Goal: Information Seeking & Learning: Learn about a topic

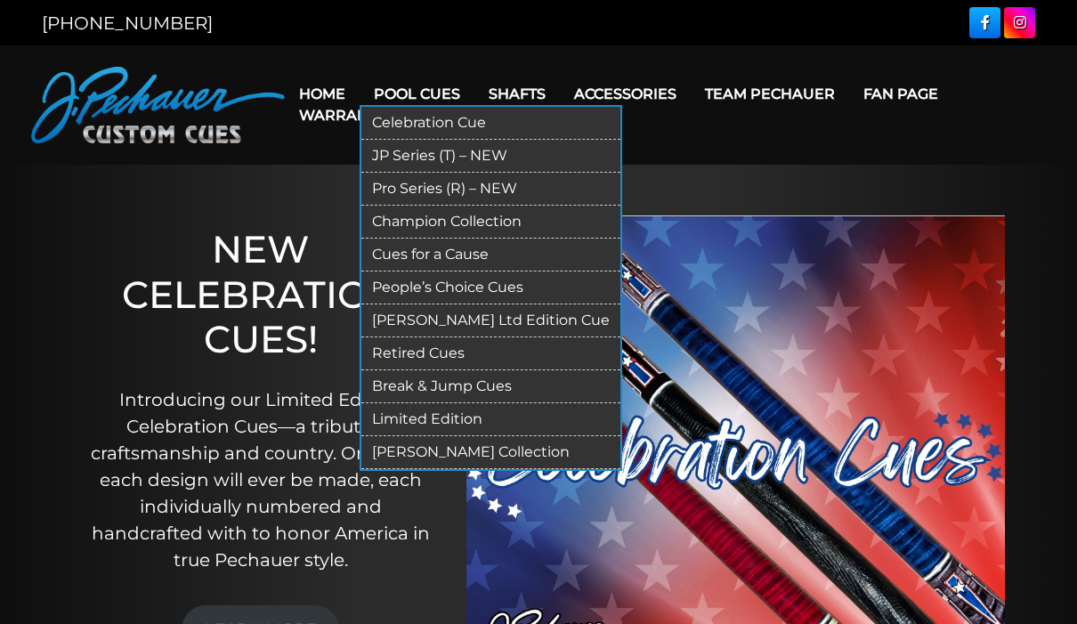
click at [464, 455] on link "[PERSON_NAME] Collection" at bounding box center [490, 452] width 259 height 33
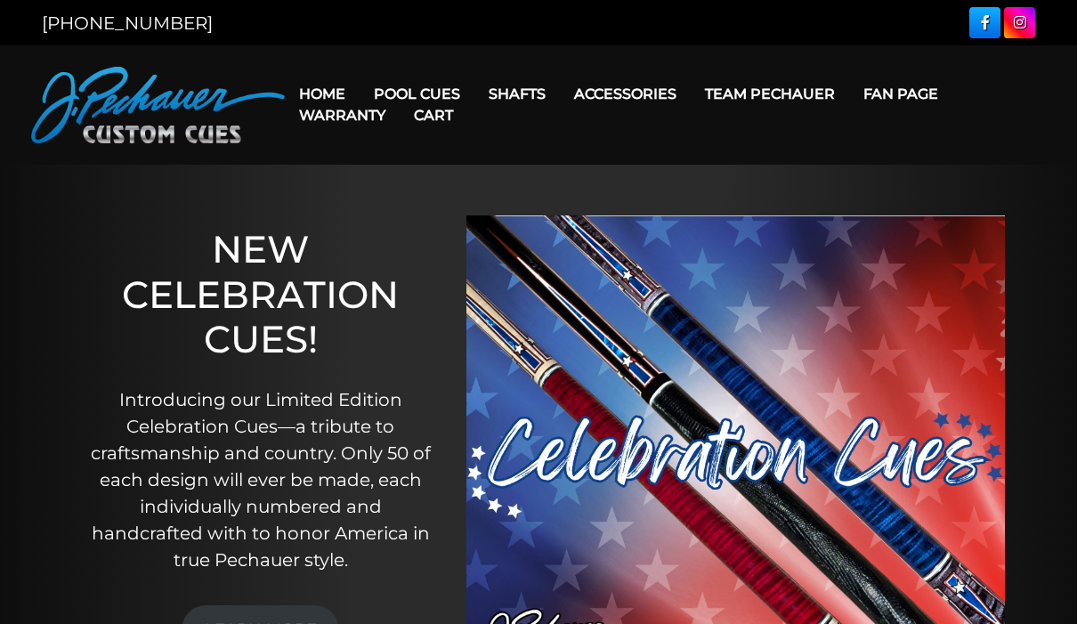
click at [416, 100] on link "Cart" at bounding box center [434, 115] width 68 height 45
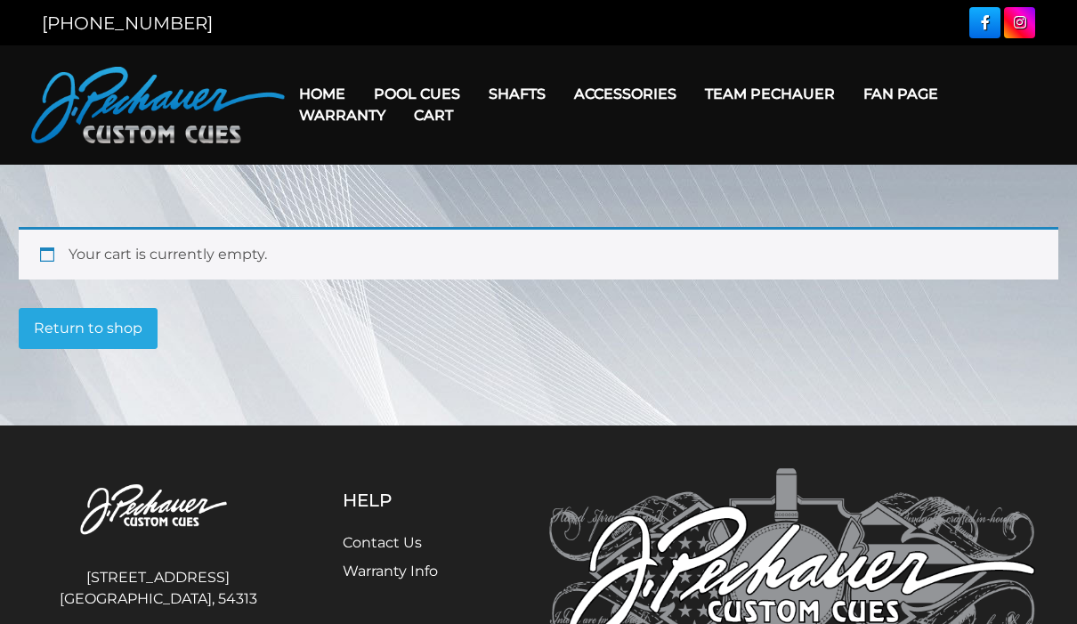
click at [416, 93] on link "Cart" at bounding box center [434, 115] width 68 height 45
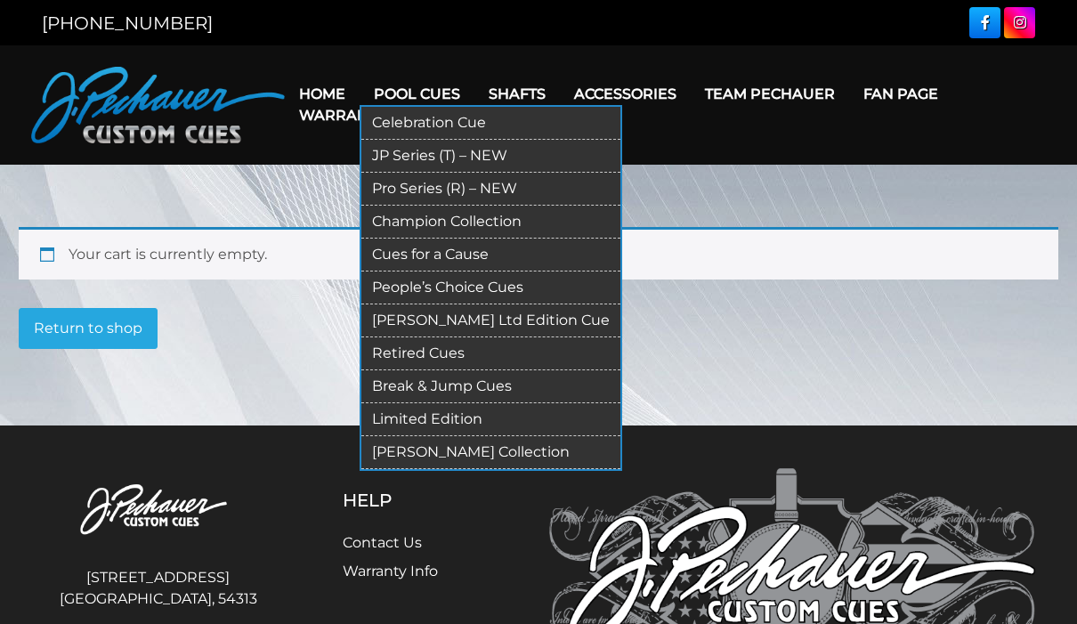
click at [441, 353] on link "Retired Cues" at bounding box center [490, 353] width 259 height 33
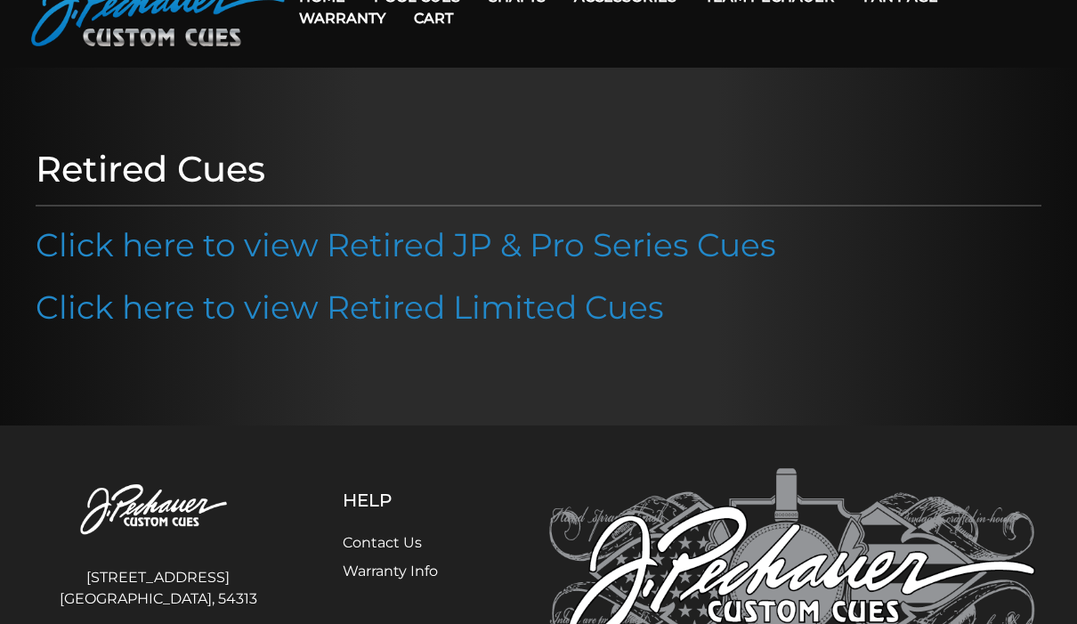
scroll to position [96, 0]
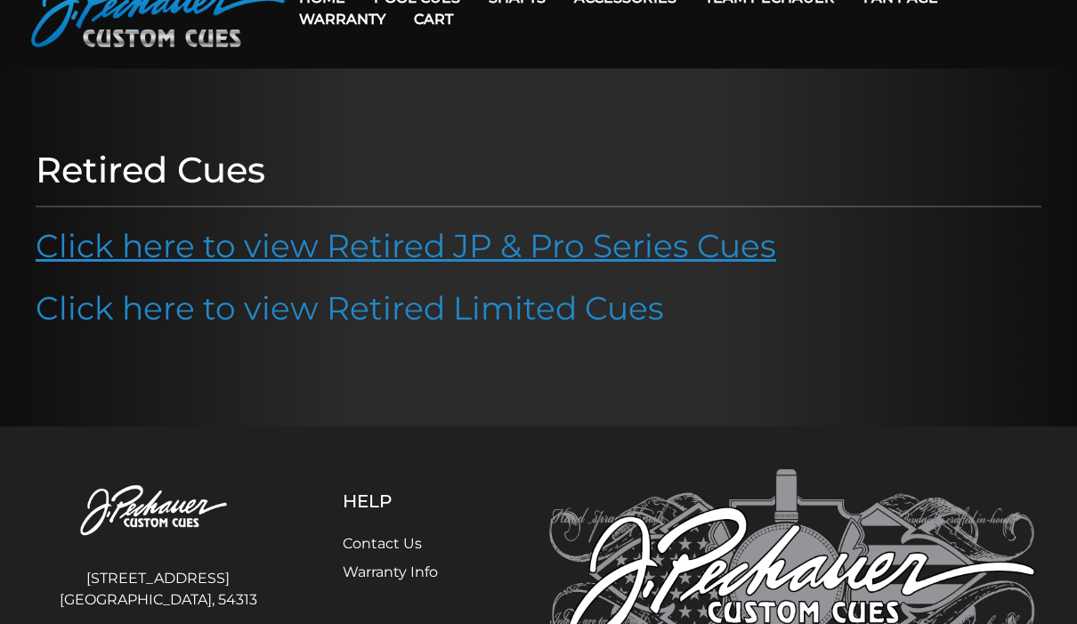
click at [437, 250] on link "Click here to view Retired JP & Pro Series Cues" at bounding box center [406, 245] width 740 height 39
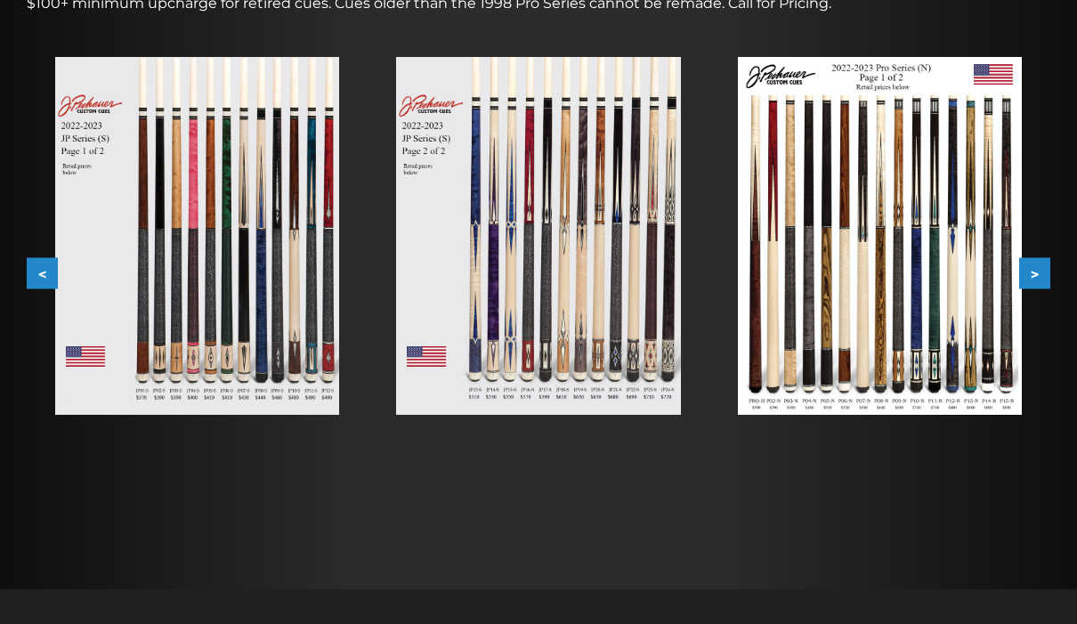
scroll to position [370, 0]
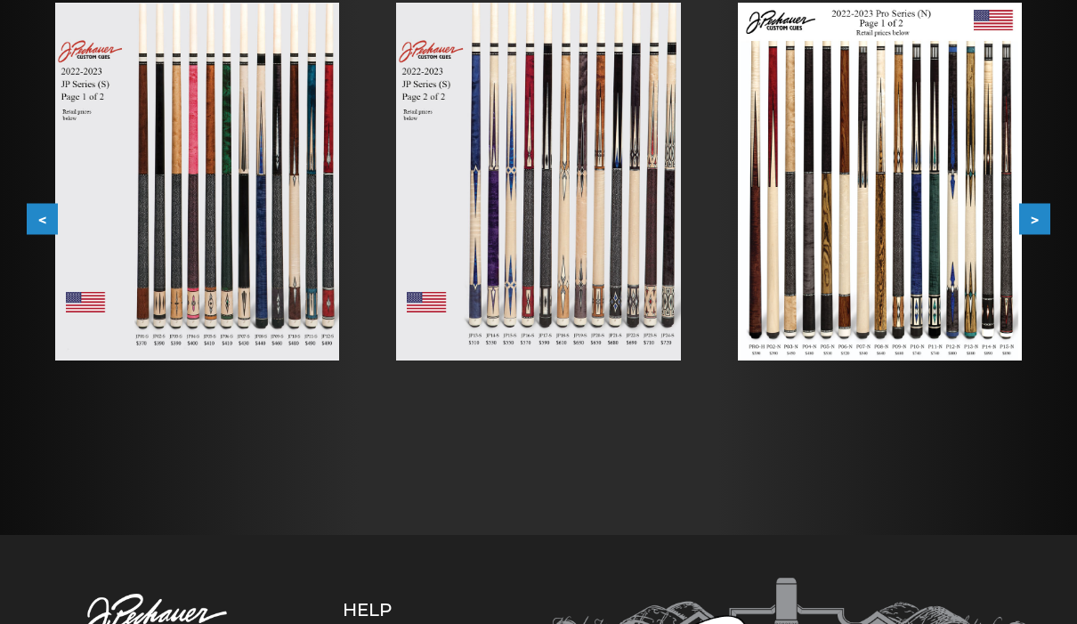
click at [1046, 221] on button ">" at bounding box center [1034, 219] width 31 height 31
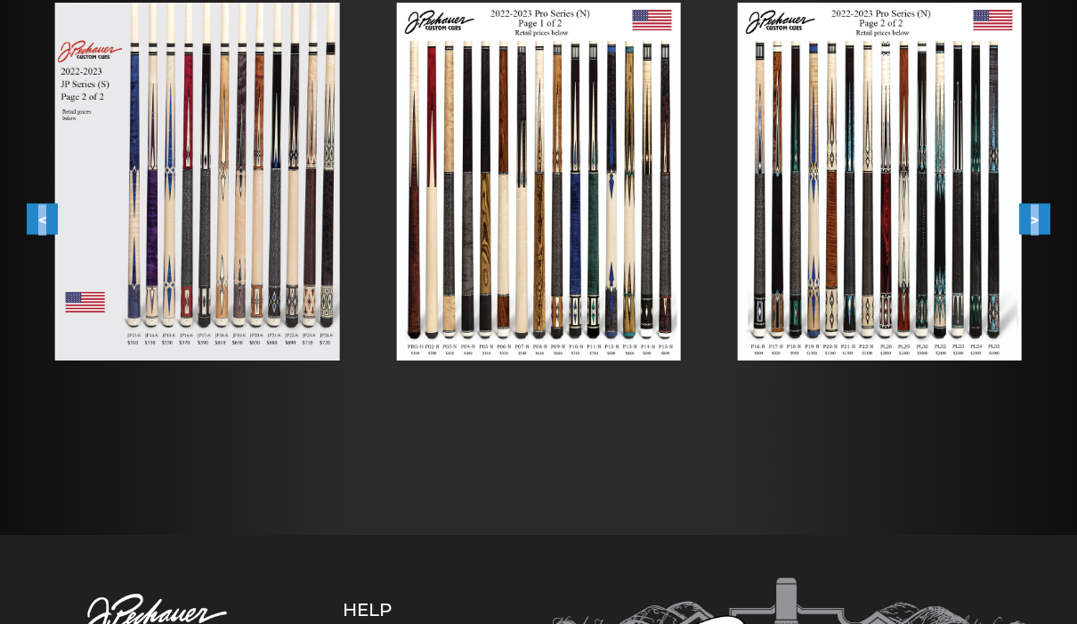
click at [1046, 221] on button ">" at bounding box center [1034, 219] width 31 height 31
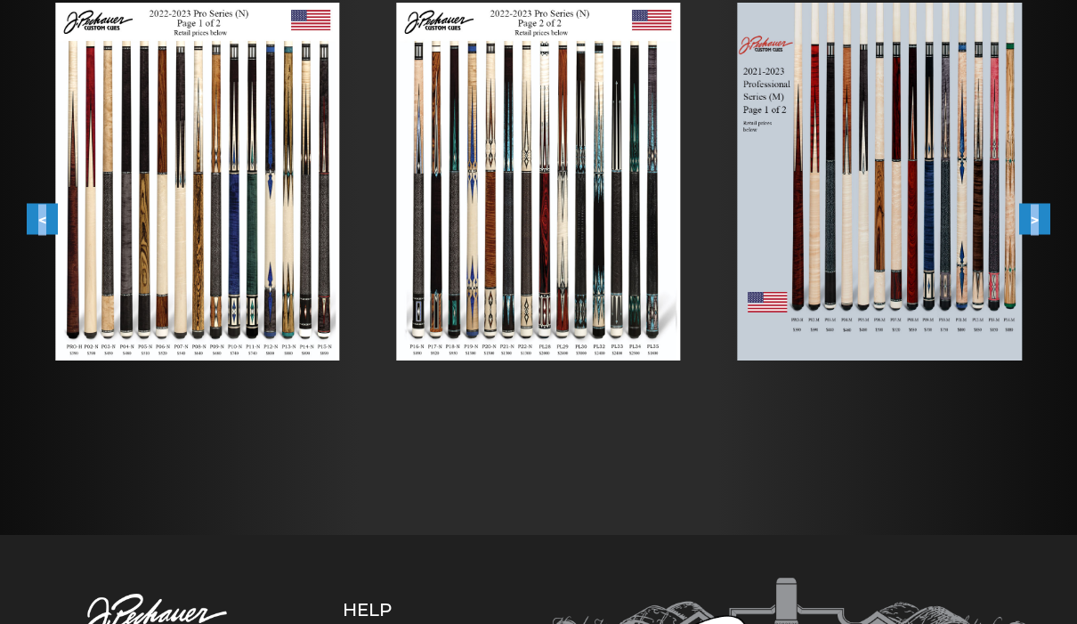
click at [1046, 221] on button ">" at bounding box center [1034, 219] width 31 height 31
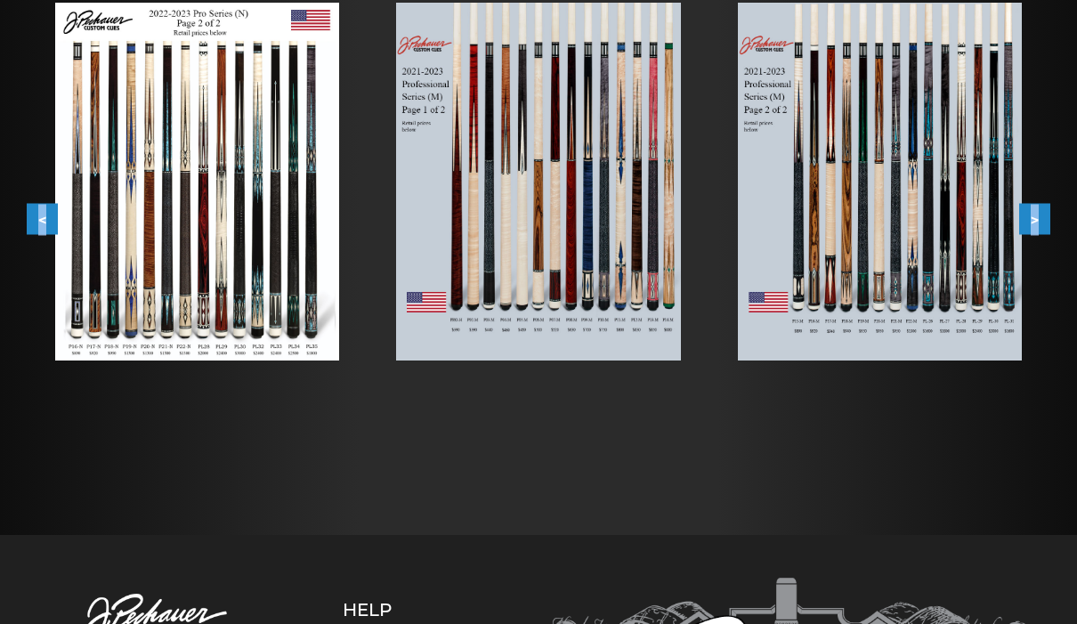
click at [1046, 221] on button ">" at bounding box center [1034, 219] width 31 height 31
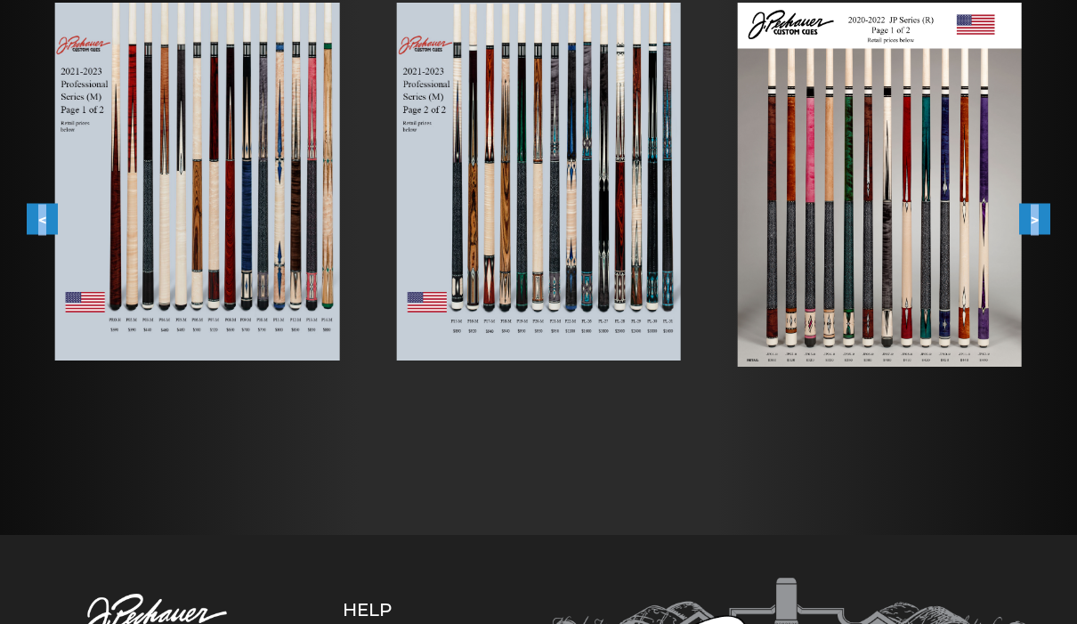
click at [1046, 221] on button ">" at bounding box center [1034, 219] width 31 height 31
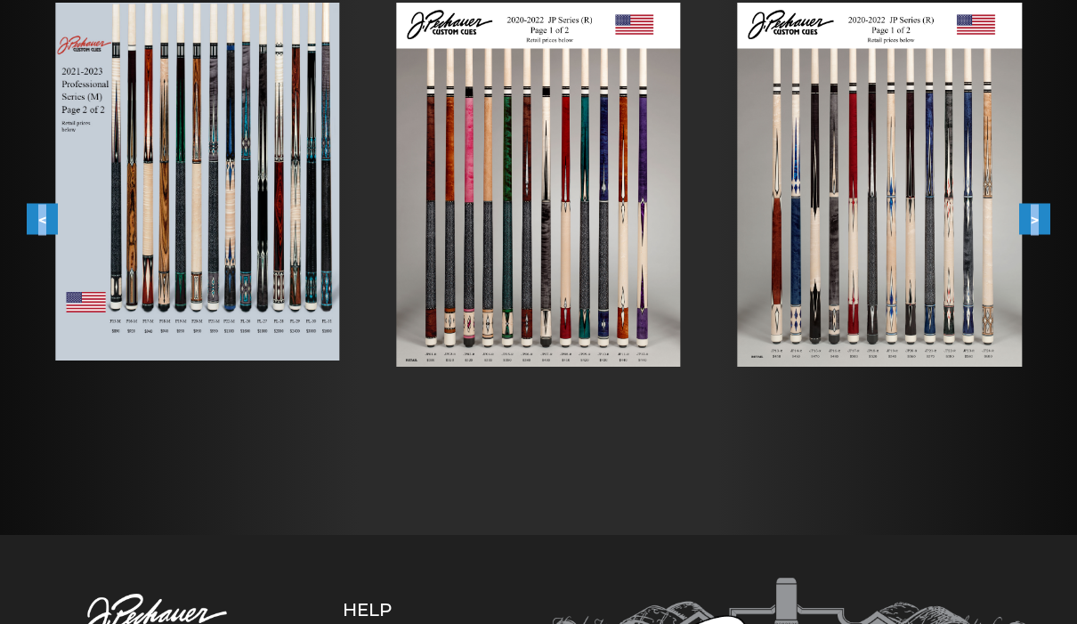
click at [1046, 221] on button ">" at bounding box center [1034, 219] width 31 height 31
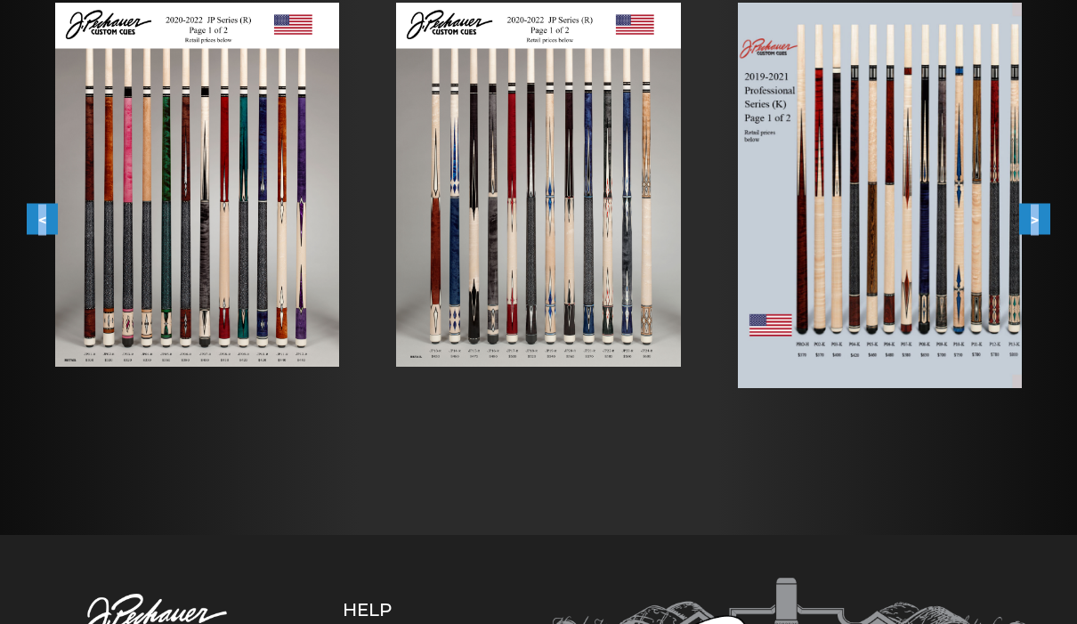
click at [1046, 221] on button ">" at bounding box center [1034, 219] width 31 height 31
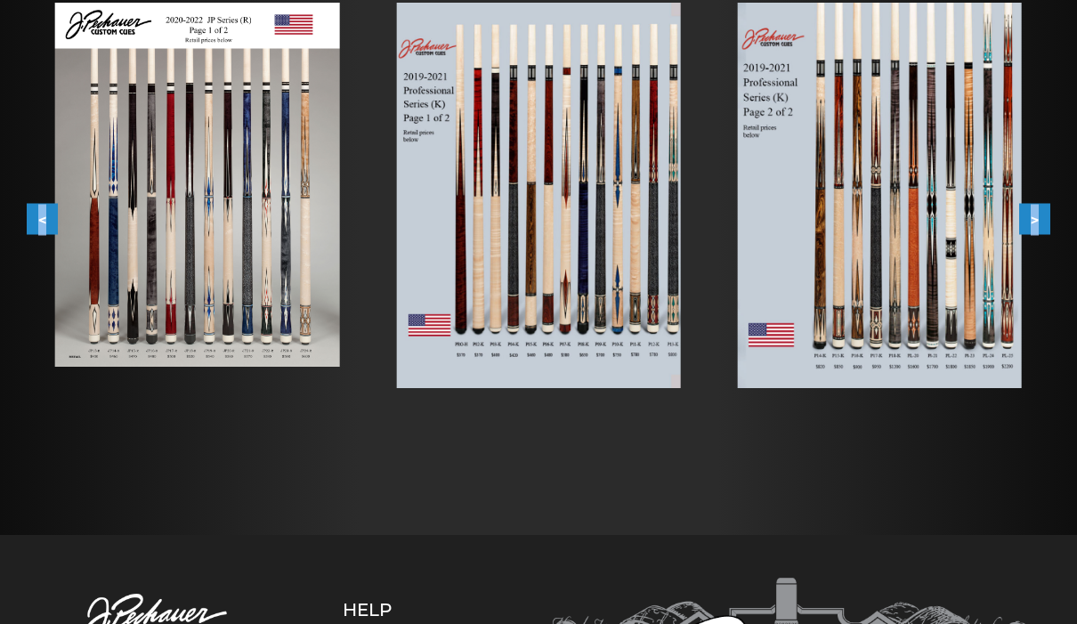
click at [1046, 221] on button ">" at bounding box center [1034, 219] width 31 height 31
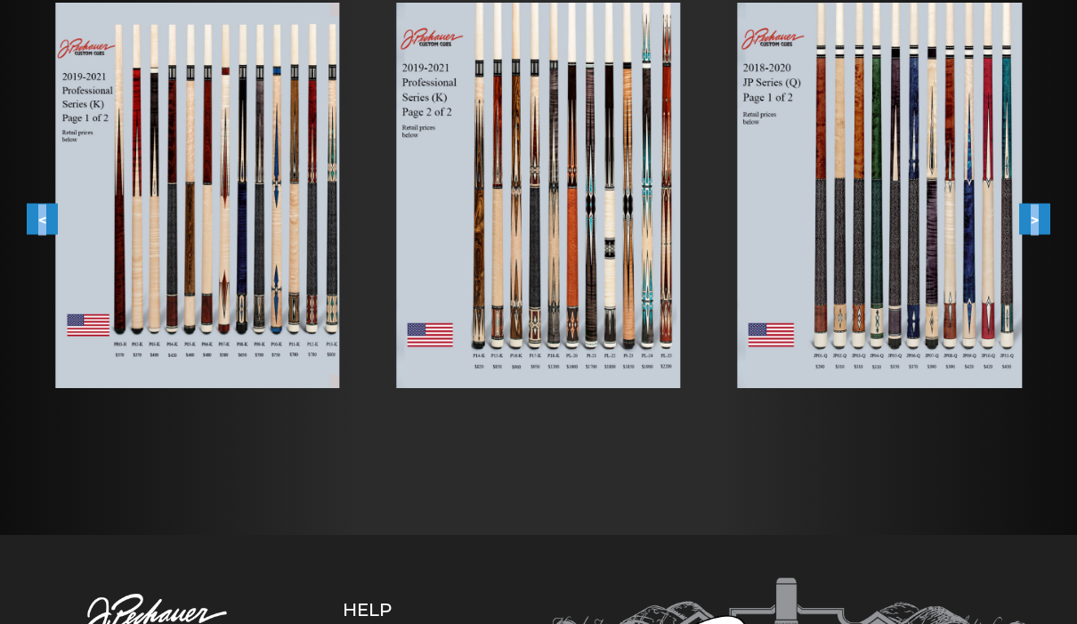
click at [1046, 221] on button ">" at bounding box center [1034, 219] width 31 height 31
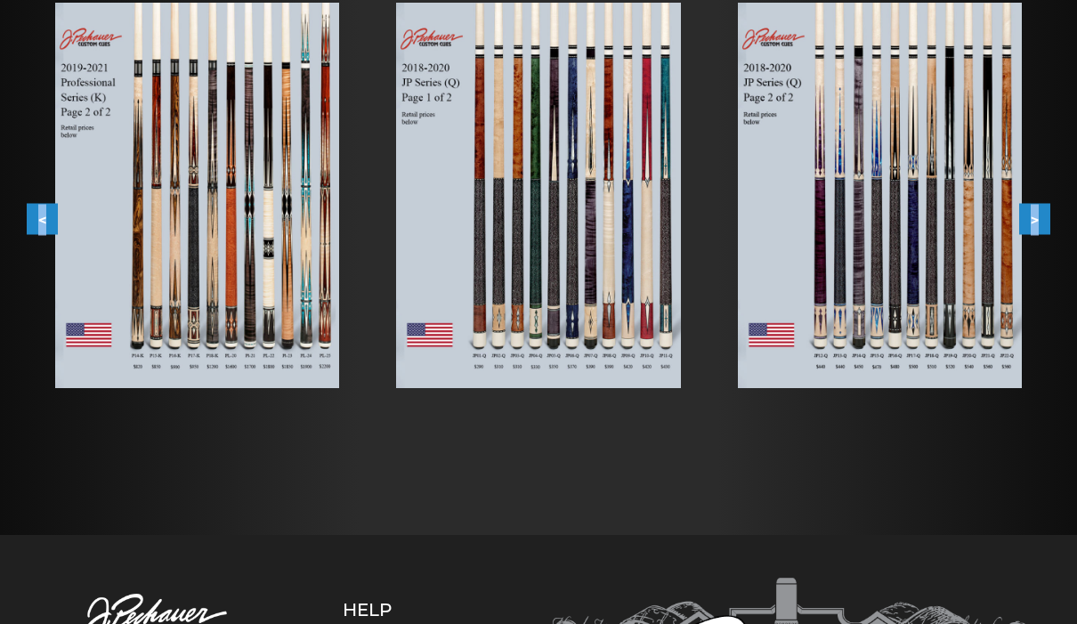
click at [1046, 221] on button ">" at bounding box center [1034, 219] width 31 height 31
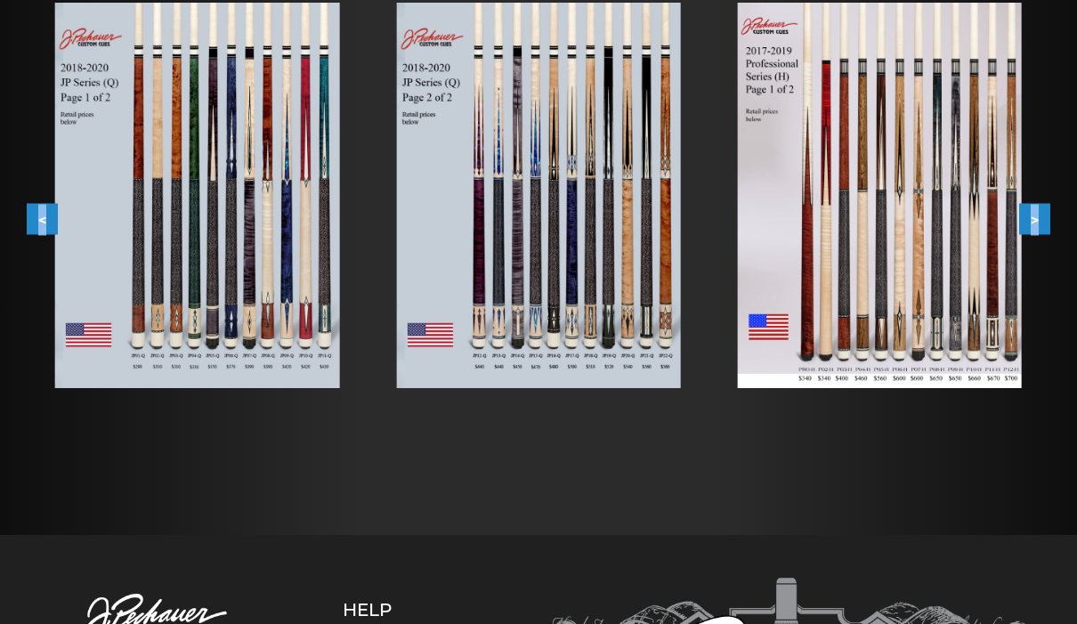
click at [1046, 221] on button ">" at bounding box center [1034, 219] width 31 height 31
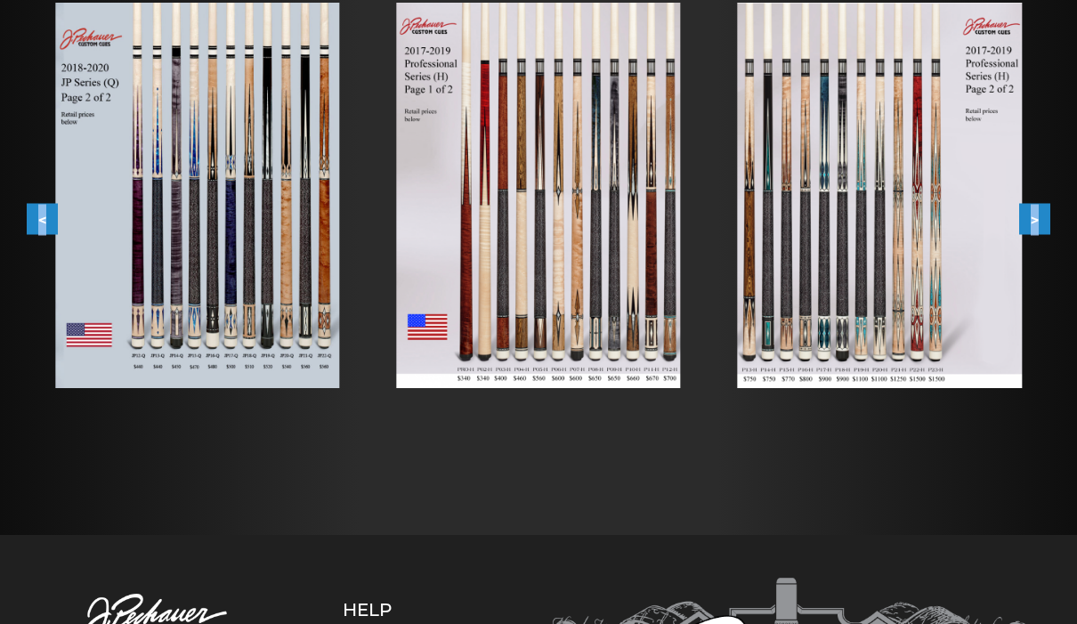
click at [1046, 221] on button ">" at bounding box center [1034, 219] width 31 height 31
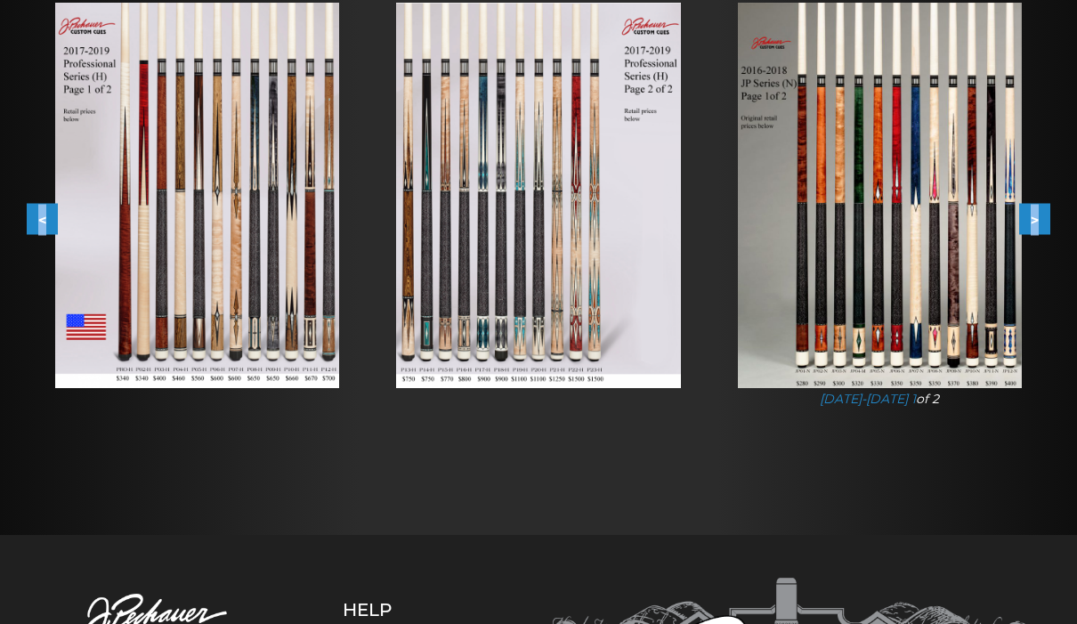
click at [1046, 221] on button ">" at bounding box center [1034, 219] width 31 height 31
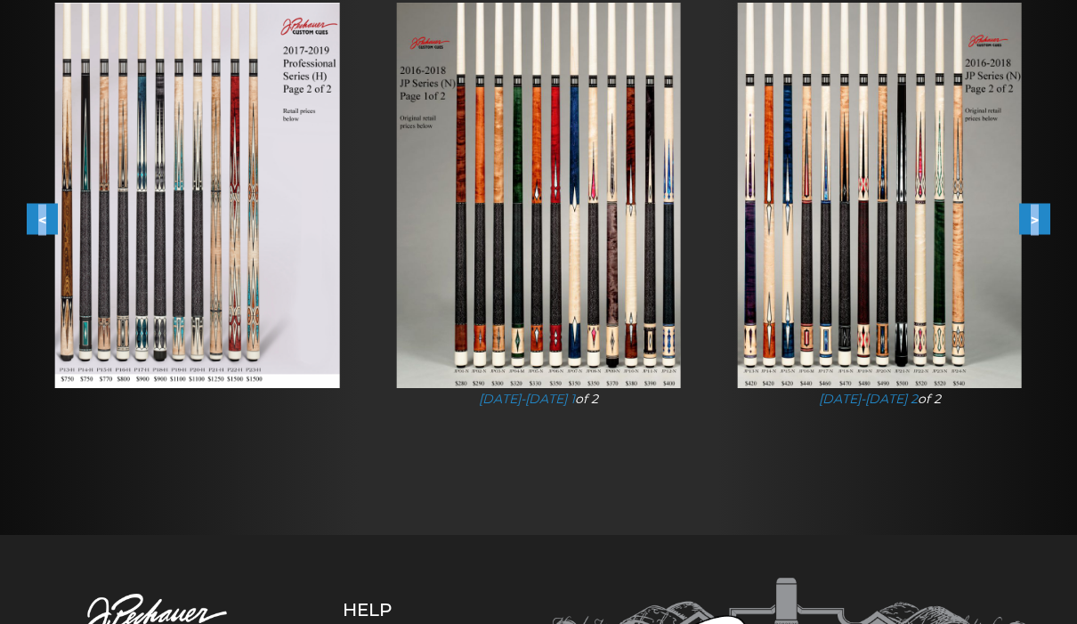
click at [1046, 221] on button ">" at bounding box center [1034, 219] width 31 height 31
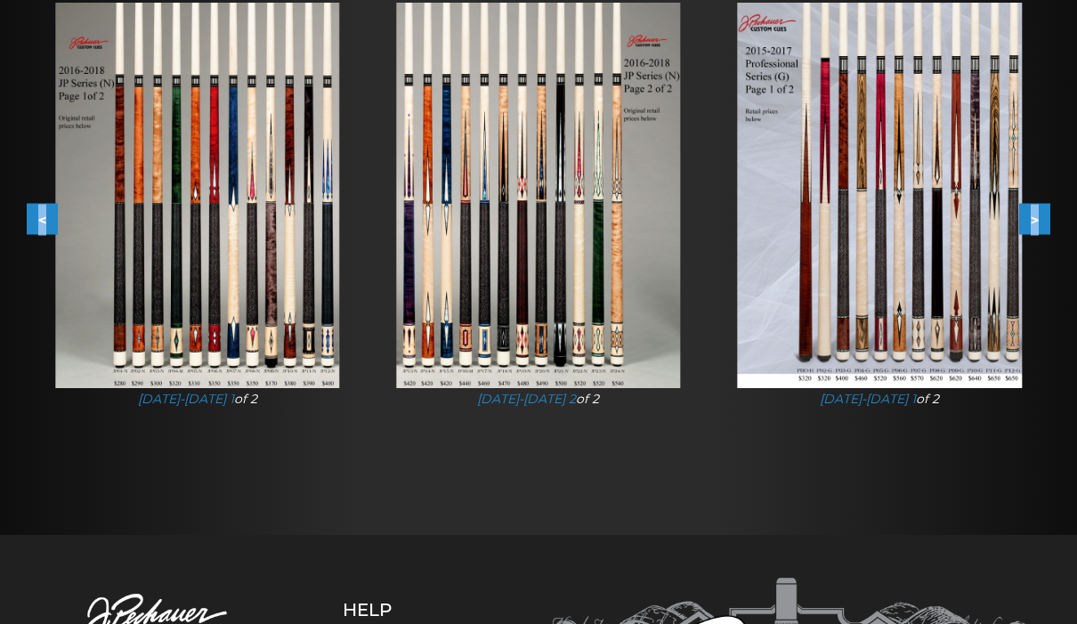
click at [1046, 221] on button ">" at bounding box center [1034, 219] width 31 height 31
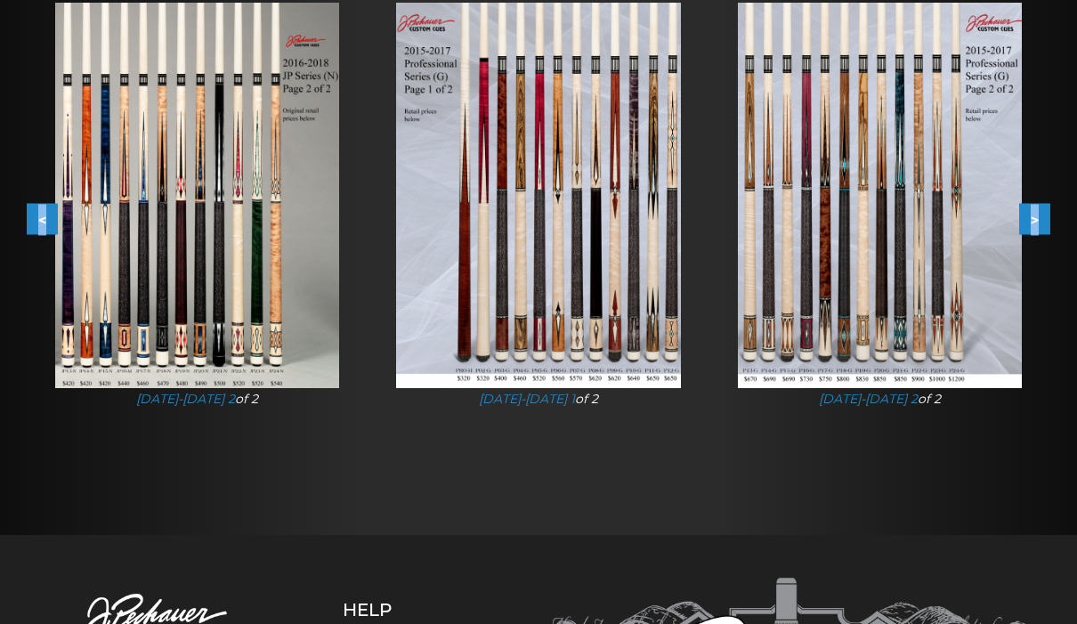
click at [1046, 221] on button ">" at bounding box center [1034, 219] width 31 height 31
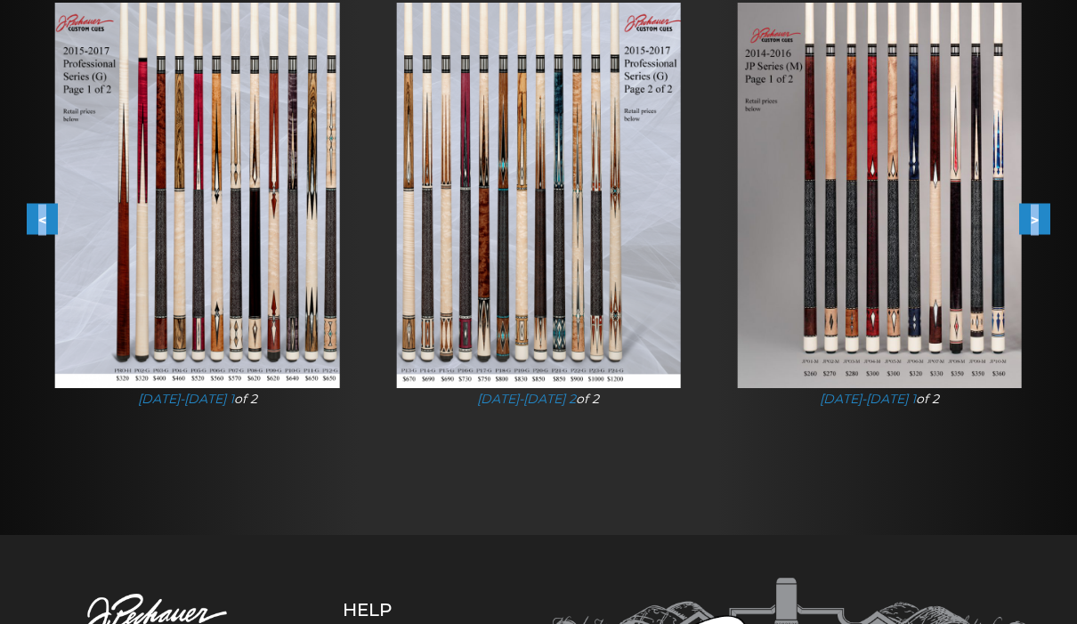
click at [1046, 220] on button ">" at bounding box center [1034, 219] width 31 height 31
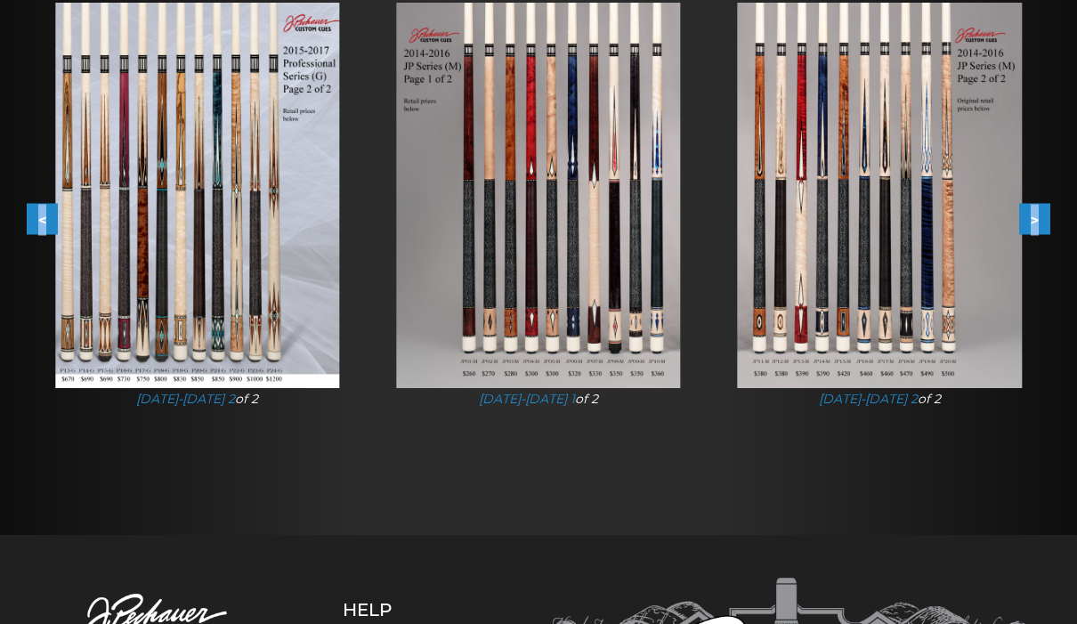
click at [1046, 222] on button ">" at bounding box center [1034, 219] width 31 height 31
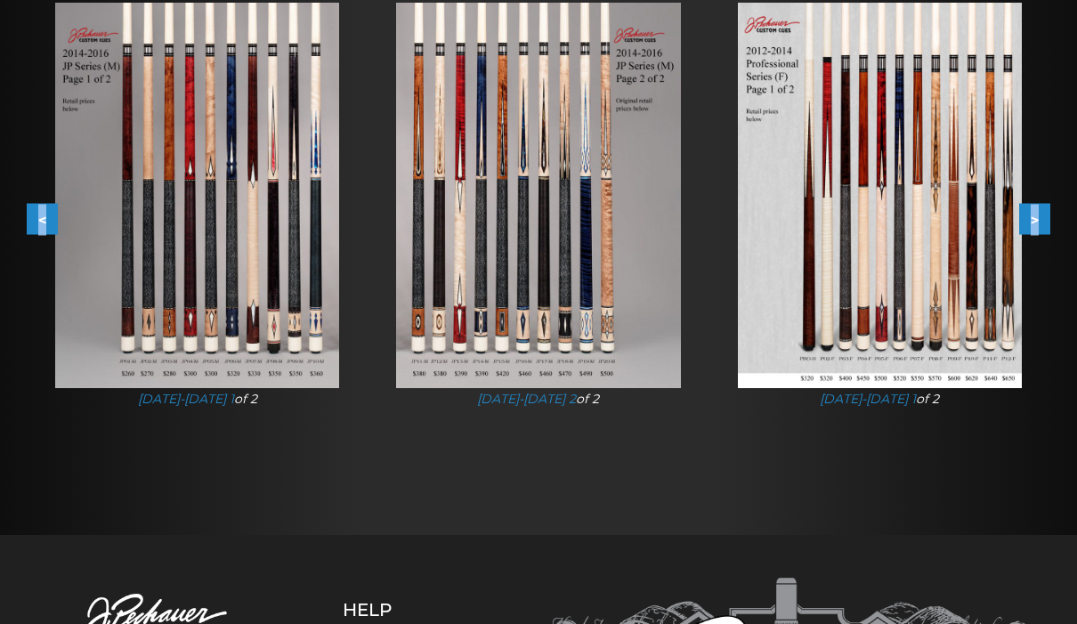
click at [1046, 222] on button ">" at bounding box center [1034, 219] width 31 height 31
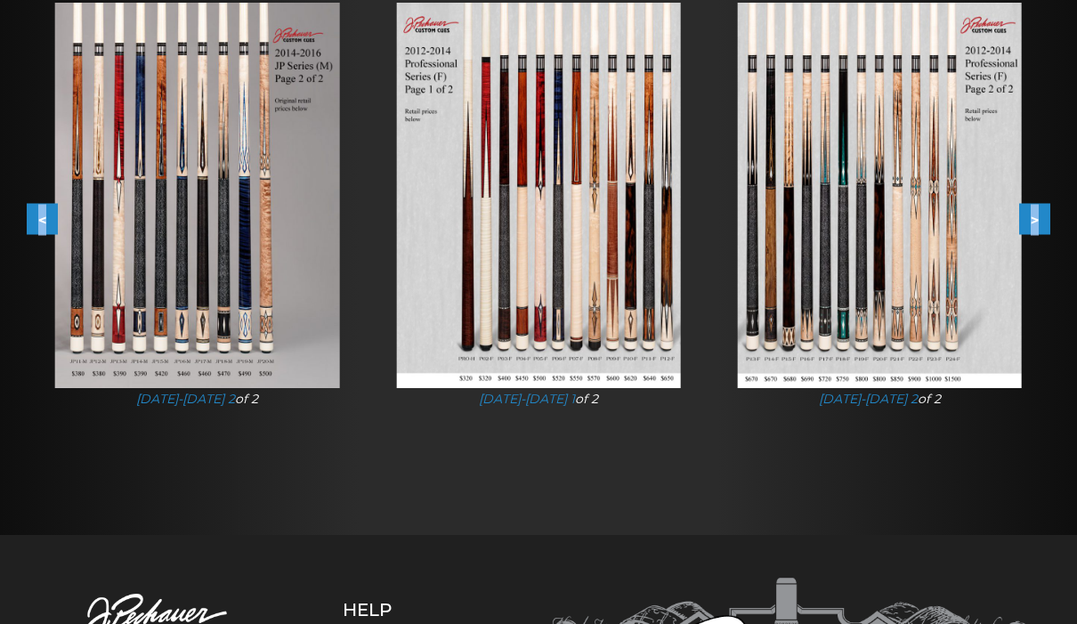
click at [1046, 222] on button ">" at bounding box center [1034, 219] width 31 height 31
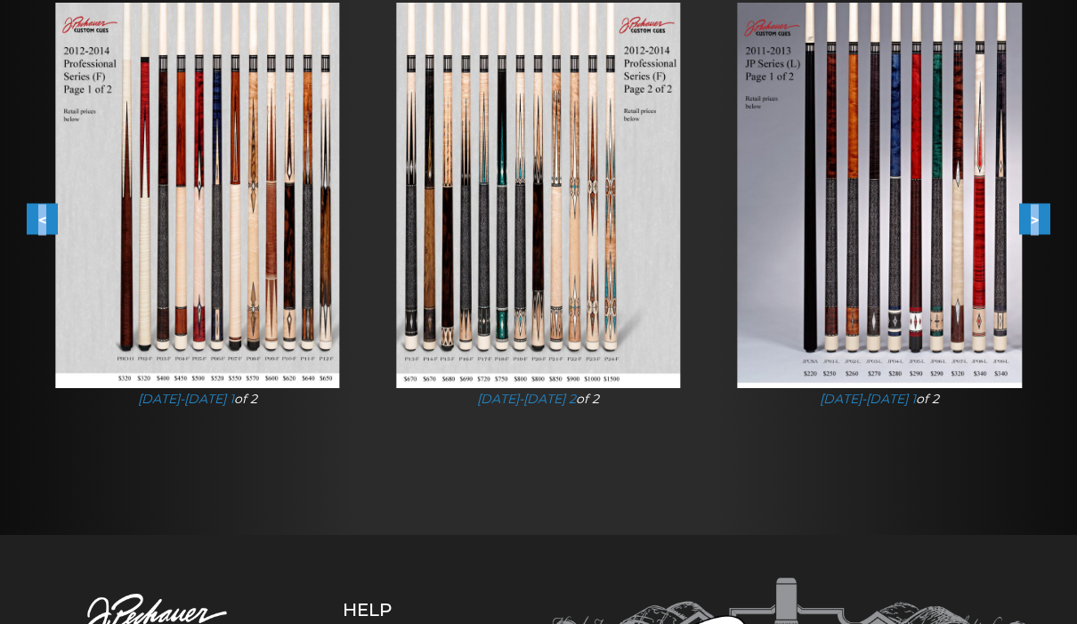
click at [1046, 222] on button ">" at bounding box center [1034, 219] width 31 height 31
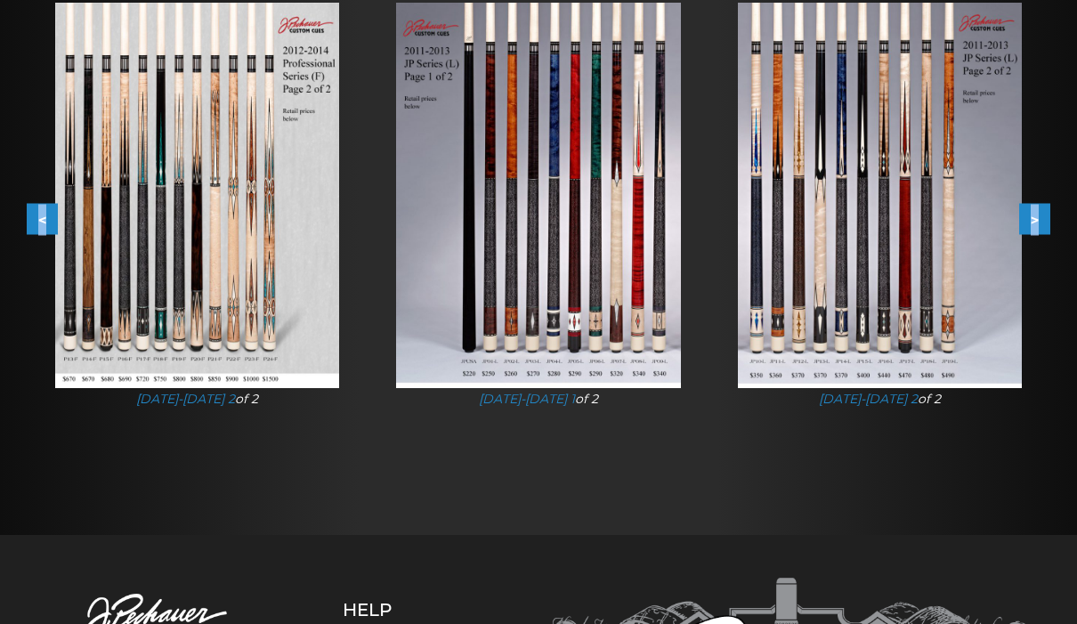
click at [1046, 222] on button ">" at bounding box center [1034, 219] width 31 height 31
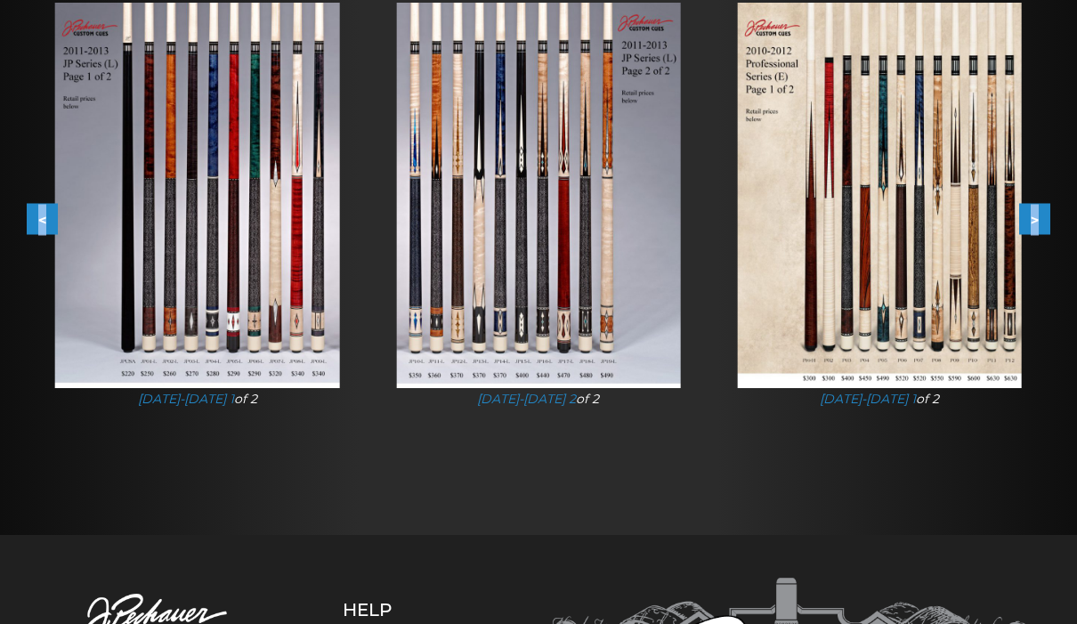
click at [1046, 222] on button ">" at bounding box center [1034, 219] width 31 height 31
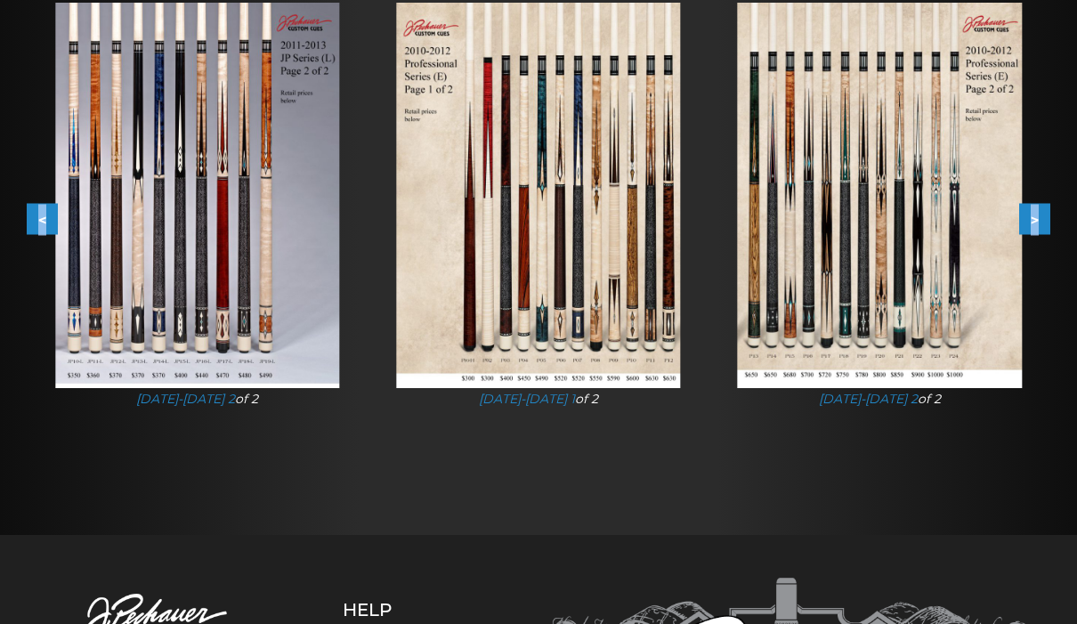
click at [1046, 222] on button ">" at bounding box center [1034, 219] width 31 height 31
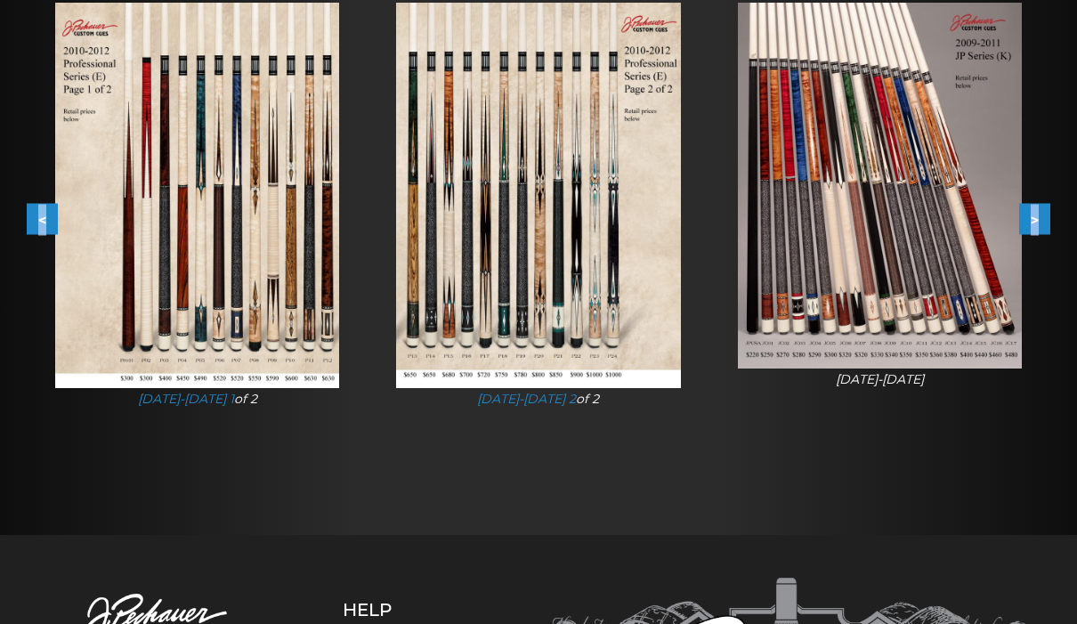
click at [1046, 222] on button ">" at bounding box center [1034, 219] width 31 height 31
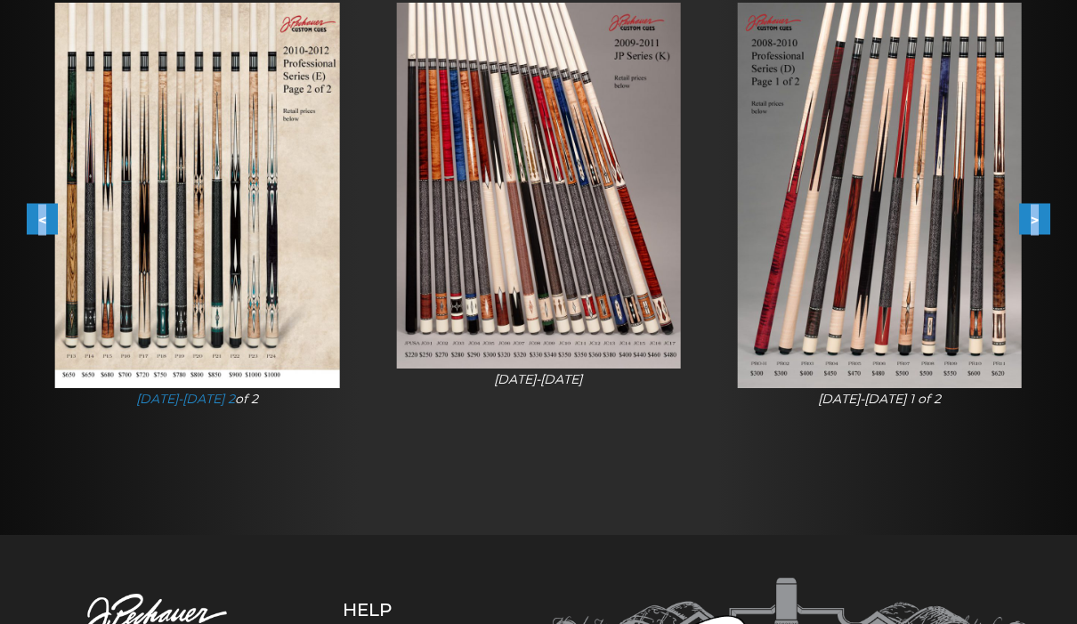
click at [1046, 222] on button ">" at bounding box center [1034, 219] width 31 height 31
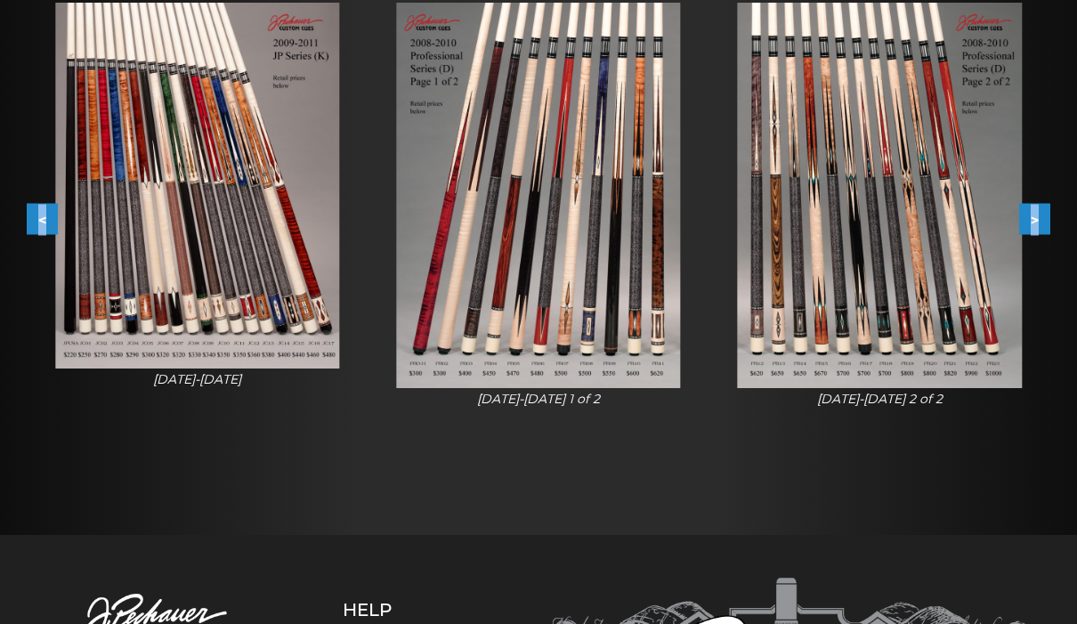
click at [1046, 222] on button ">" at bounding box center [1034, 219] width 31 height 31
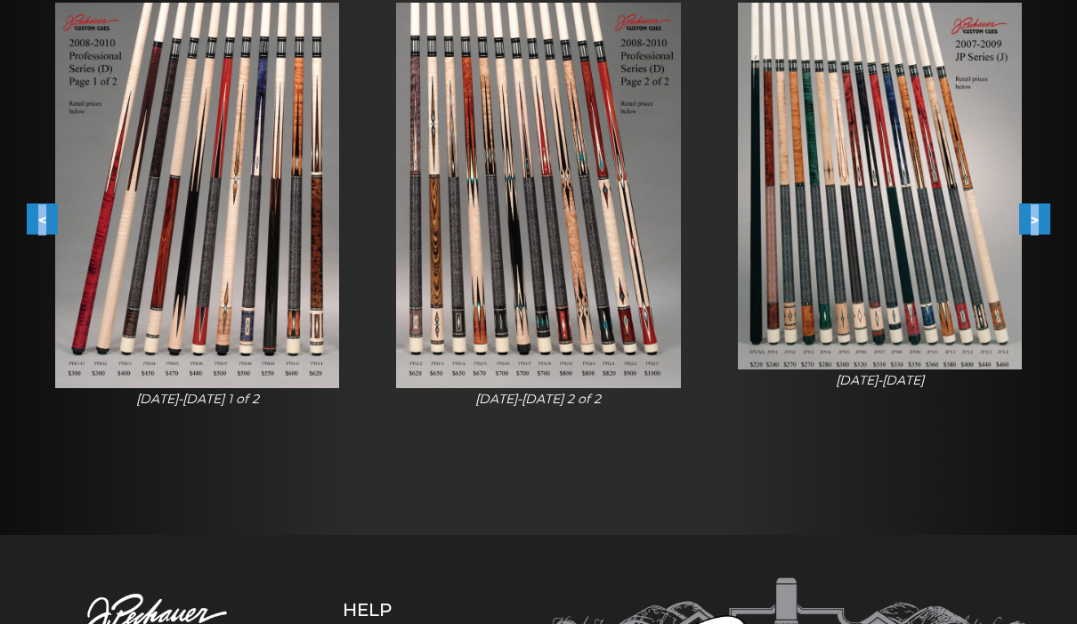
click at [1046, 225] on button ">" at bounding box center [1034, 219] width 31 height 31
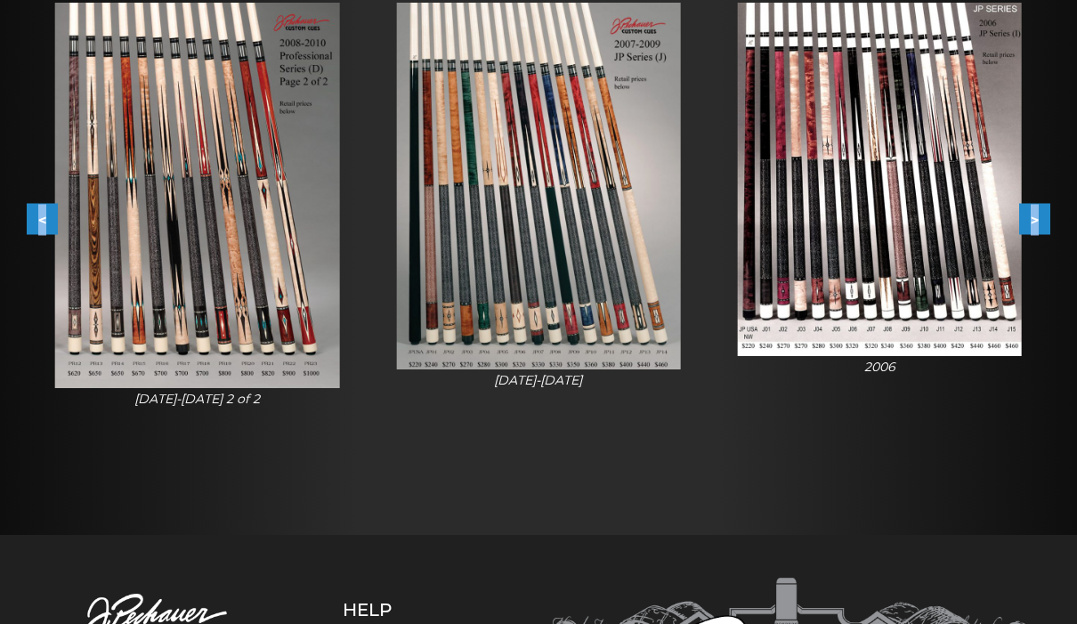
click at [1047, 223] on button ">" at bounding box center [1034, 219] width 31 height 31
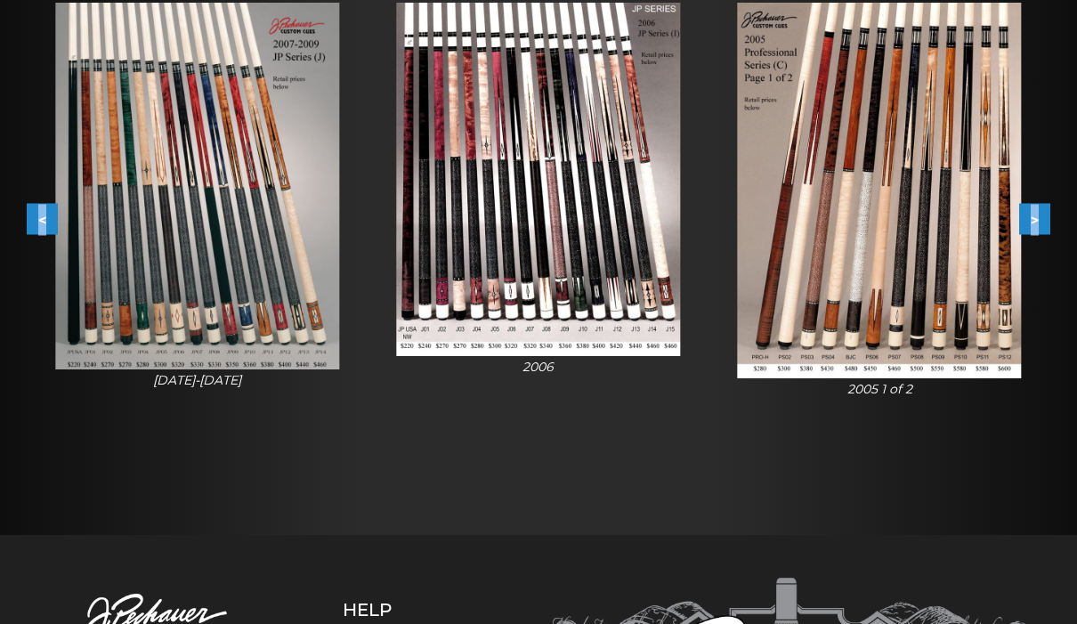
click at [1047, 224] on button ">" at bounding box center [1034, 219] width 31 height 31
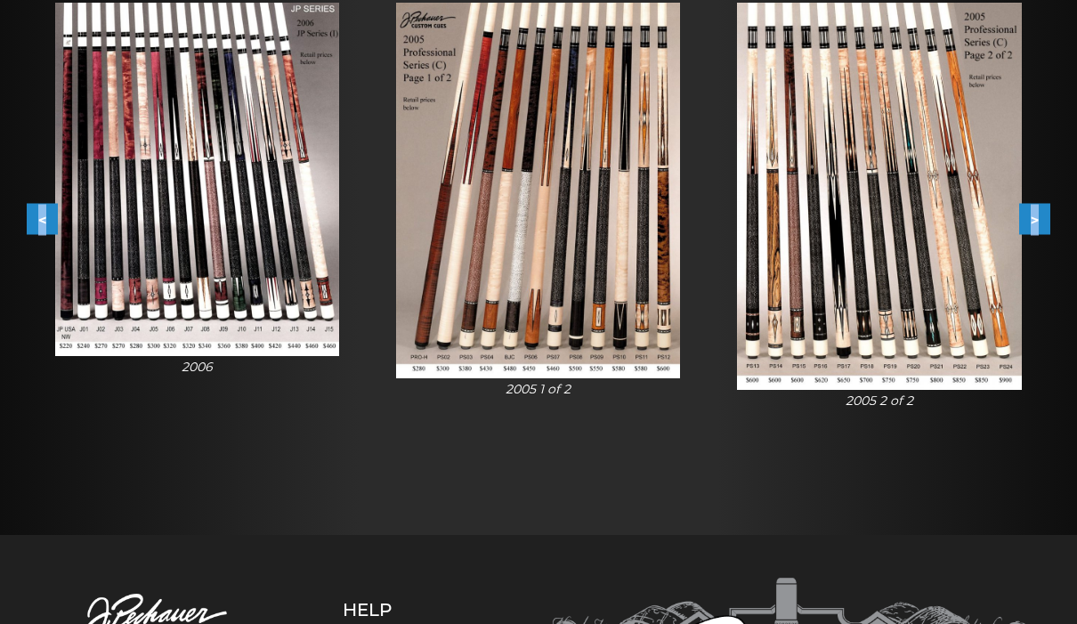
click at [1047, 224] on button ">" at bounding box center [1034, 219] width 31 height 31
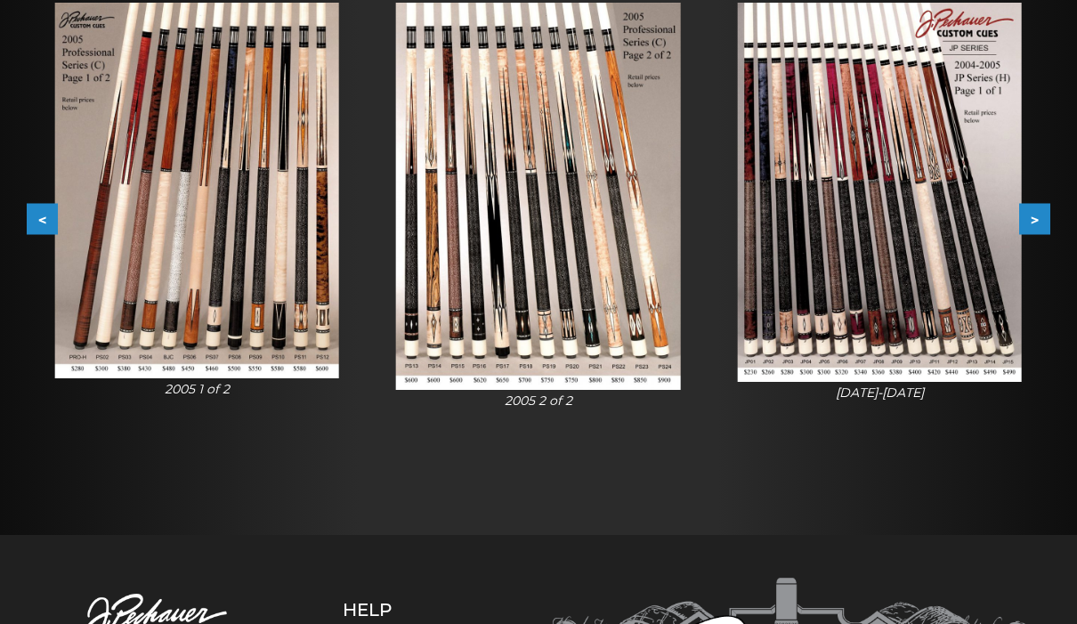
click at [1048, 228] on button ">" at bounding box center [1034, 219] width 31 height 31
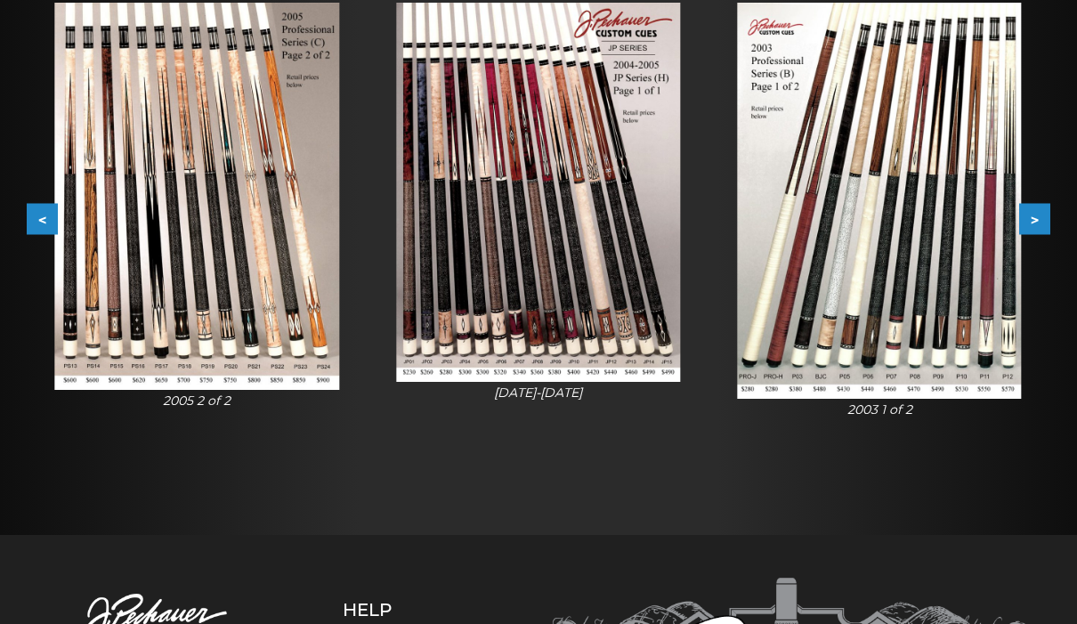
click at [1049, 230] on button ">" at bounding box center [1034, 219] width 31 height 31
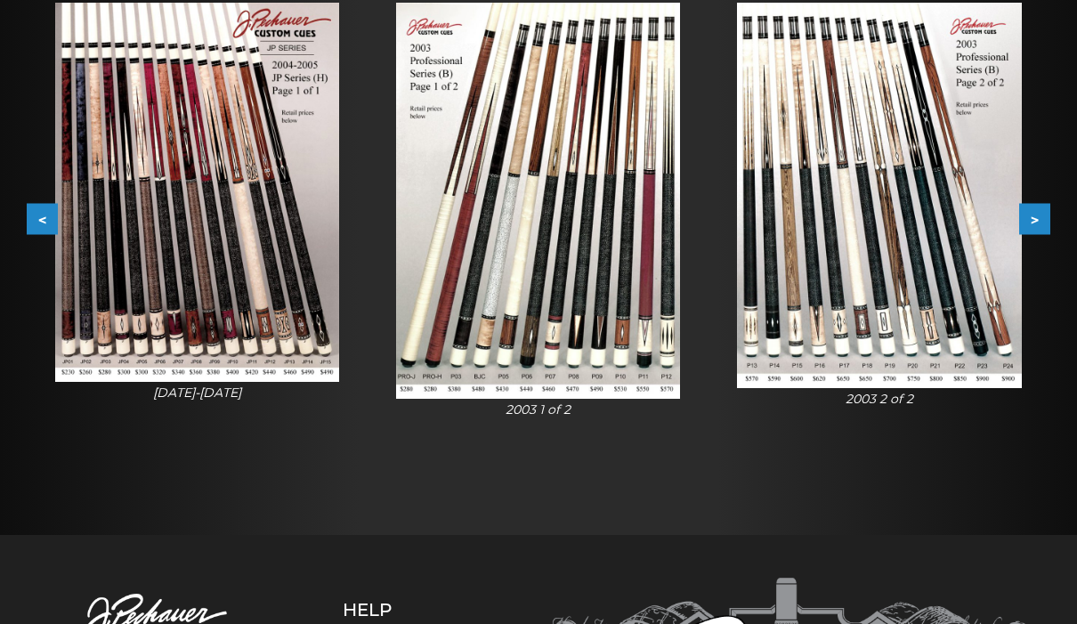
click at [591, 216] on img at bounding box center [538, 200] width 284 height 395
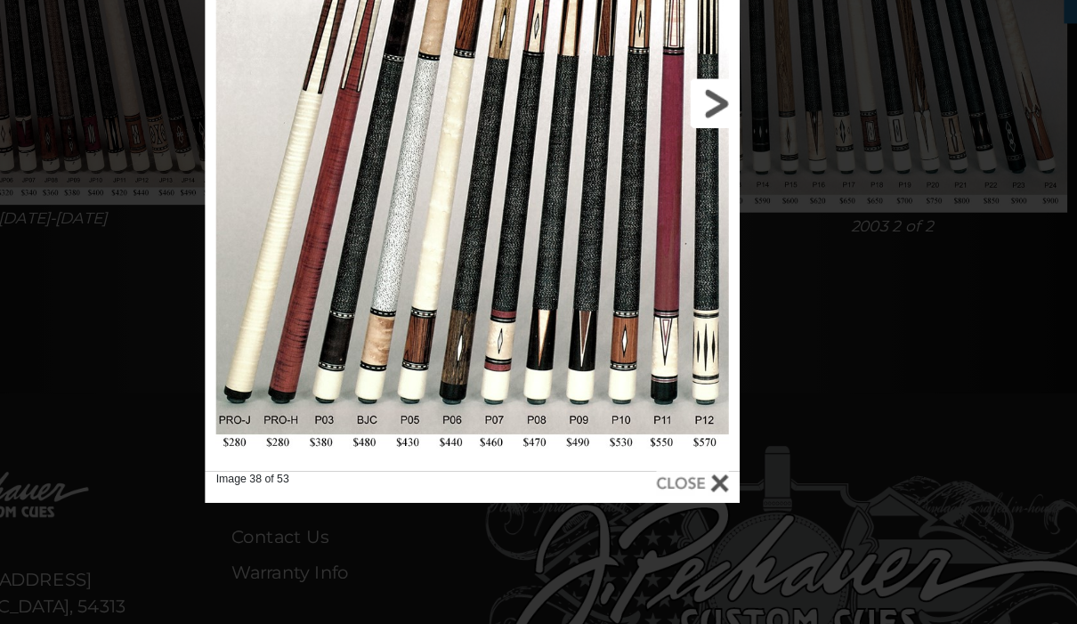
scroll to position [531, 0]
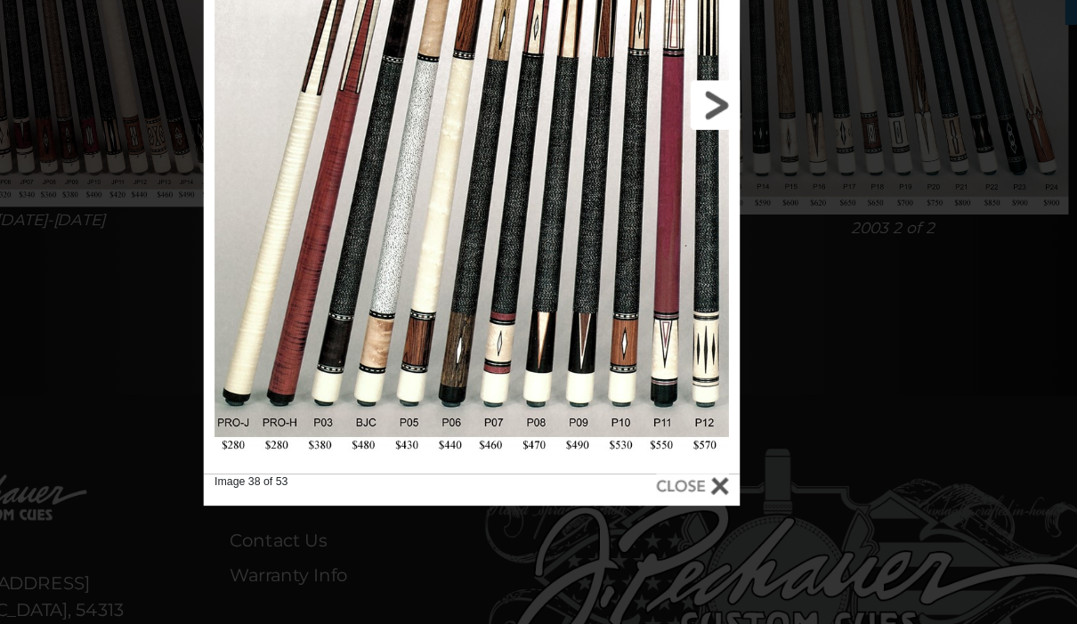
click at [579, 93] on link at bounding box center [658, 138] width 196 height 598
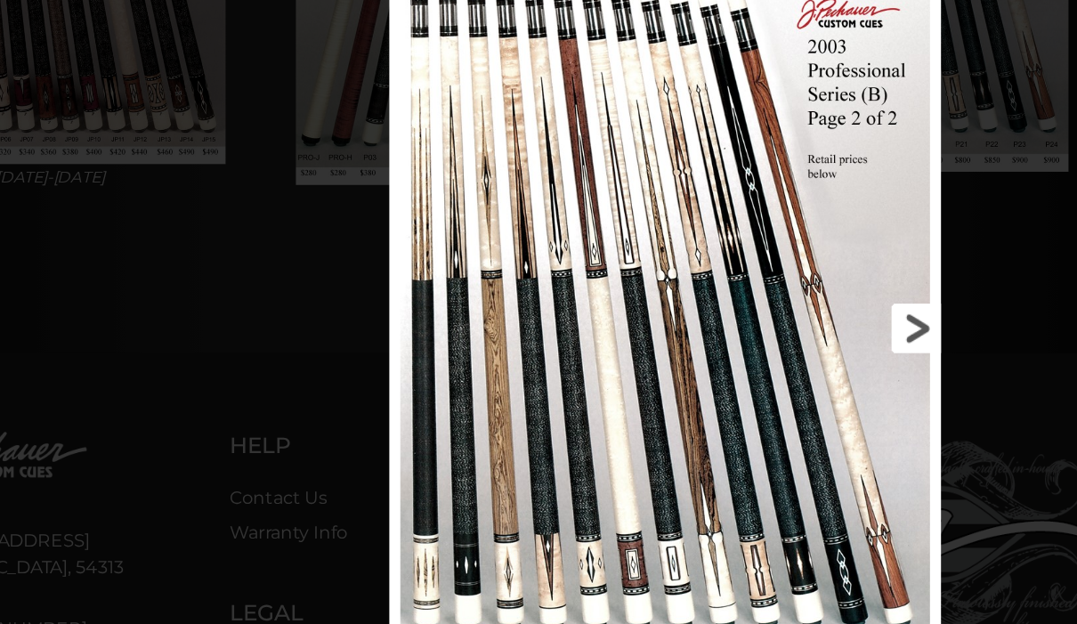
scroll to position [564, 0]
click at [739, 267] on link at bounding box center [817, 320] width 201 height 598
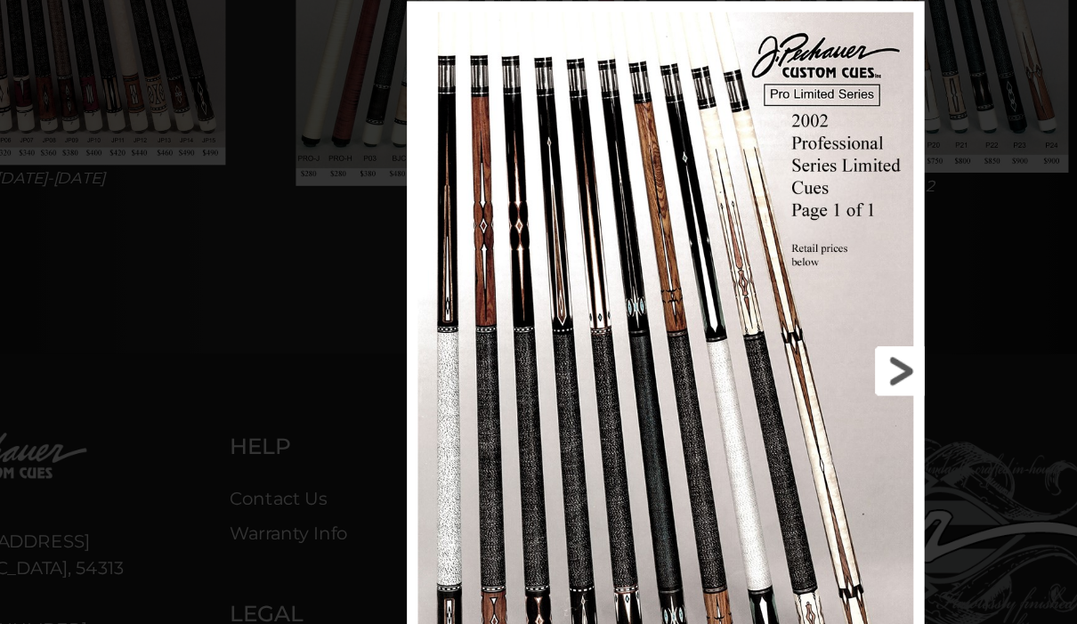
click at [728, 296] on link at bounding box center [810, 354] width 189 height 598
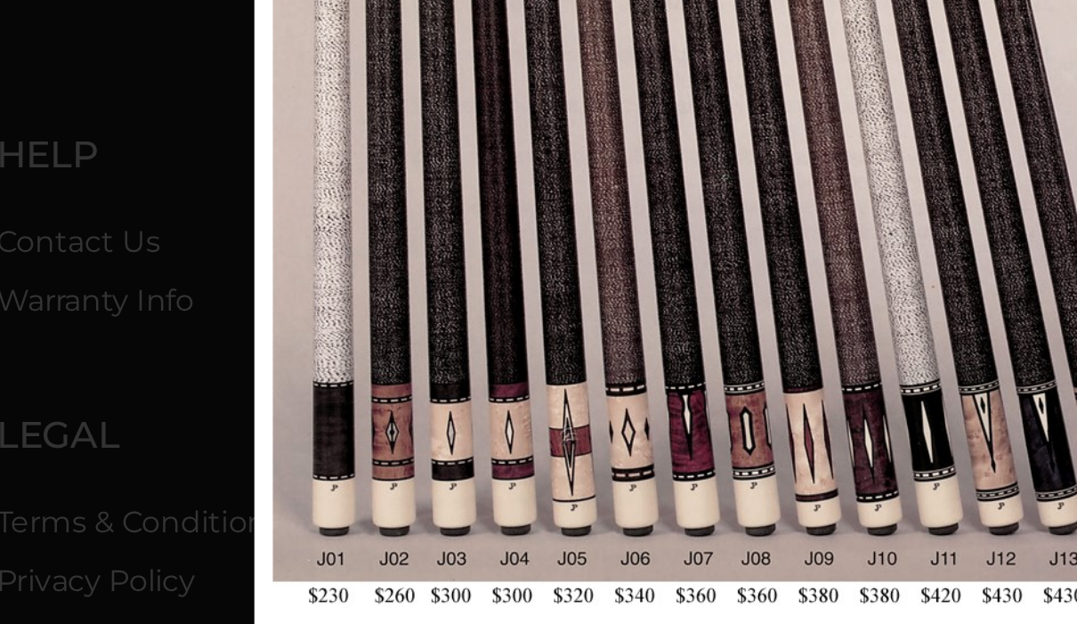
scroll to position [623, 0]
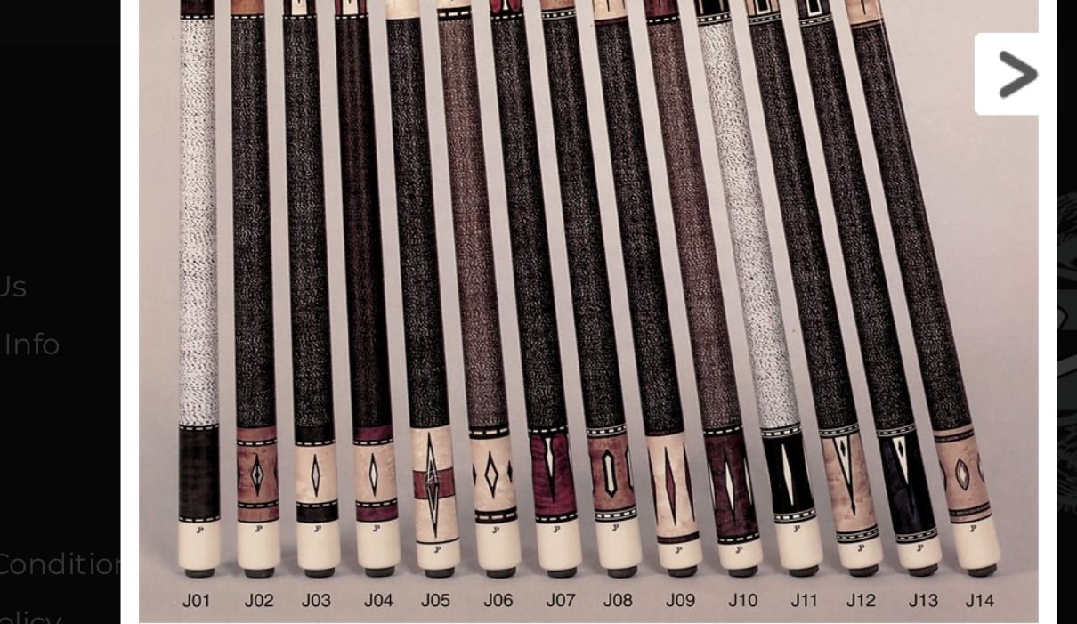
click at [718, 36] on link at bounding box center [820, 295] width 205 height 598
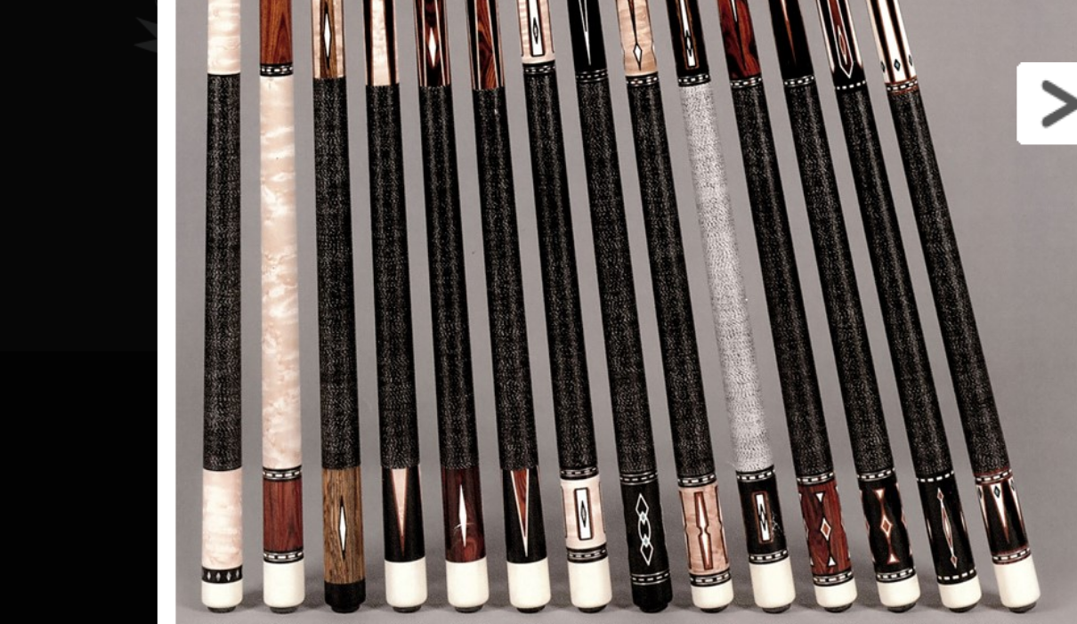
scroll to position [852, 90]
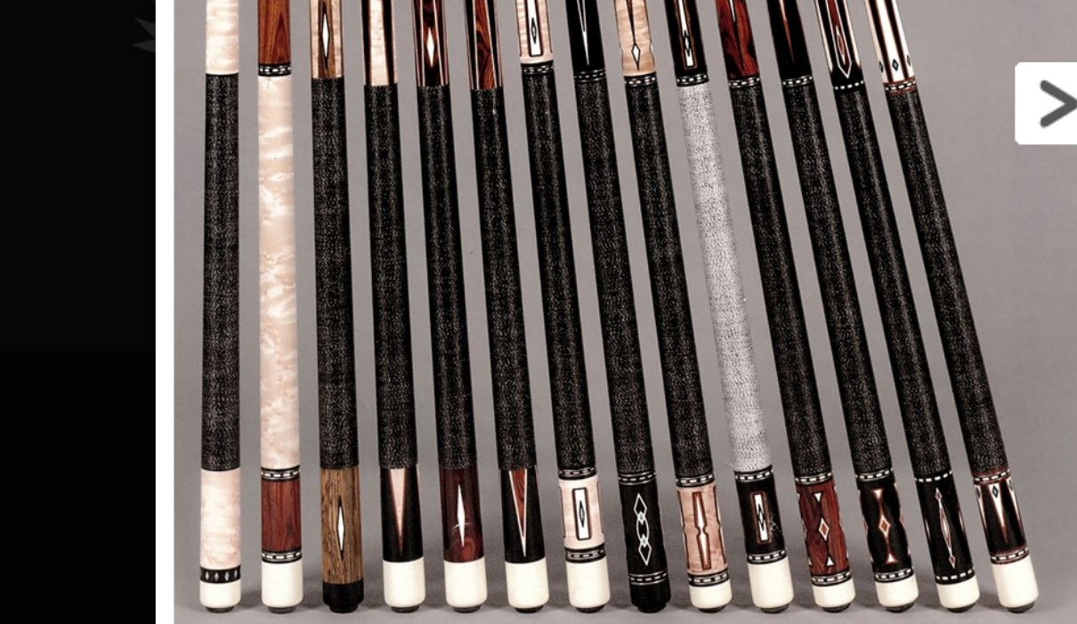
click at [880, 49] on link at bounding box center [983, 330] width 206 height 598
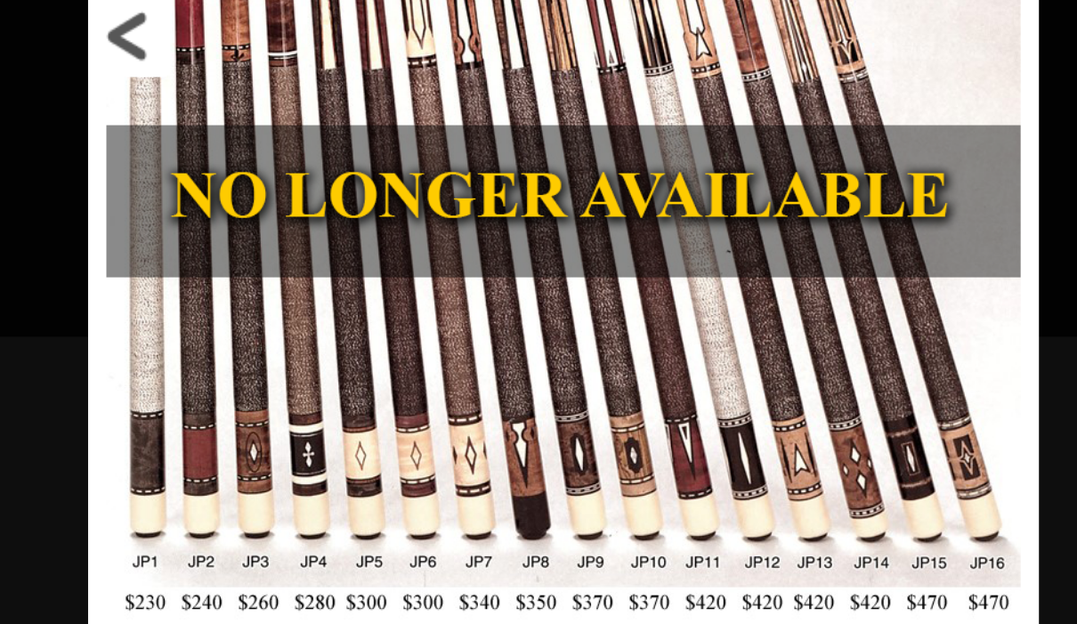
scroll to position [1132, 353]
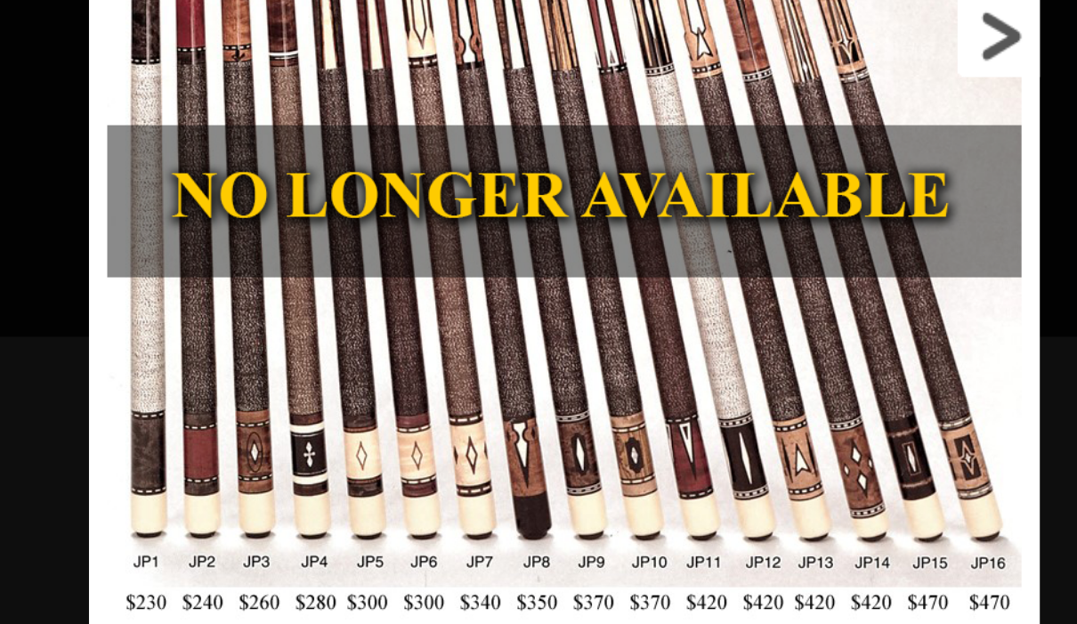
click at [851, 19] on link at bounding box center [955, 299] width 208 height 598
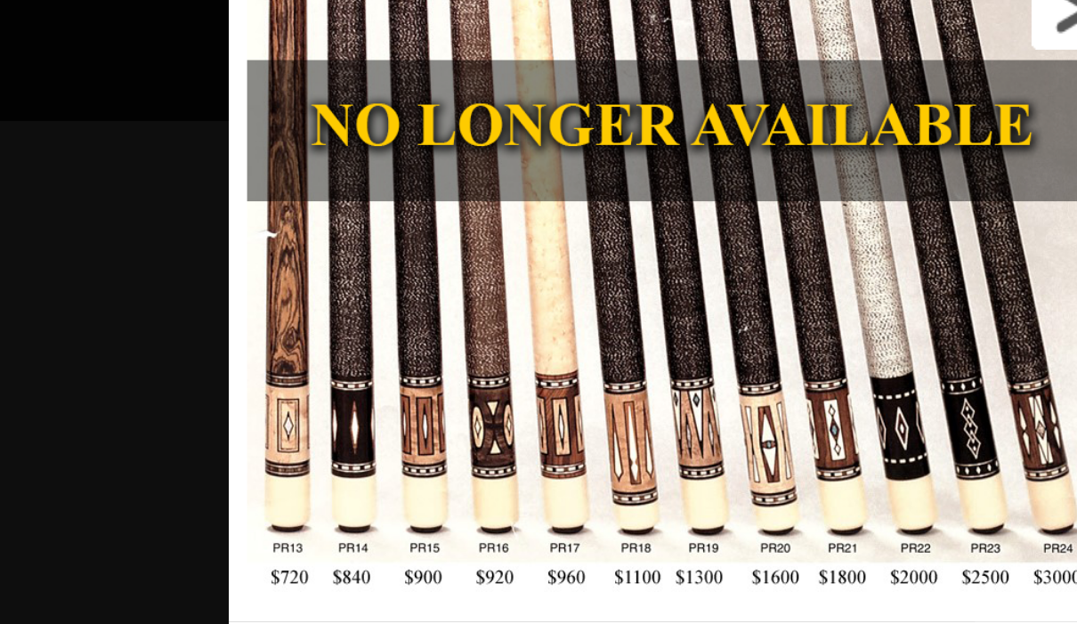
scroll to position [1426, 581]
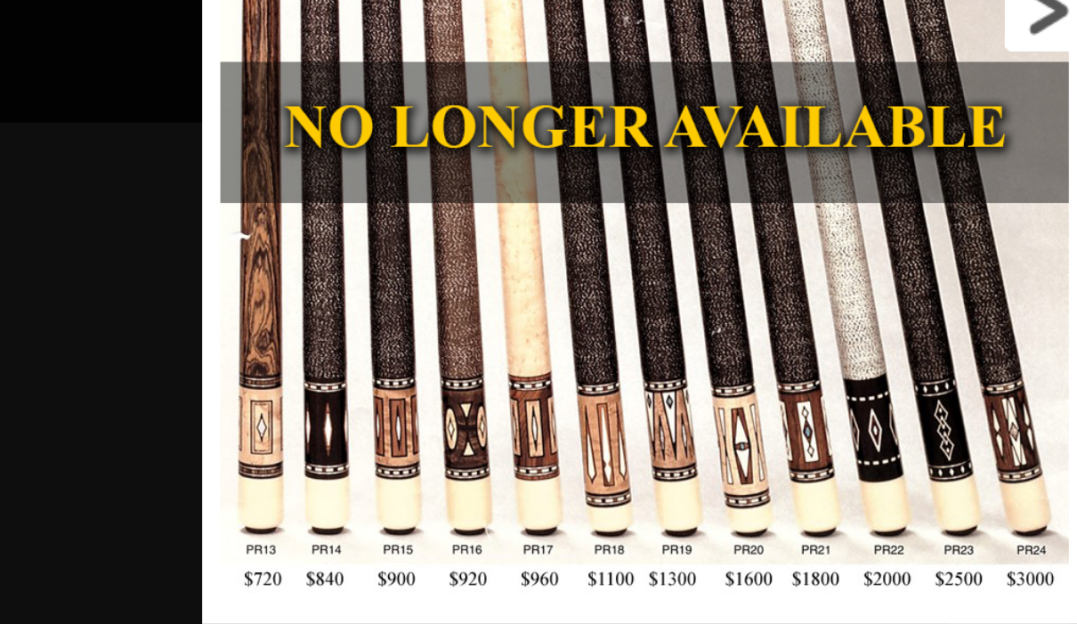
click at [885, 18] on link at bounding box center [982, 287] width 194 height 598
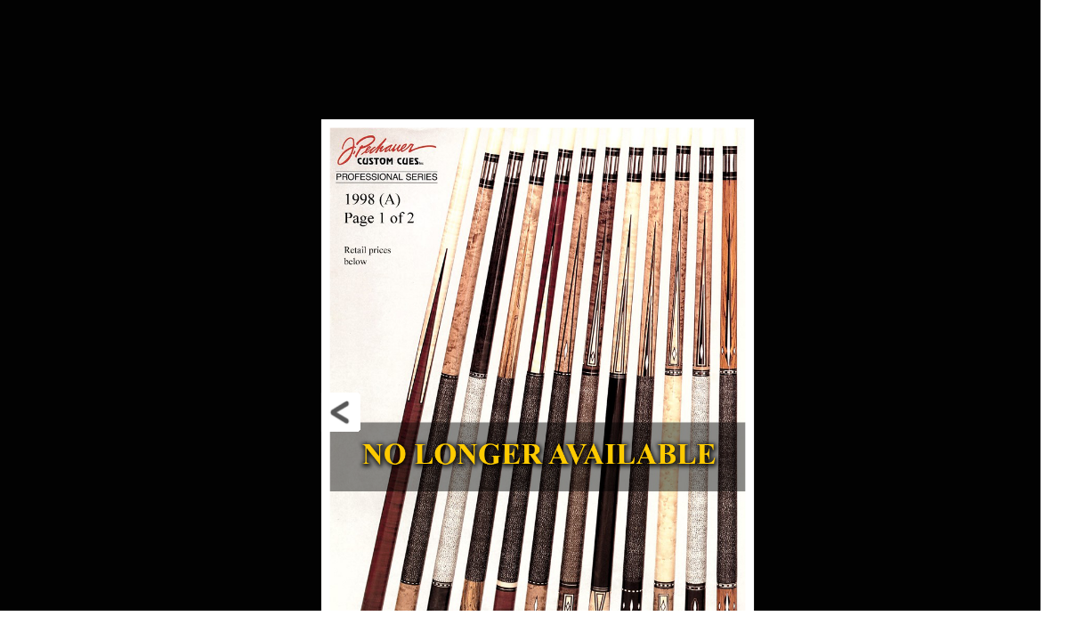
scroll to position [1686, 1397]
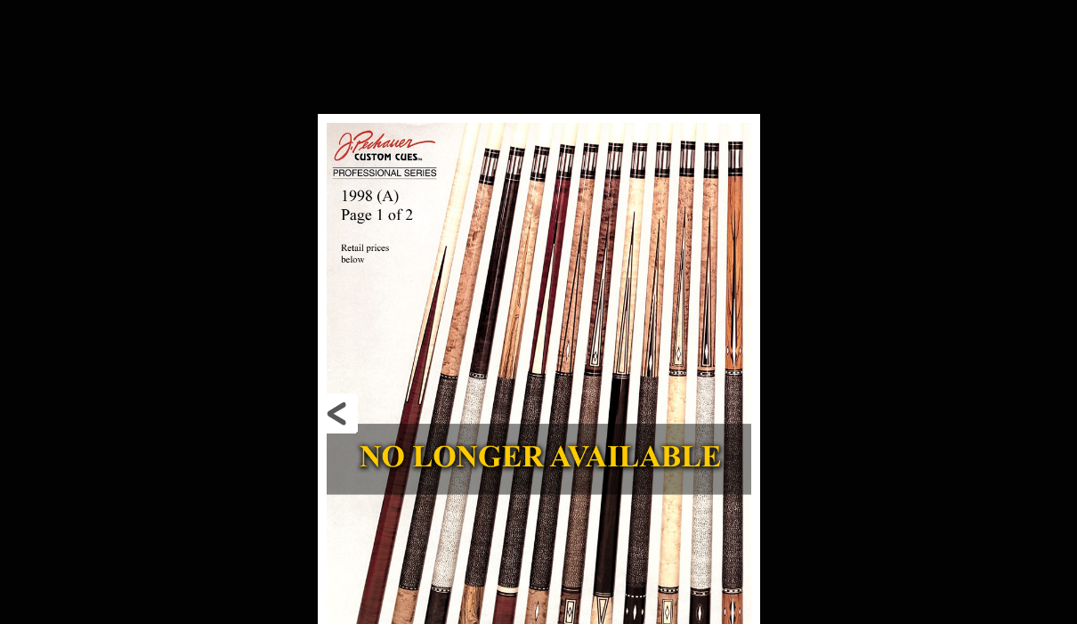
click at [354, 400] on link at bounding box center [417, 413] width 199 height 598
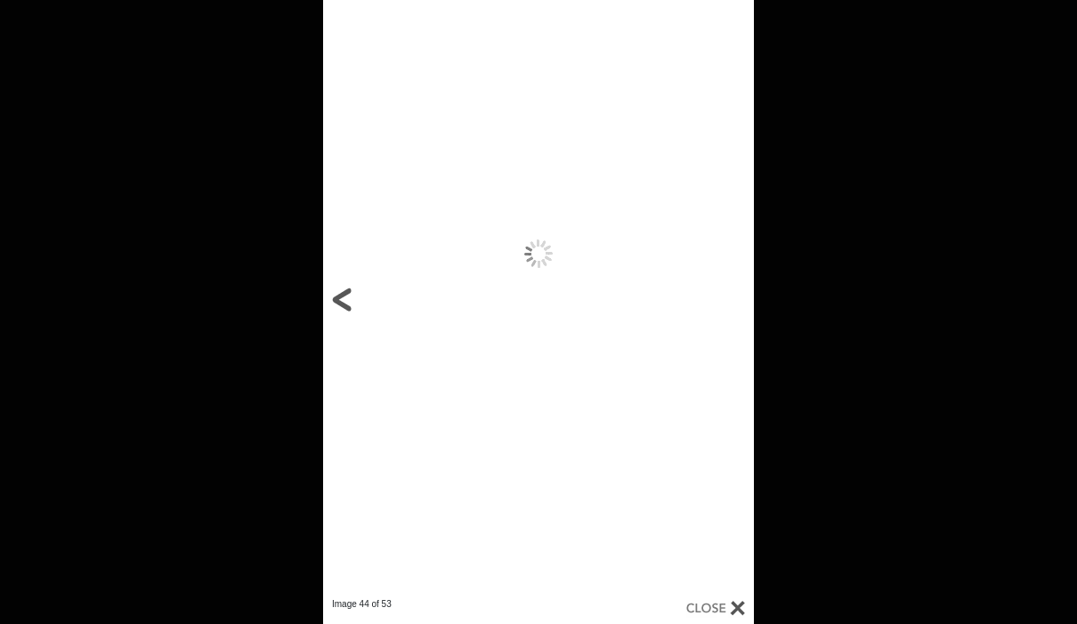
click at [330, 406] on link at bounding box center [420, 299] width 194 height 598
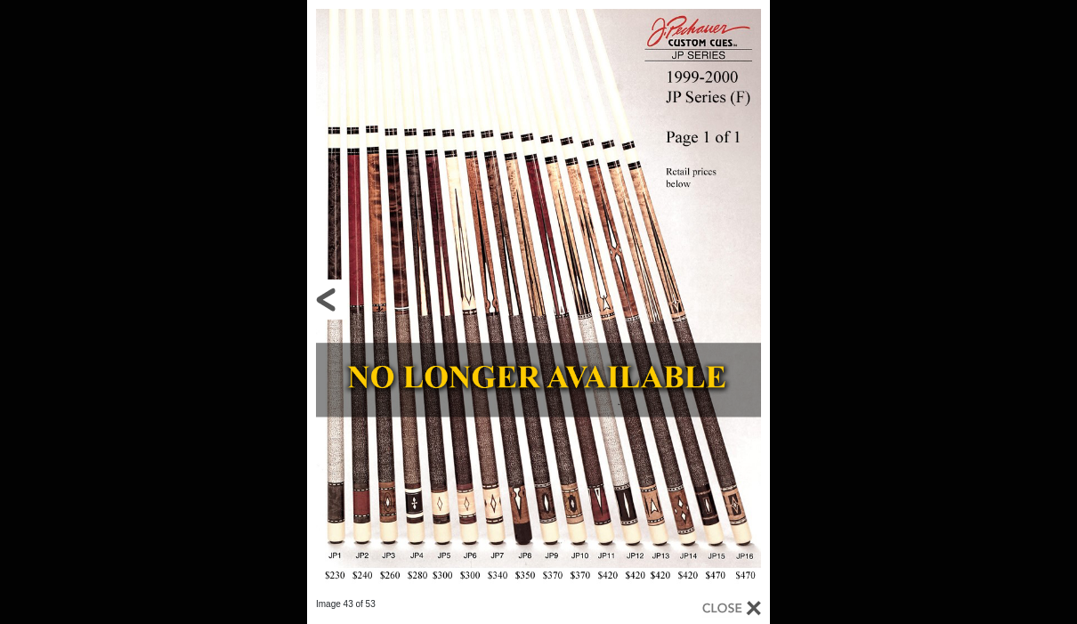
click at [326, 285] on link at bounding box center [411, 299] width 208 height 598
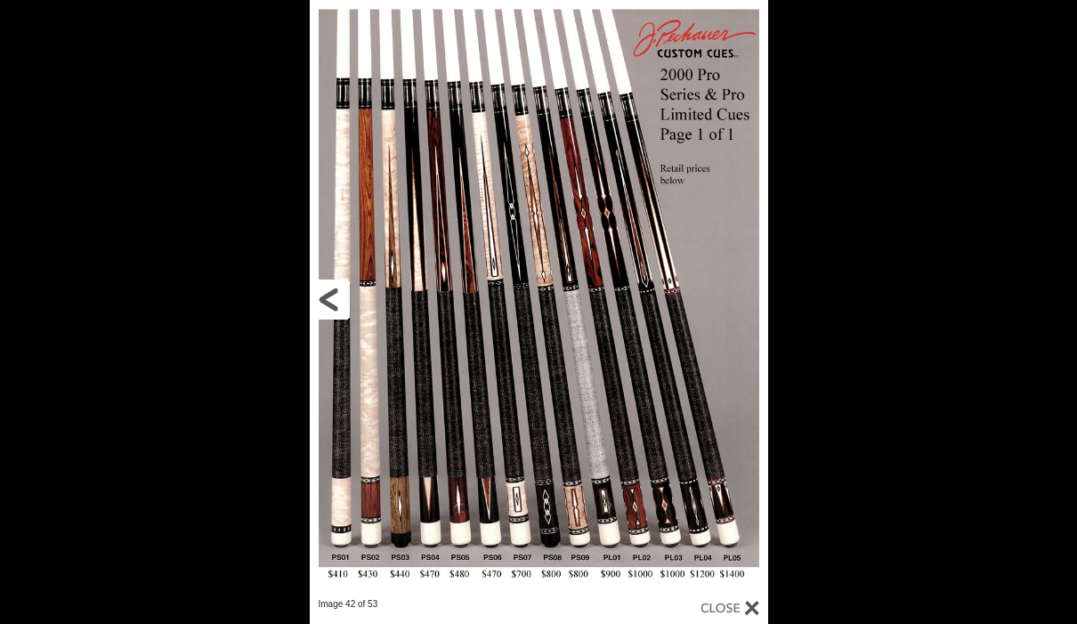
click at [336, 291] on link at bounding box center [413, 299] width 206 height 598
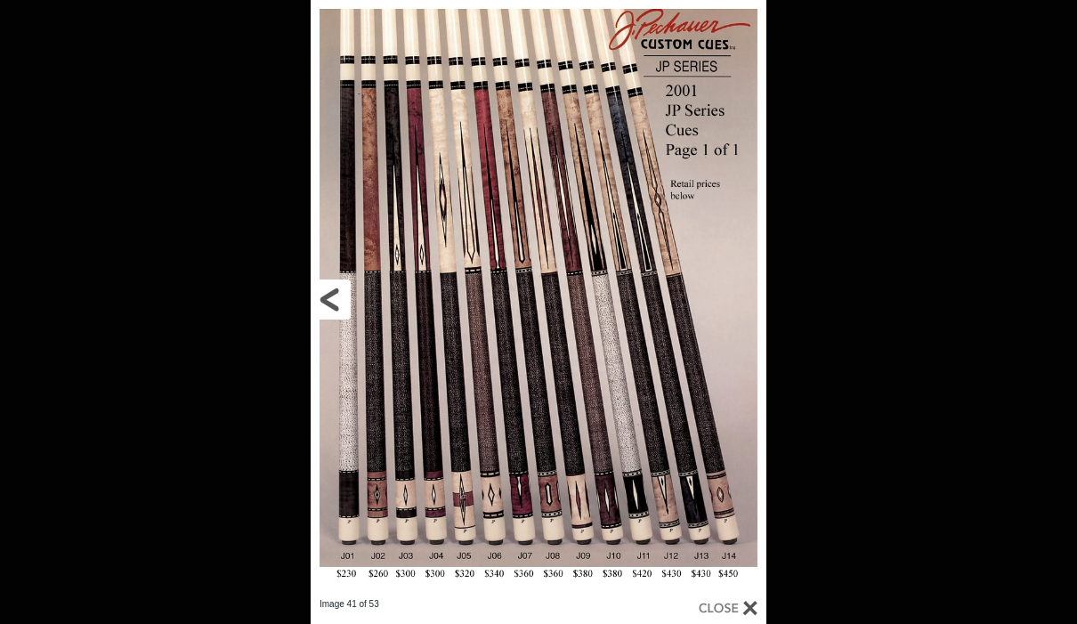
click at [333, 308] on link at bounding box center [413, 299] width 205 height 598
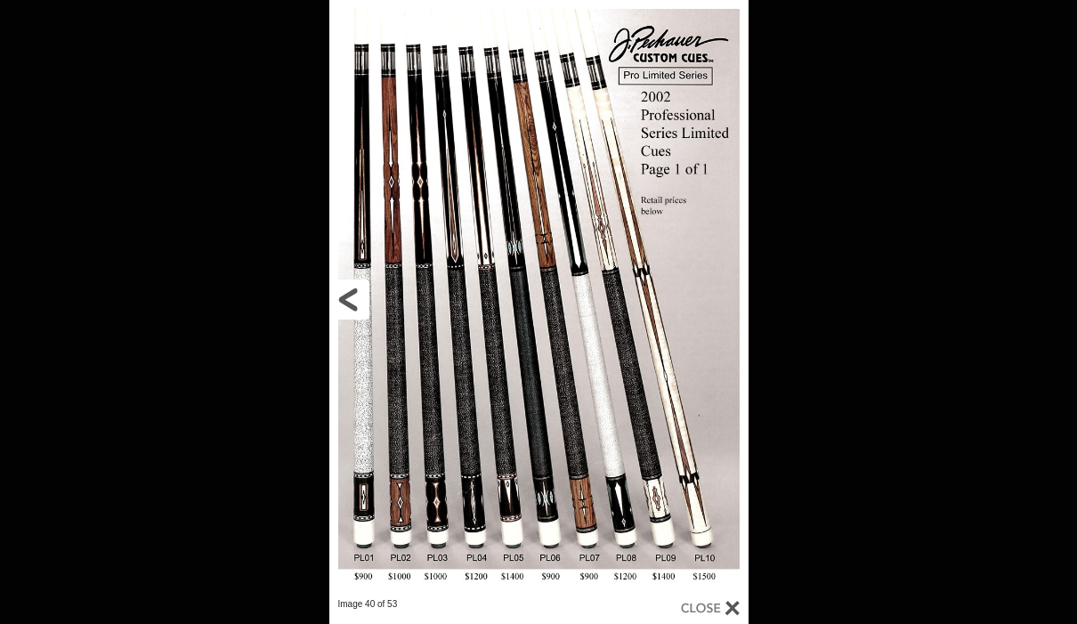
click at [351, 298] on link at bounding box center [423, 299] width 189 height 598
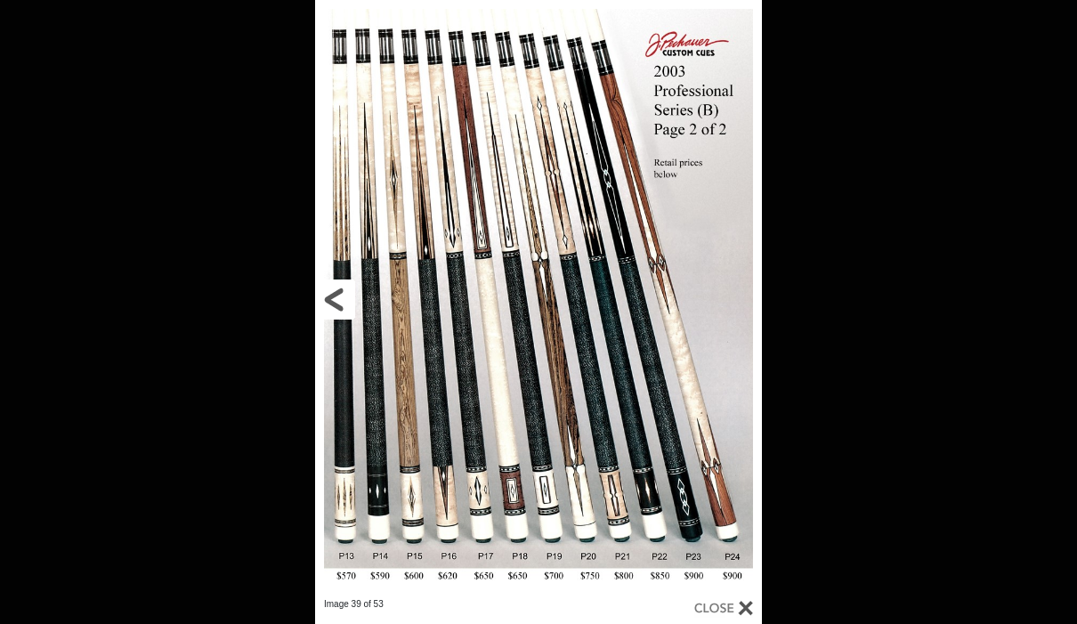
click at [350, 306] on link at bounding box center [415, 299] width 201 height 598
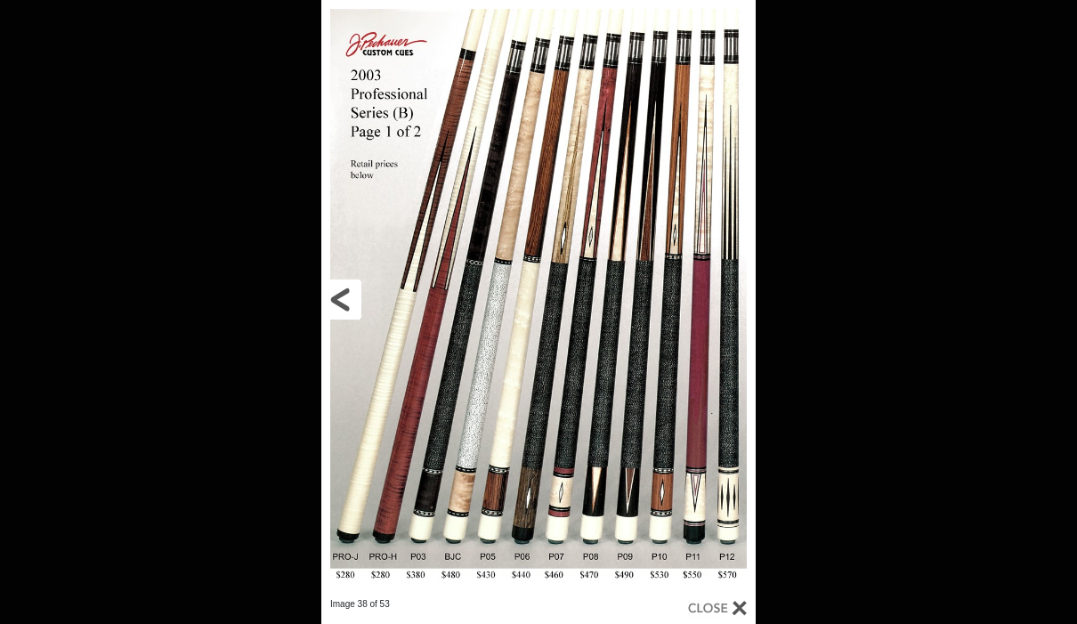
click at [337, 282] on link at bounding box center [419, 299] width 196 height 598
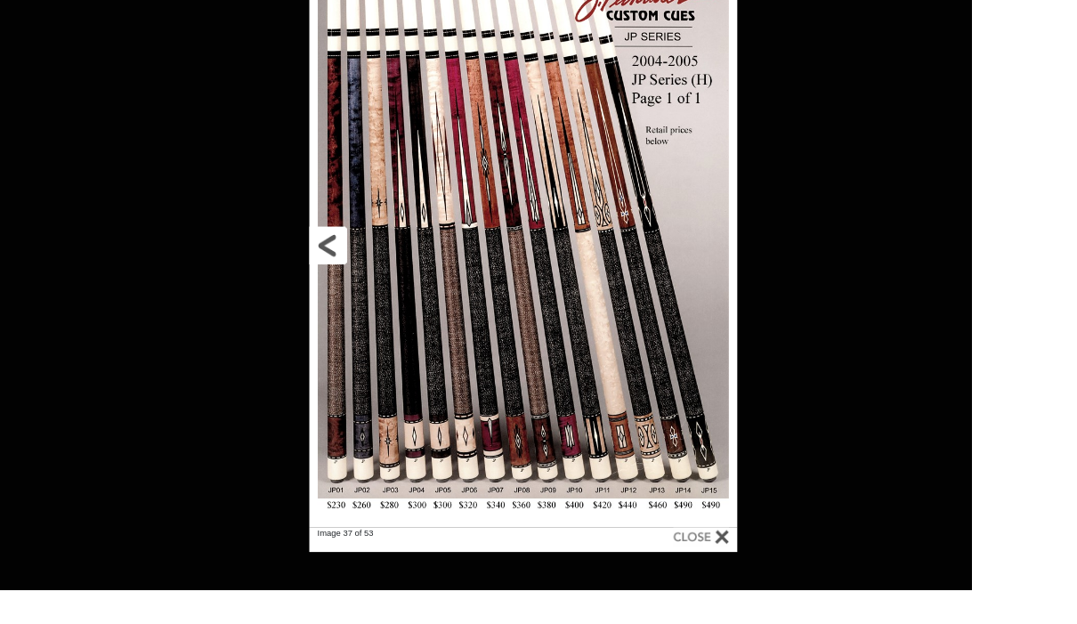
scroll to position [1744, 1397]
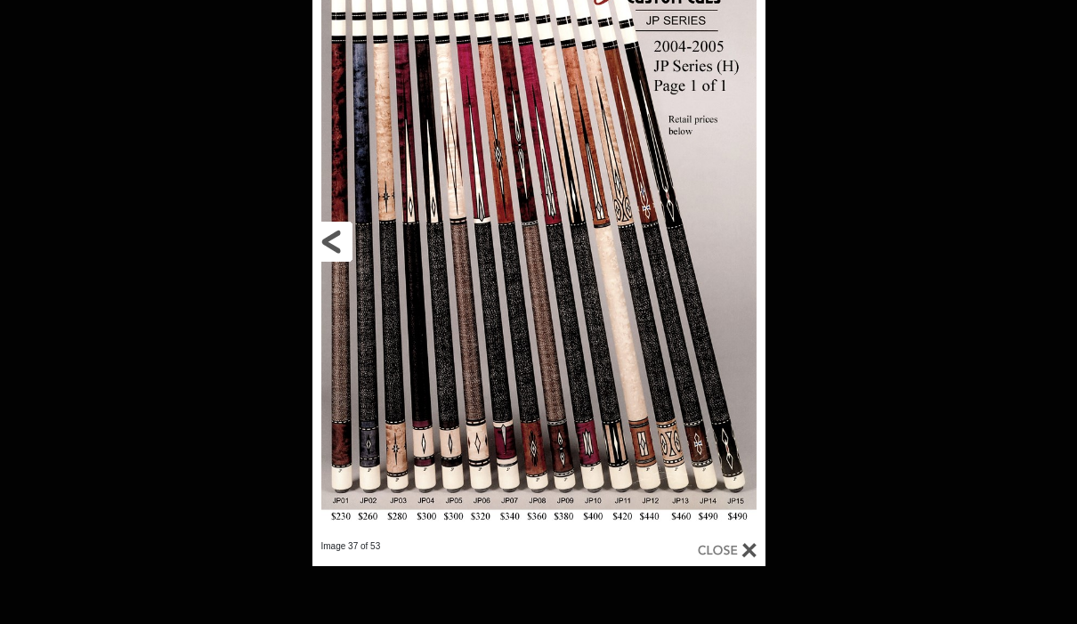
click at [334, 239] on link at bounding box center [414, 241] width 204 height 598
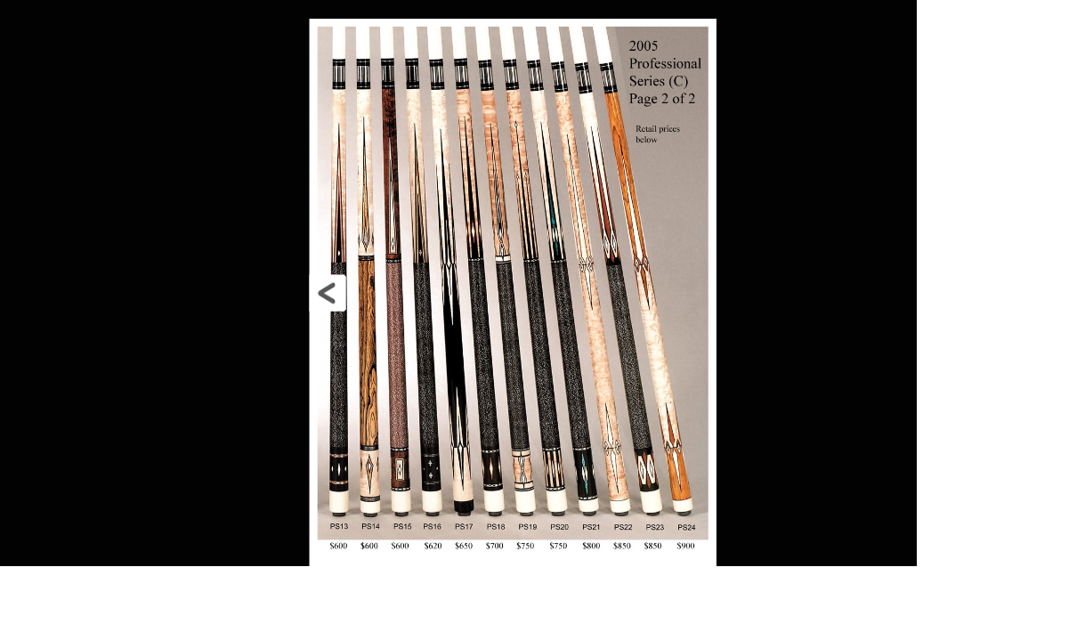
scroll to position [1762, 1397]
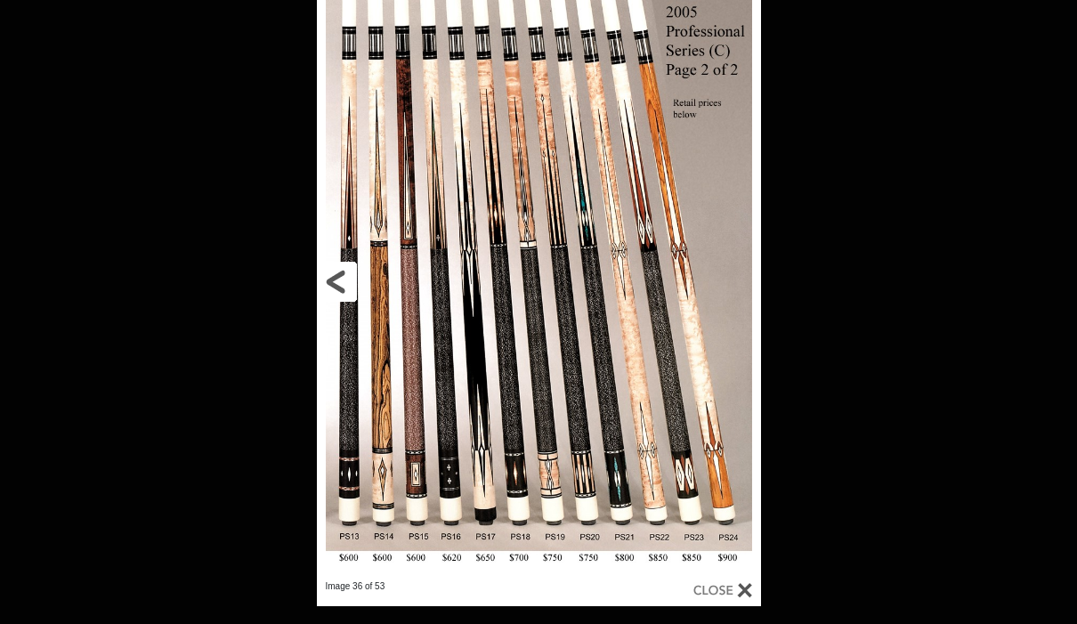
click at [350, 277] on link at bounding box center [417, 281] width 200 height 598
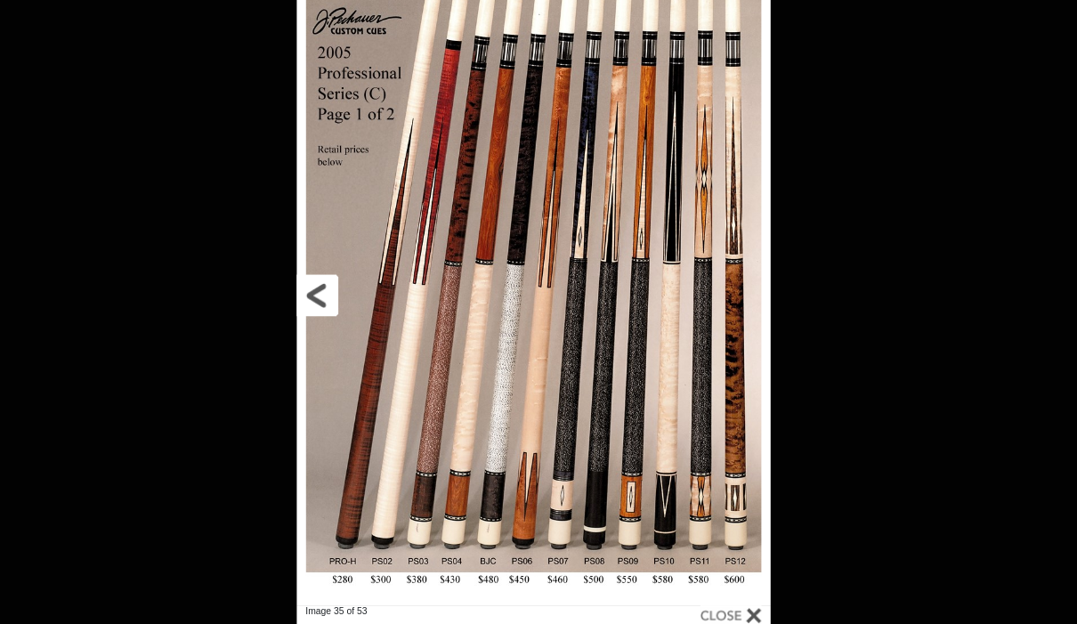
scroll to position [1806, 1397]
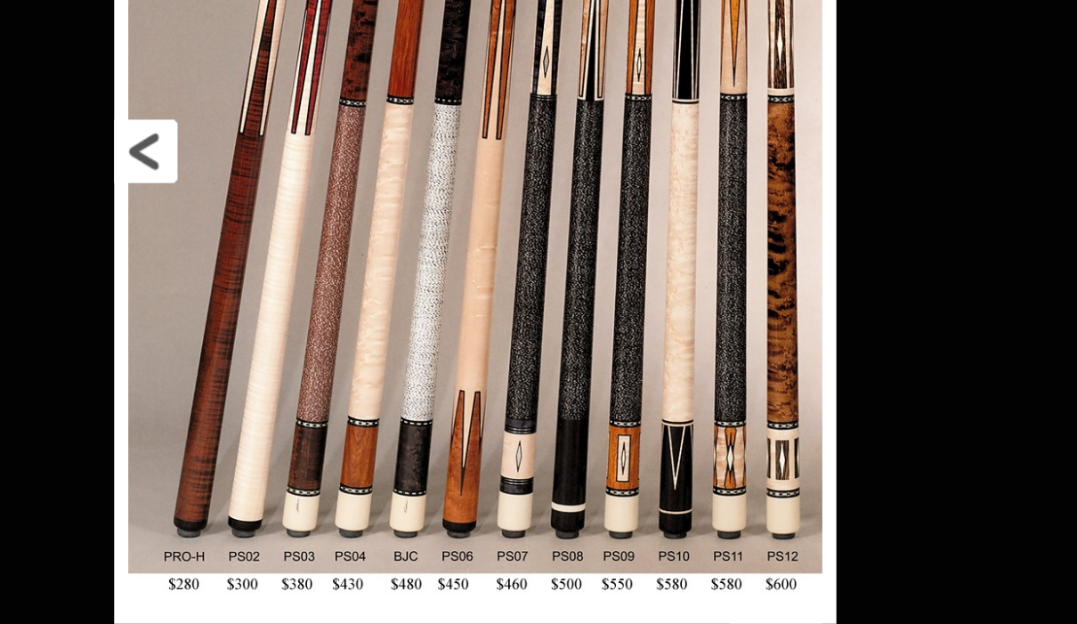
click at [311, 100] on link at bounding box center [414, 255] width 206 height 598
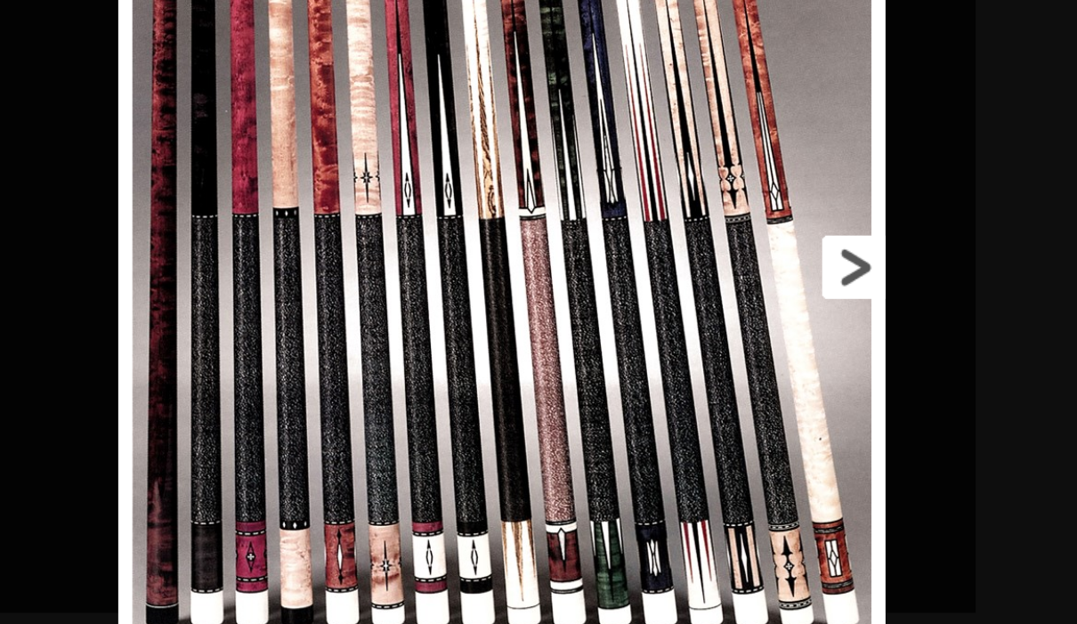
scroll to position [1978, 1498]
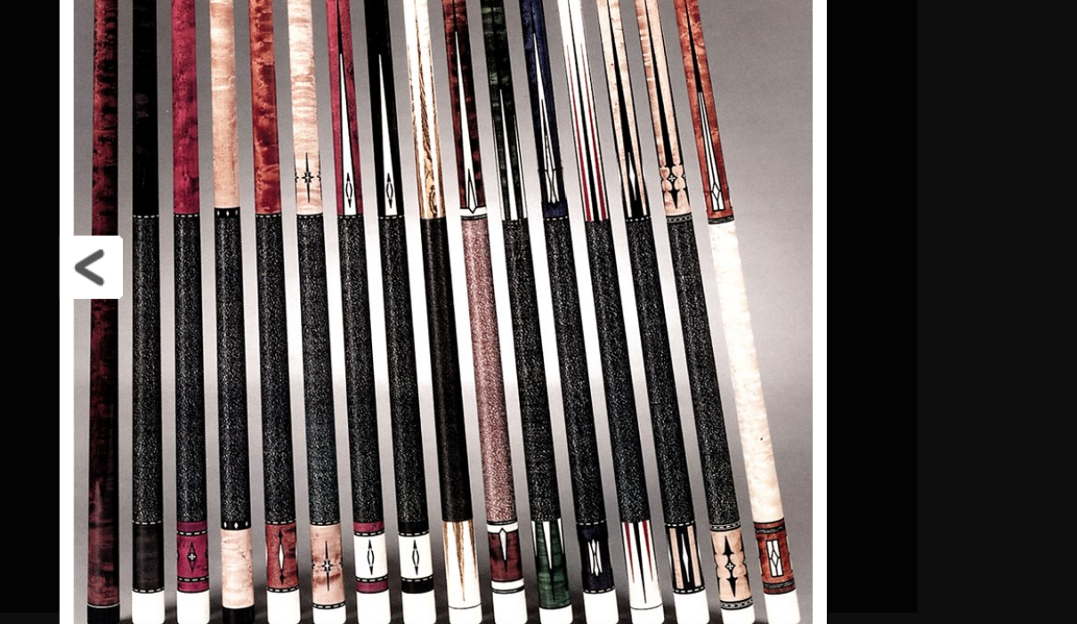
click at [433, 174] on link at bounding box center [542, 287] width 218 height 598
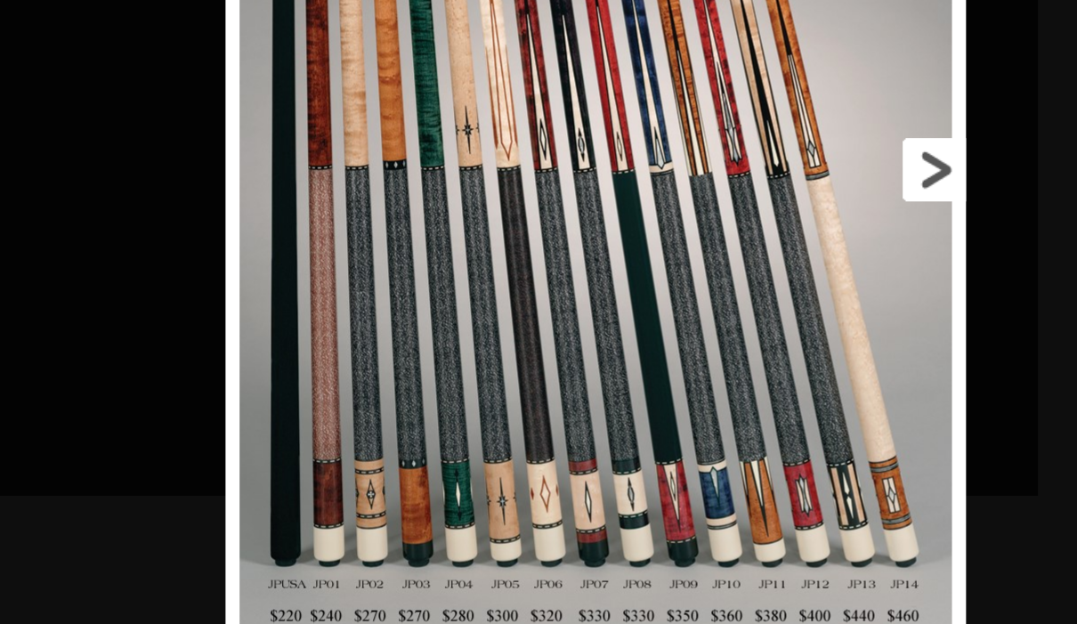
scroll to position [2109, 1661]
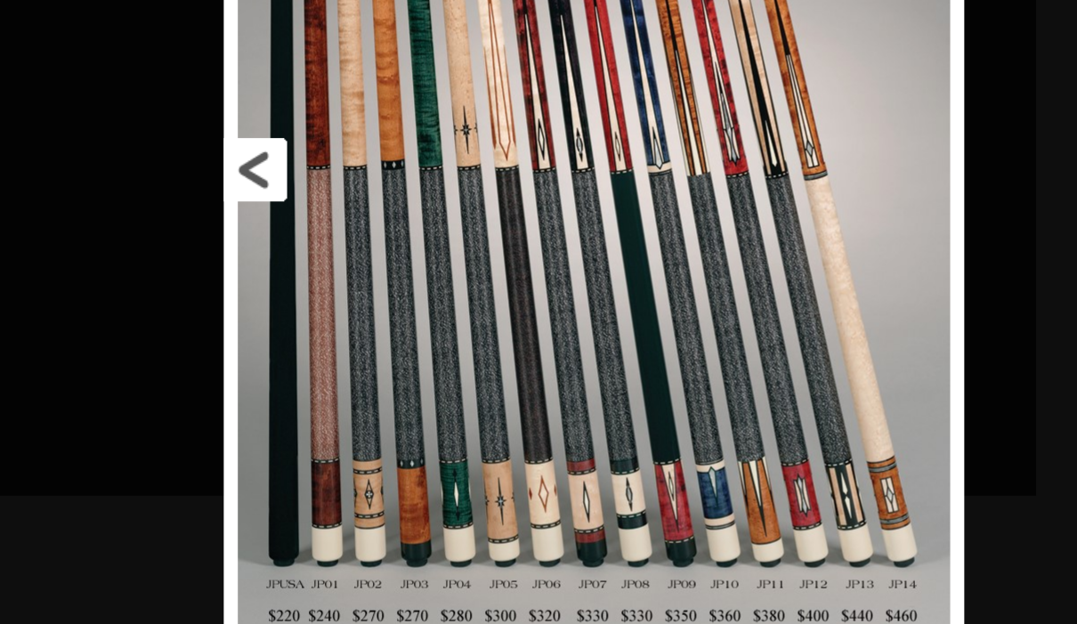
click at [537, 106] on link at bounding box center [642, 287] width 211 height 598
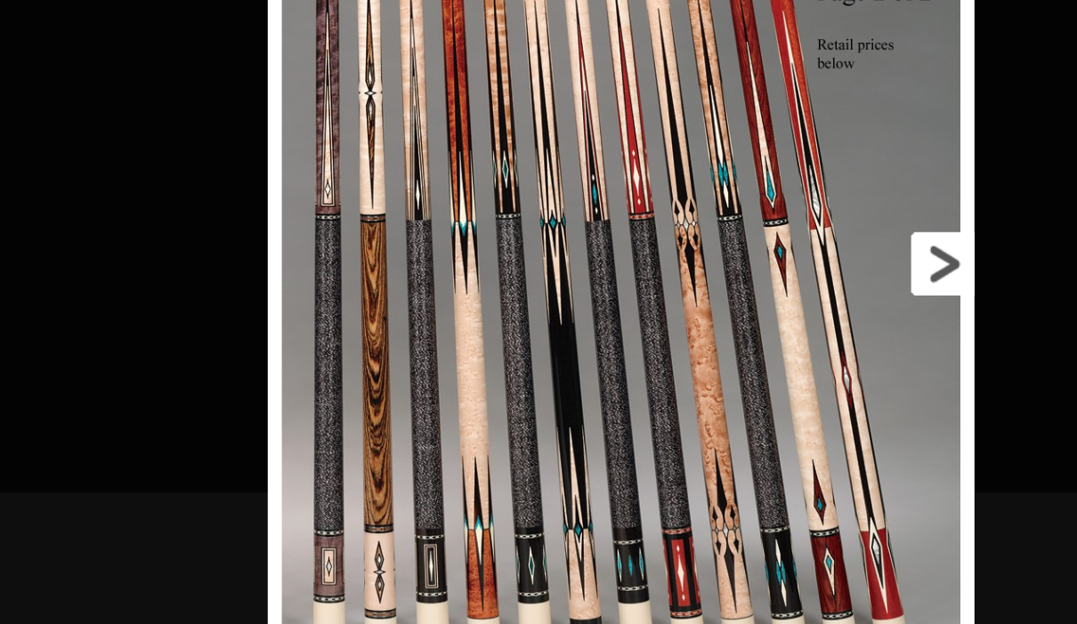
scroll to position [2282, 1859]
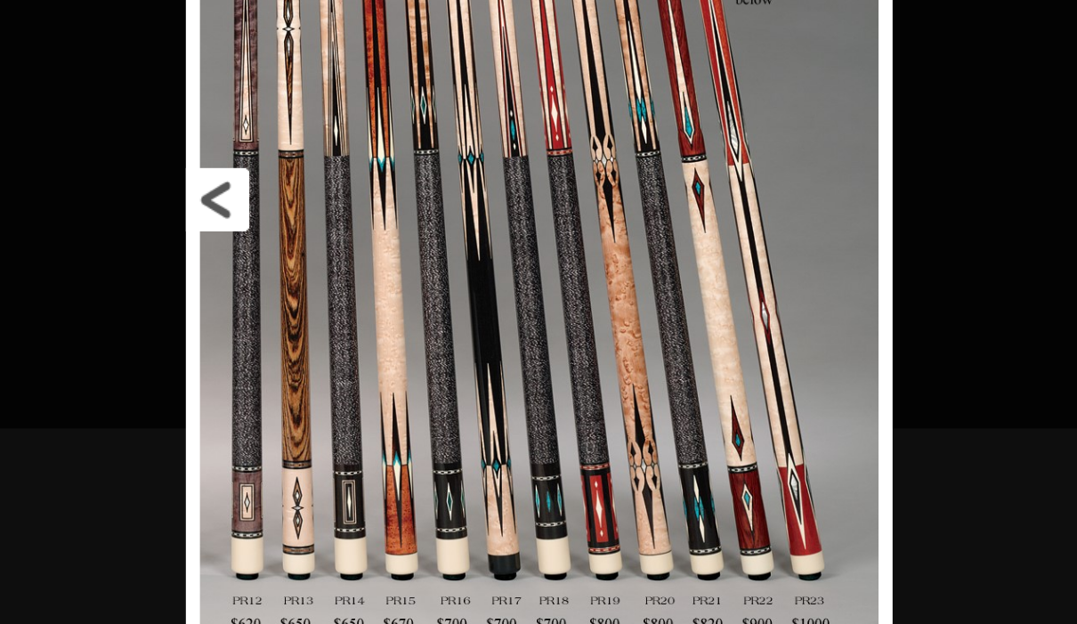
click at [513, 125] on link at bounding box center [613, 305] width 201 height 598
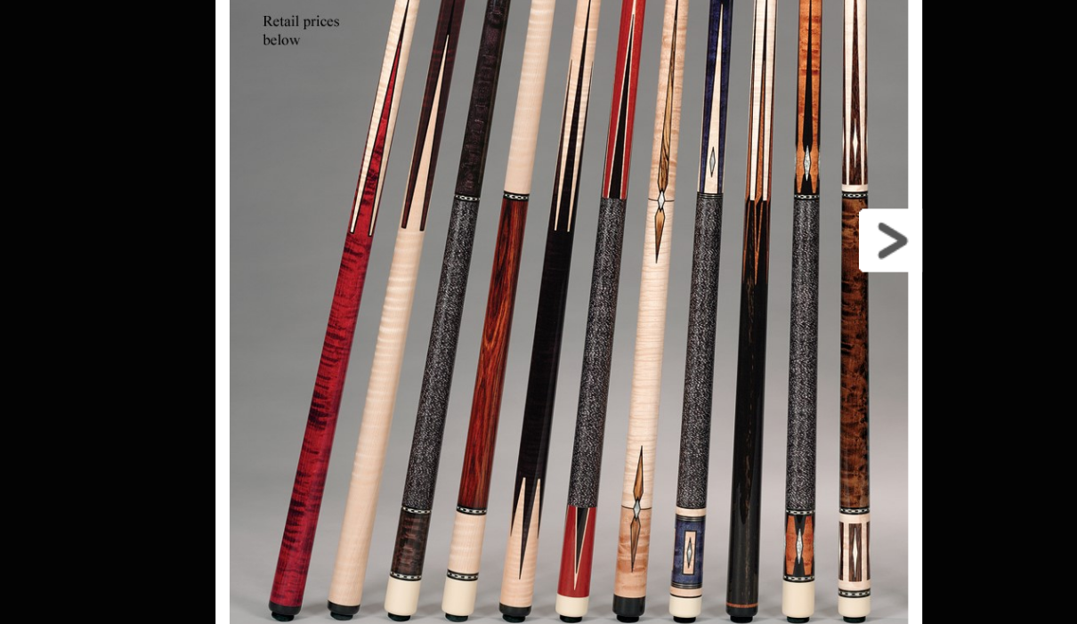
scroll to position [2378, 2329]
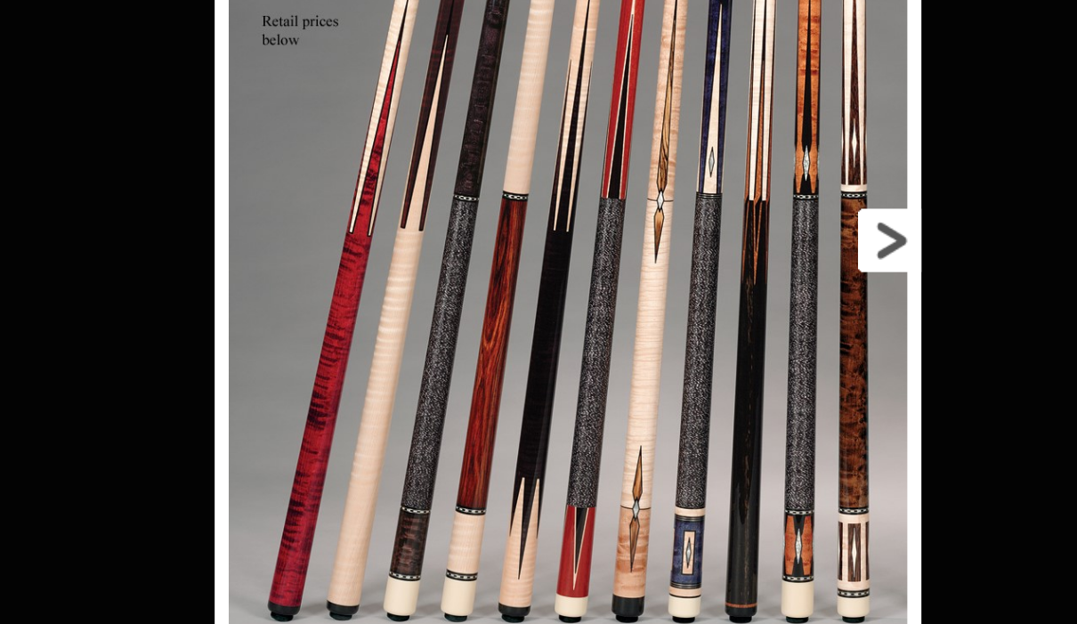
click at [777, 149] on link at bounding box center [877, 331] width 201 height 598
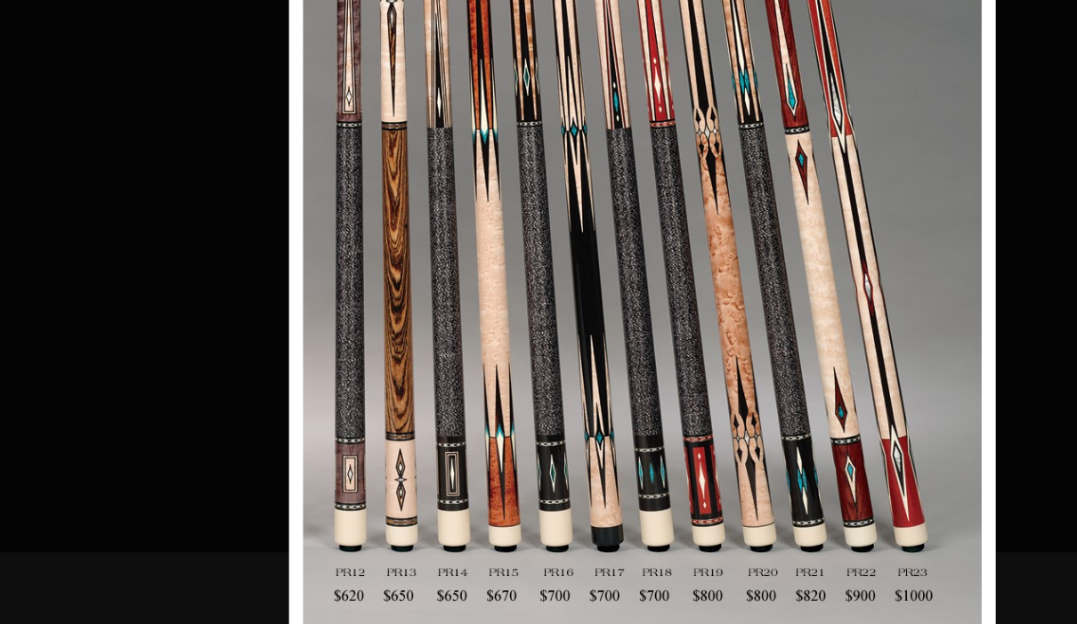
scroll to position [2571, 2482]
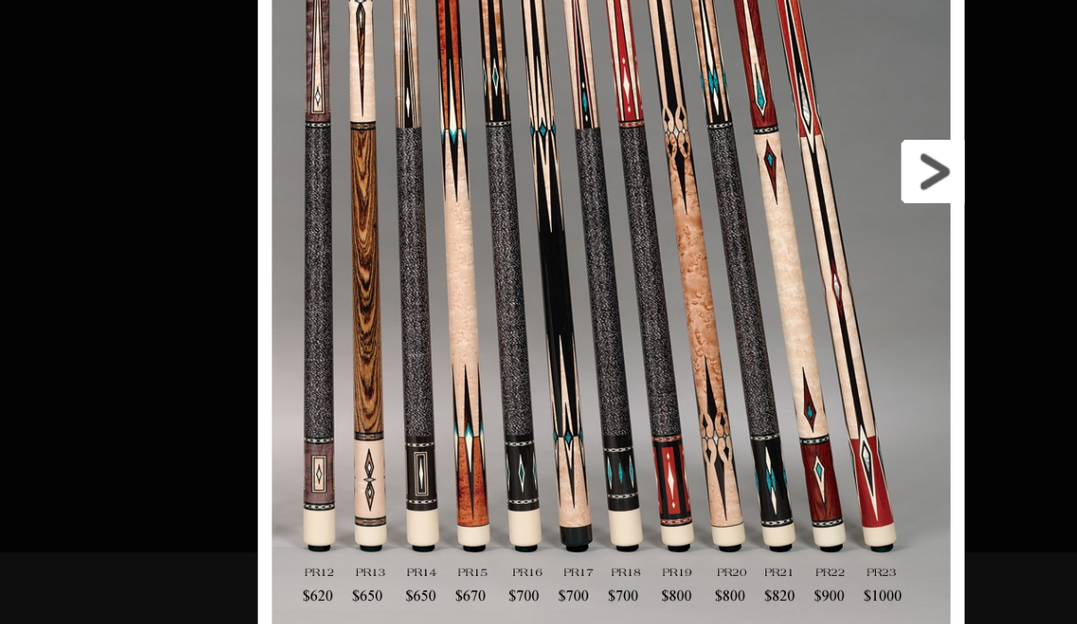
click at [804, 111] on link at bounding box center [904, 287] width 201 height 598
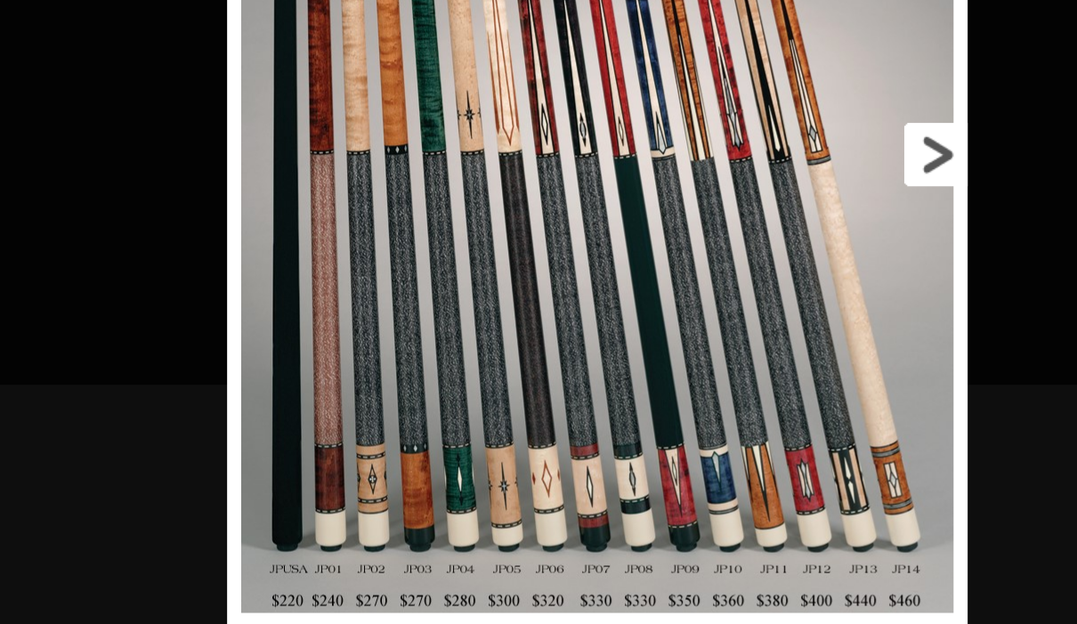
scroll to position [2762, 2647]
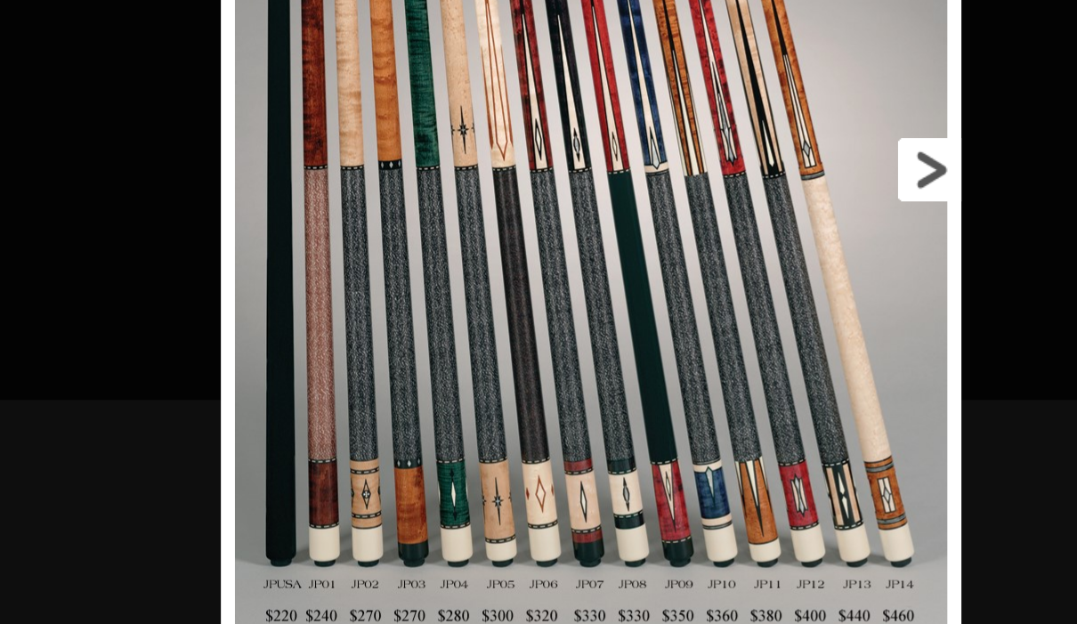
click at [792, 113] on link at bounding box center [897, 287] width 211 height 598
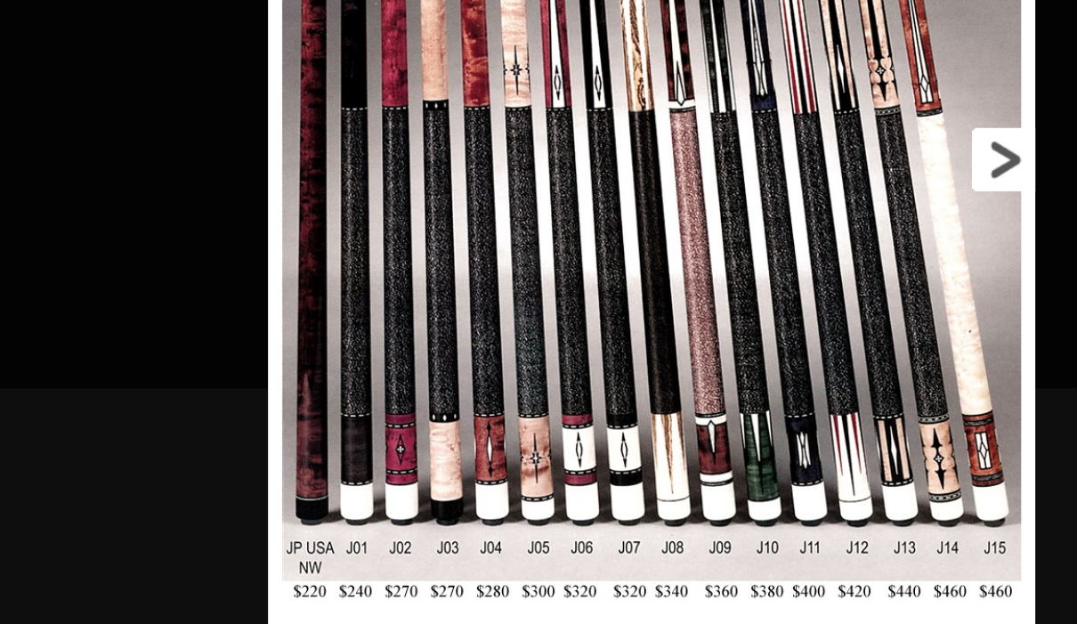
scroll to position [2954, 2775]
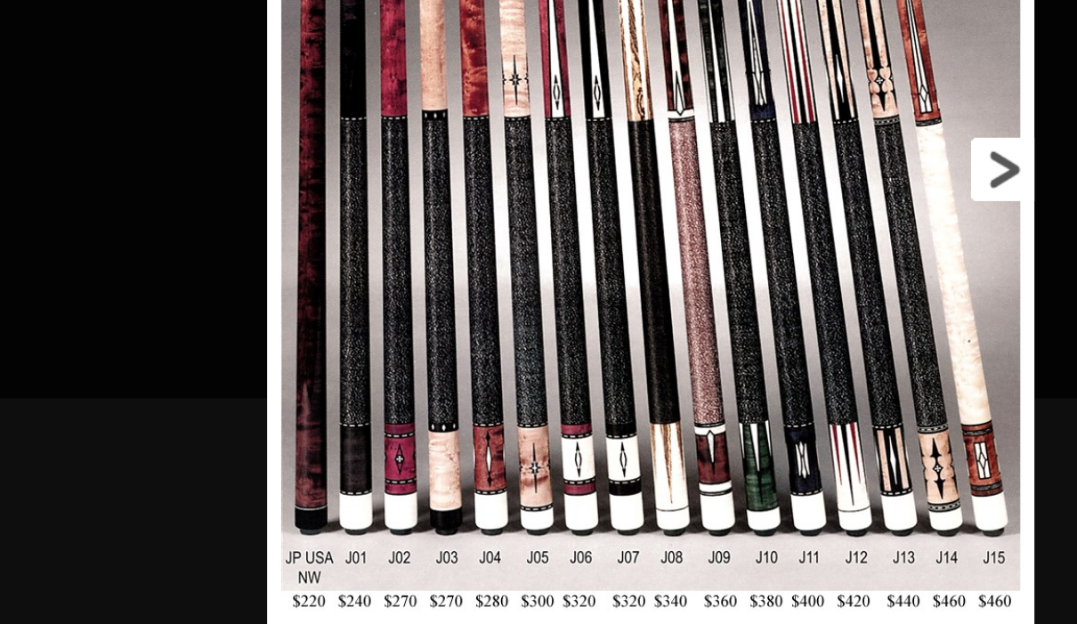
click at [830, 103] on link at bounding box center [939, 287] width 218 height 598
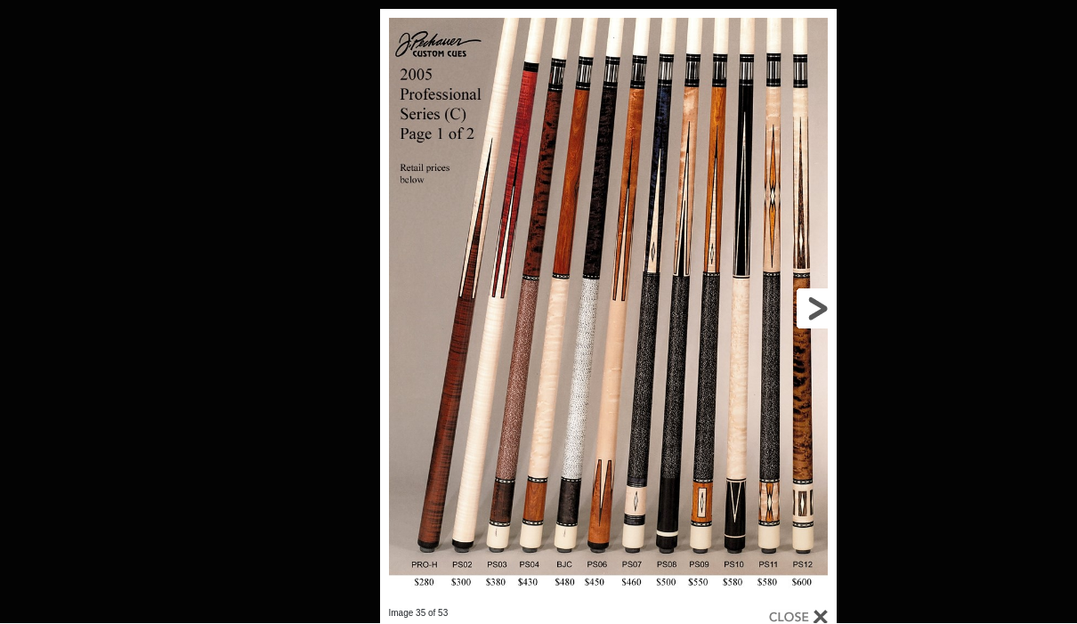
scroll to position [3067, 3248]
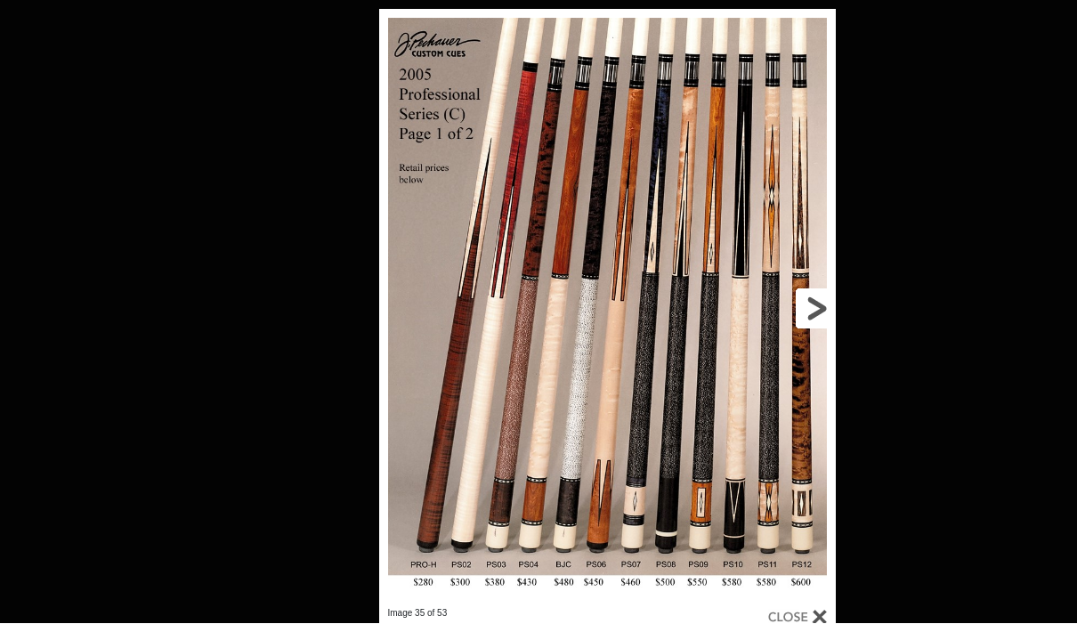
click at [816, 295] on link at bounding box center [733, 309] width 206 height 598
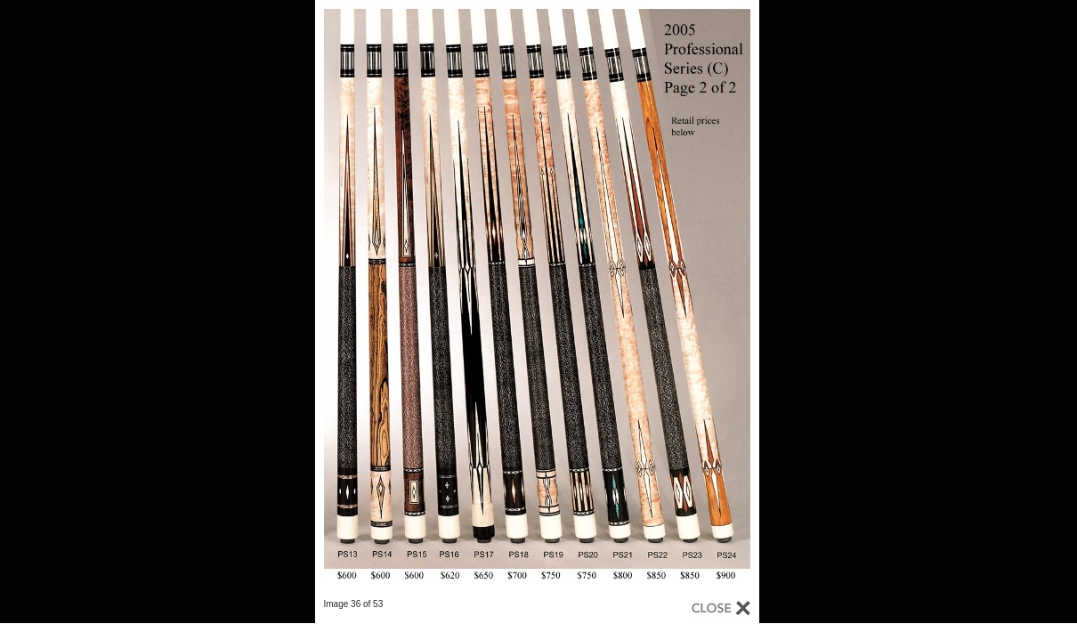
scroll to position [3117, 3250]
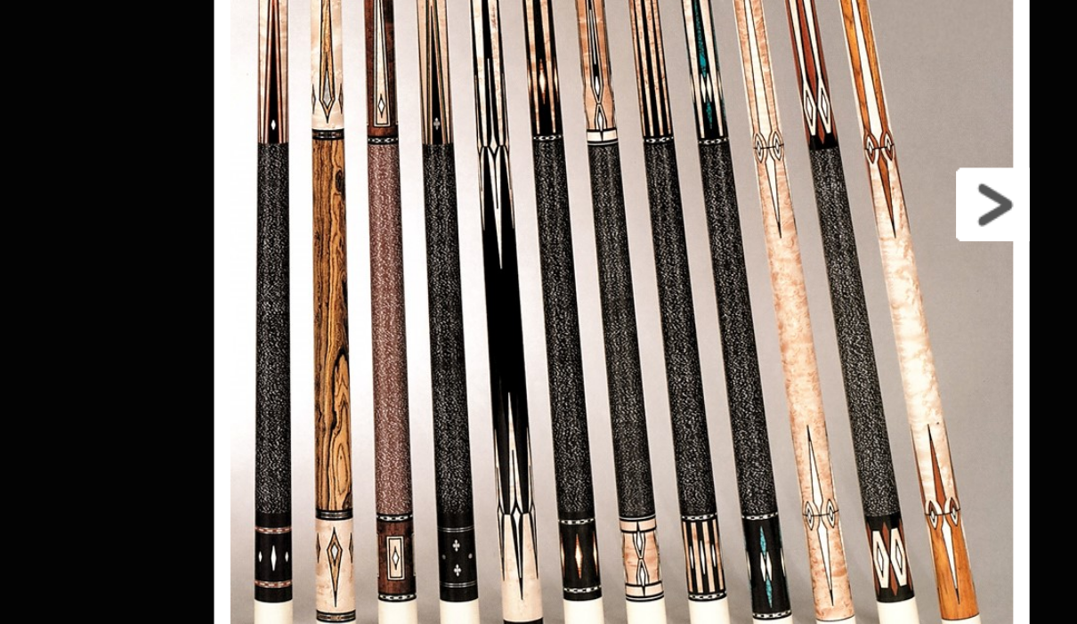
click at [559, 112] on link at bounding box center [659, 250] width 200 height 598
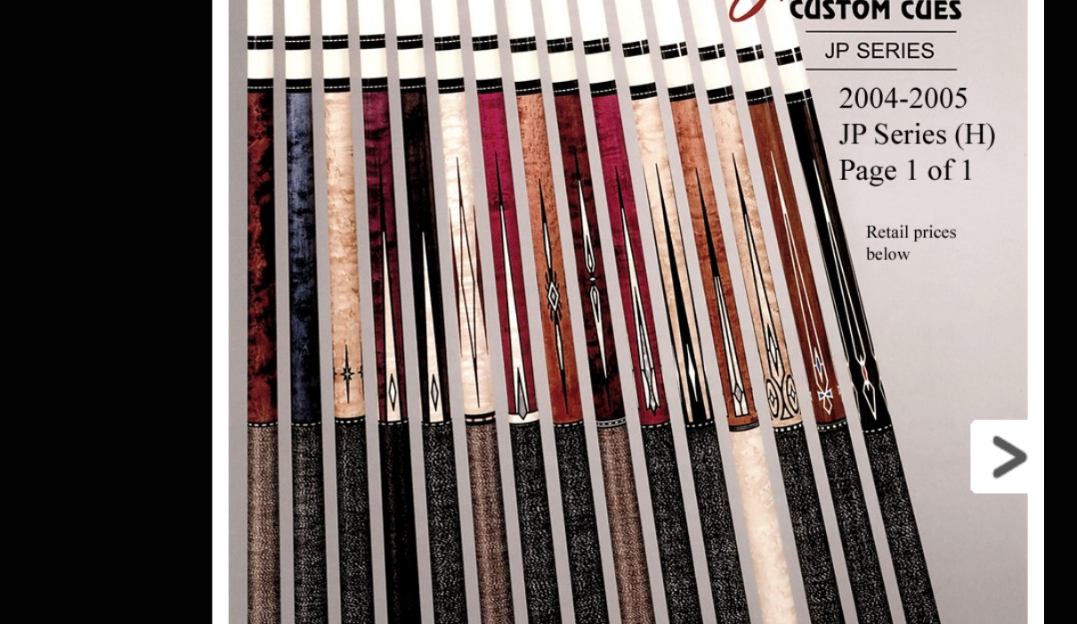
click at [759, 249] on link at bounding box center [861, 439] width 204 height 598
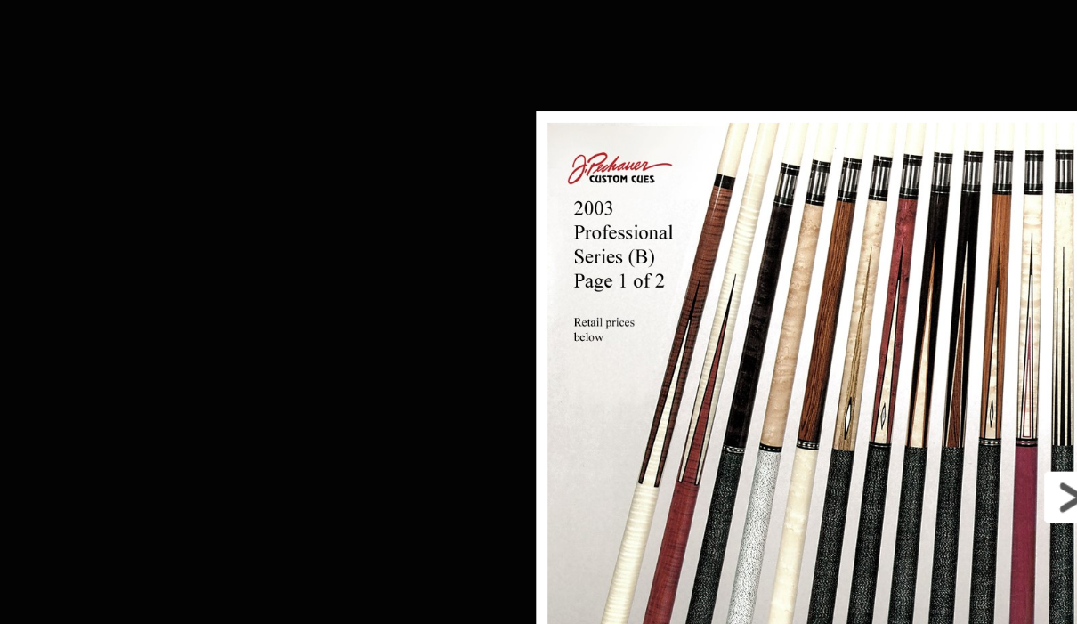
scroll to position [3143, 3522]
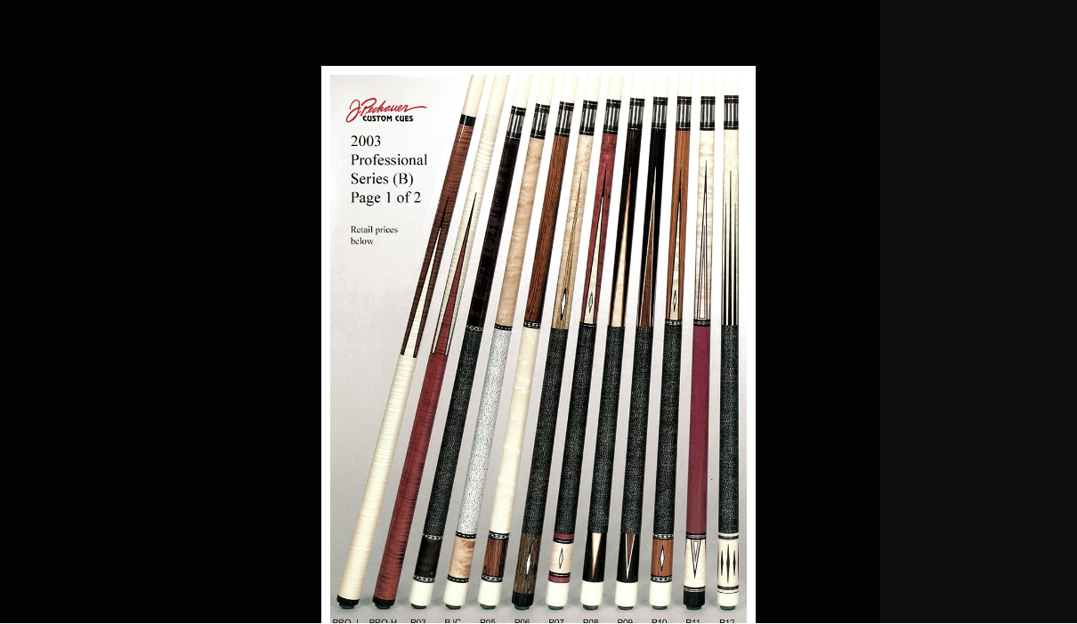
drag, startPoint x: 786, startPoint y: 327, endPoint x: 982, endPoint y: 379, distance: 203.5
click at [786, 327] on div "Image 38 of 53" at bounding box center [538, 379] width 1077 height 624
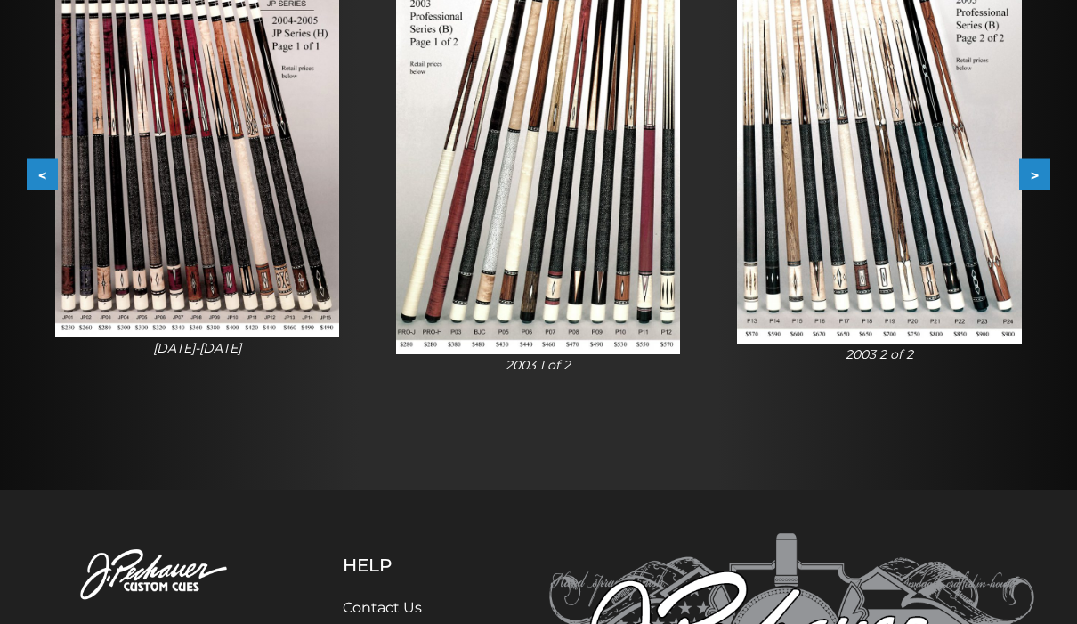
scroll to position [404, 0]
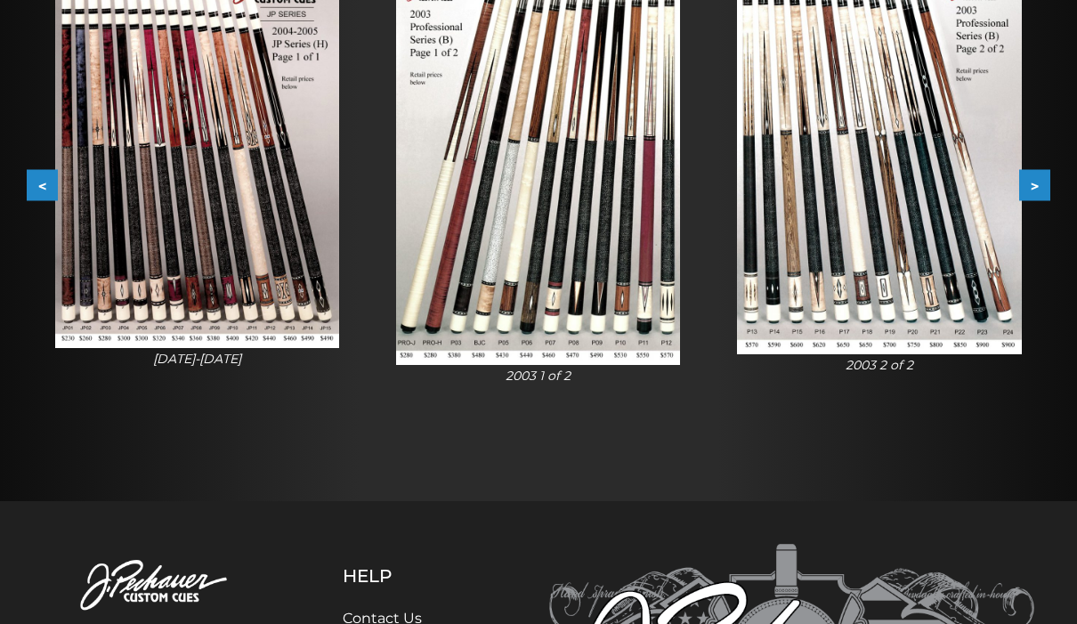
click at [895, 223] on img at bounding box center [879, 161] width 284 height 384
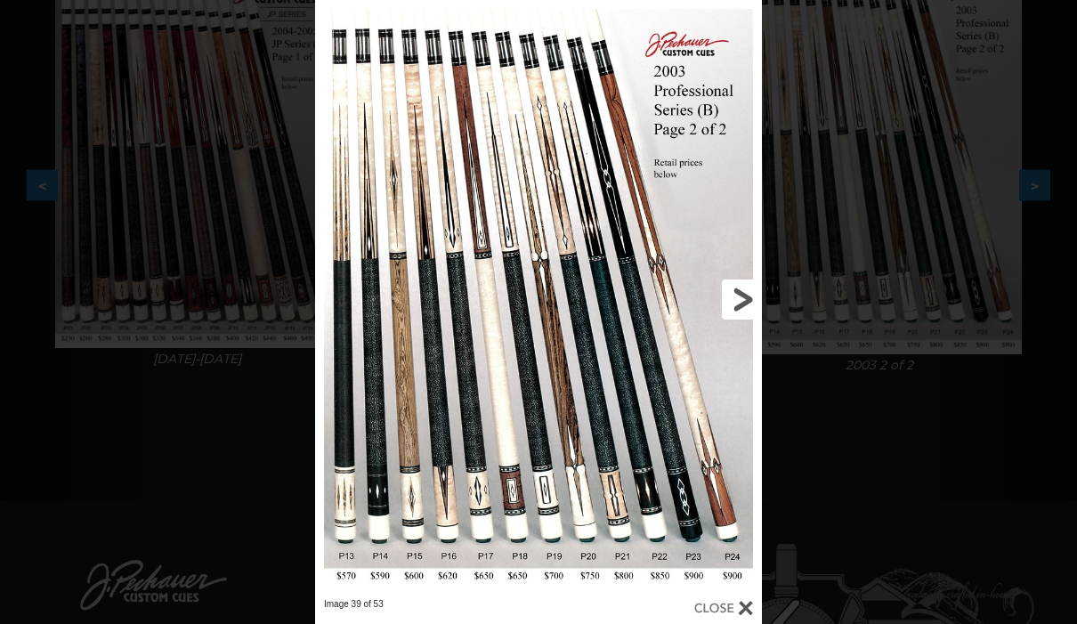
click at [742, 299] on link at bounding box center [661, 299] width 201 height 598
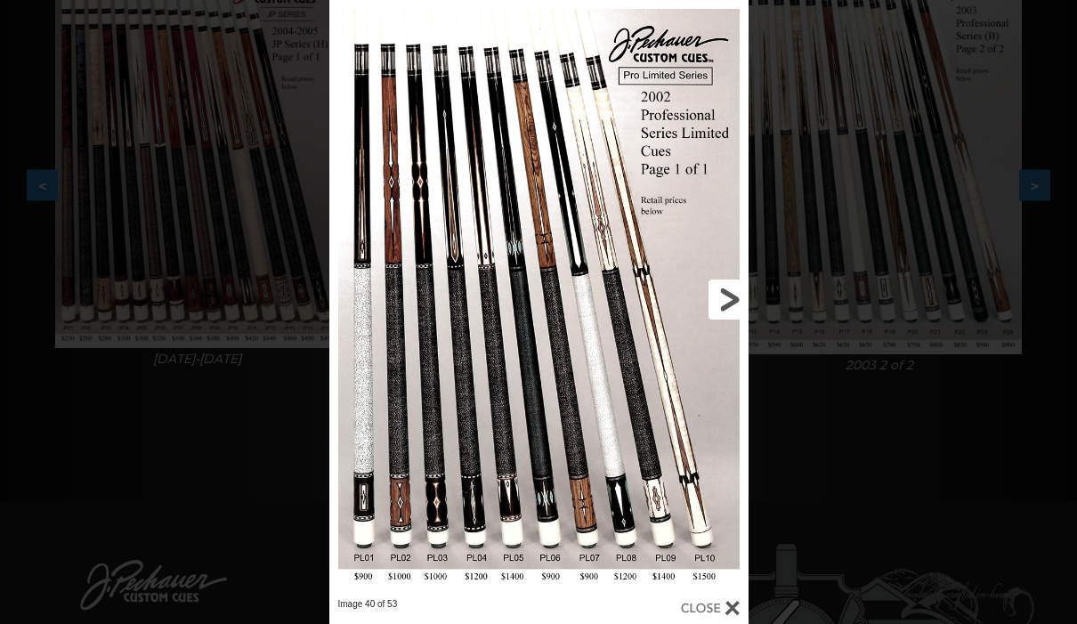
click at [722, 291] on link at bounding box center [654, 299] width 189 height 598
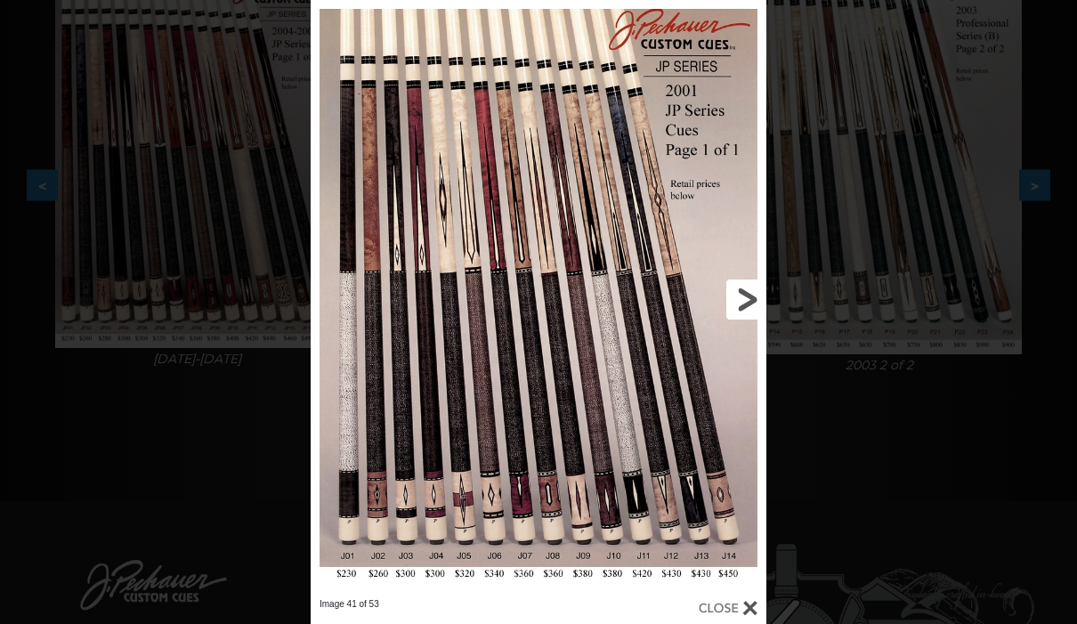
click at [739, 294] on link at bounding box center [663, 299] width 205 height 598
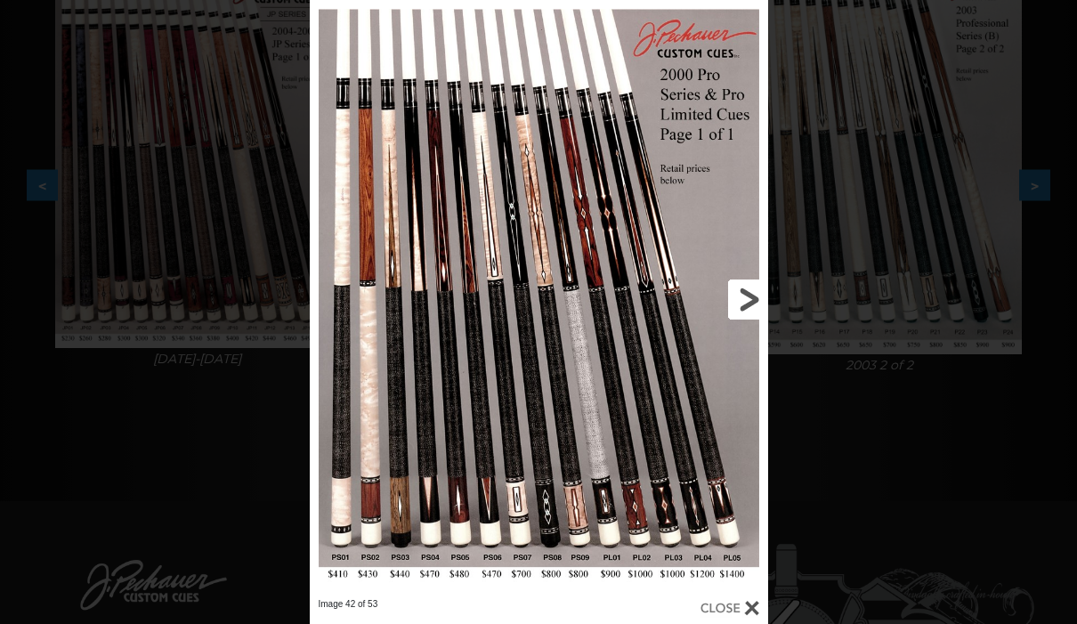
click at [739, 294] on link at bounding box center [664, 299] width 206 height 598
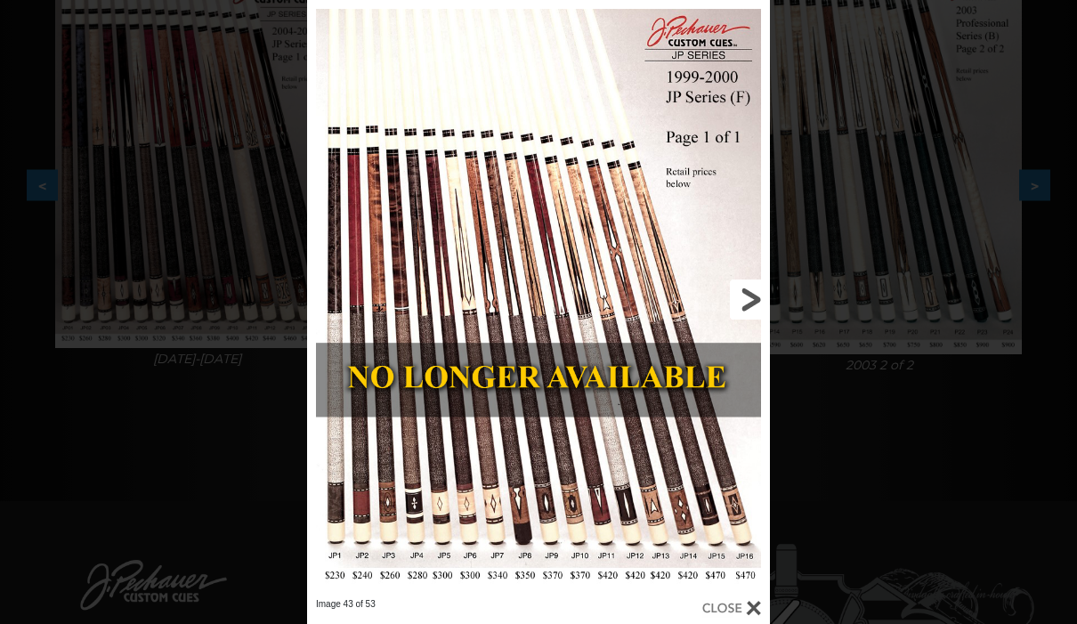
click at [739, 294] on link at bounding box center [665, 299] width 208 height 598
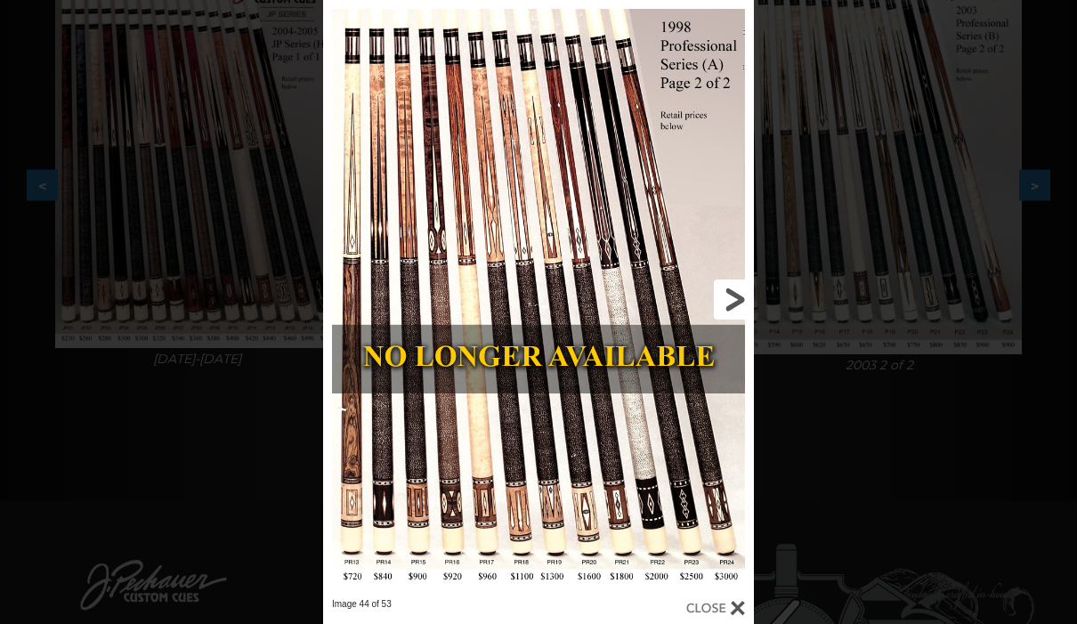
click at [739, 295] on link at bounding box center [657, 299] width 194 height 598
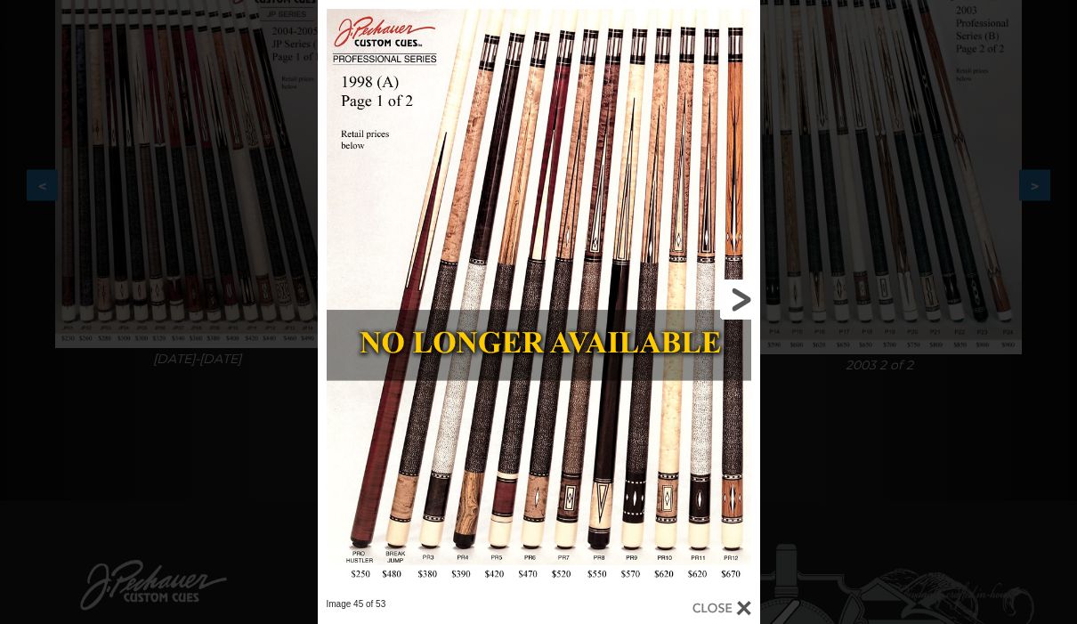
click at [739, 295] on link at bounding box center [660, 299] width 199 height 598
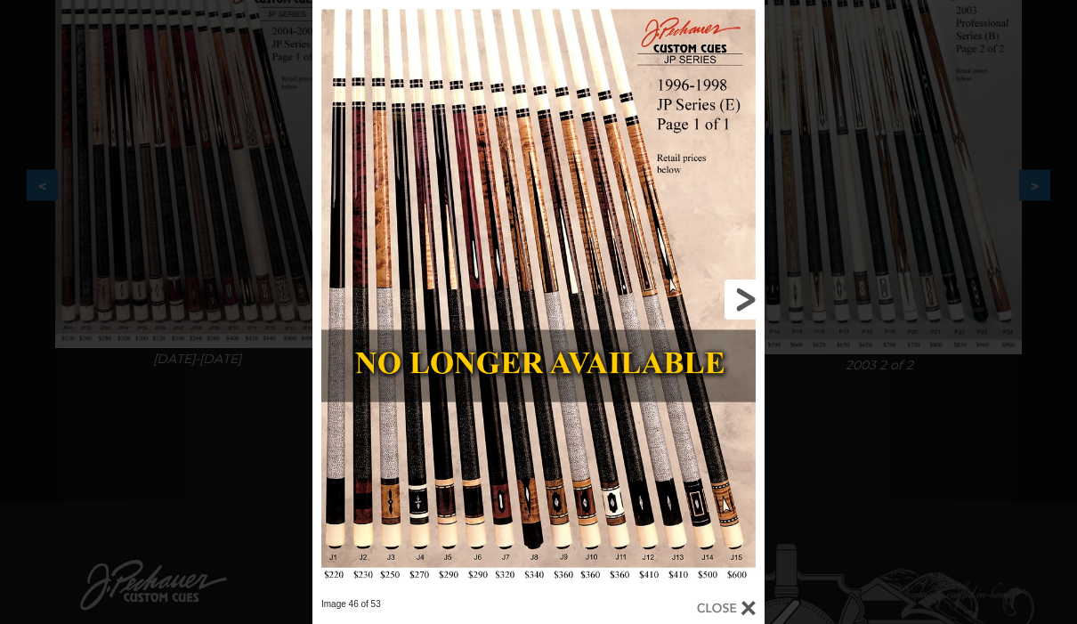
click at [737, 299] on link at bounding box center [663, 299] width 204 height 598
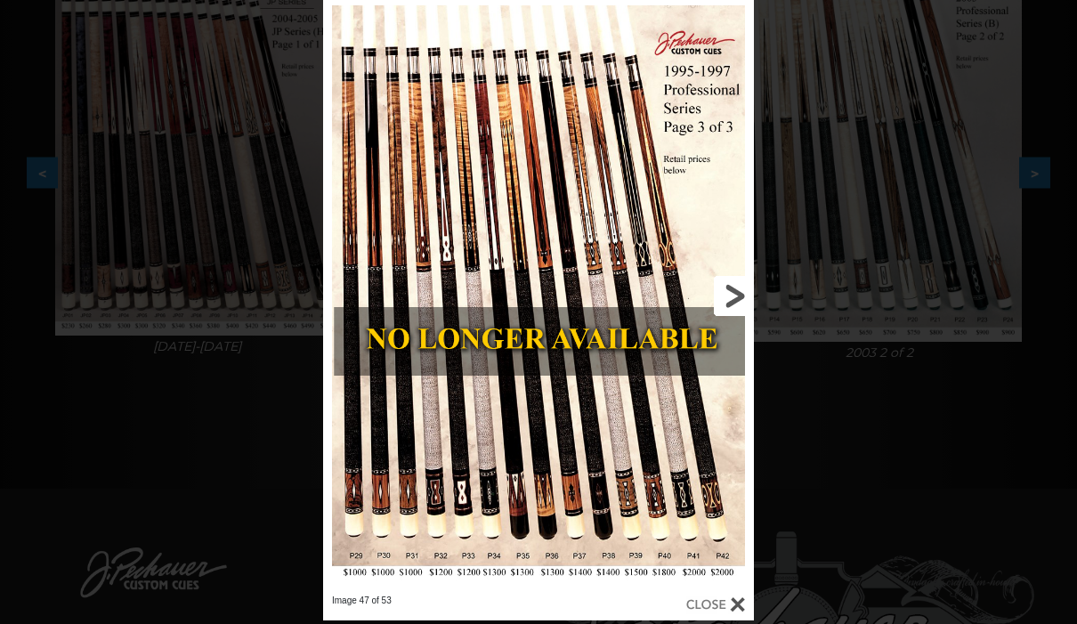
scroll to position [443, 0]
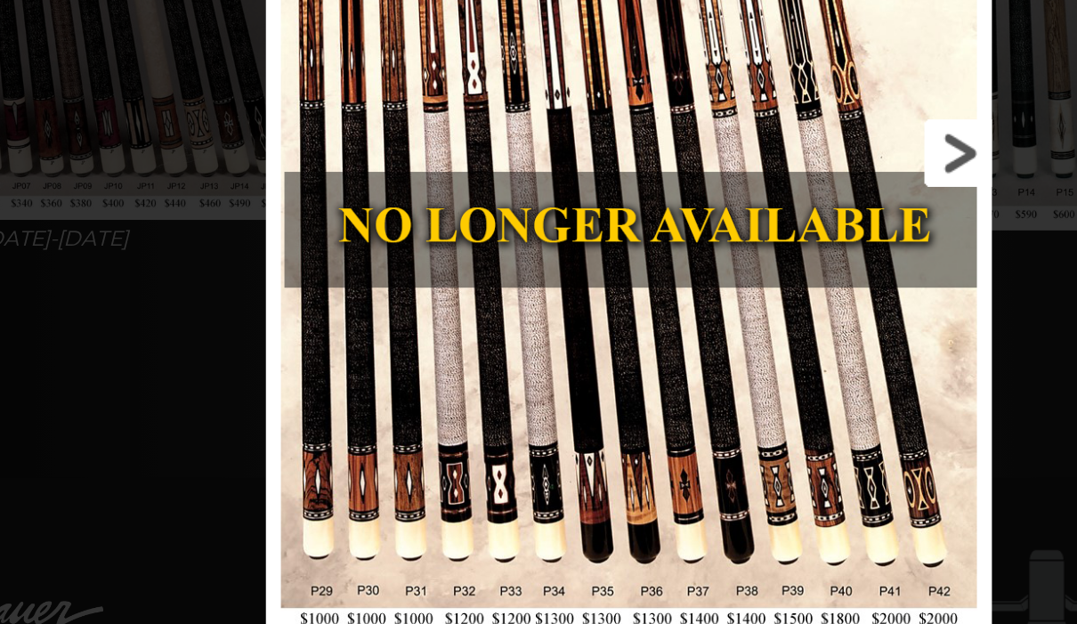
click at [563, 95] on link at bounding box center [657, 269] width 194 height 598
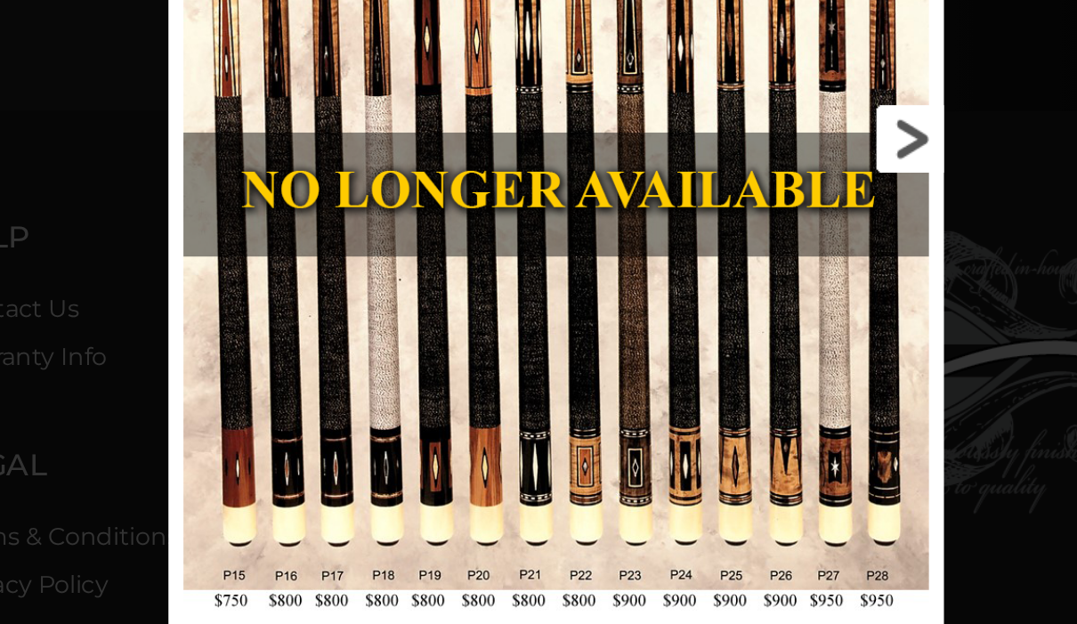
scroll to position [632, 0]
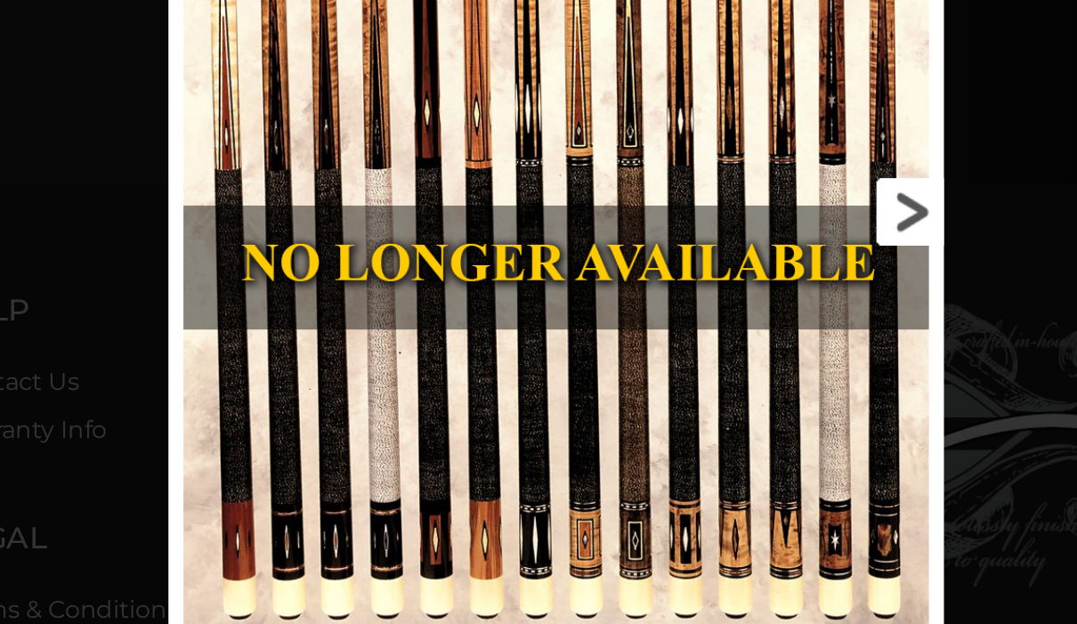
click at [727, 122] on link at bounding box center [830, 289] width 207 height 598
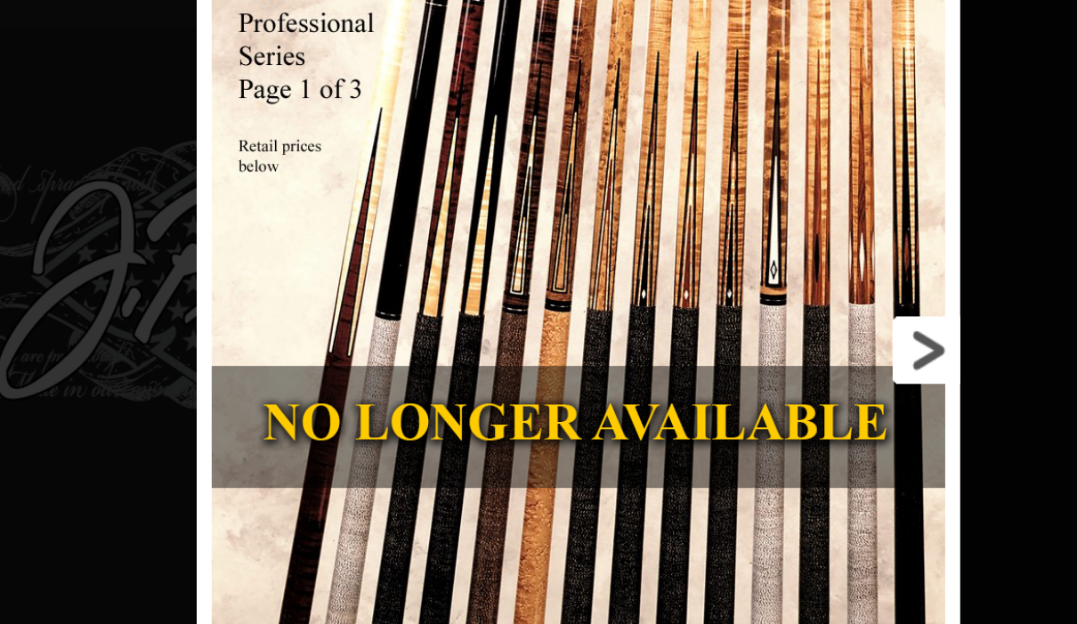
scroll to position [809, 134]
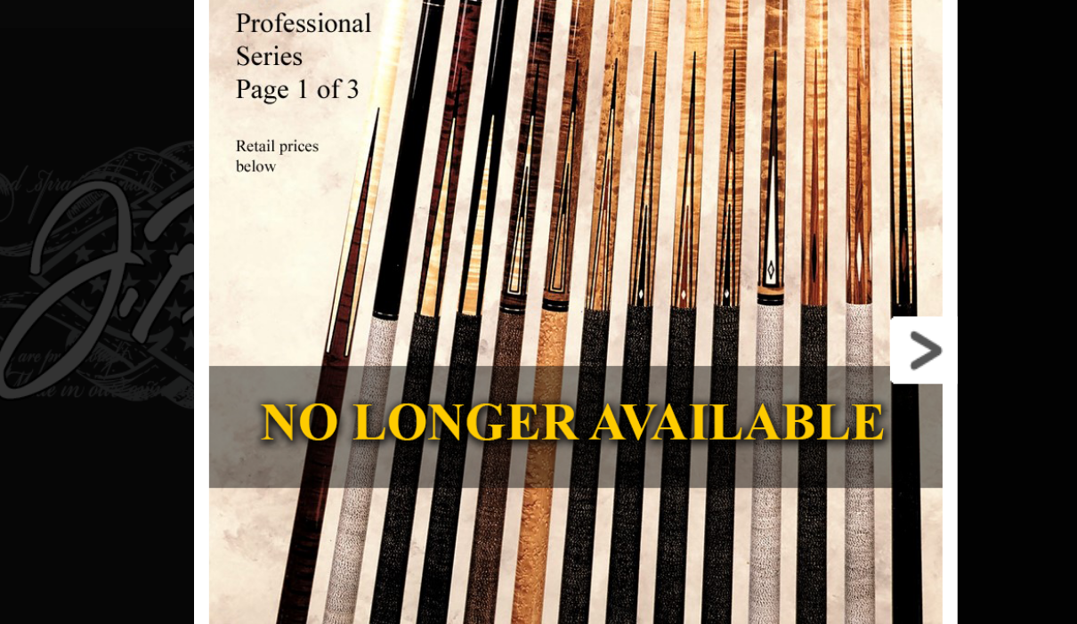
click at [801, 206] on link at bounding box center [903, 287] width 204 height 598
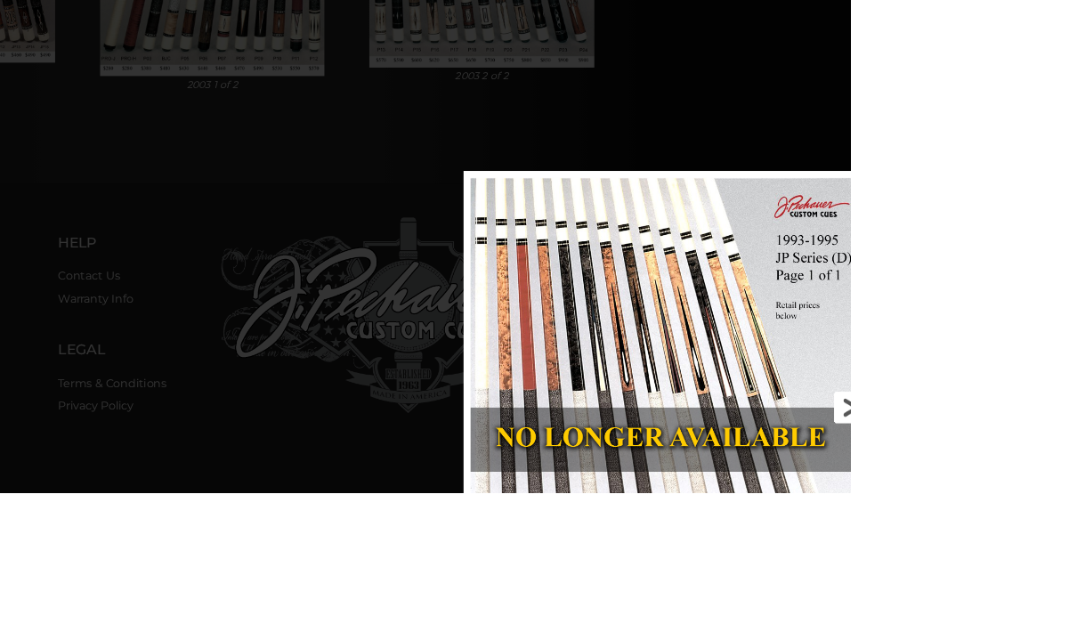
scroll to position [780, 444]
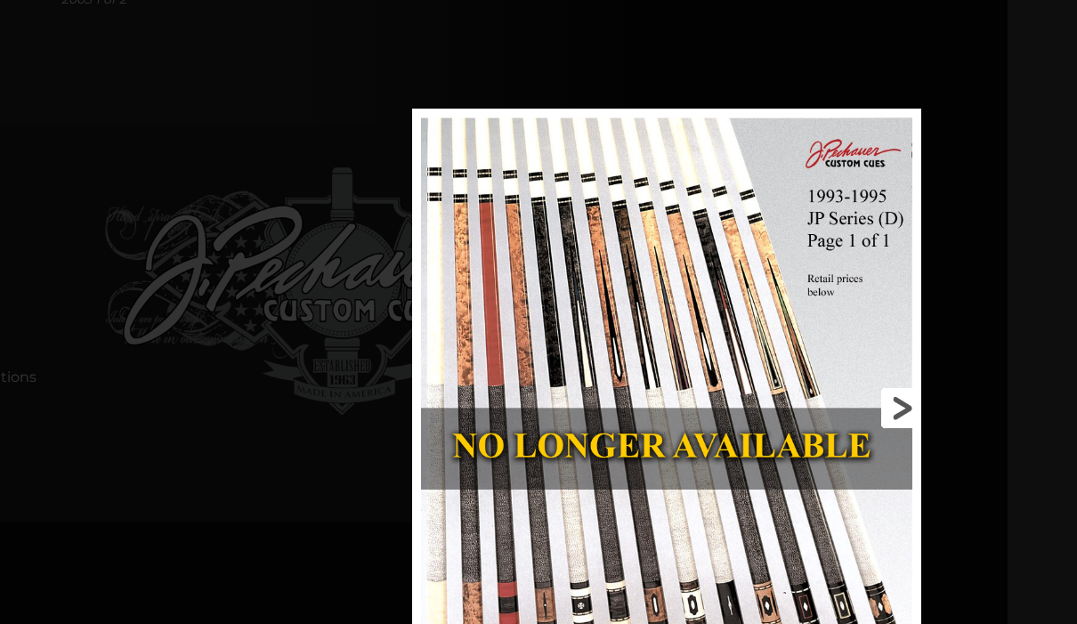
click at [901, 433] on link at bounding box center [806, 408] width 229 height 598
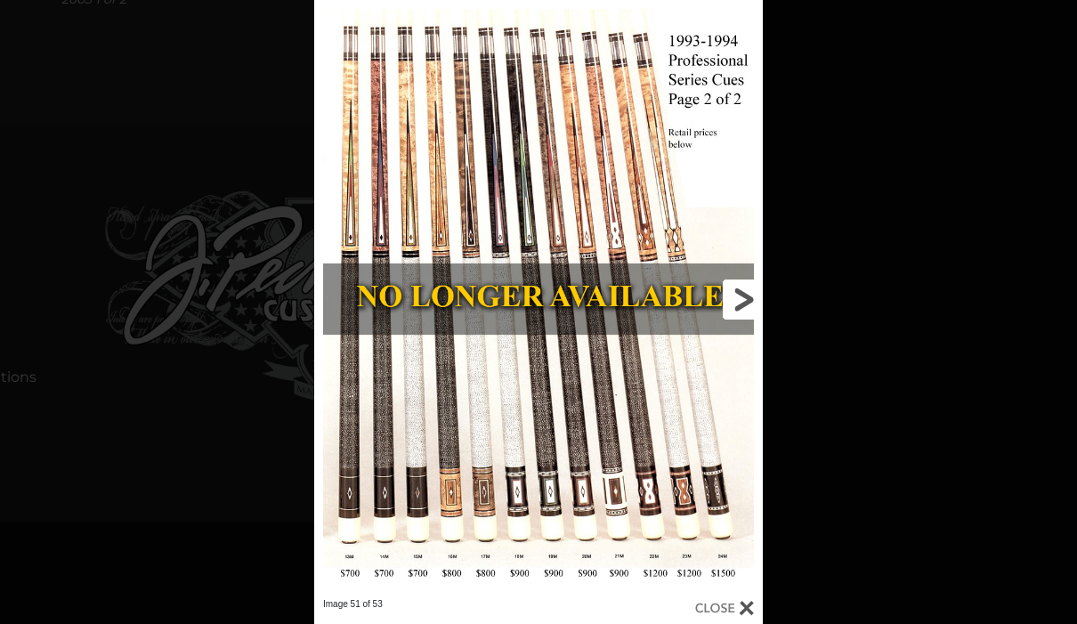
click at [755, 270] on link at bounding box center [662, 299] width 202 height 598
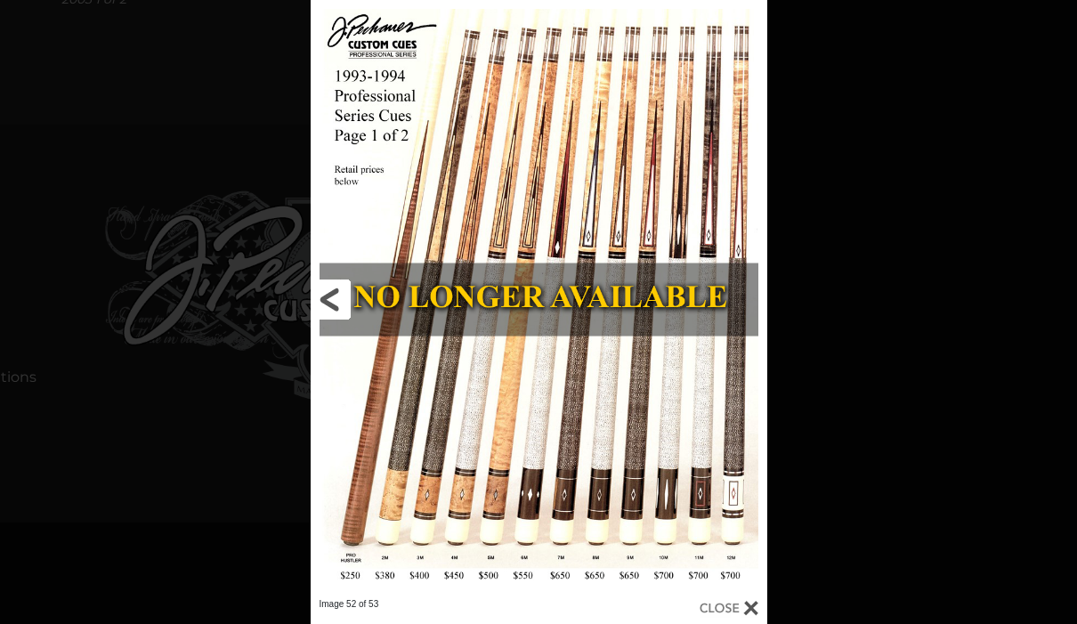
click at [335, 295] on link at bounding box center [414, 299] width 206 height 598
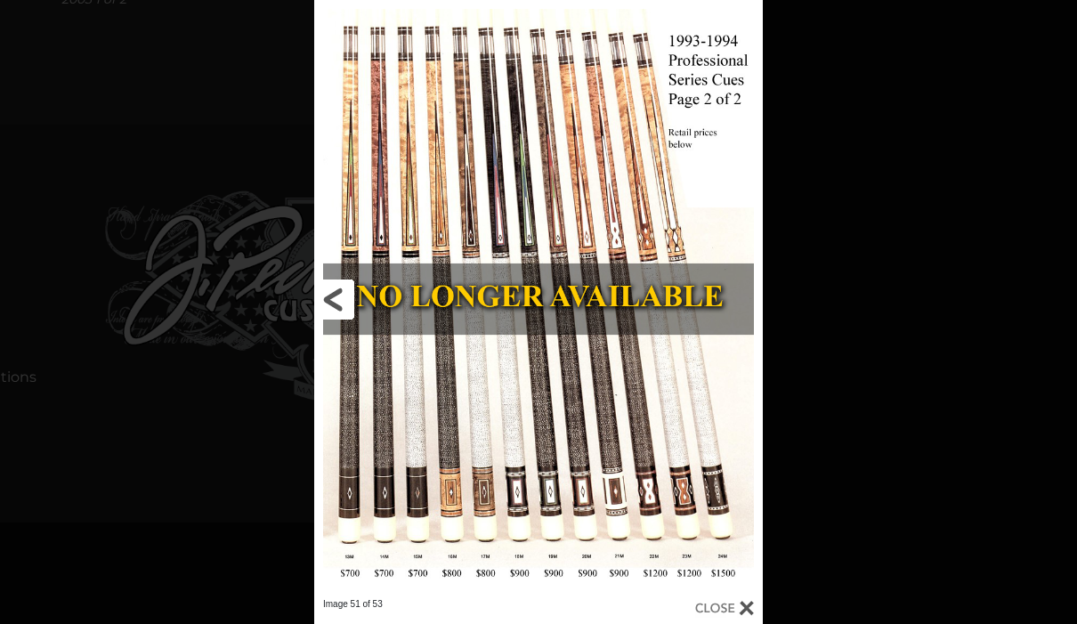
click at [335, 295] on link at bounding box center [415, 299] width 202 height 598
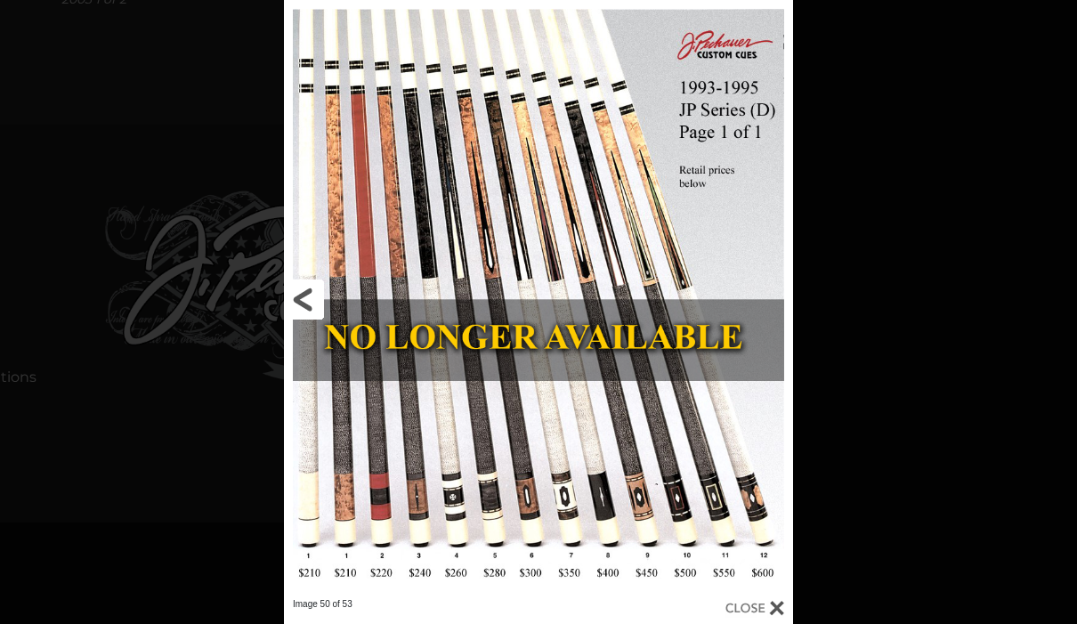
click at [333, 296] on link at bounding box center [398, 299] width 229 height 598
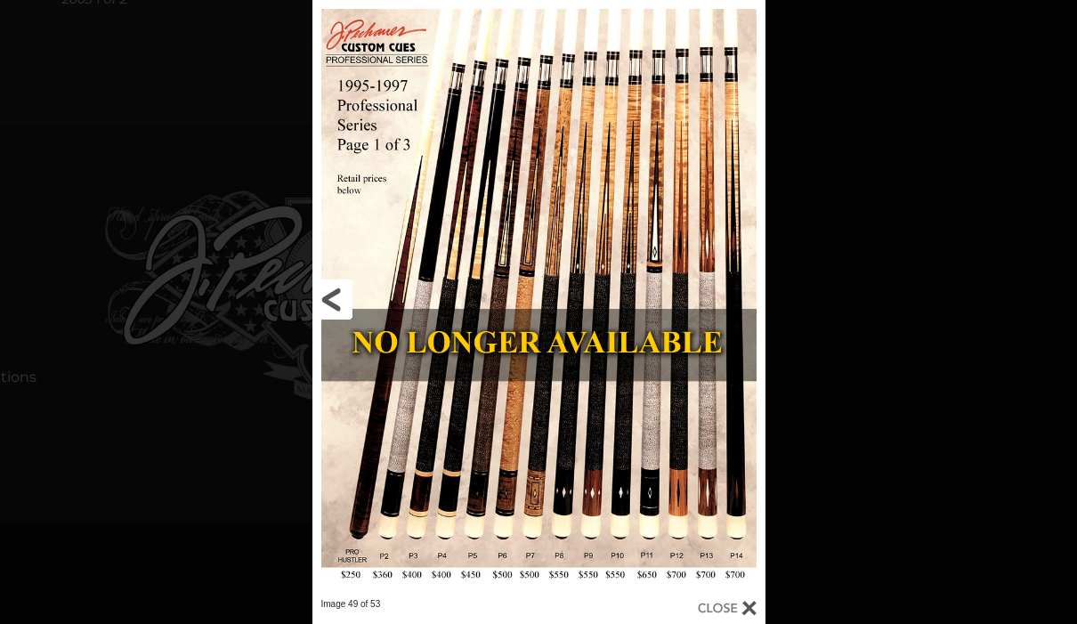
click at [333, 296] on link at bounding box center [414, 299] width 204 height 598
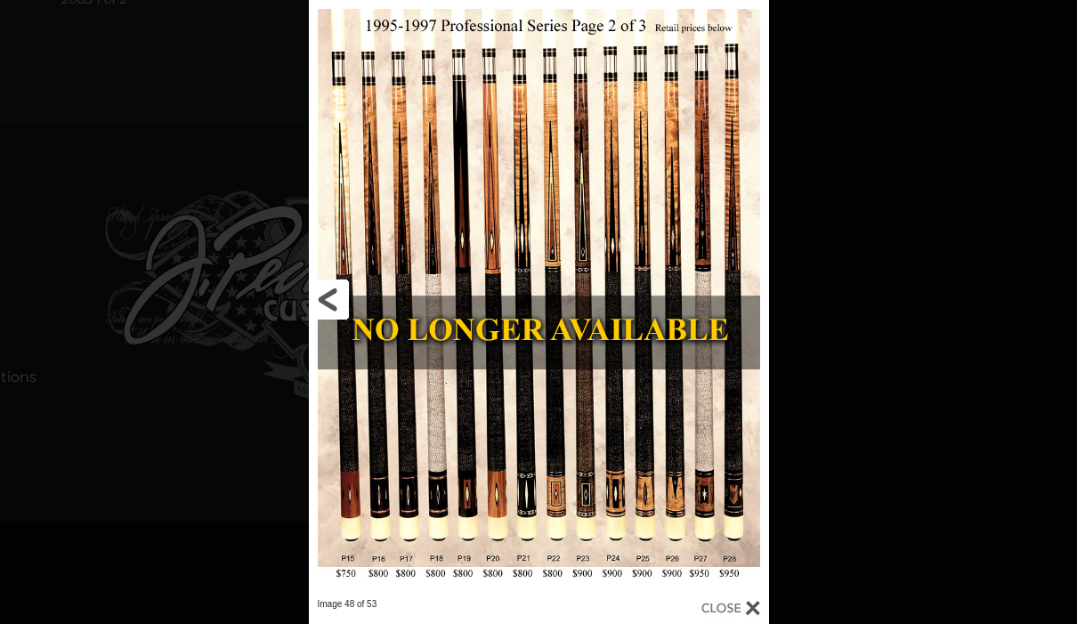
click at [333, 296] on link at bounding box center [412, 299] width 207 height 598
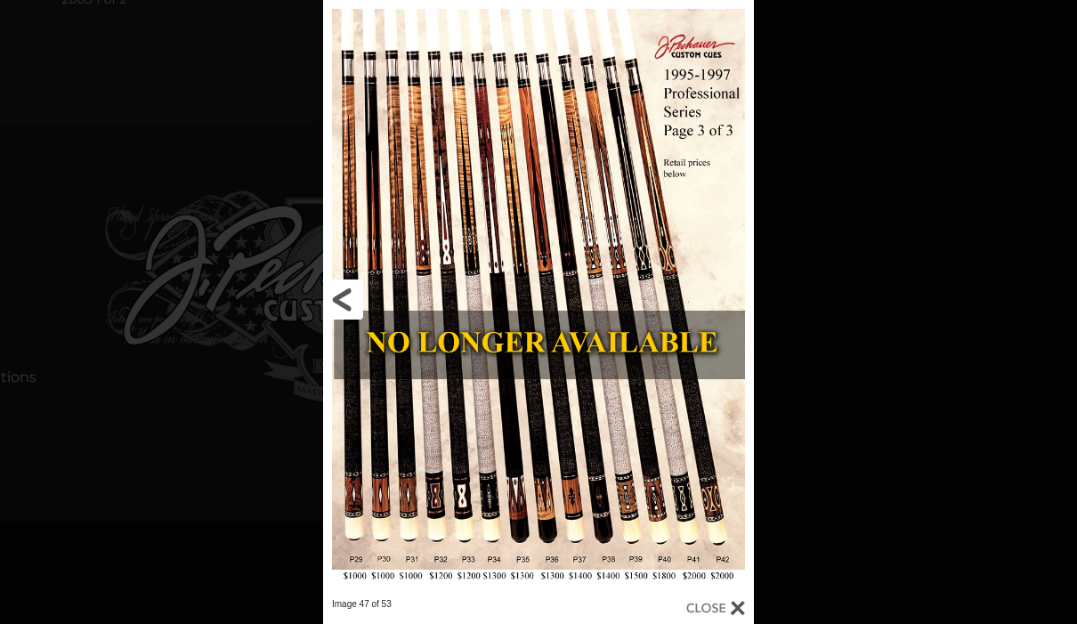
click at [333, 297] on link at bounding box center [420, 299] width 194 height 598
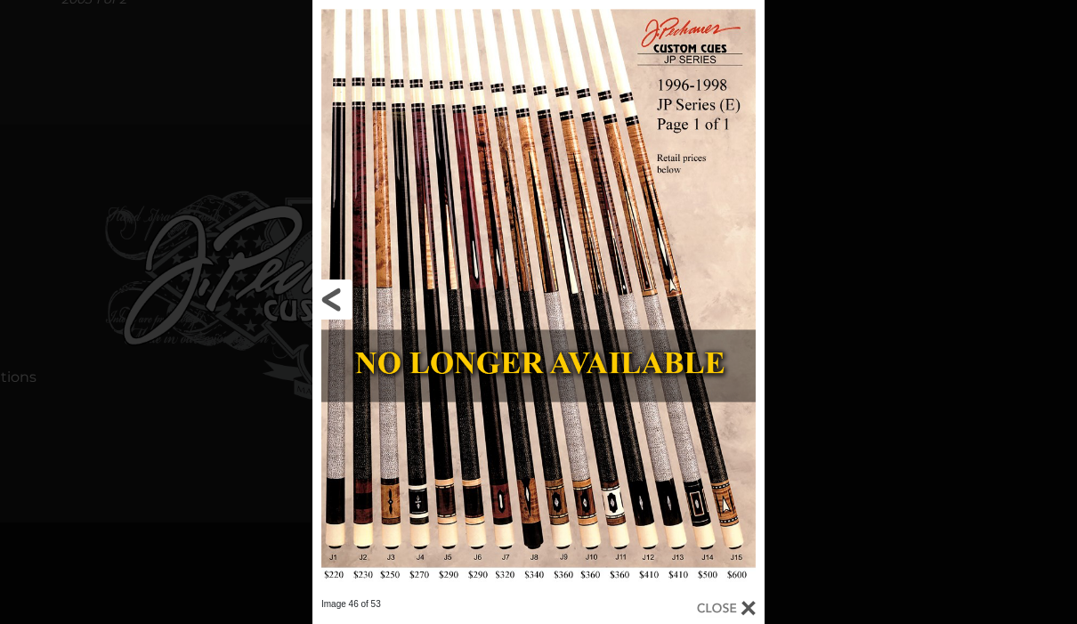
click at [333, 297] on link at bounding box center [414, 299] width 204 height 598
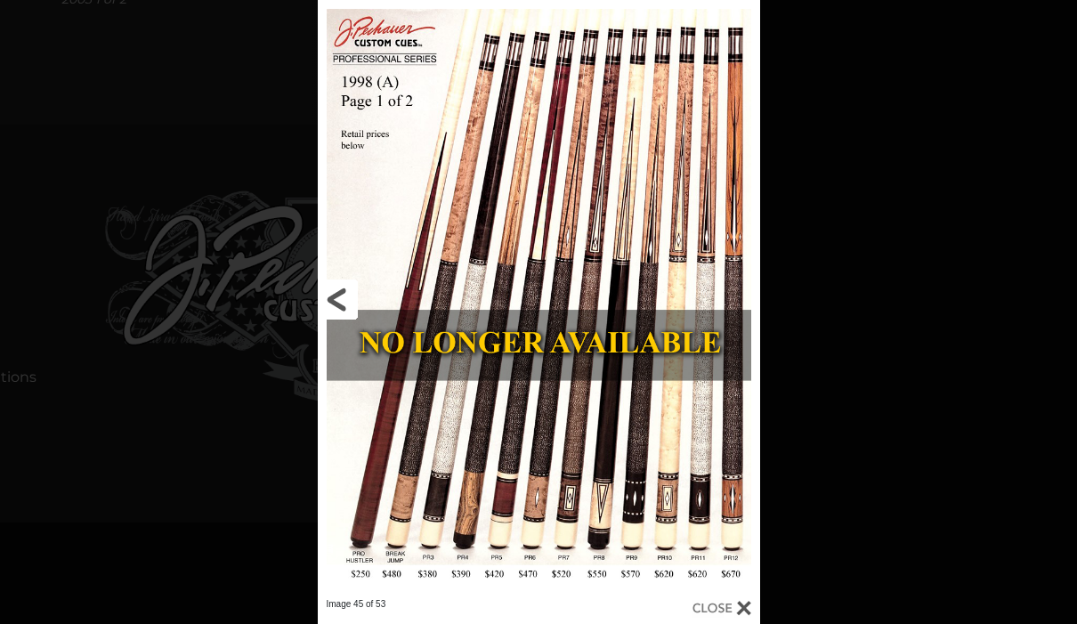
click at [333, 297] on link at bounding box center [417, 299] width 199 height 598
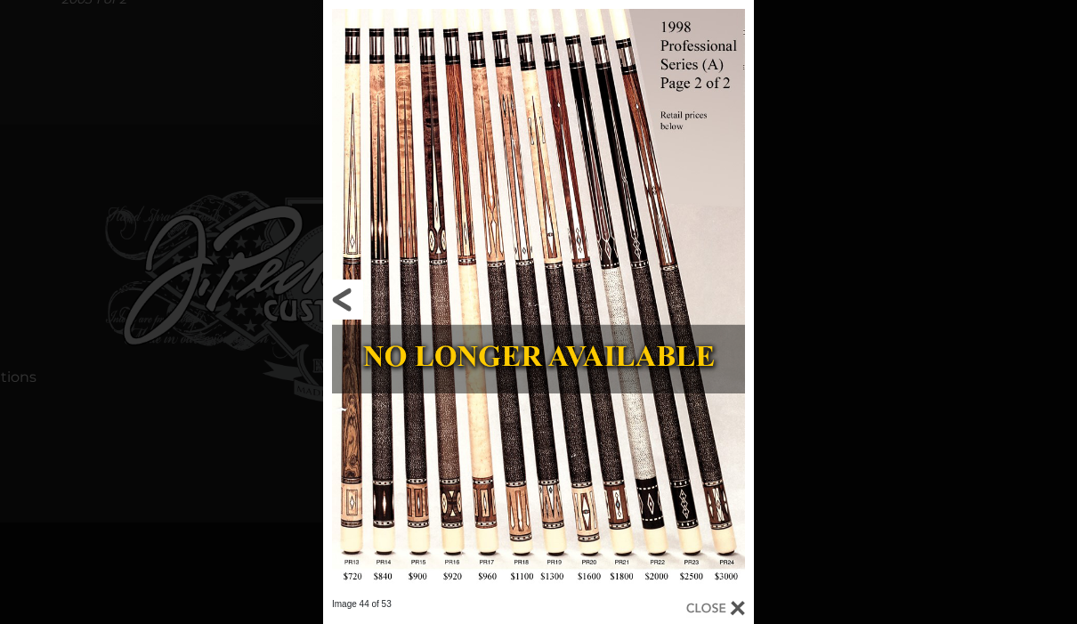
click at [333, 297] on link at bounding box center [420, 299] width 194 height 598
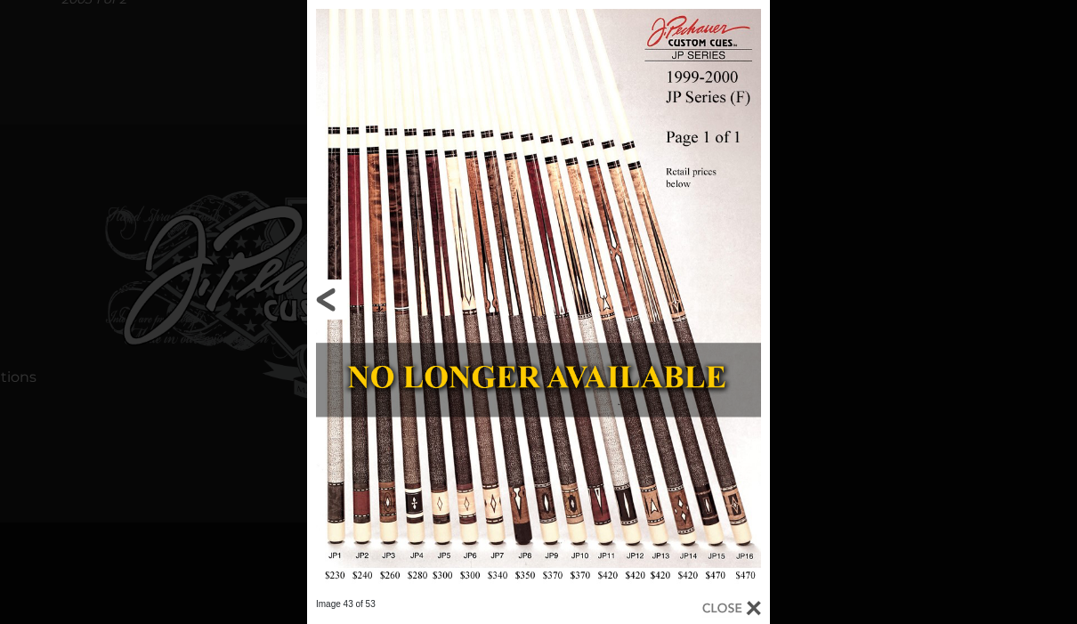
click at [334, 300] on link at bounding box center [411, 299] width 208 height 598
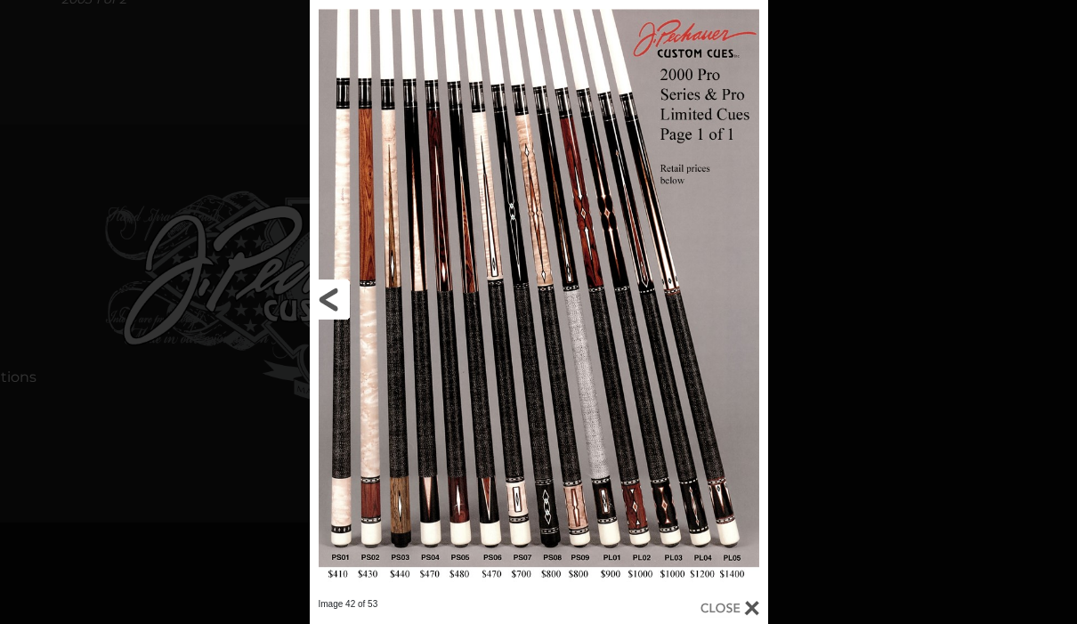
click at [333, 302] on link at bounding box center [413, 299] width 206 height 598
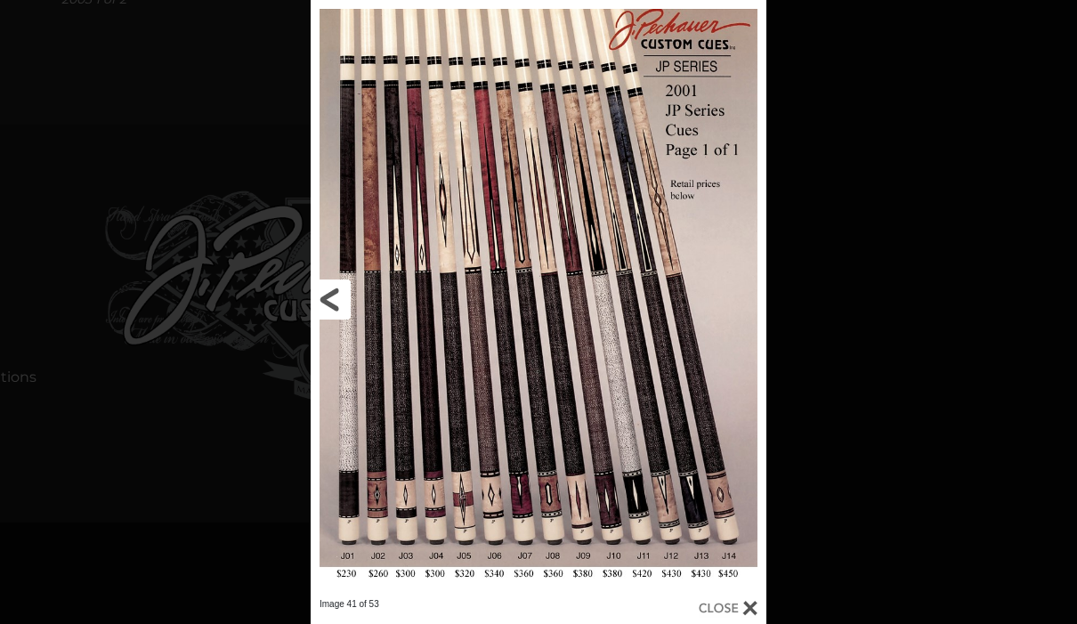
click at [333, 303] on link at bounding box center [413, 299] width 205 height 598
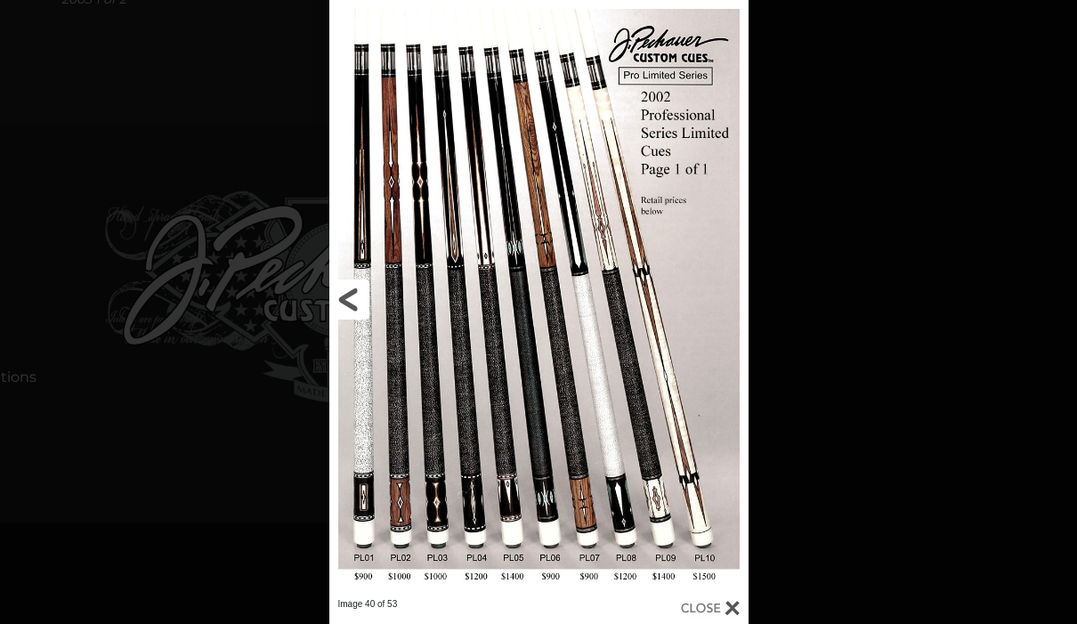
click at [333, 303] on link at bounding box center [423, 299] width 189 height 598
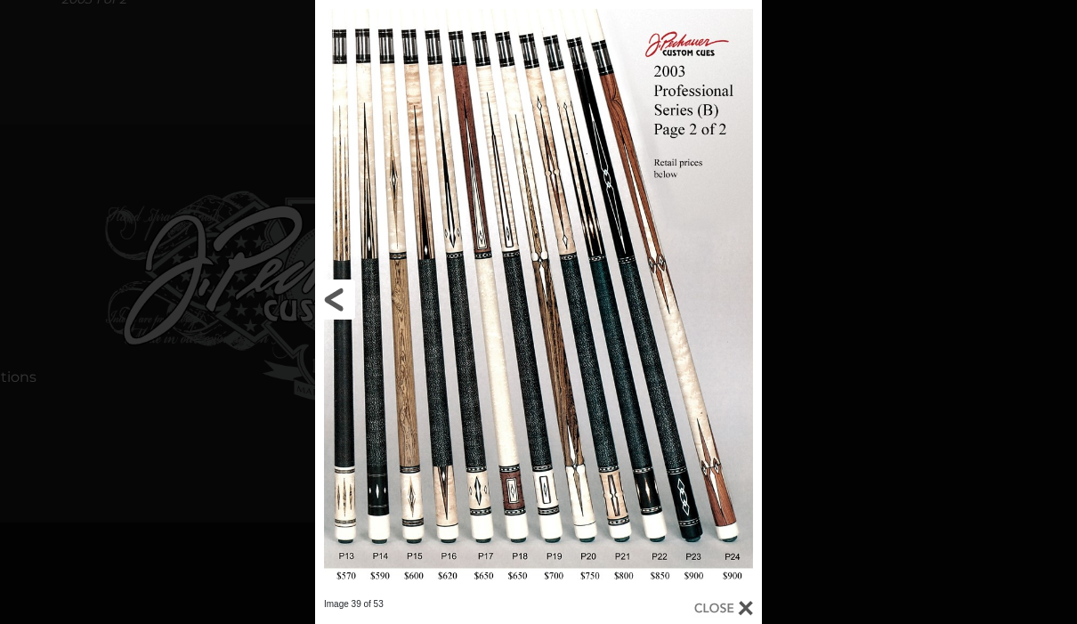
click at [333, 303] on link at bounding box center [415, 299] width 201 height 598
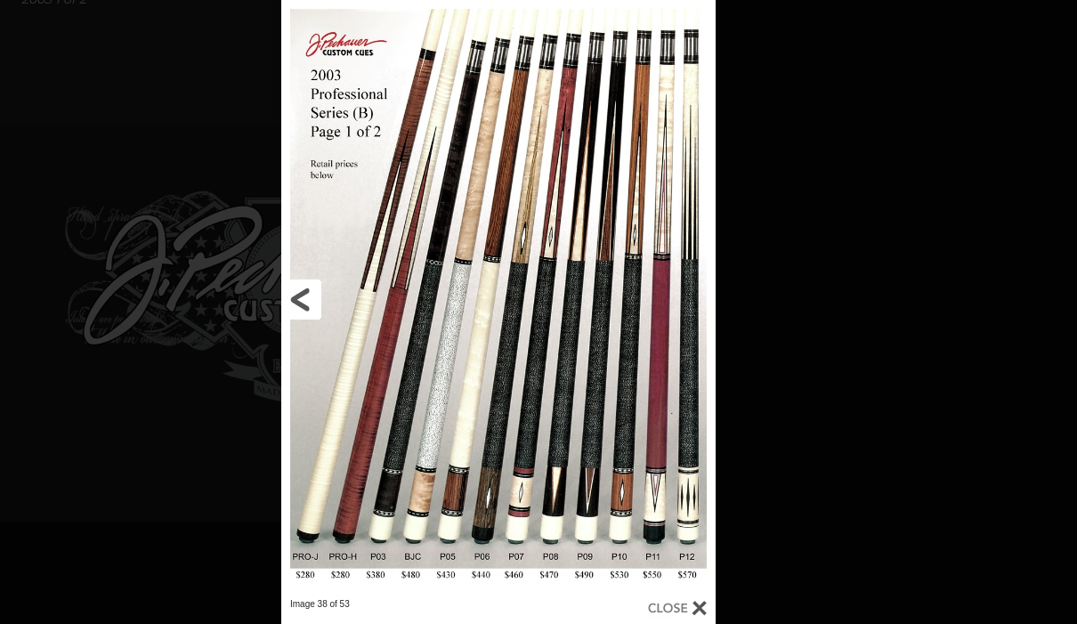
scroll to position [780, 473]
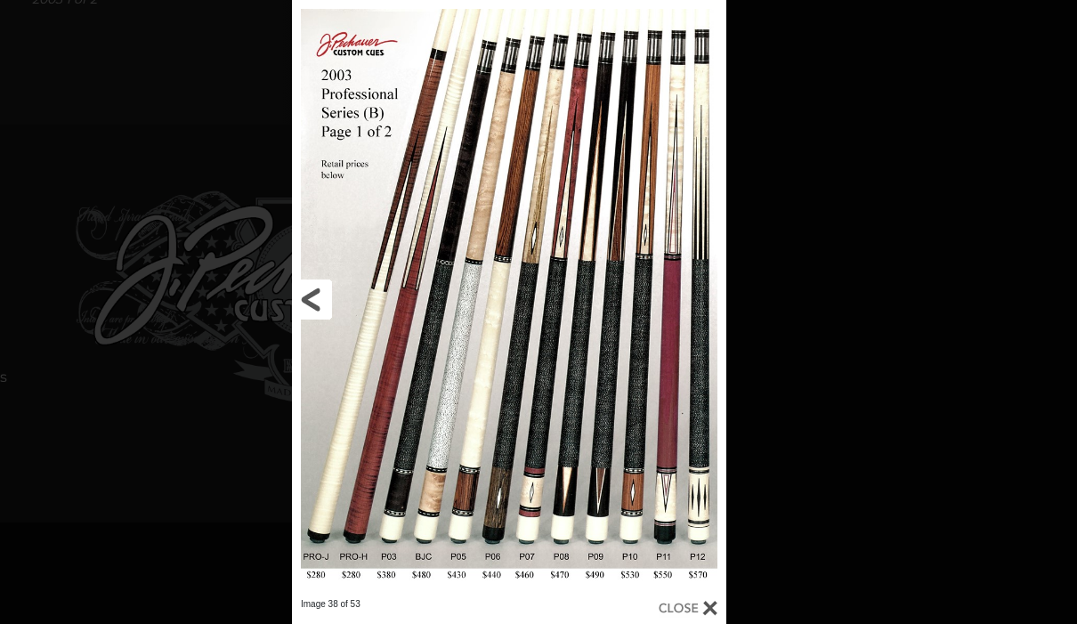
click at [319, 298] on link at bounding box center [390, 299] width 196 height 598
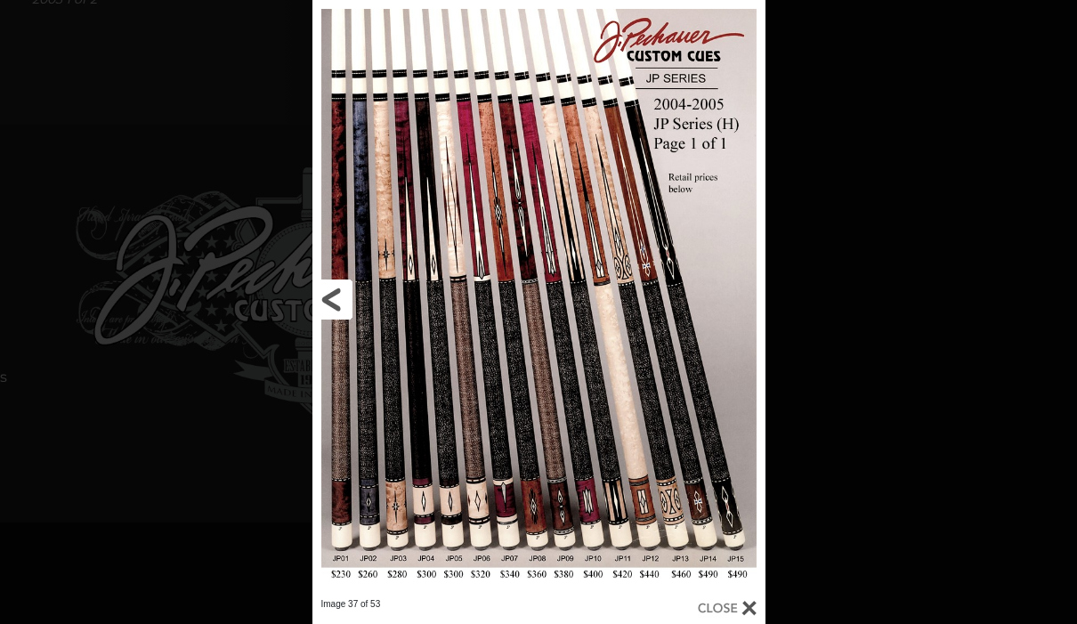
click at [319, 298] on link at bounding box center [414, 299] width 204 height 598
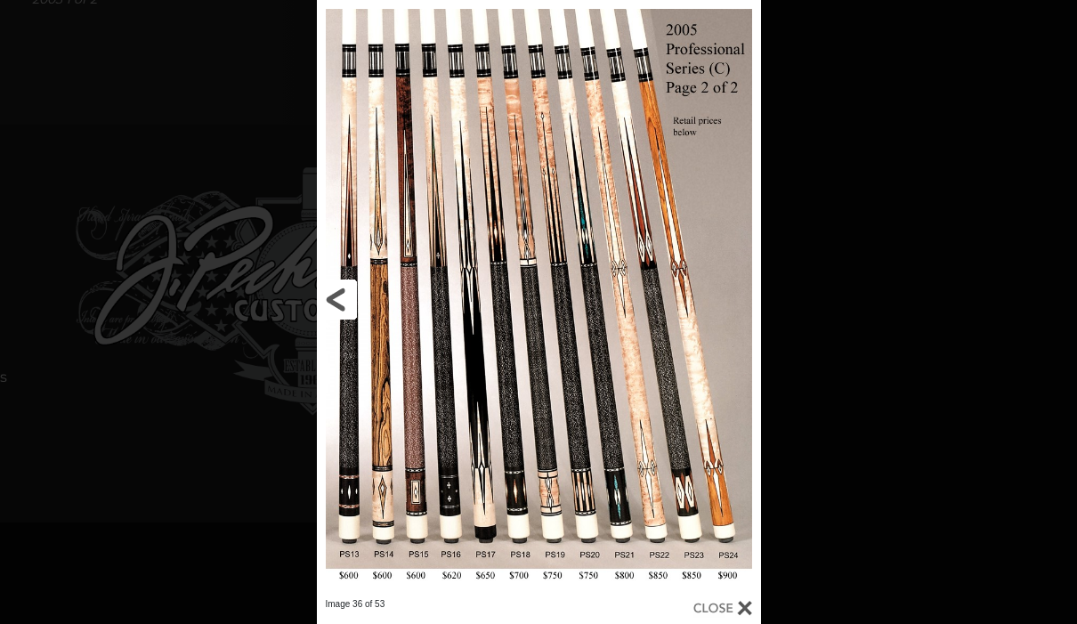
click at [336, 296] on link at bounding box center [417, 299] width 200 height 598
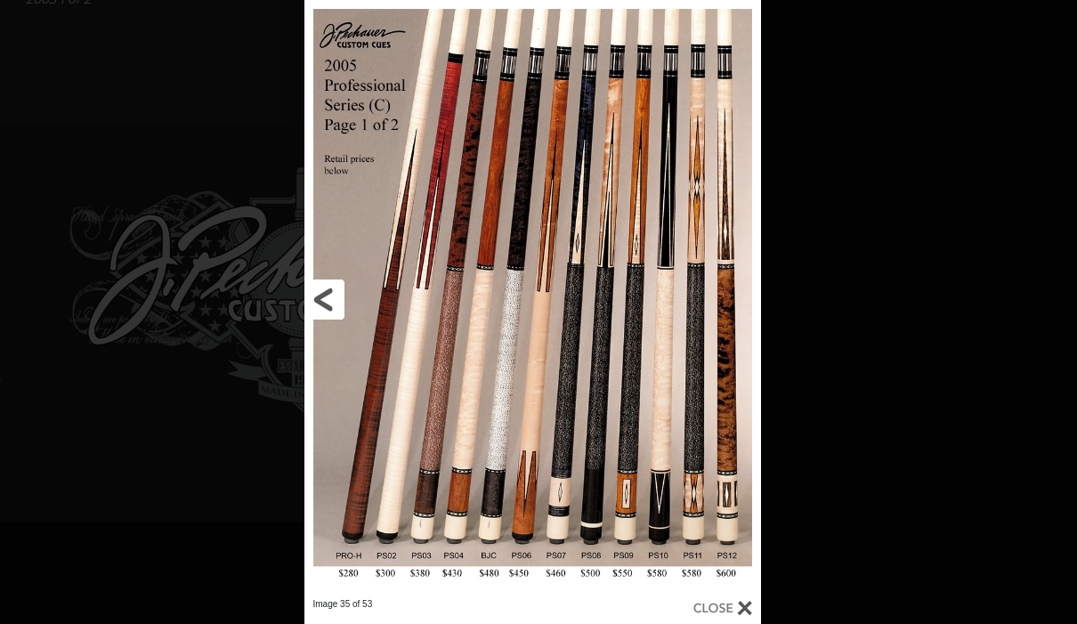
scroll to position [780, 477]
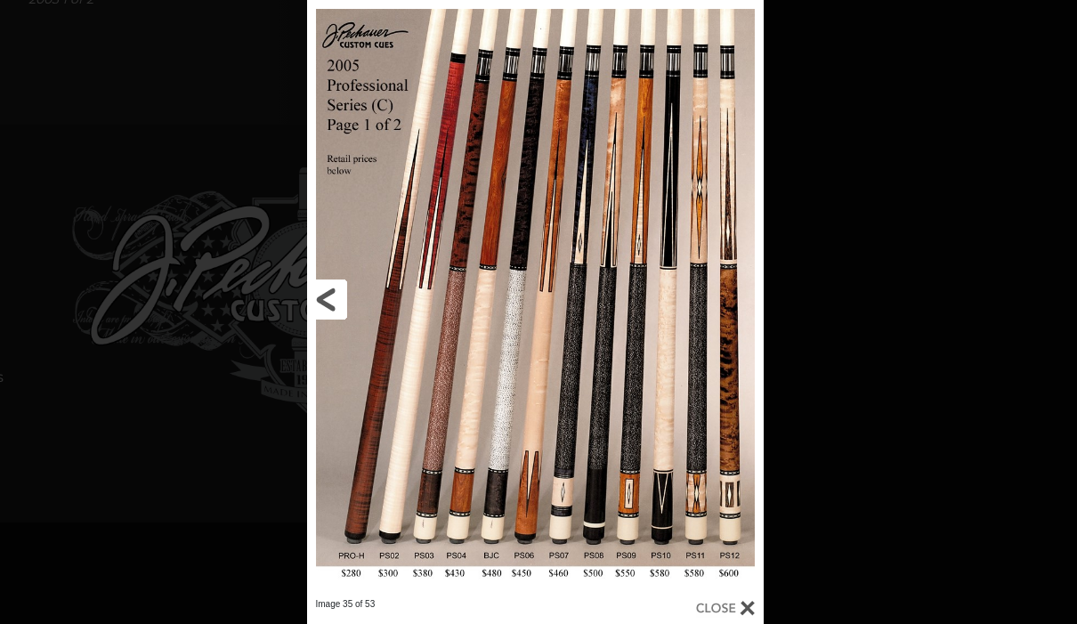
click at [335, 297] on link at bounding box center [410, 299] width 206 height 598
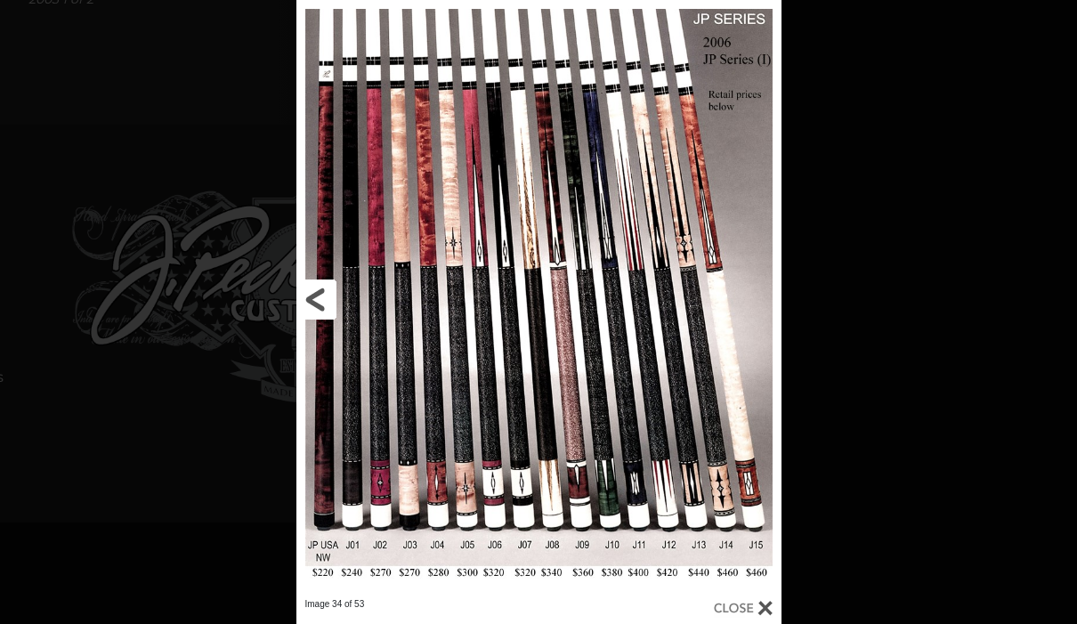
click at [335, 298] on link at bounding box center [405, 299] width 218 height 598
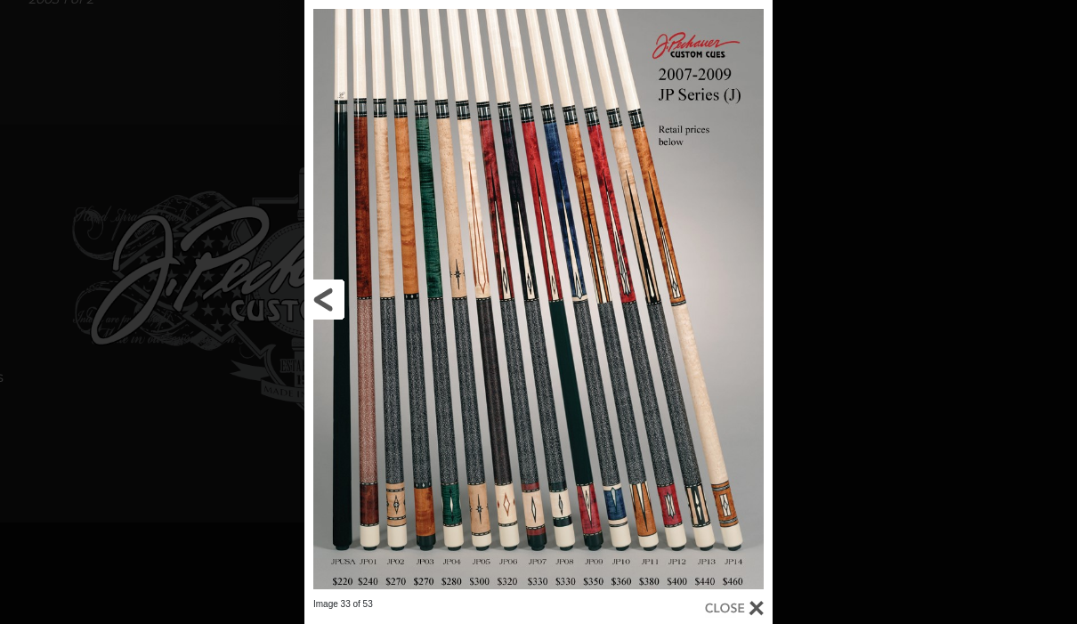
click at [335, 299] on link at bounding box center [409, 299] width 211 height 598
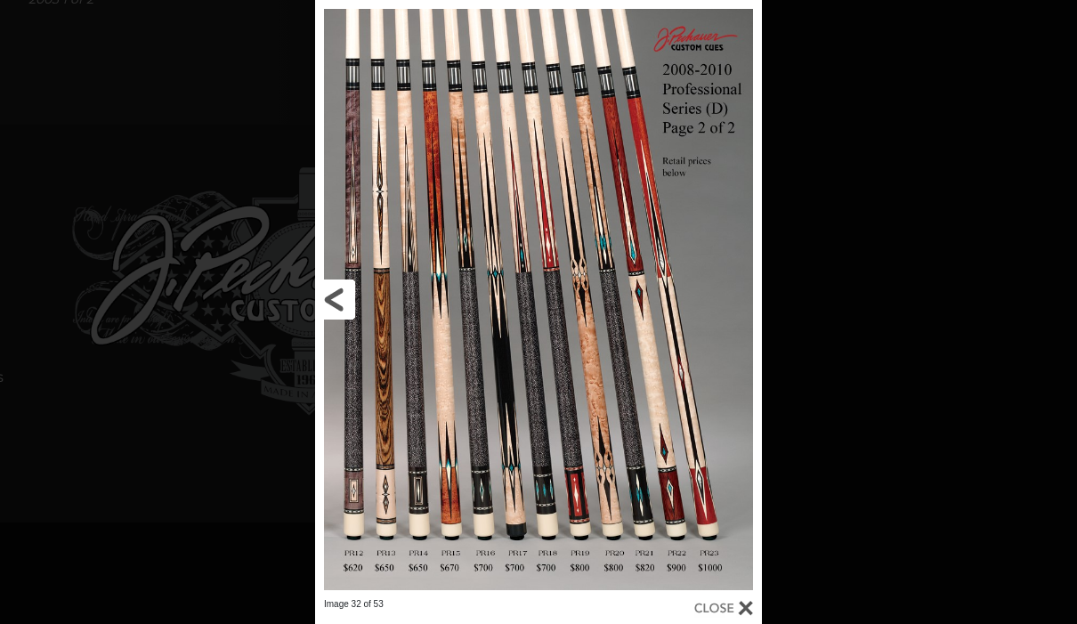
click at [336, 300] on link at bounding box center [415, 299] width 201 height 598
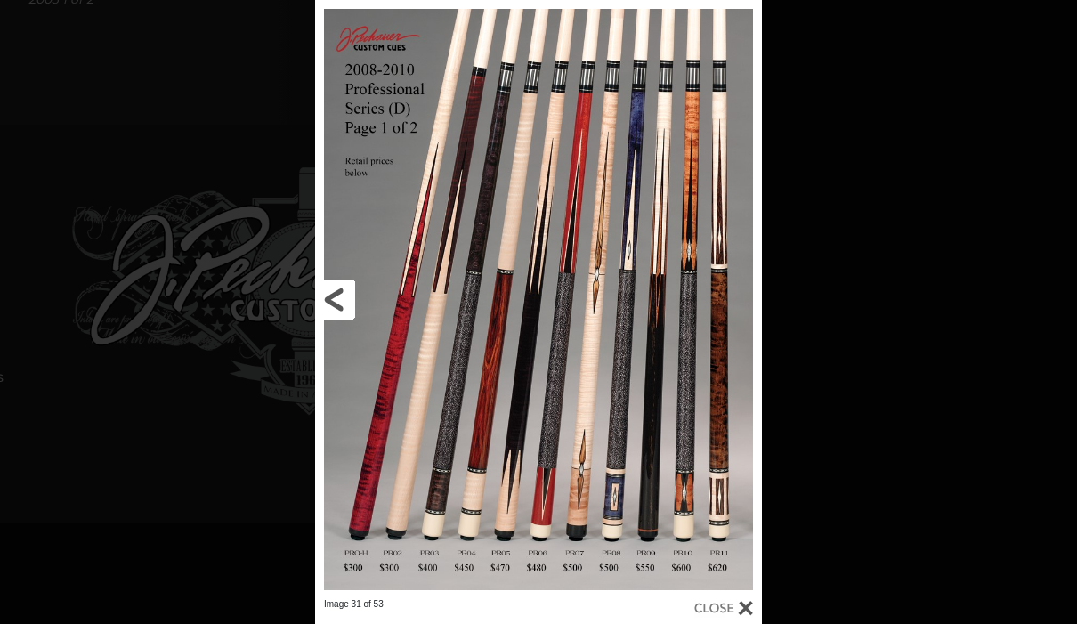
click at [337, 300] on link at bounding box center [415, 299] width 201 height 598
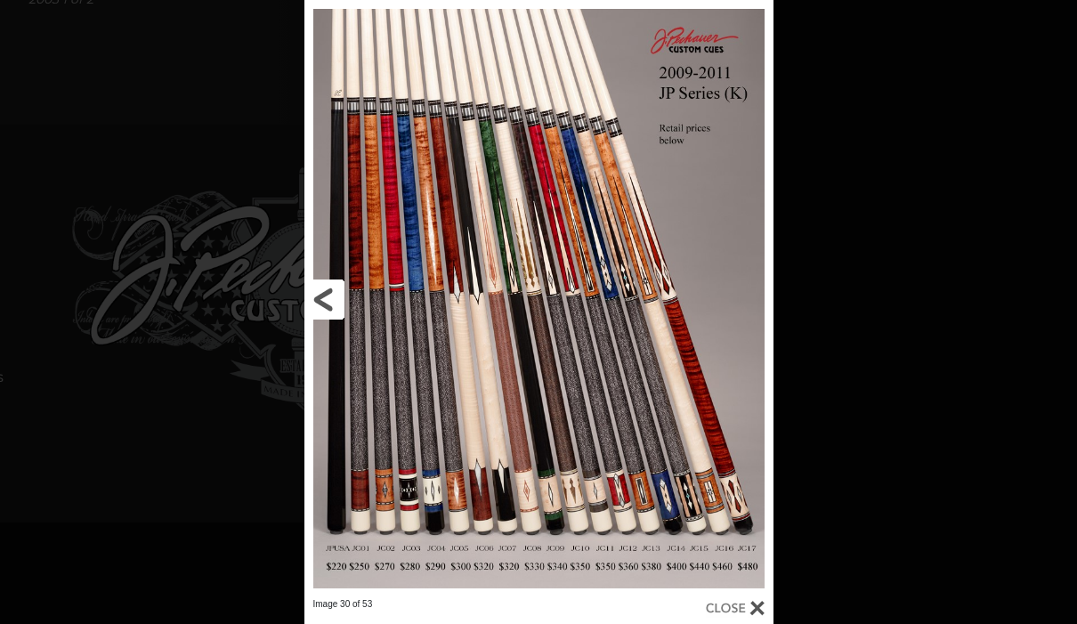
click at [337, 301] on link at bounding box center [409, 299] width 211 height 598
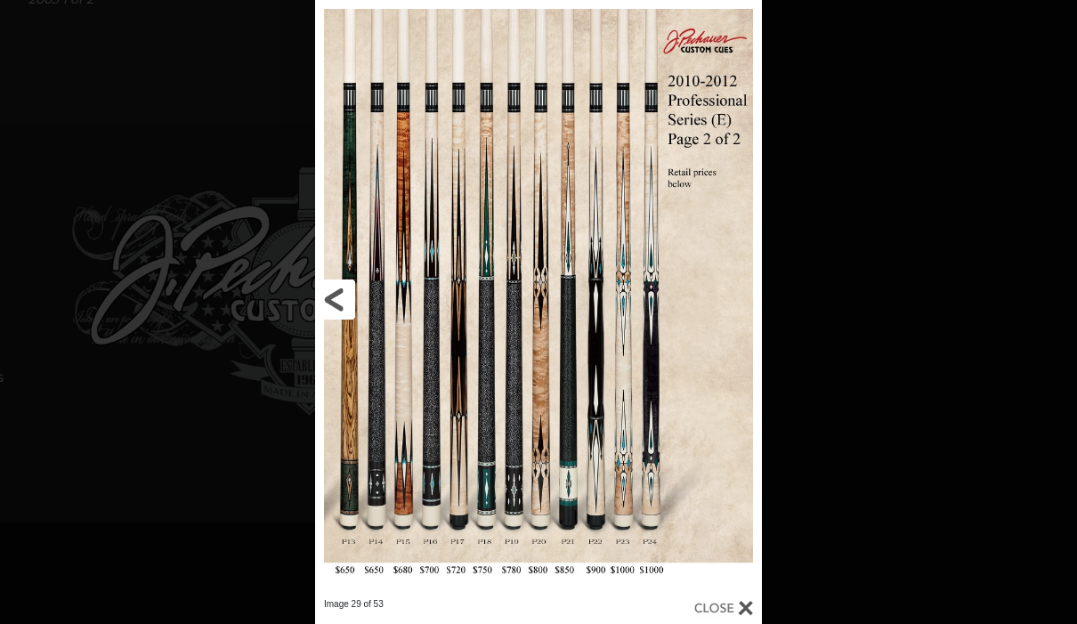
click at [337, 302] on link at bounding box center [415, 299] width 201 height 598
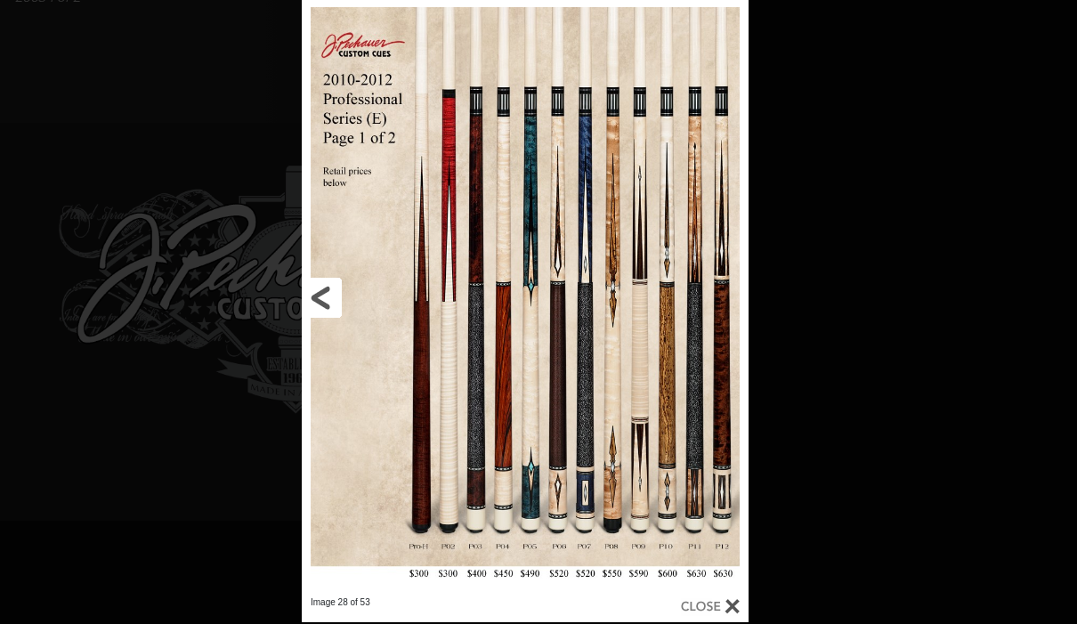
scroll to position [782, 491]
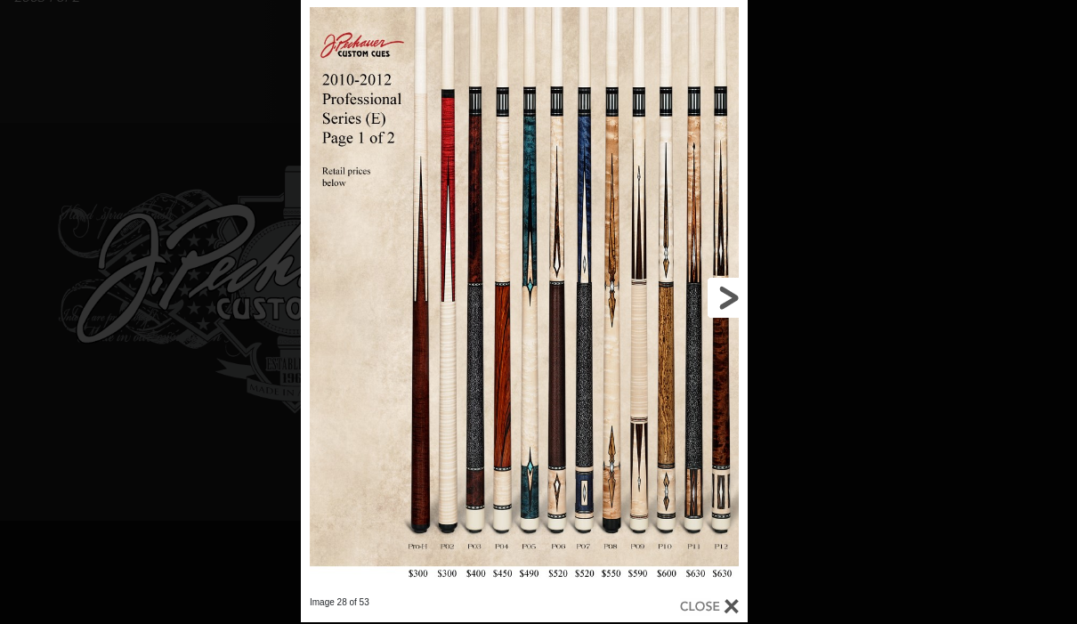
click at [723, 295] on link at bounding box center [646, 297] width 201 height 598
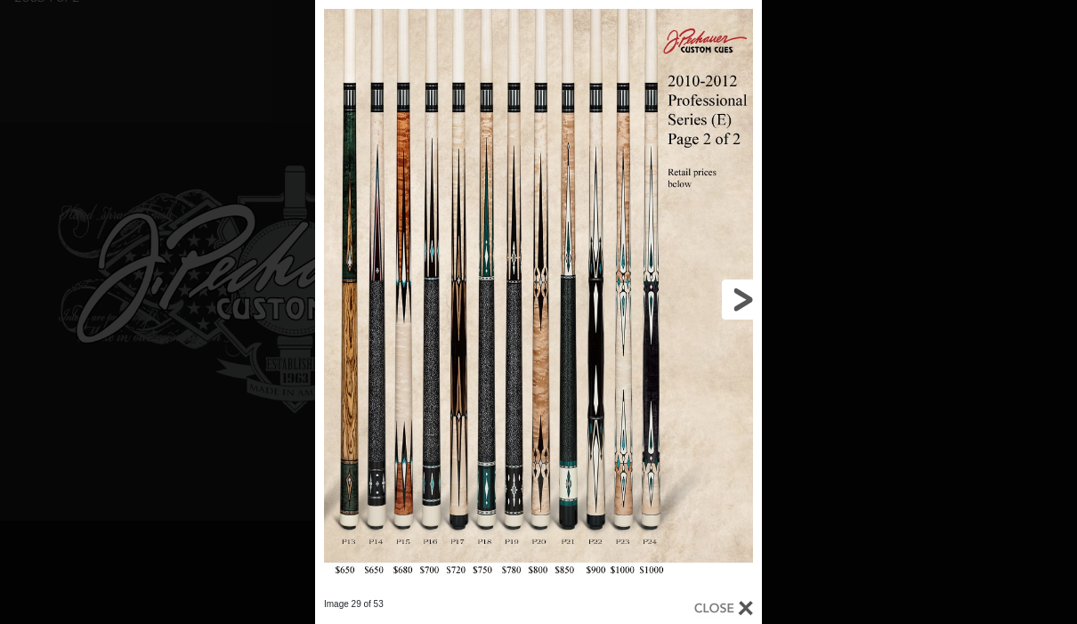
click at [723, 295] on link at bounding box center [661, 299] width 201 height 598
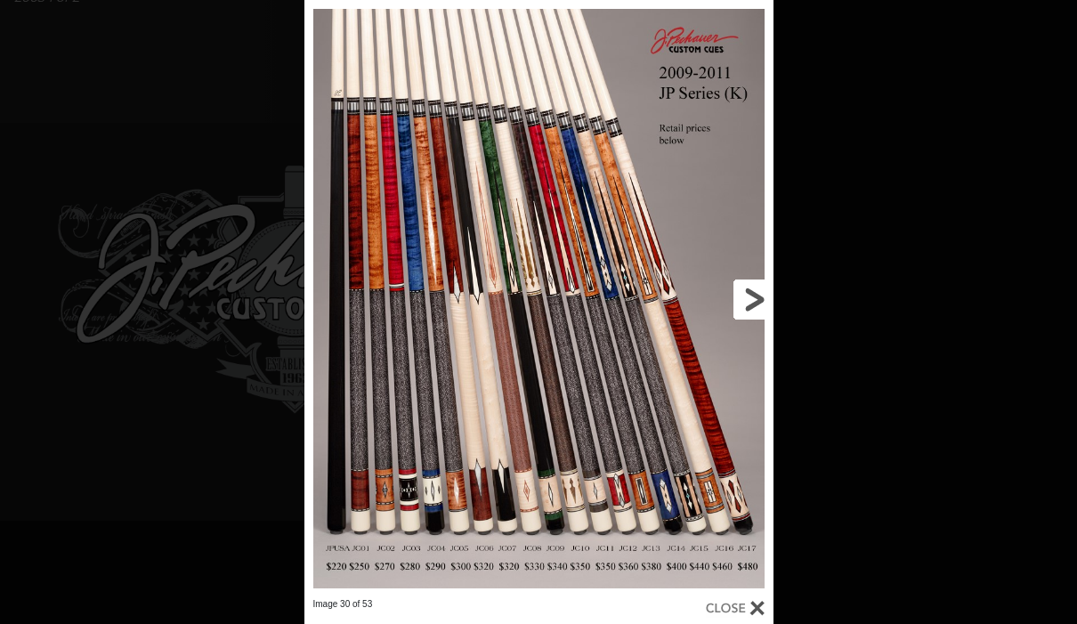
click at [723, 295] on link at bounding box center [666, 299] width 211 height 598
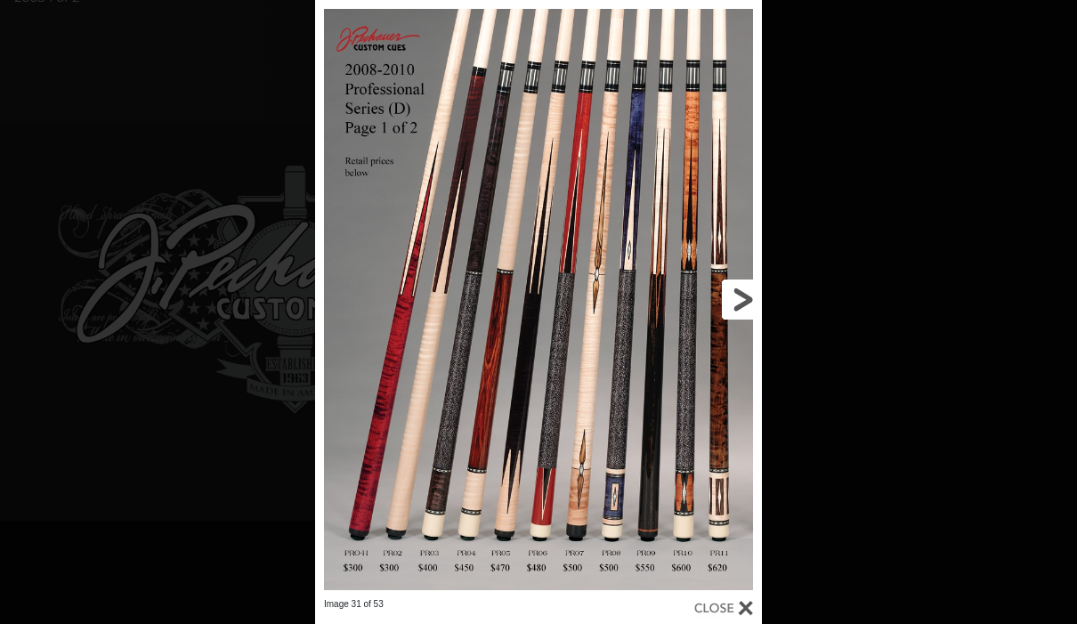
click at [723, 295] on link at bounding box center [661, 299] width 201 height 598
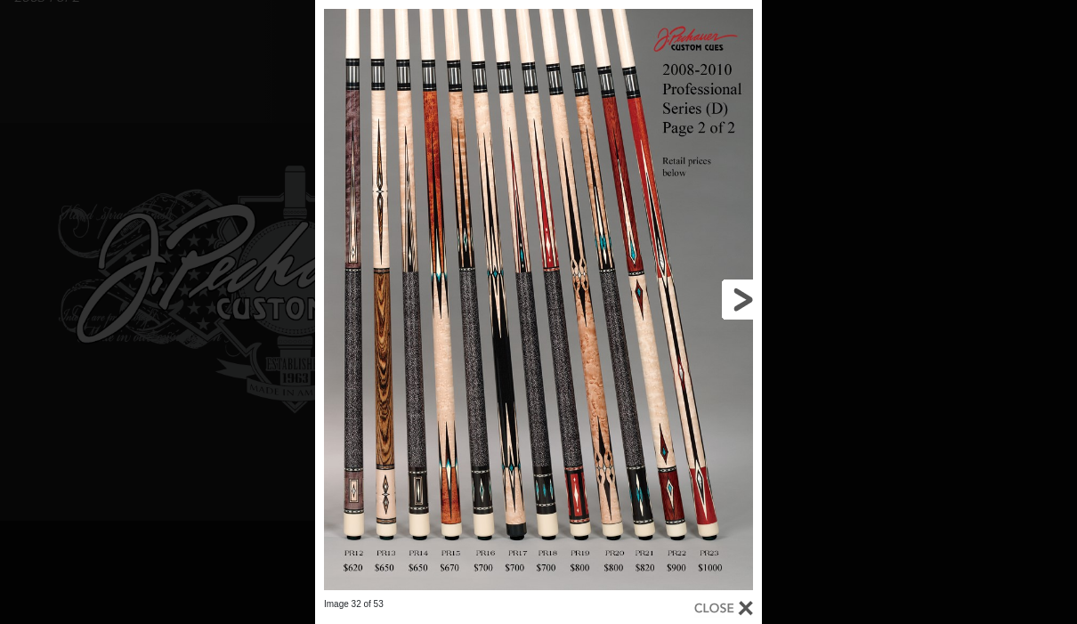
click at [722, 298] on link at bounding box center [661, 299] width 201 height 598
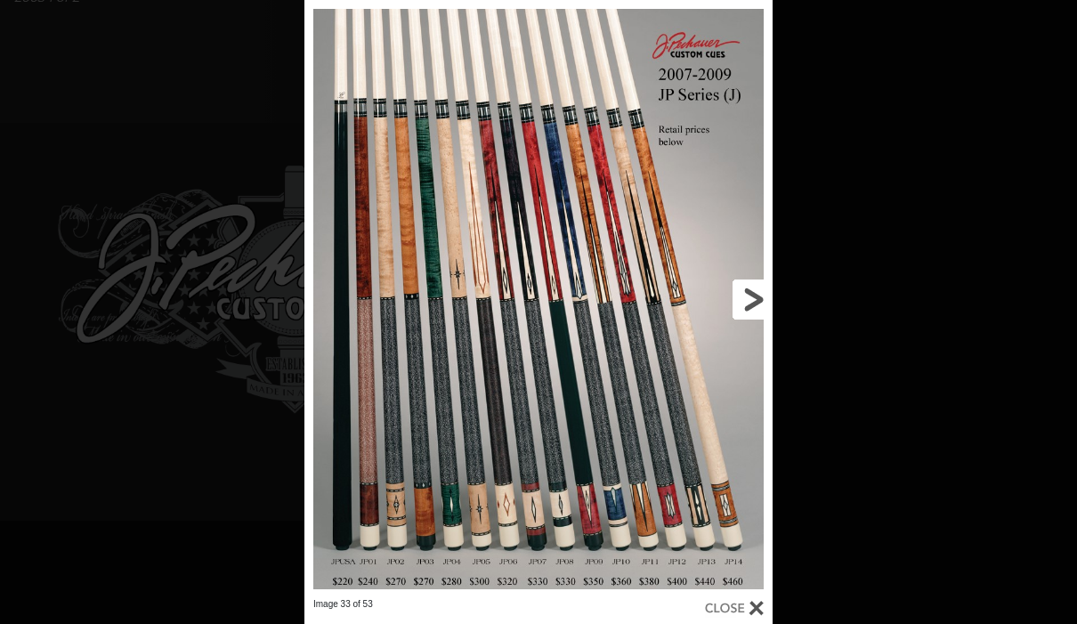
click at [749, 293] on link at bounding box center [666, 299] width 211 height 598
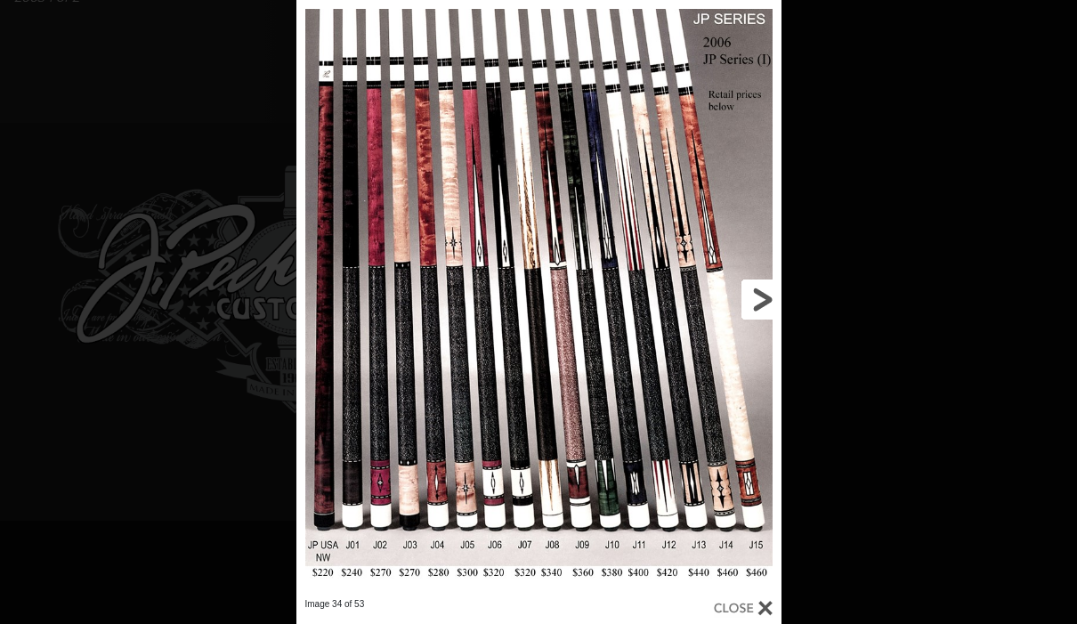
click at [749, 293] on link at bounding box center [671, 299] width 218 height 598
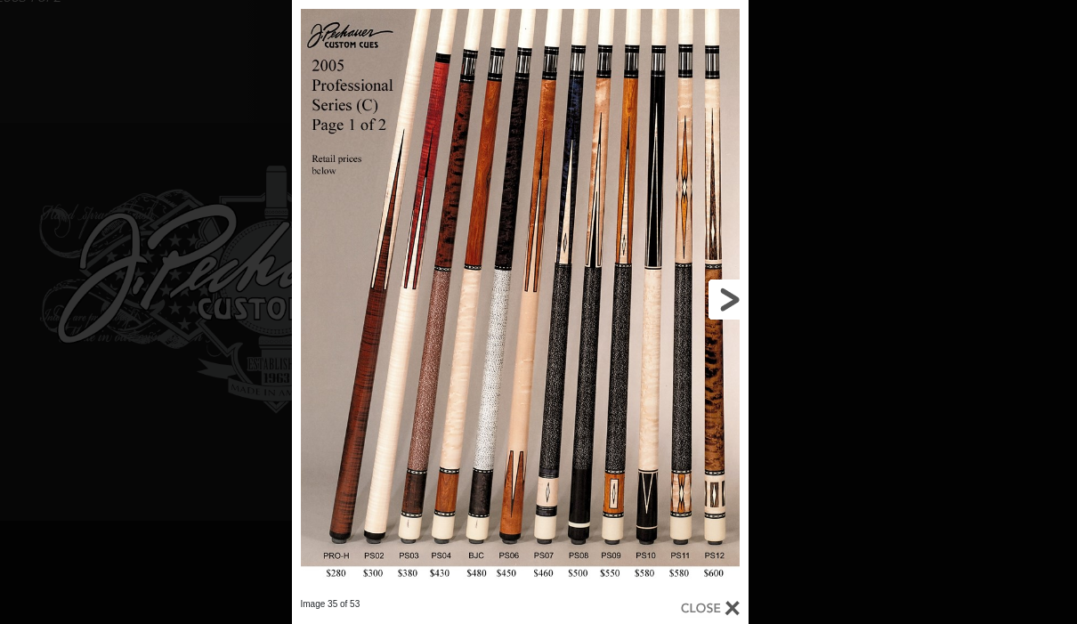
scroll to position [782, 511]
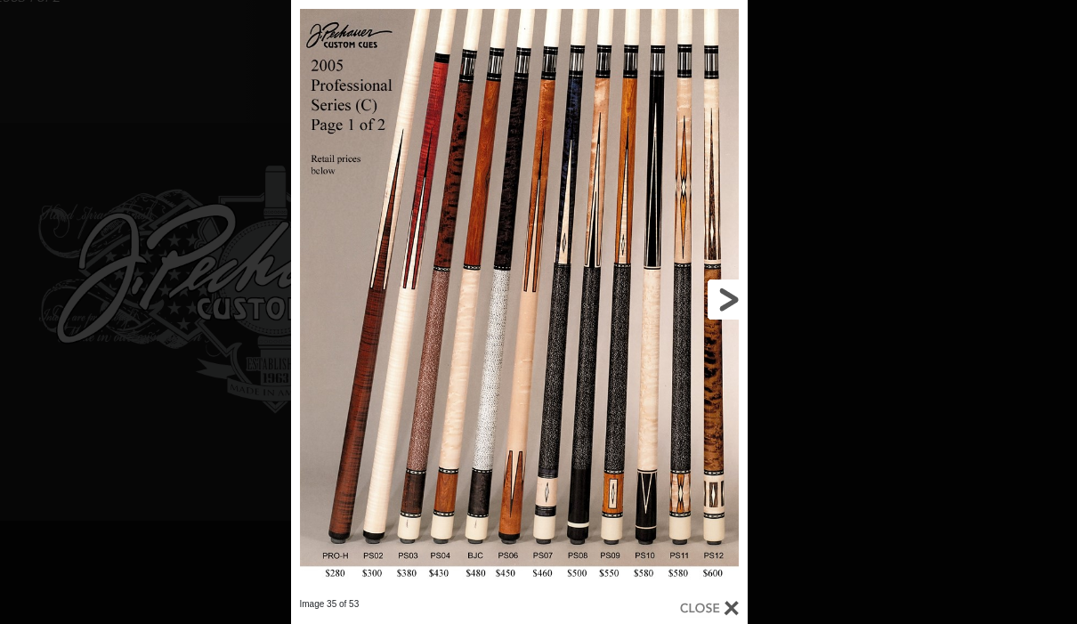
click at [731, 310] on link at bounding box center [645, 299] width 206 height 598
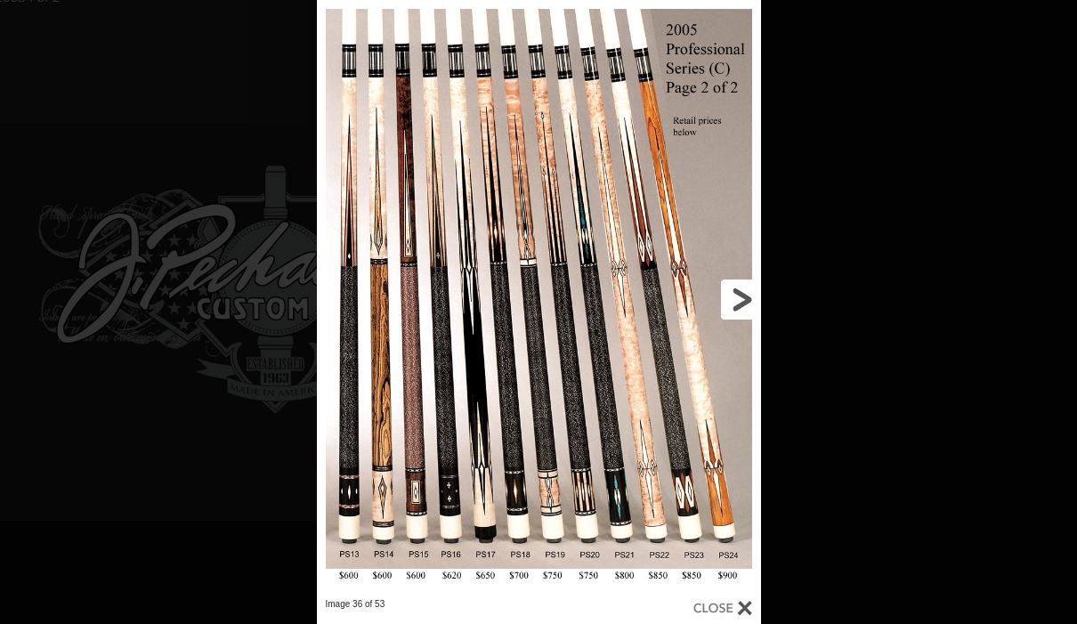
click at [731, 310] on link at bounding box center [661, 299] width 200 height 598
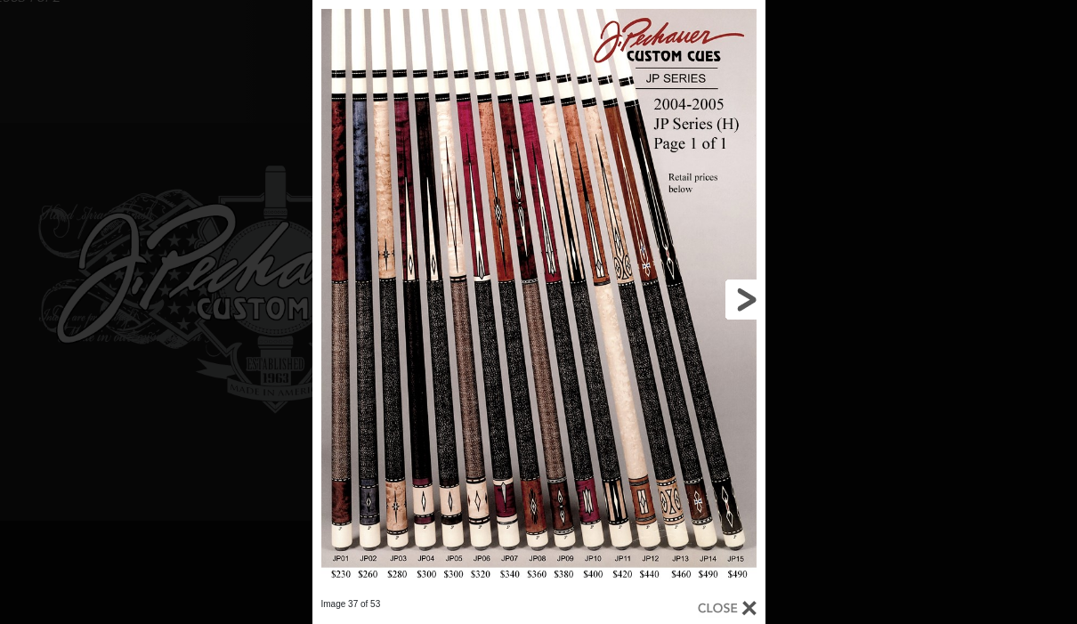
click at [748, 291] on link at bounding box center [663, 299] width 204 height 598
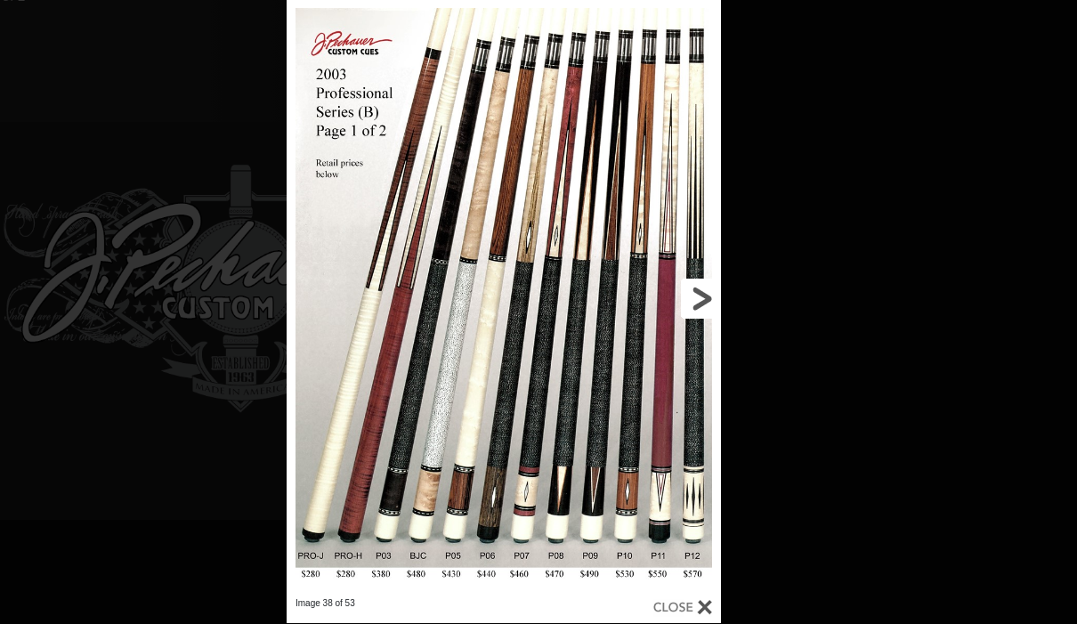
scroll to position [783, 572]
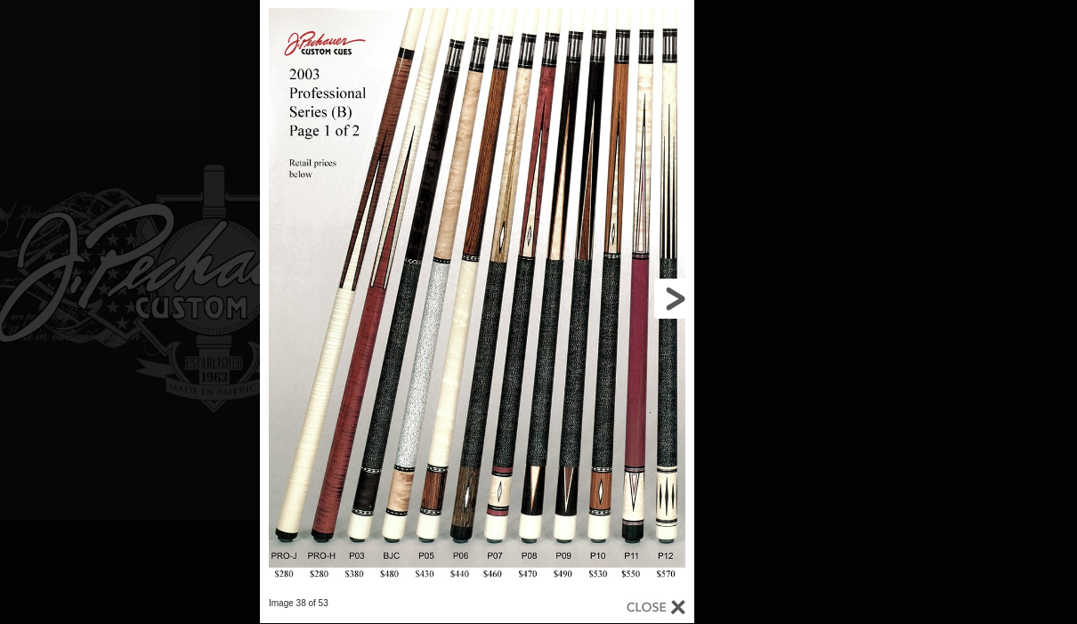
click at [670, 309] on link at bounding box center [596, 298] width 196 height 598
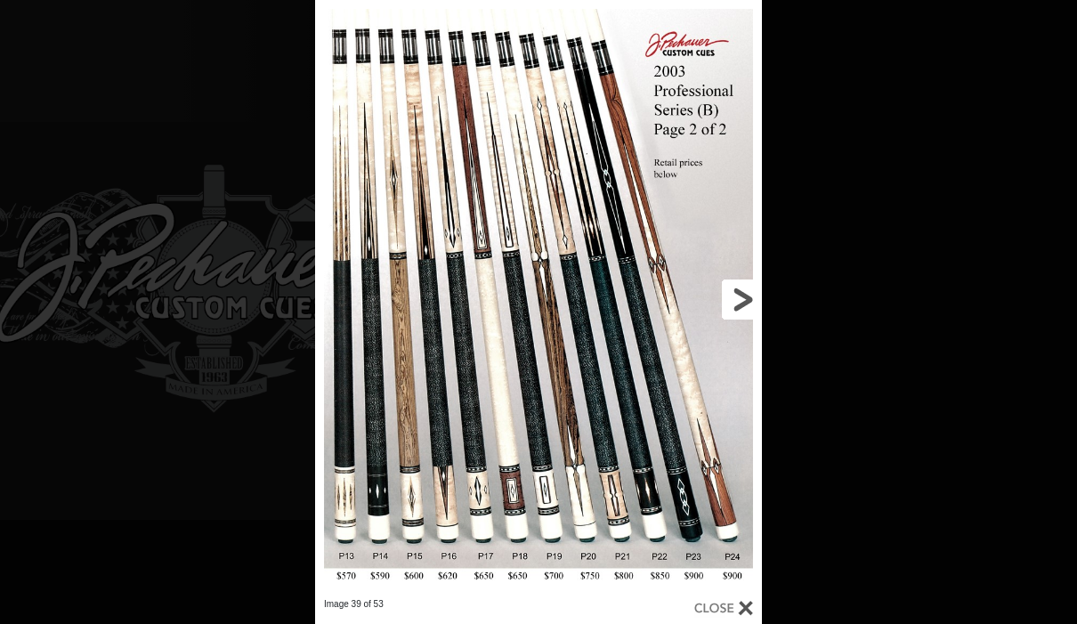
click at [730, 297] on link at bounding box center [661, 299] width 201 height 598
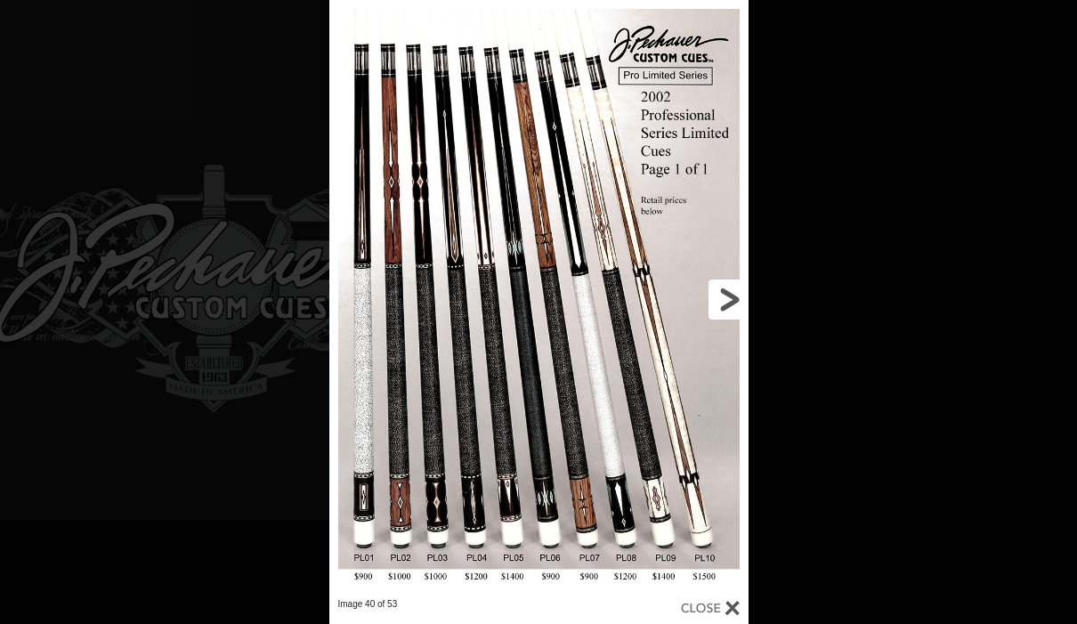
click at [731, 297] on link at bounding box center [654, 299] width 189 height 598
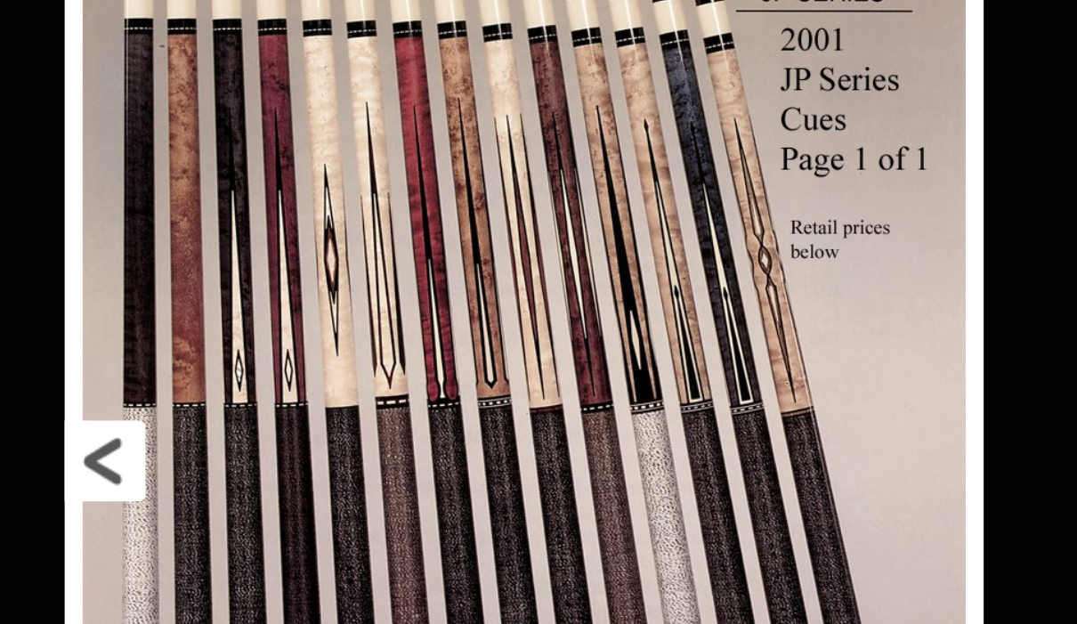
scroll to position [1228, 593]
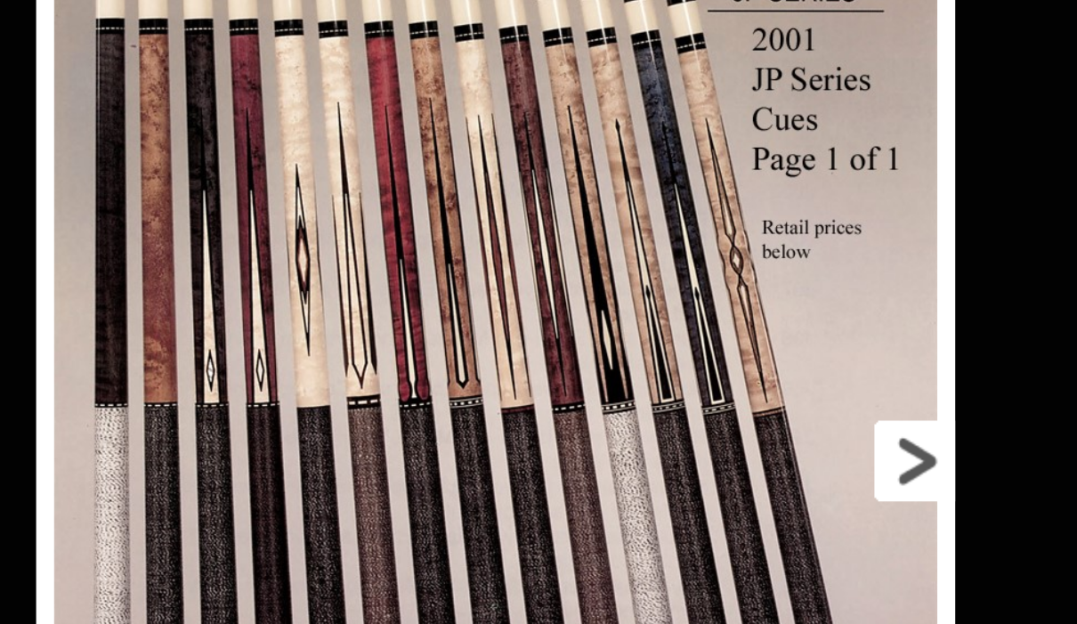
click at [811, 226] on link at bounding box center [913, 366] width 205 height 598
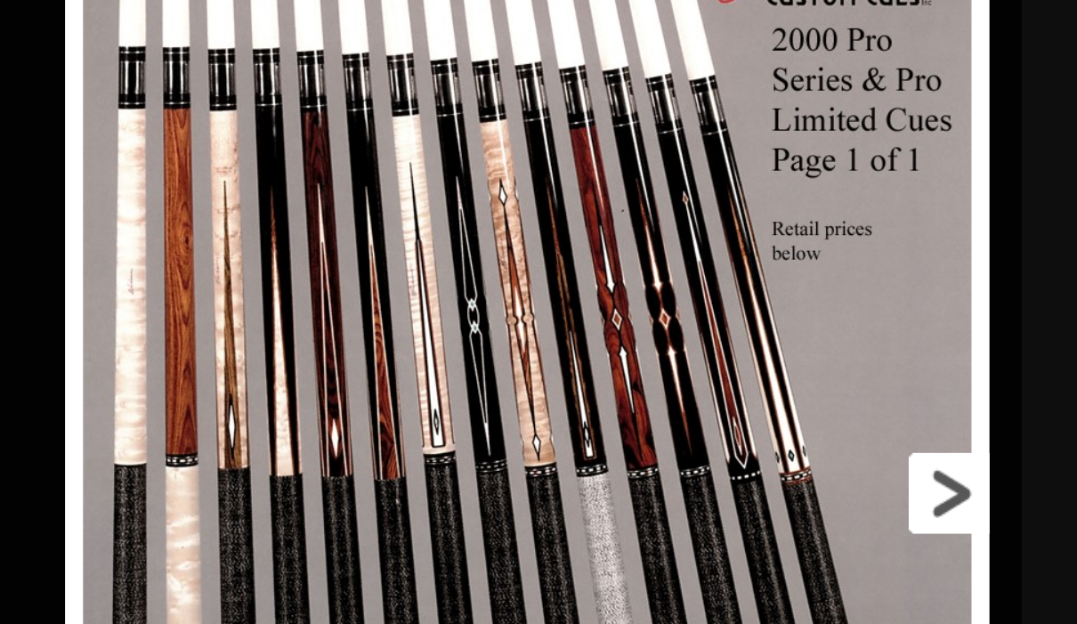
scroll to position [1228, 872]
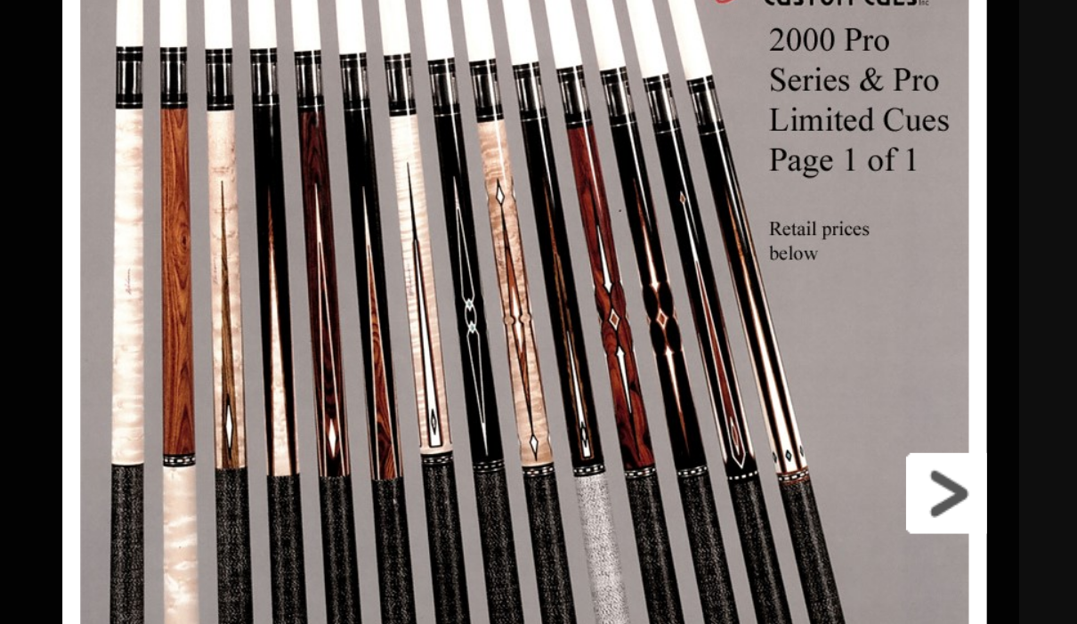
click at [826, 242] on link at bounding box center [929, 437] width 206 height 598
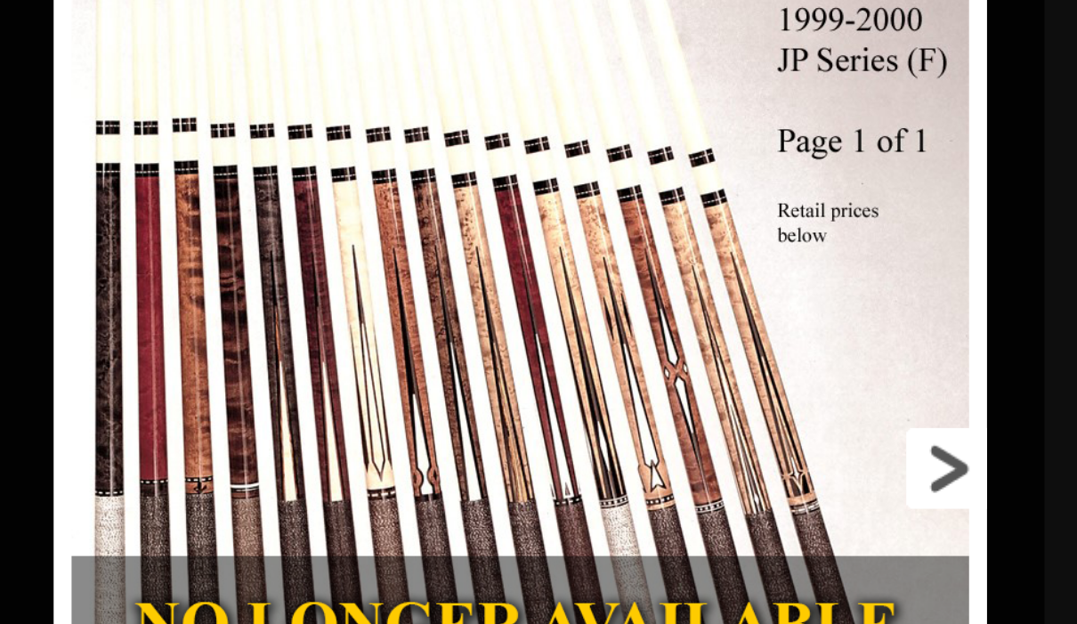
scroll to position [1228, 1154]
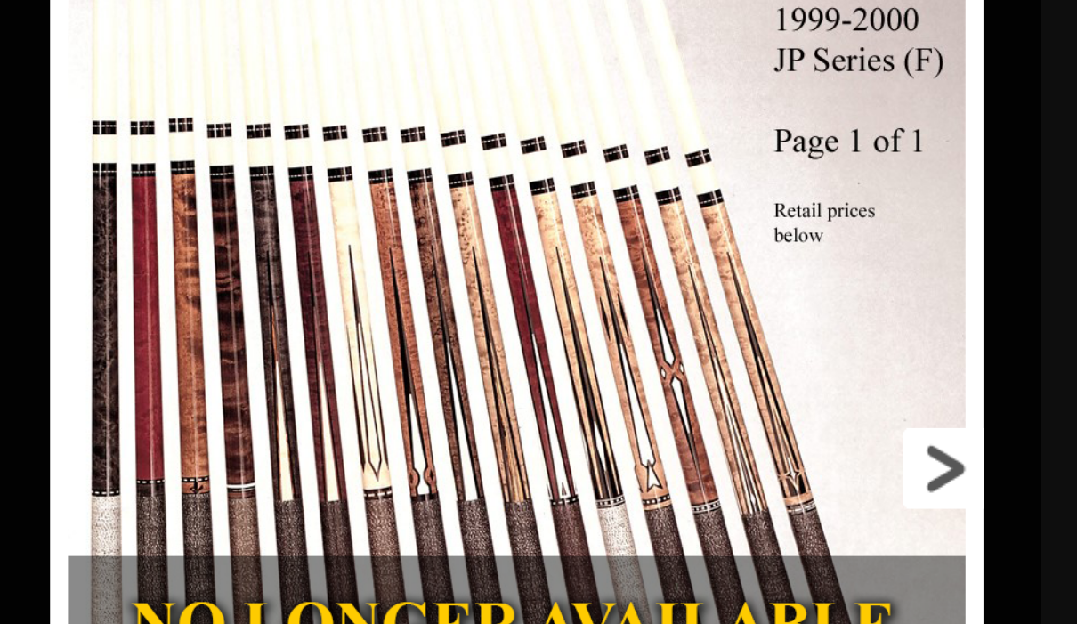
click at [822, 228] on link at bounding box center [926, 492] width 208 height 598
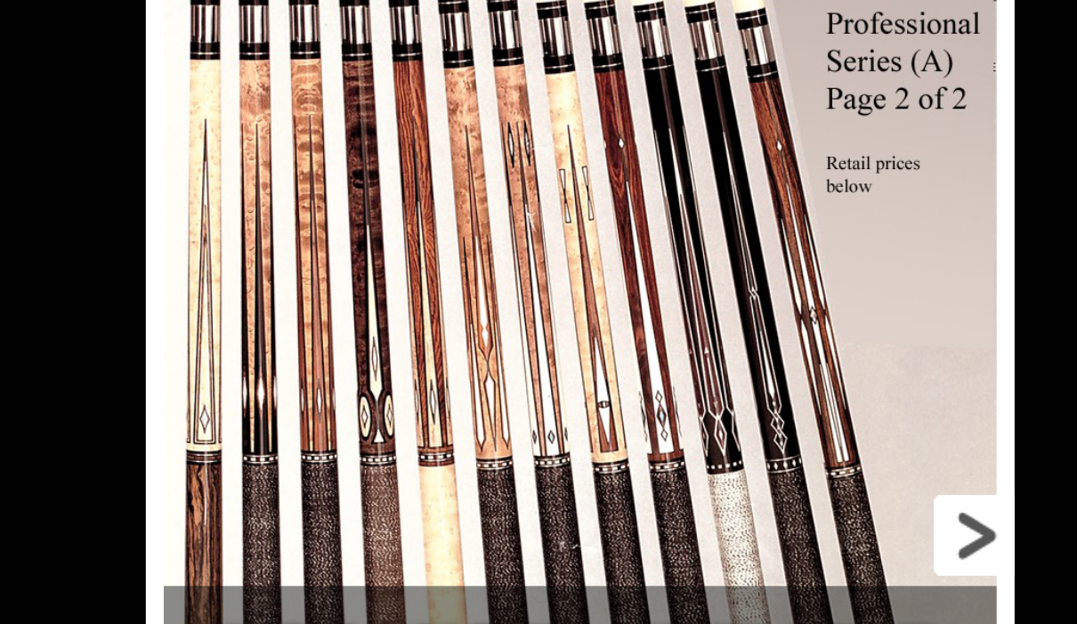
scroll to position [1247, 1406]
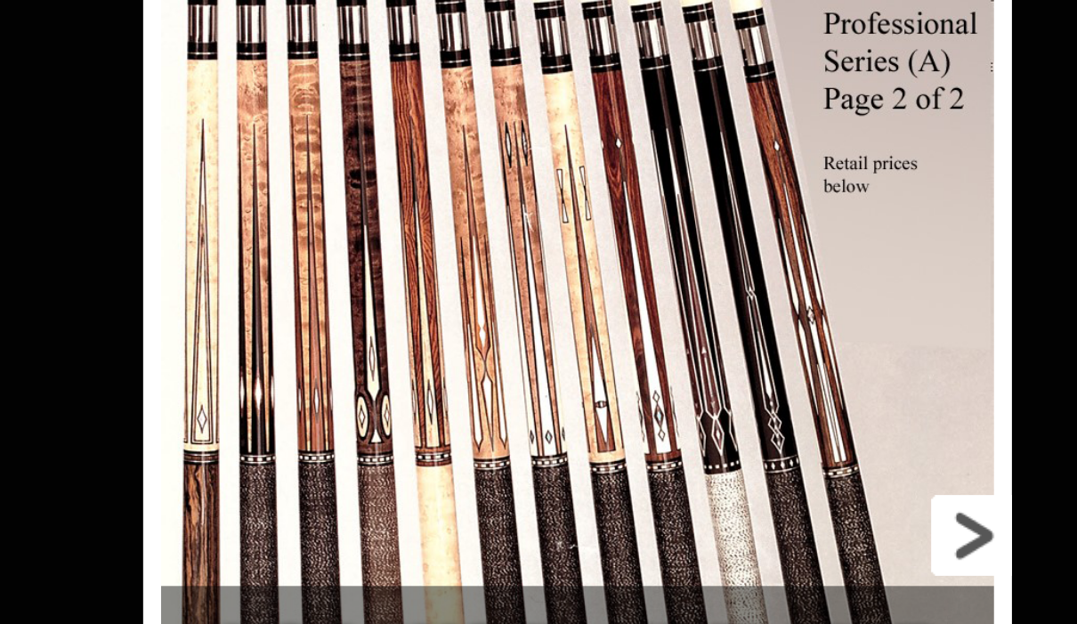
click at [851, 260] on link at bounding box center [948, 540] width 194 height 598
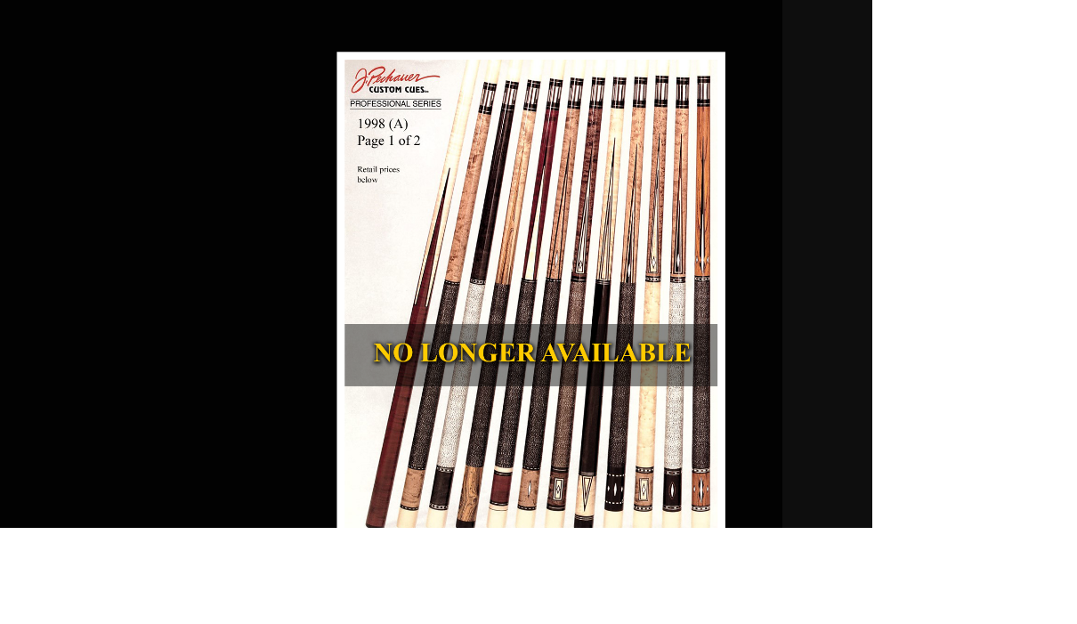
scroll to position [1535, 1949]
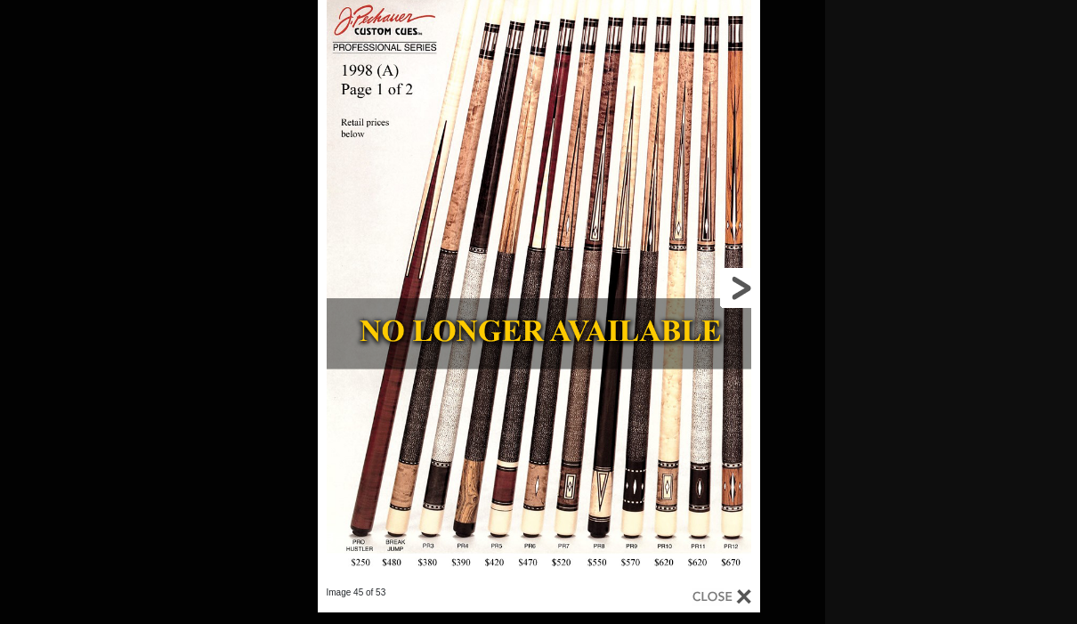
click at [741, 296] on link at bounding box center [660, 287] width 199 height 598
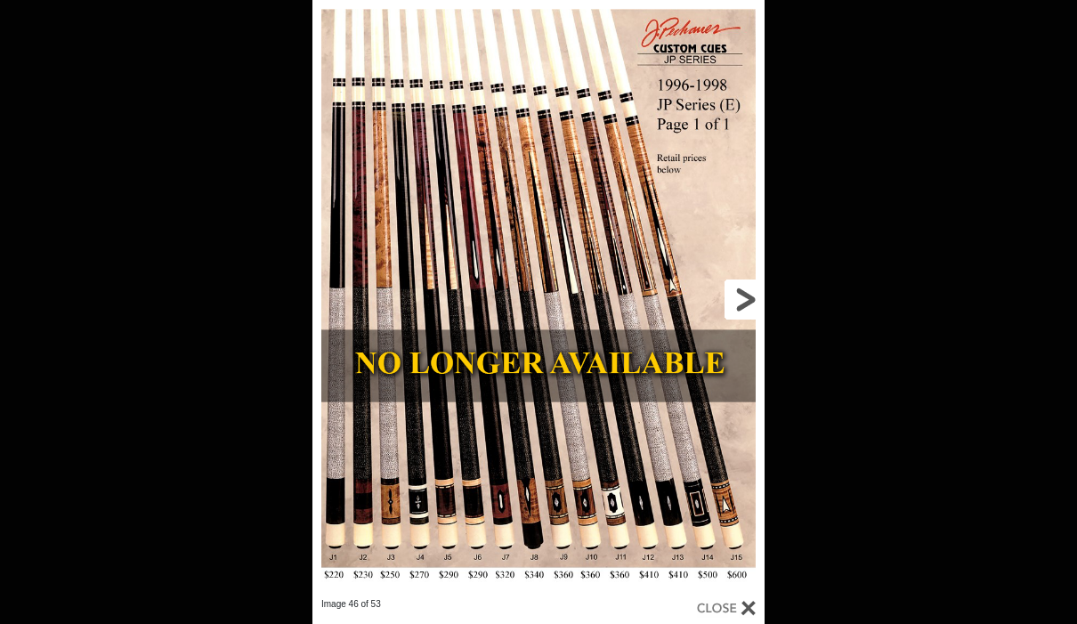
scroll to position [1561, 1949]
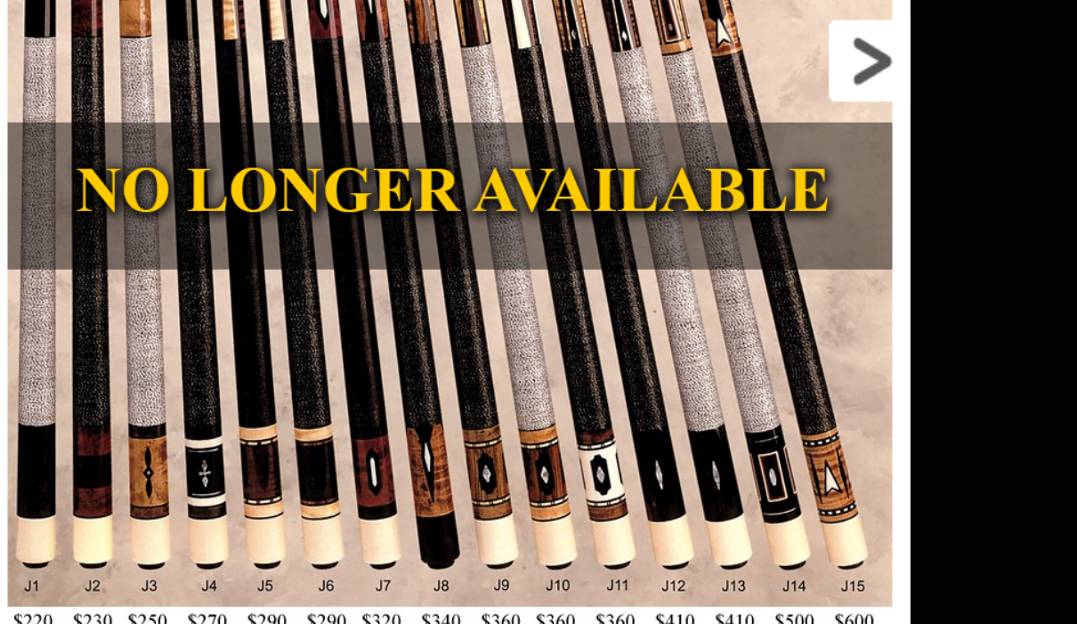
click at [561, 23] on link at bounding box center [663, 273] width 204 height 598
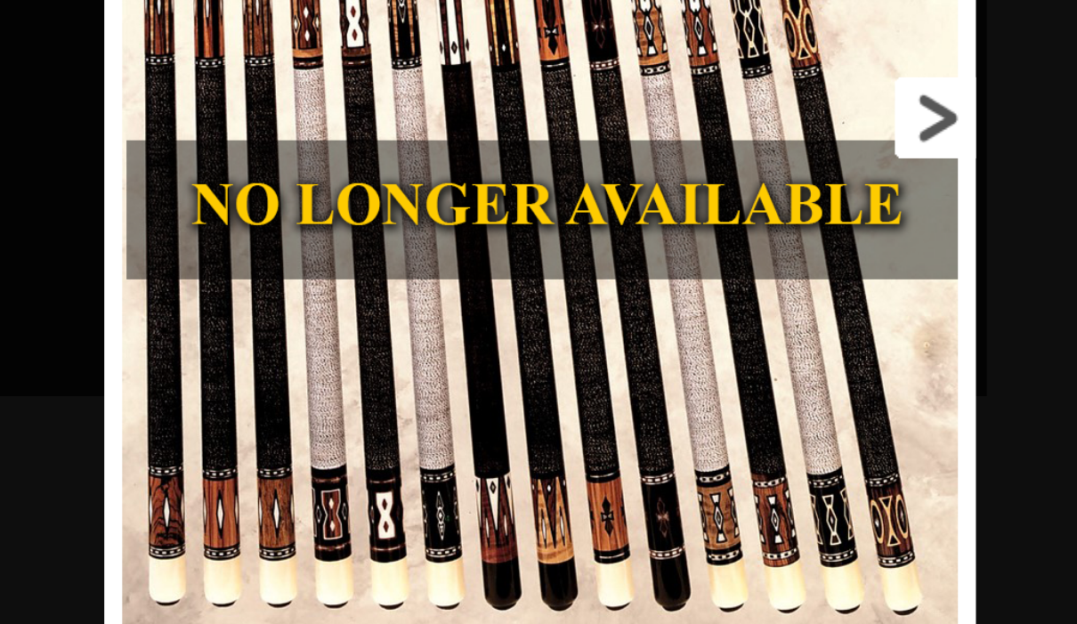
scroll to position [1769, 1993]
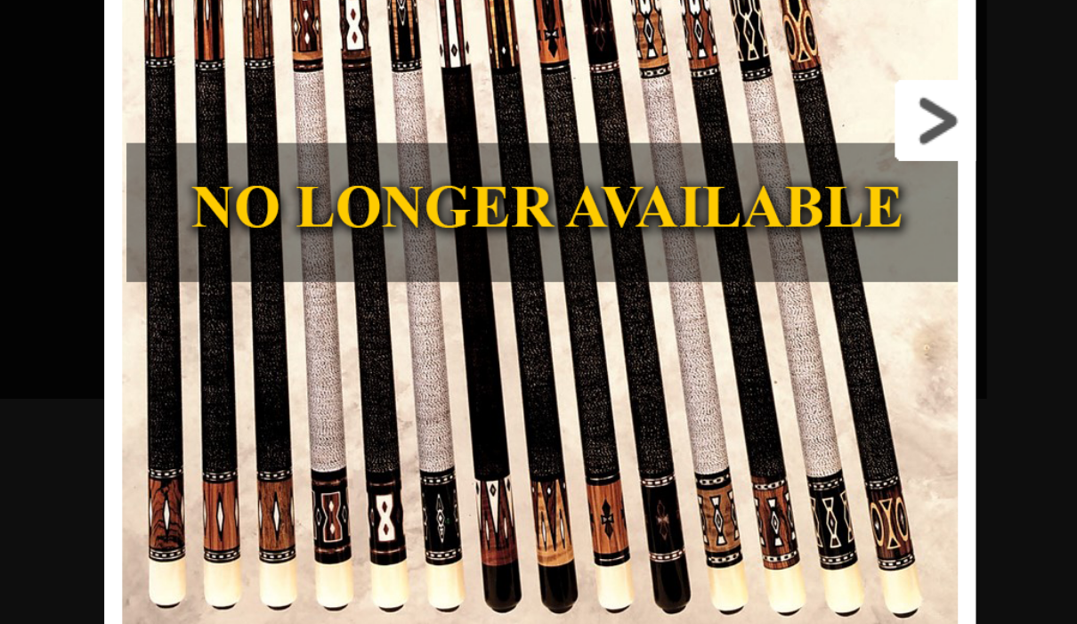
click at [833, 55] on link at bounding box center [930, 335] width 194 height 598
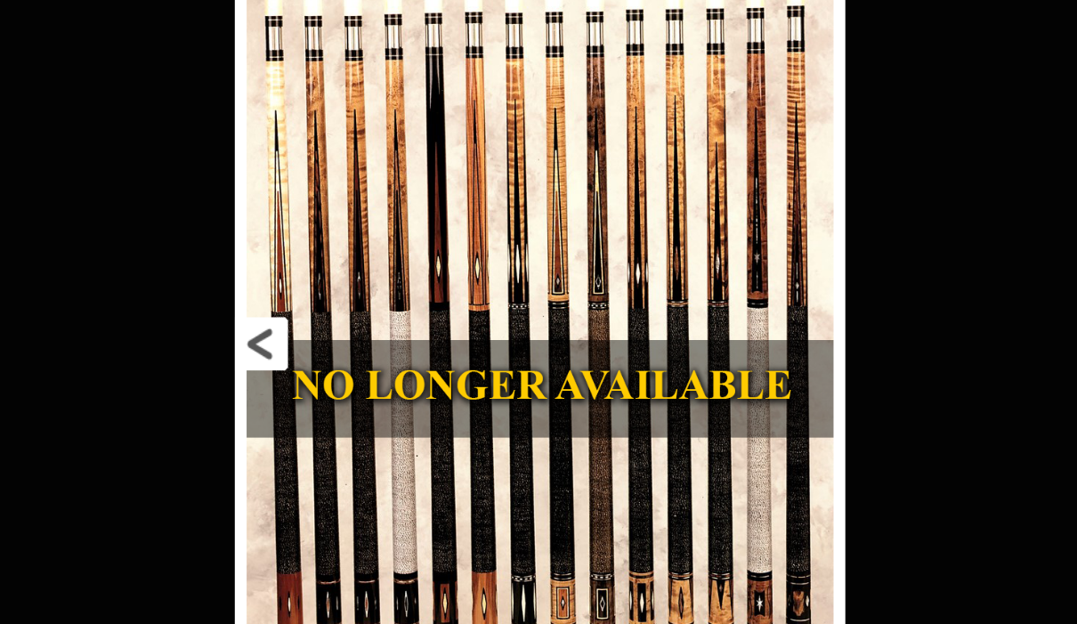
scroll to position [2192, 2783]
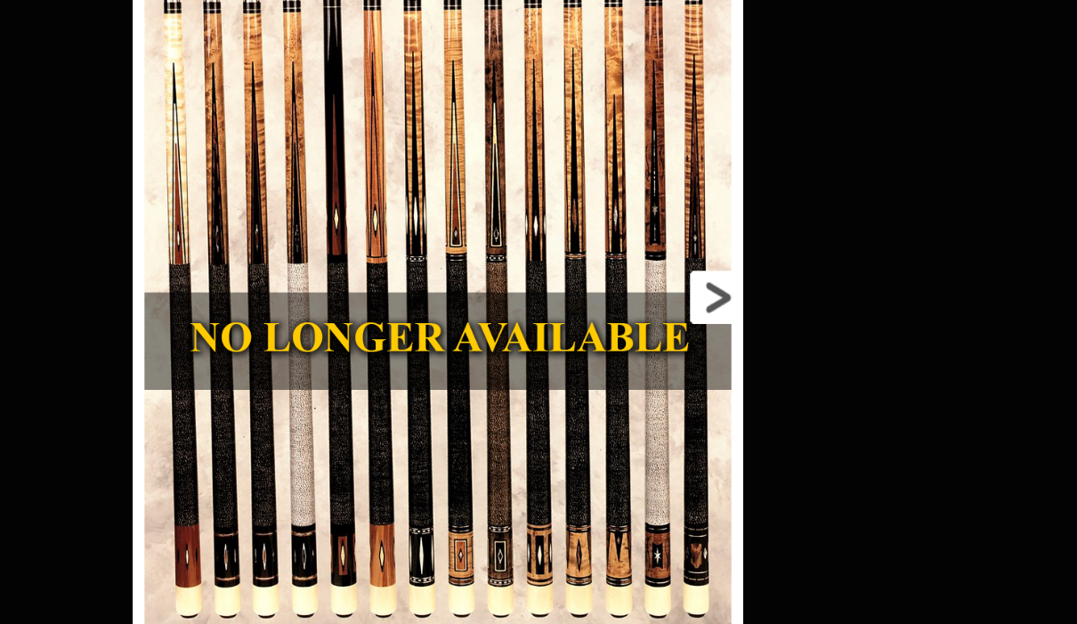
click at [618, 228] on link at bounding box center [721, 318] width 207 height 598
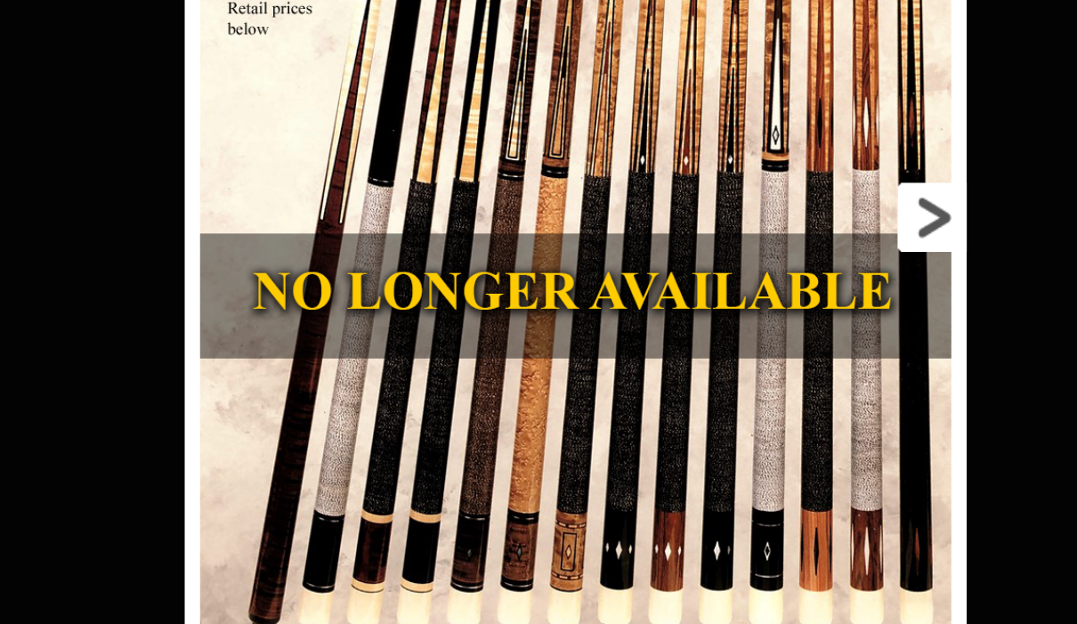
scroll to position [2298, 2803]
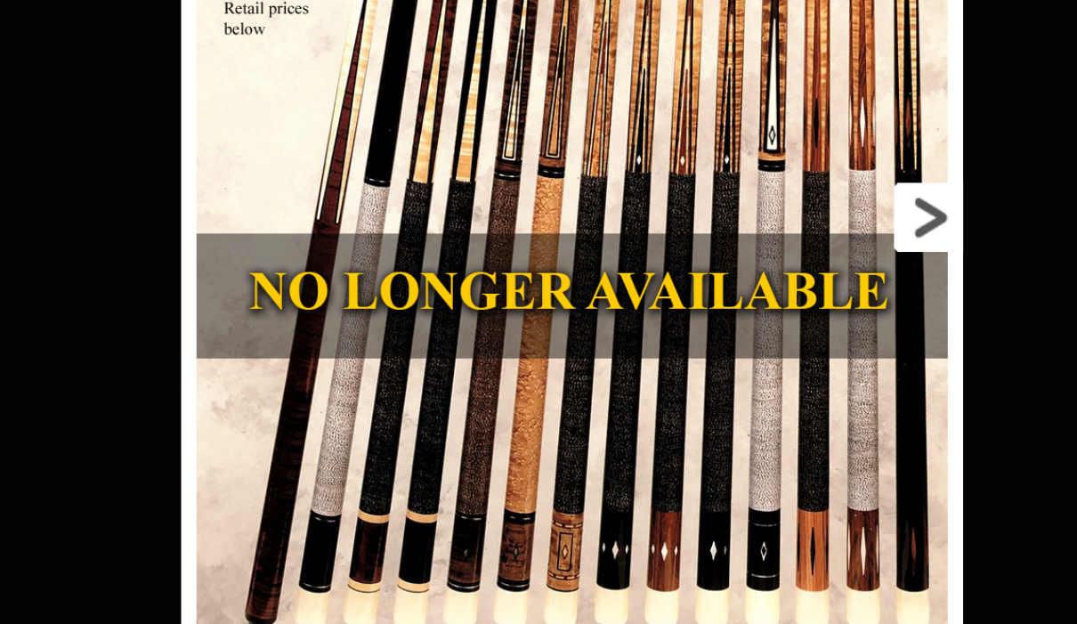
click at [806, 125] on link at bounding box center [908, 287] width 204 height 598
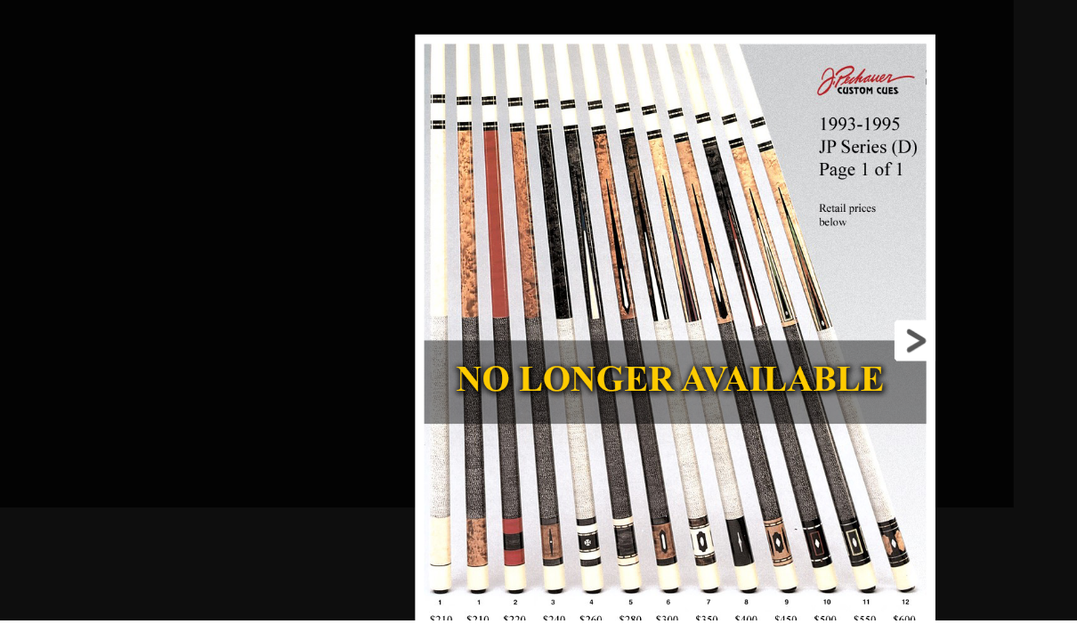
scroll to position [2405, 3111]
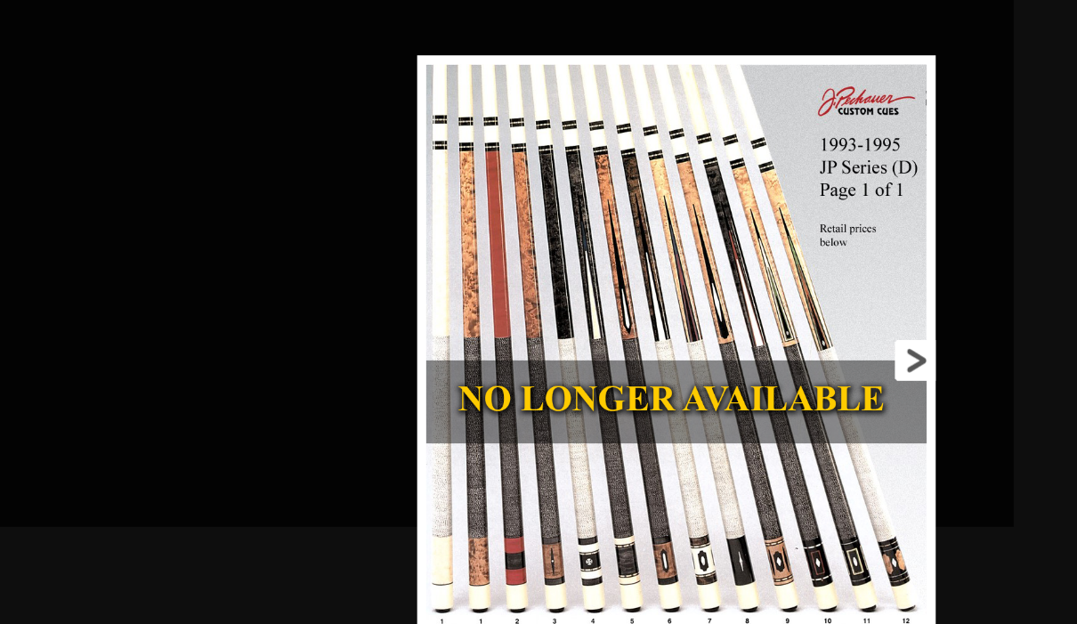
click at [905, 351] on link at bounding box center [823, 353] width 229 height 598
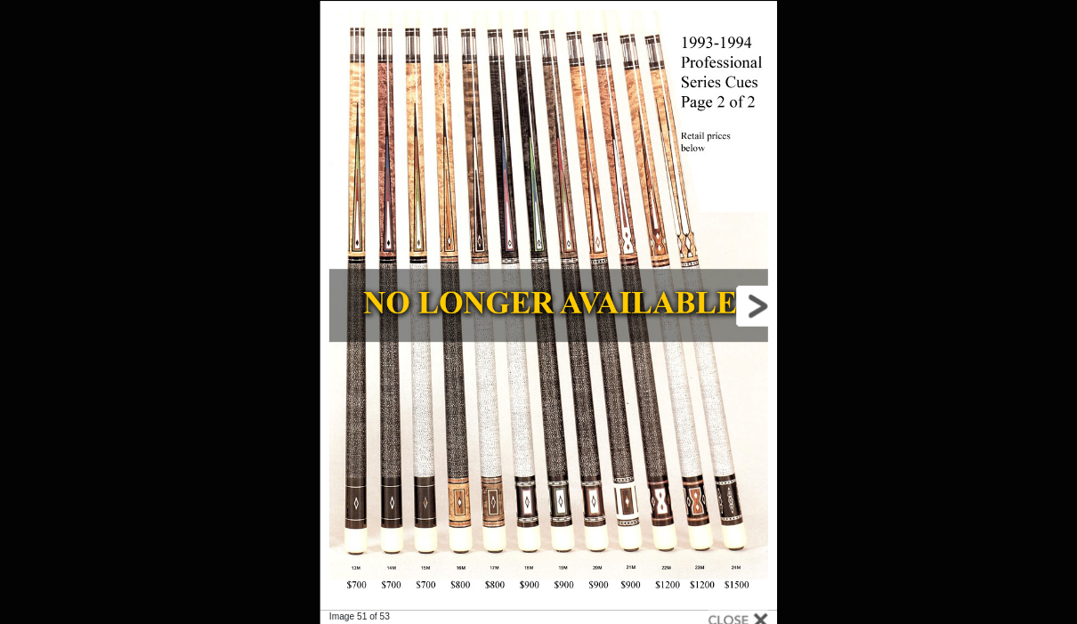
click at [762, 295] on link at bounding box center [681, 300] width 202 height 598
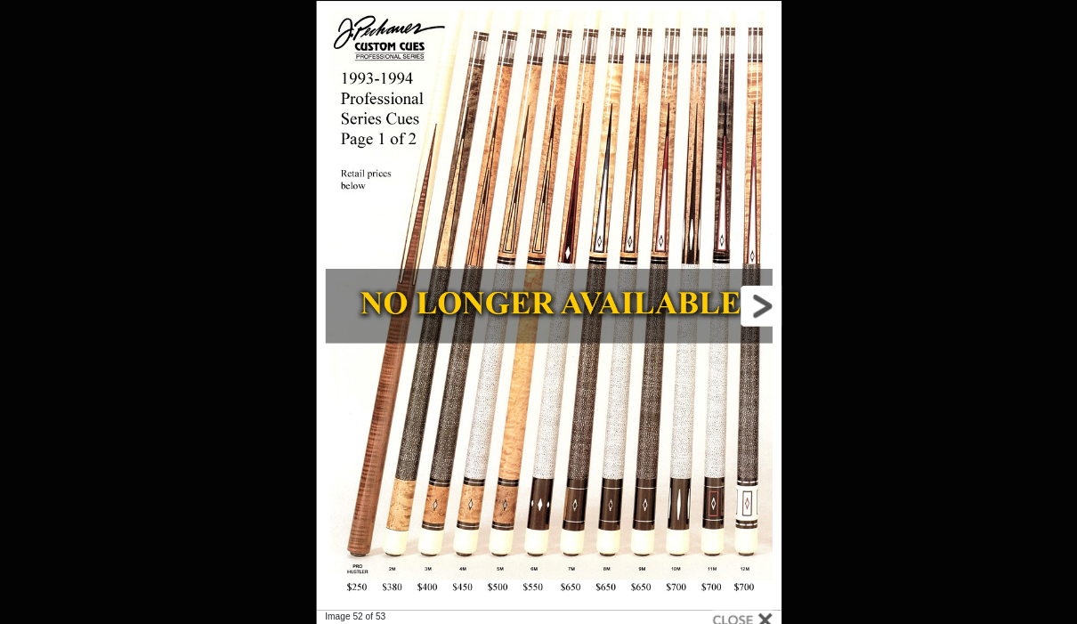
scroll to position [2446, 3111]
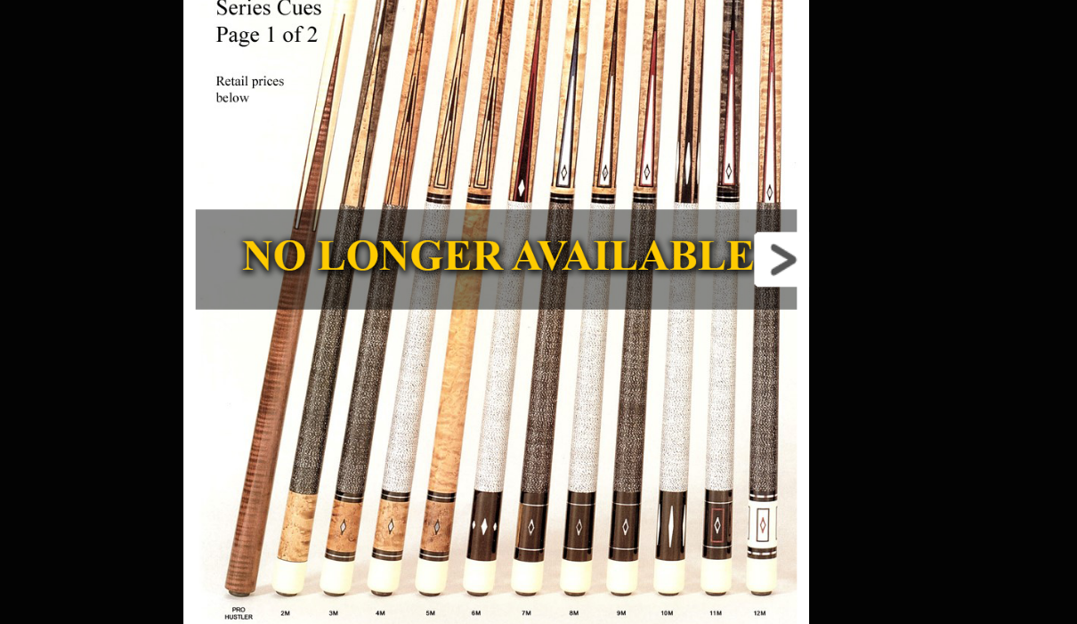
click at [584, 188] on link at bounding box center [684, 259] width 206 height 598
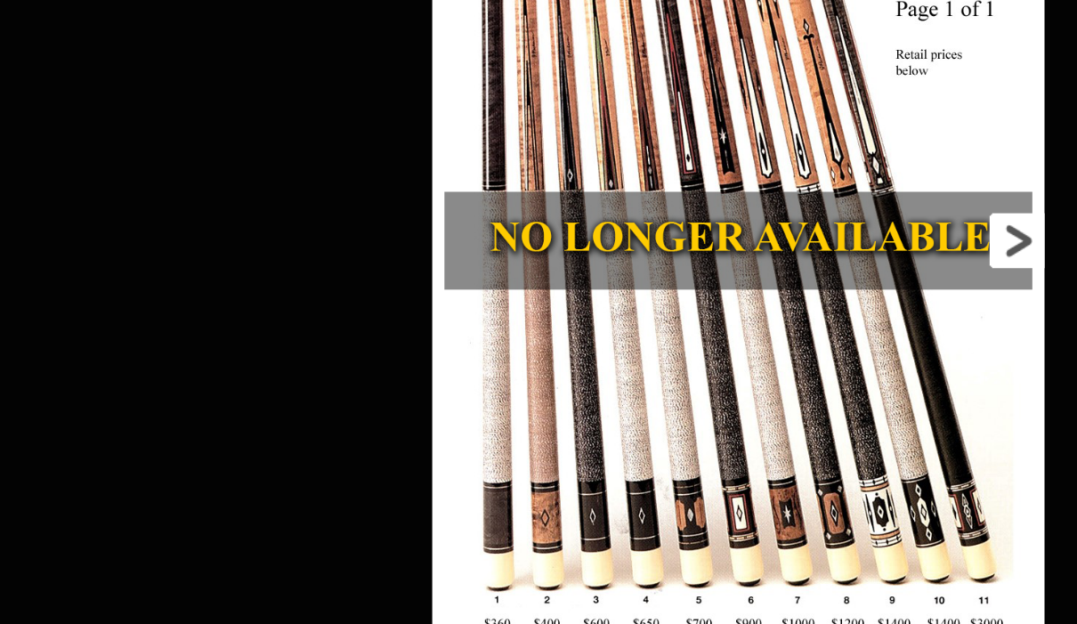
scroll to position [2529, 3111]
click at [757, 175] on link at bounding box center [857, 287] width 201 height 598
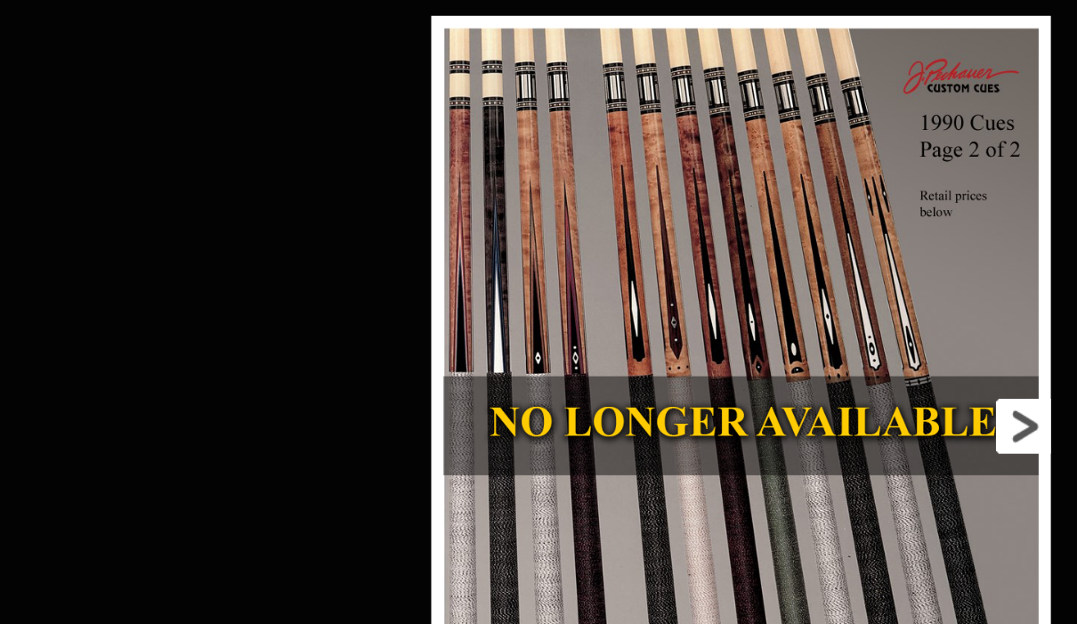
scroll to position [2627, 3111]
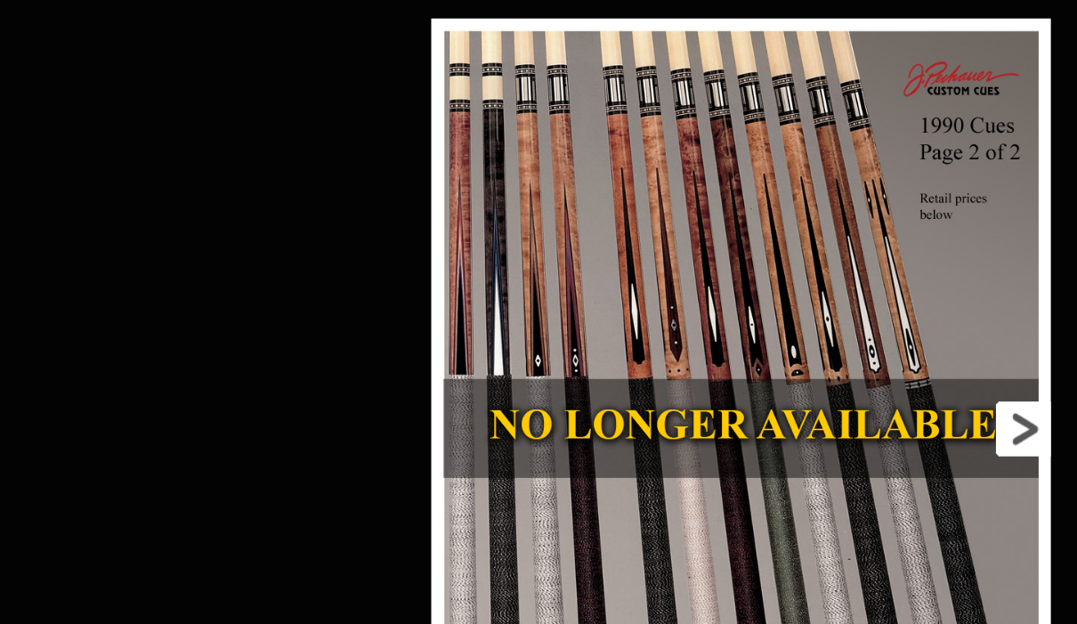
click at [757, 311] on link at bounding box center [859, 312] width 204 height 598
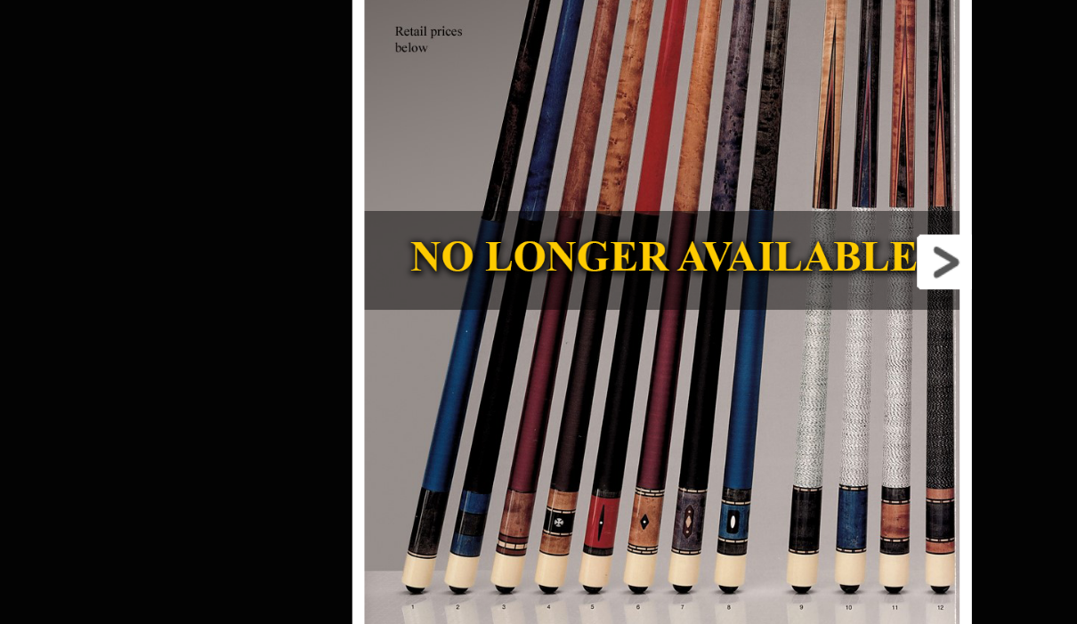
click at [755, 185] on link at bounding box center [857, 299] width 204 height 598
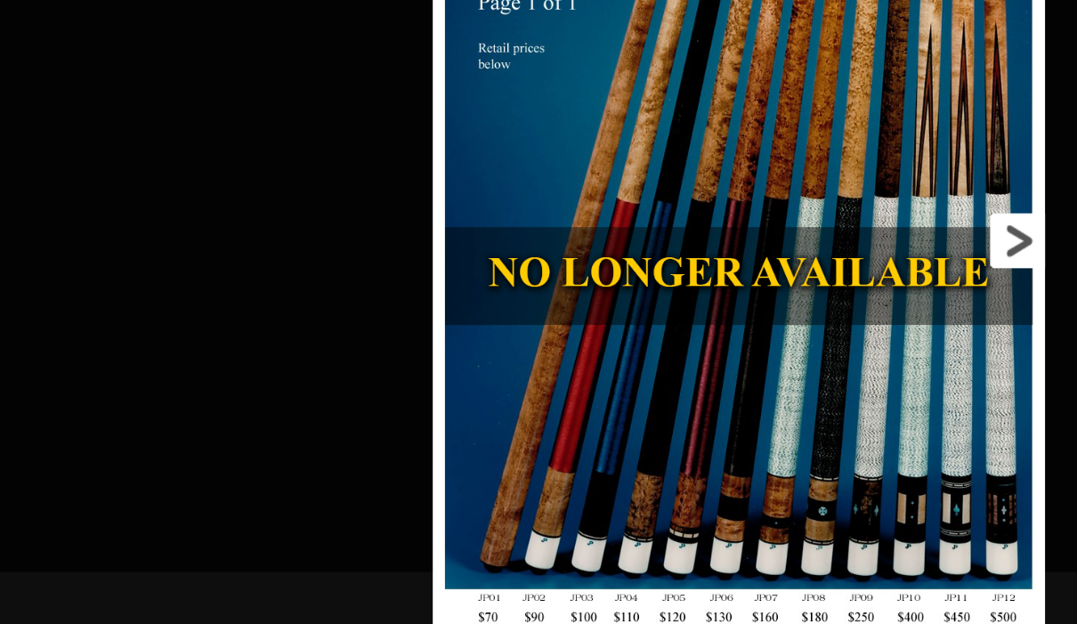
scroll to position [2748, 3111]
click at [811, 198] on link at bounding box center [911, 287] width 201 height 598
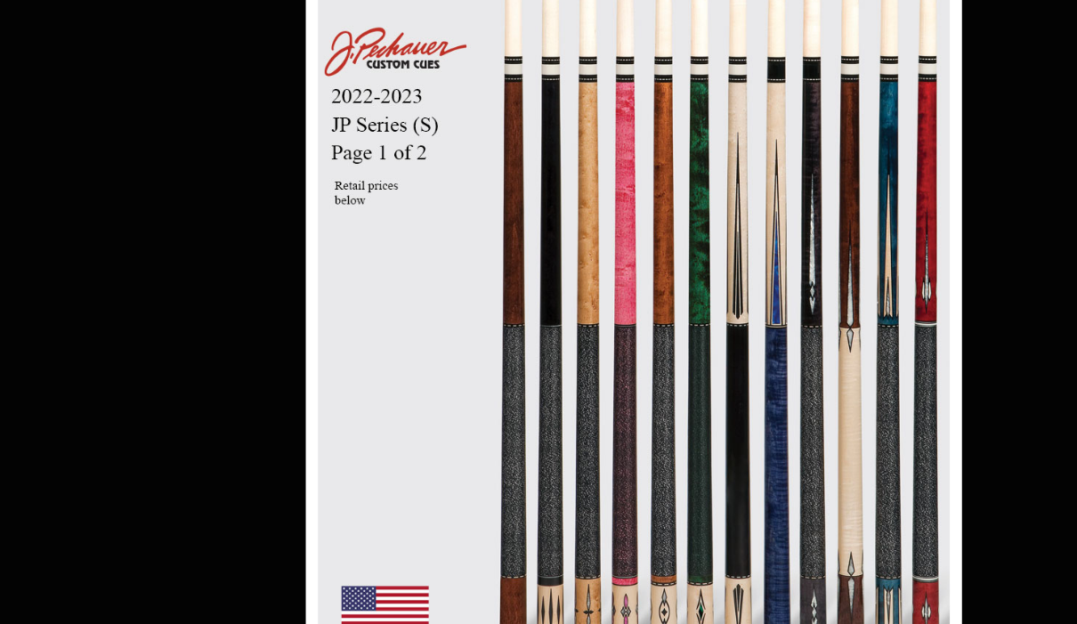
scroll to position [2857, 3147]
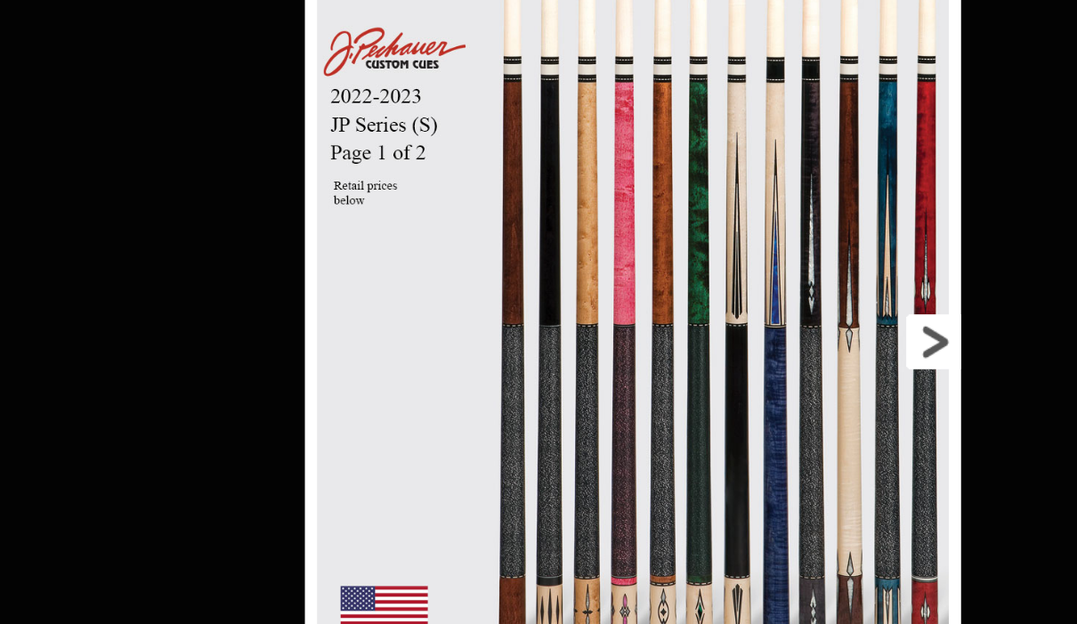
click at [777, 252] on link at bounding box center [884, 301] width 215 height 598
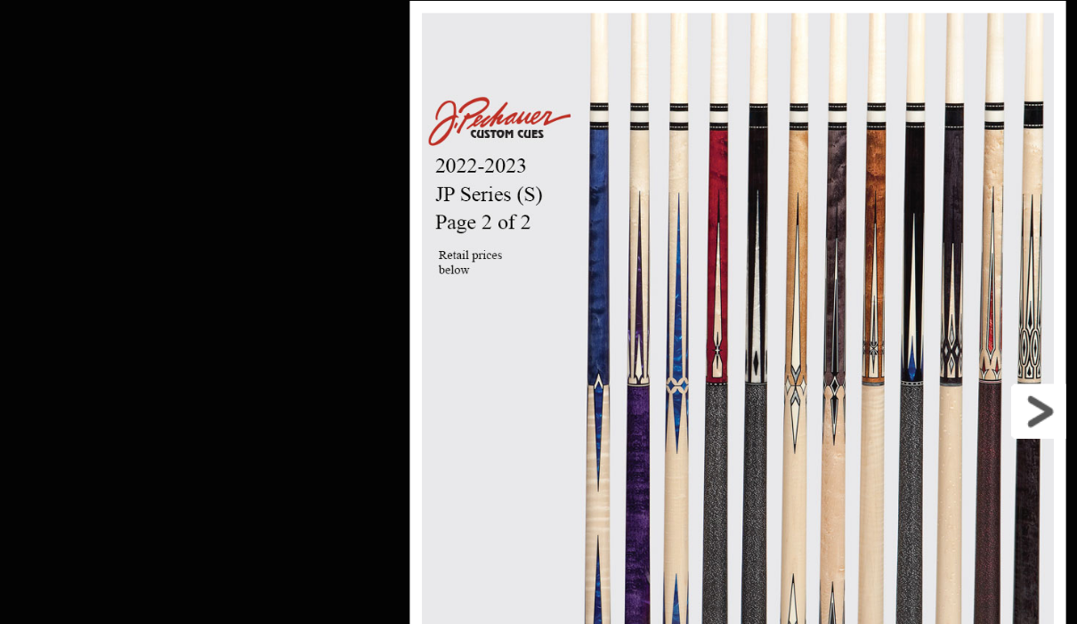
click at [853, 294] on link at bounding box center [960, 351] width 215 height 598
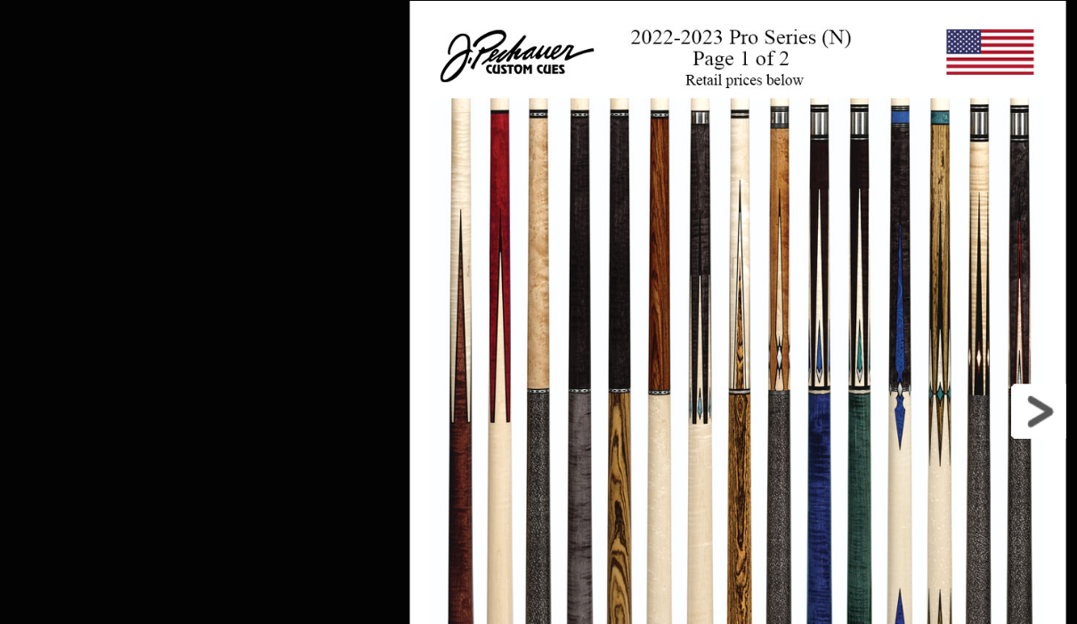
click at [853, 295] on link at bounding box center [960, 351] width 215 height 598
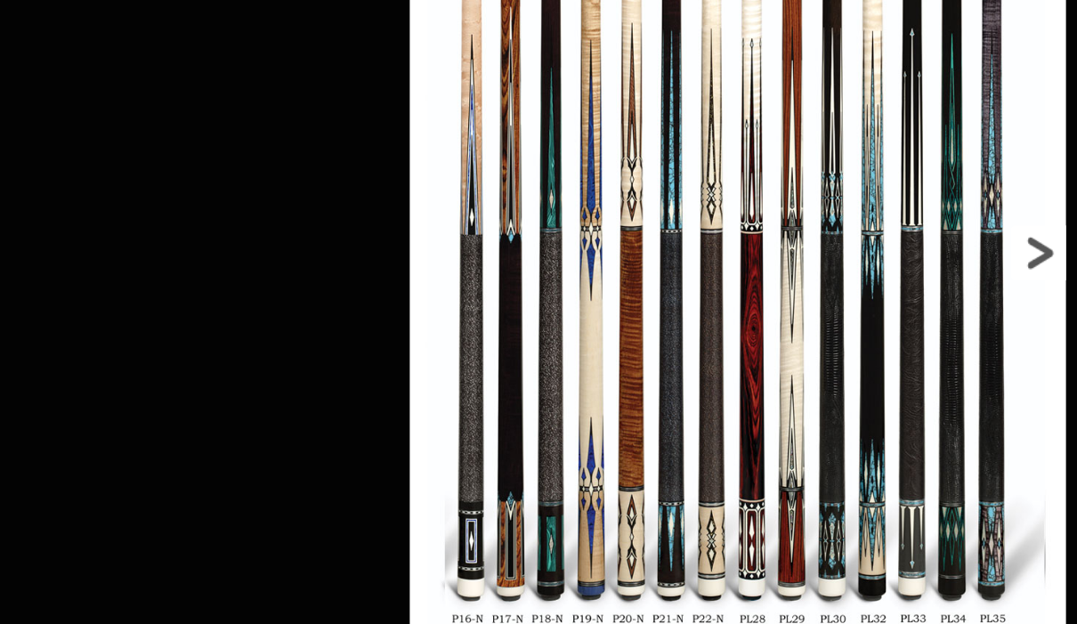
scroll to position [2914, 3147]
click at [853, 182] on link at bounding box center [960, 295] width 215 height 598
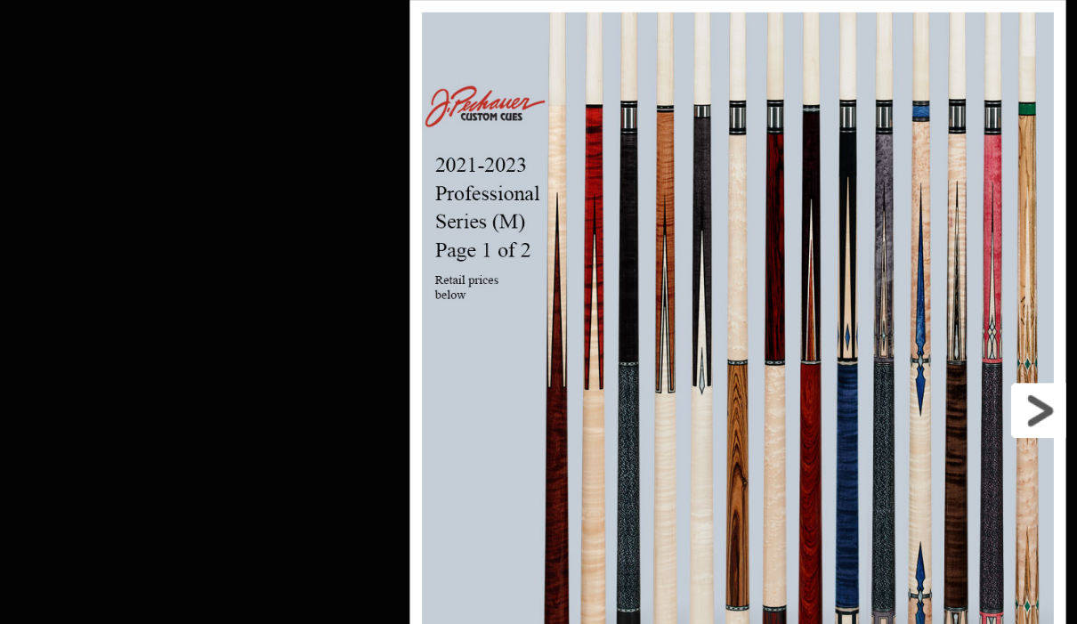
click at [853, 300] on link at bounding box center [960, 410] width 215 height 598
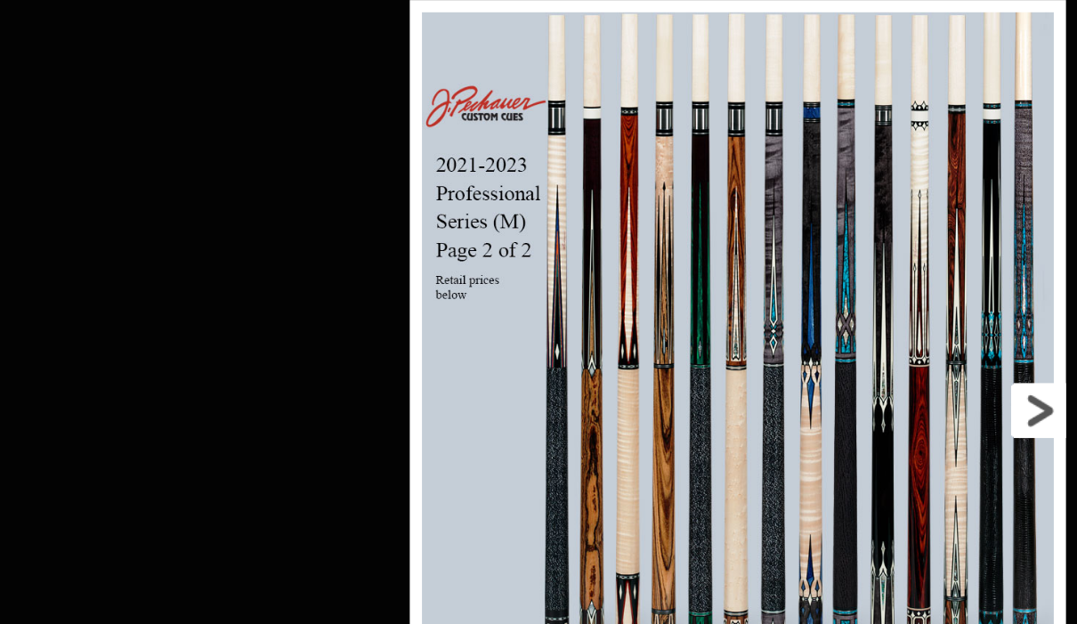
click at [853, 301] on link at bounding box center [960, 410] width 215 height 598
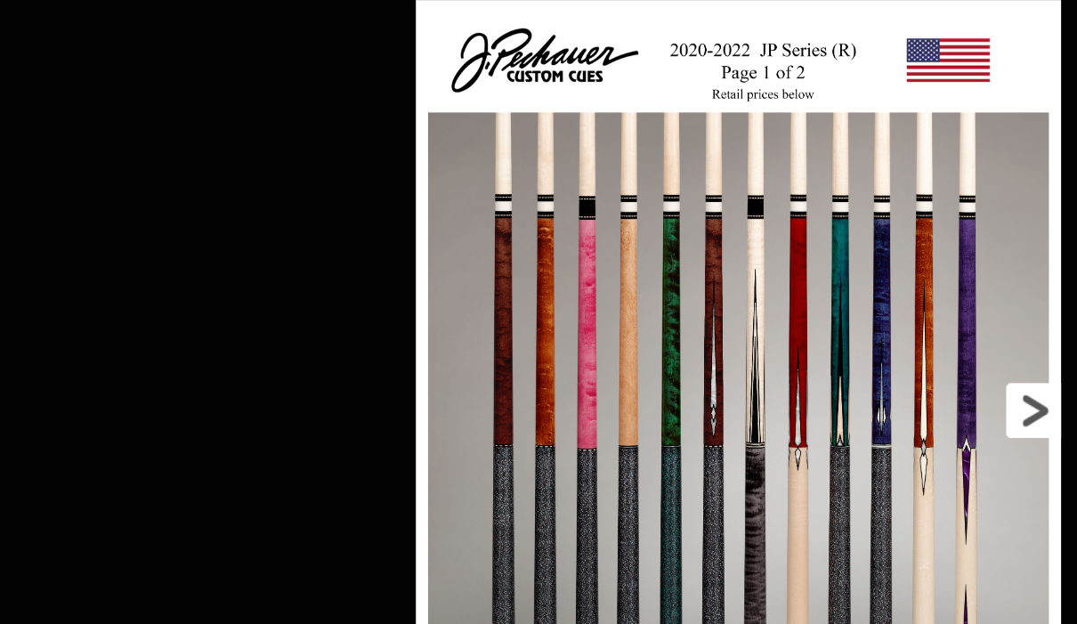
click at [852, 302] on link at bounding box center [958, 410] width 212 height 598
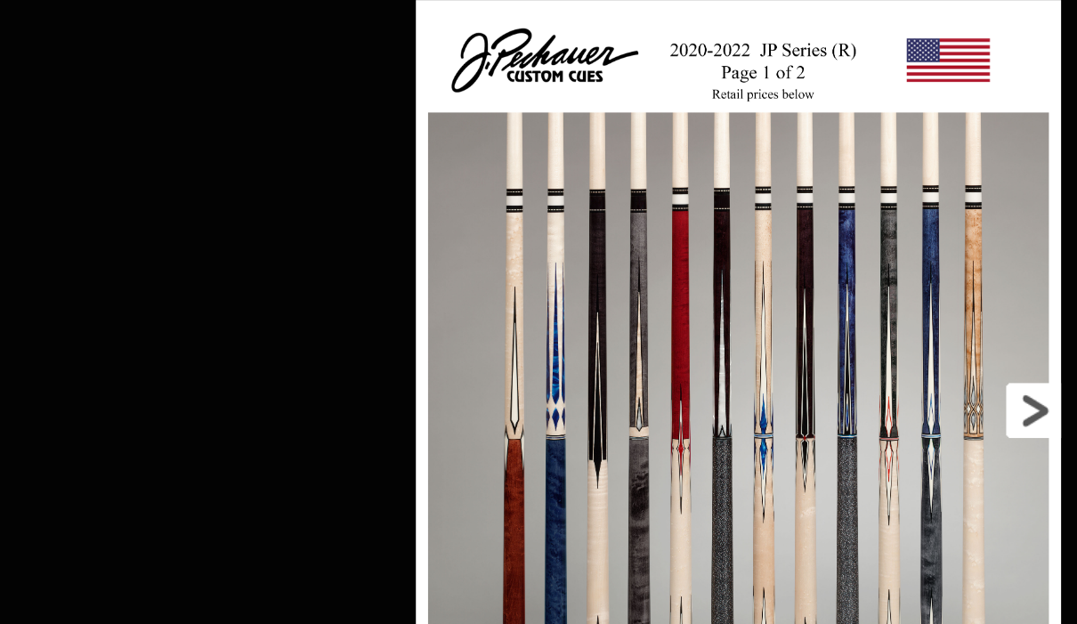
click at [852, 303] on link at bounding box center [958, 410] width 212 height 598
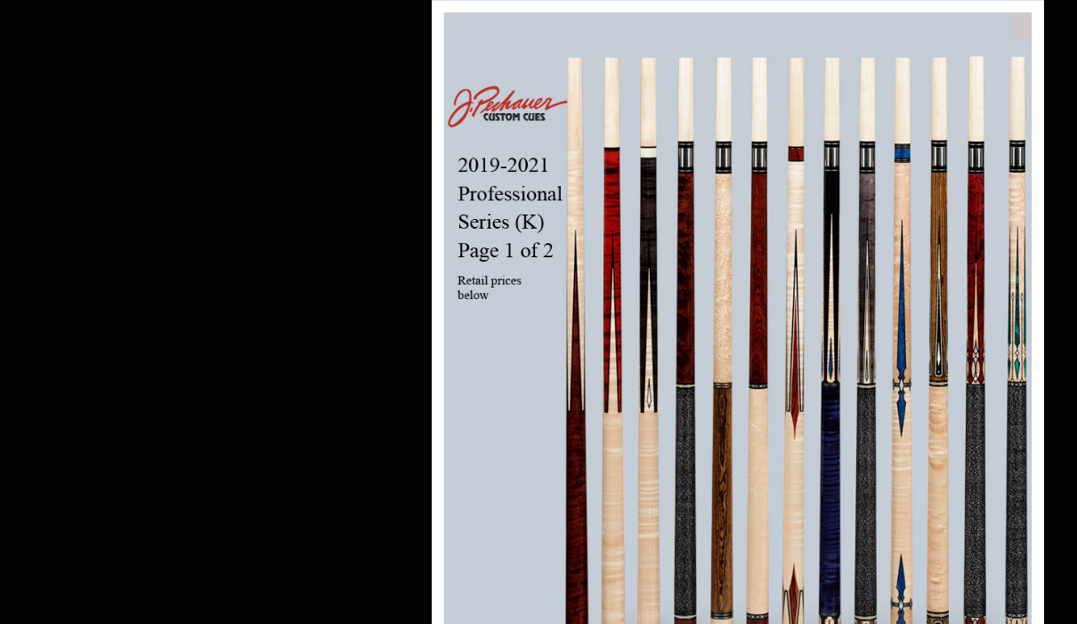
click at [765, 303] on div "Image 12 of 53" at bounding box center [829, 423] width 1077 height 624
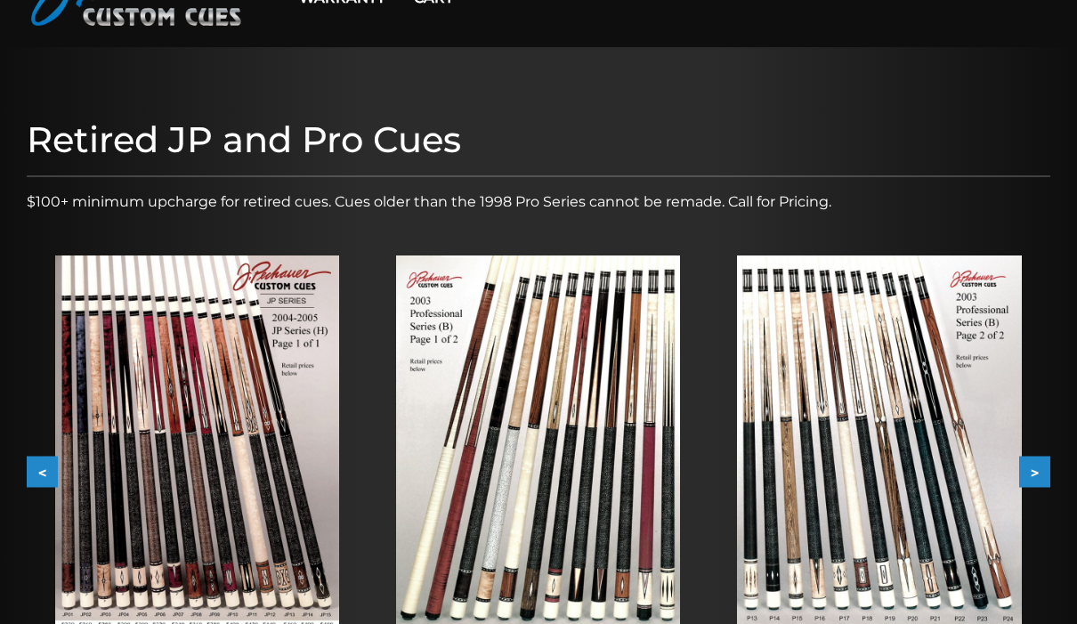
scroll to position [117, 0]
click at [614, 494] on img at bounding box center [538, 452] width 284 height 395
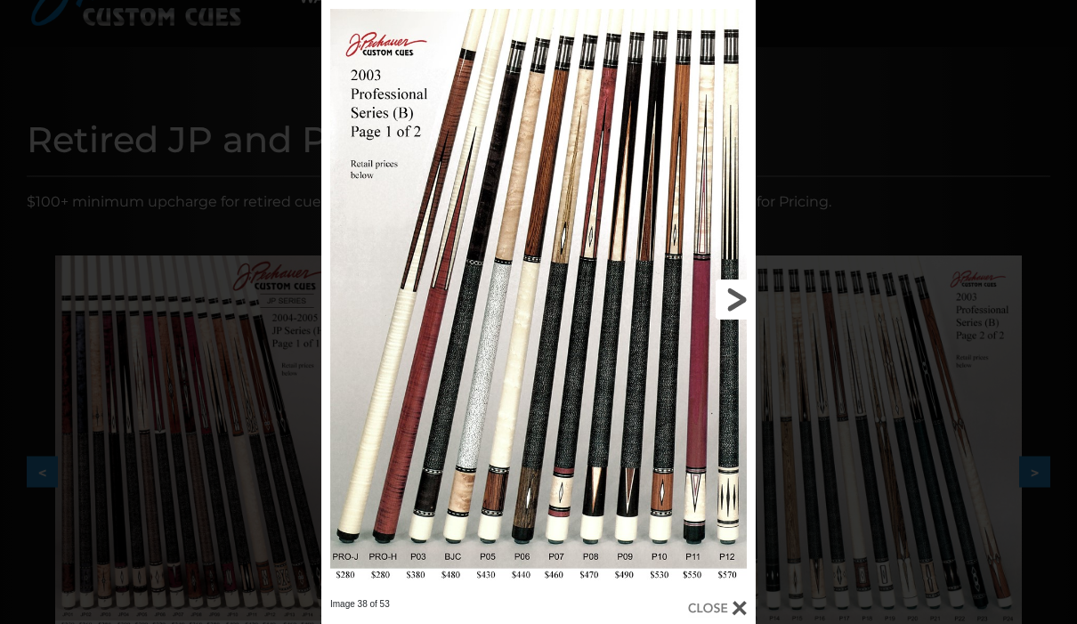
click at [723, 311] on link at bounding box center [658, 299] width 196 height 598
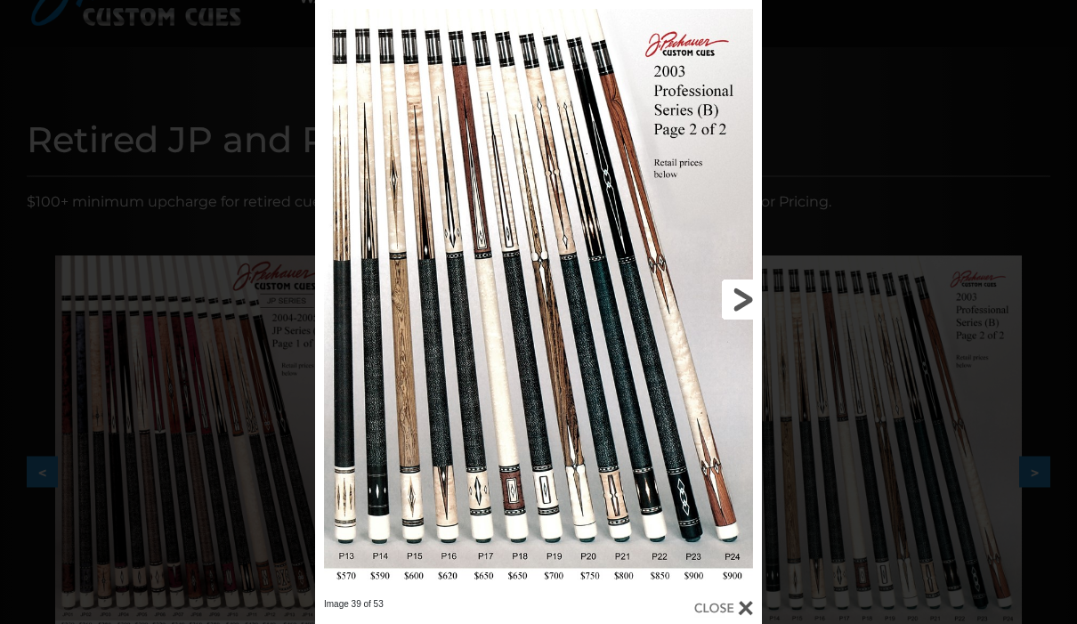
click at [743, 302] on link at bounding box center [661, 299] width 201 height 598
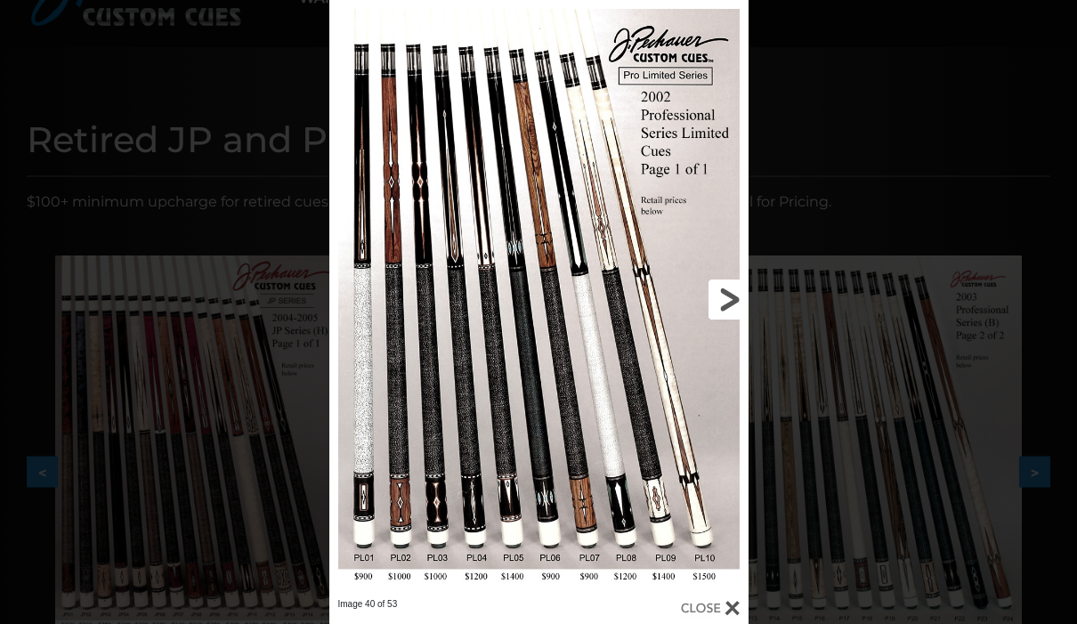
click at [743, 302] on link at bounding box center [654, 299] width 189 height 598
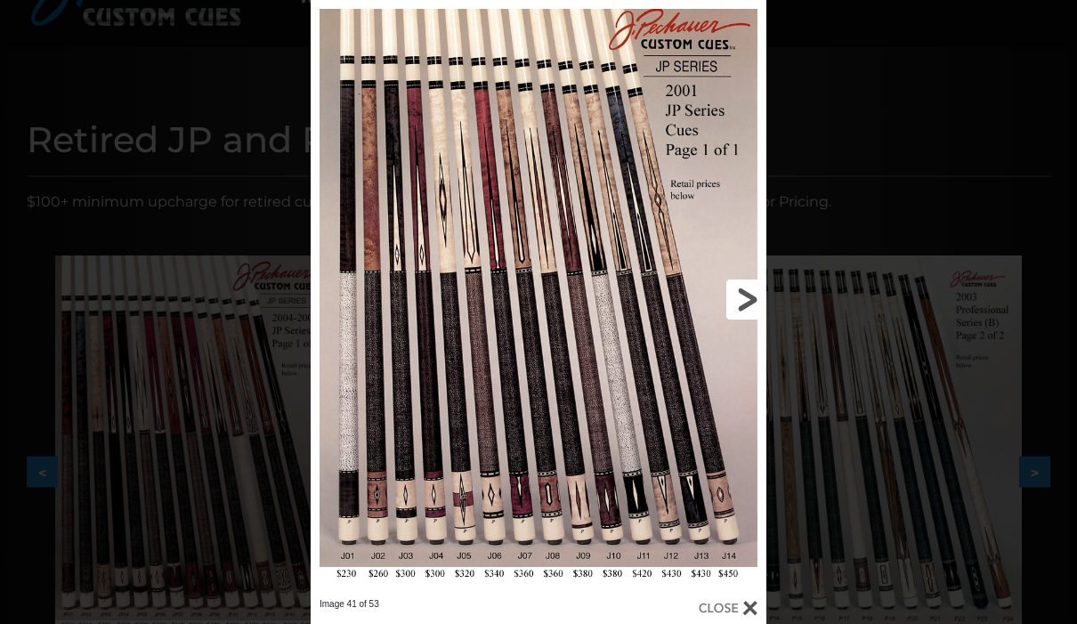
scroll to position [149, 0]
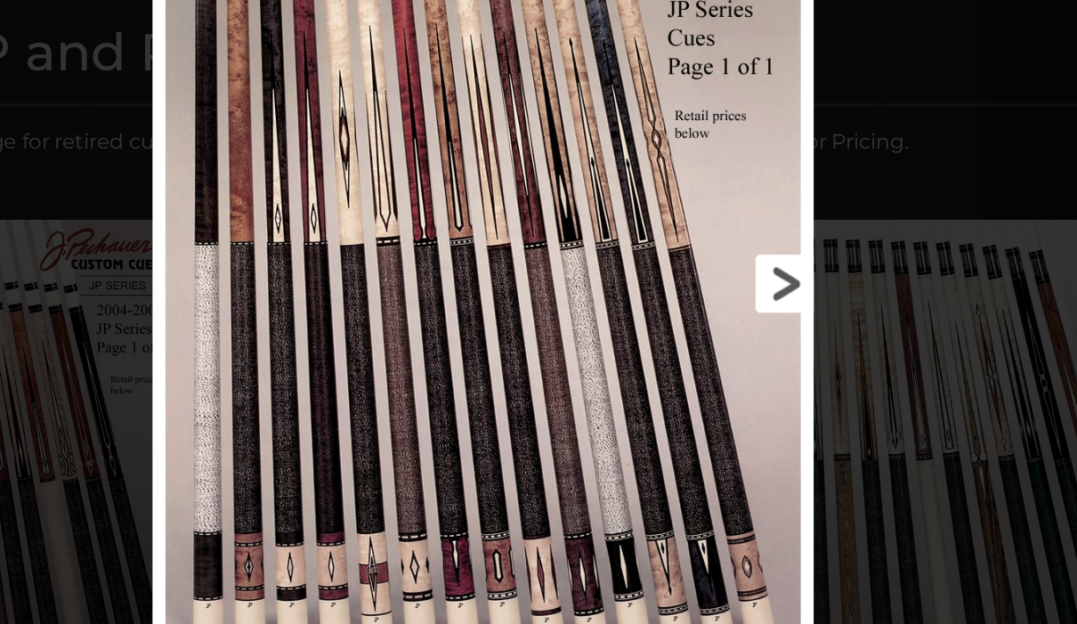
click at [561, 198] on link at bounding box center [663, 267] width 205 height 598
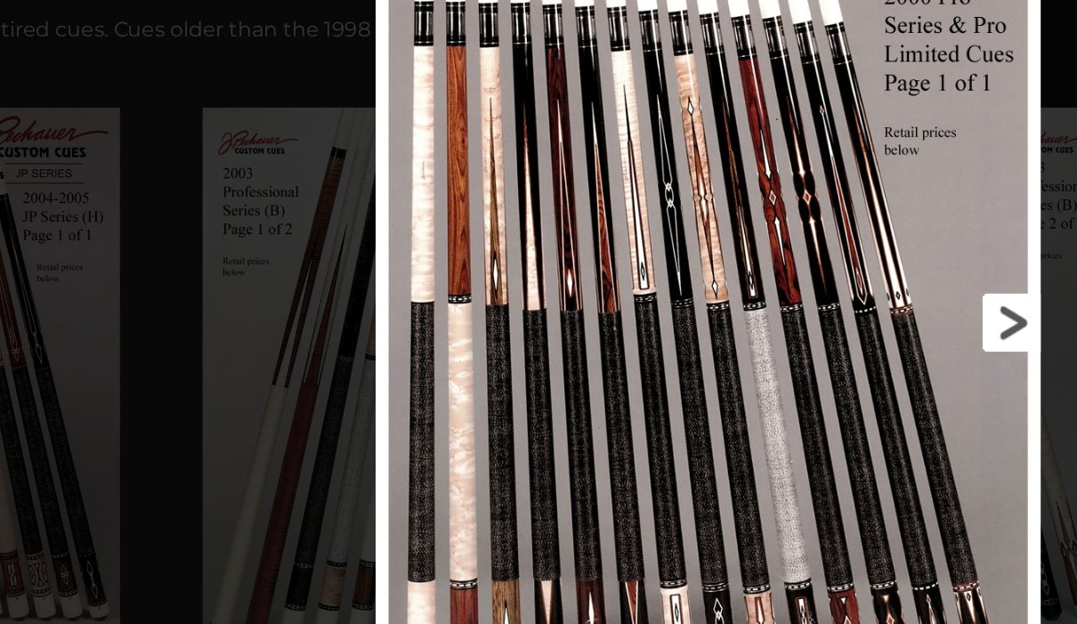
scroll to position [158, 0]
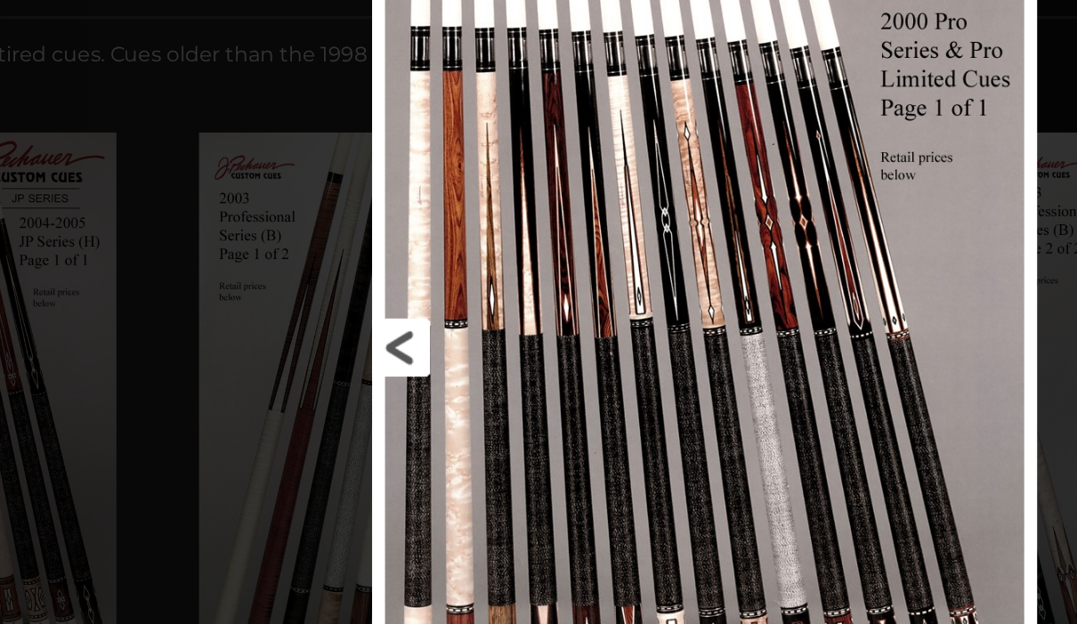
click at [515, 238] on link at bounding box center [618, 362] width 206 height 598
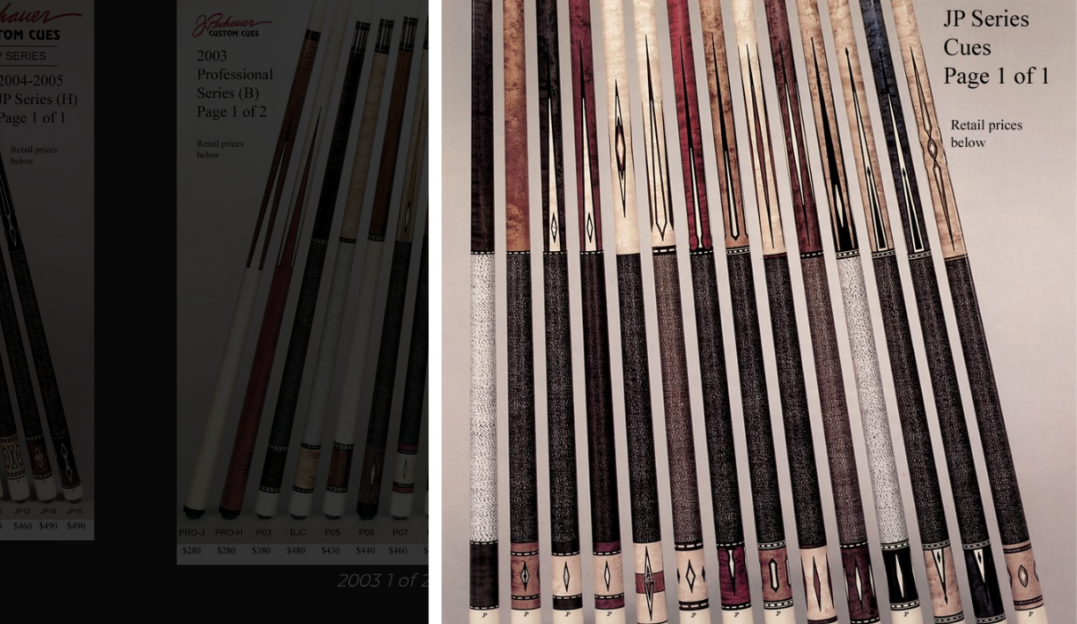
scroll to position [240, 0]
click at [569, 207] on link at bounding box center [671, 341] width 205 height 598
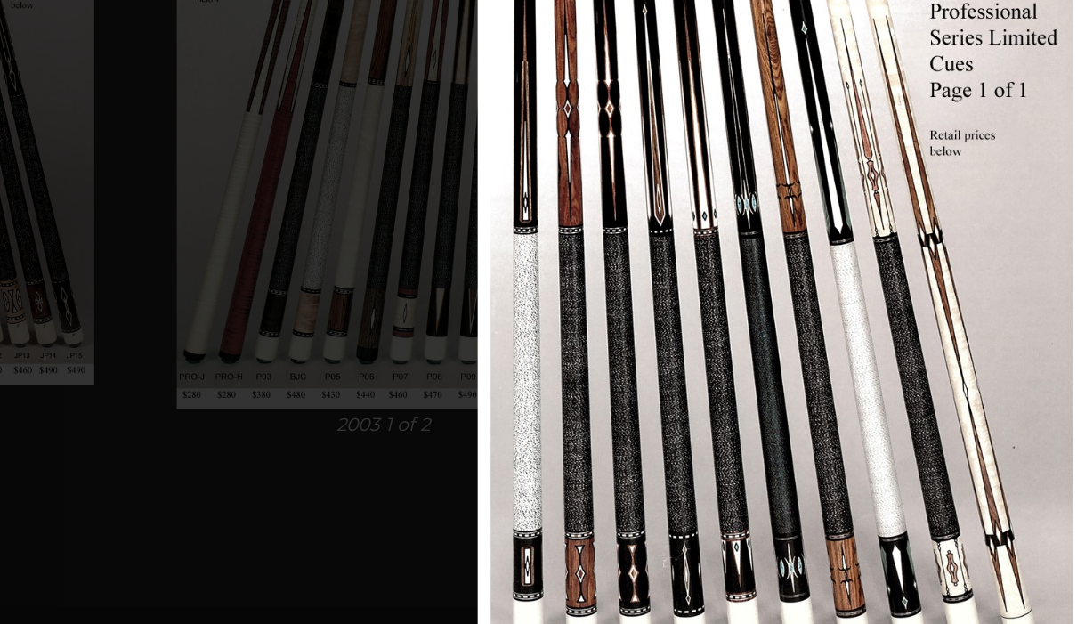
scroll to position [347, 0]
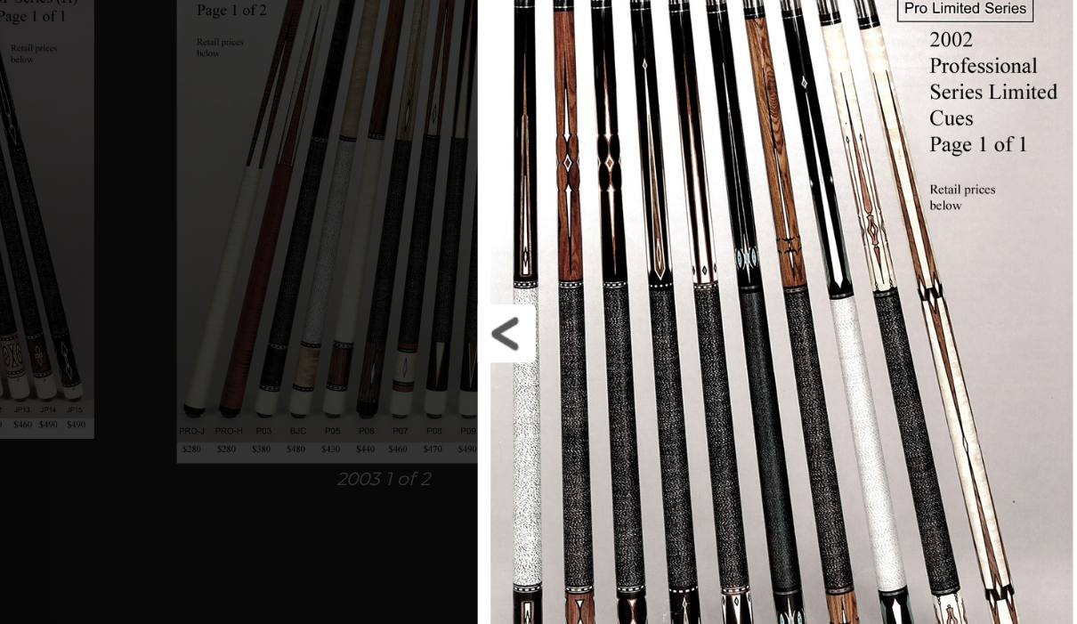
click at [603, 233] on link at bounding box center [697, 332] width 189 height 598
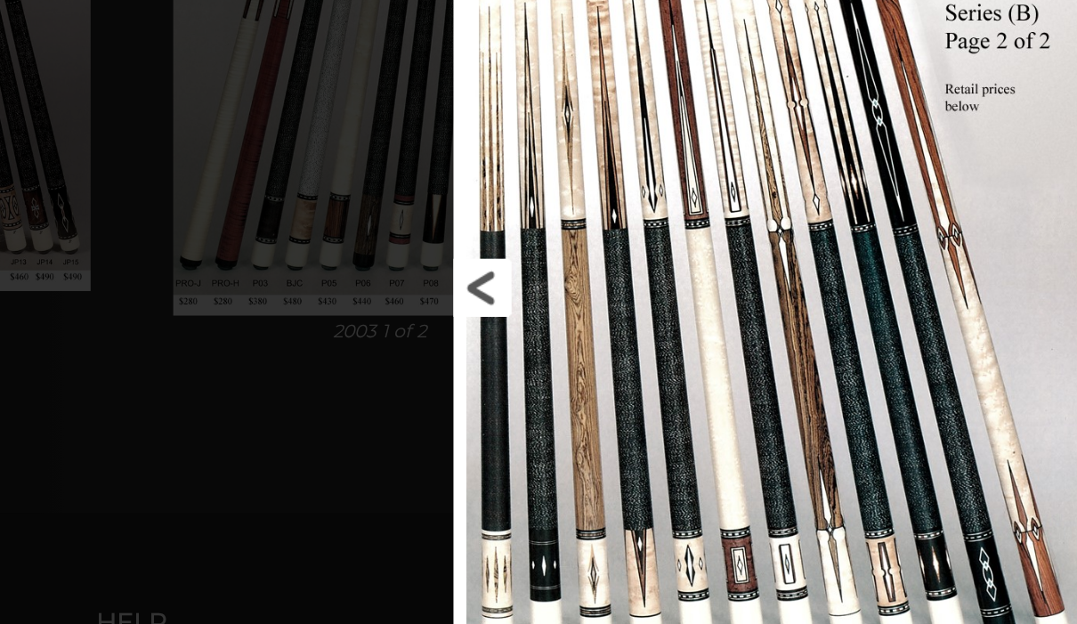
scroll to position [418, 0]
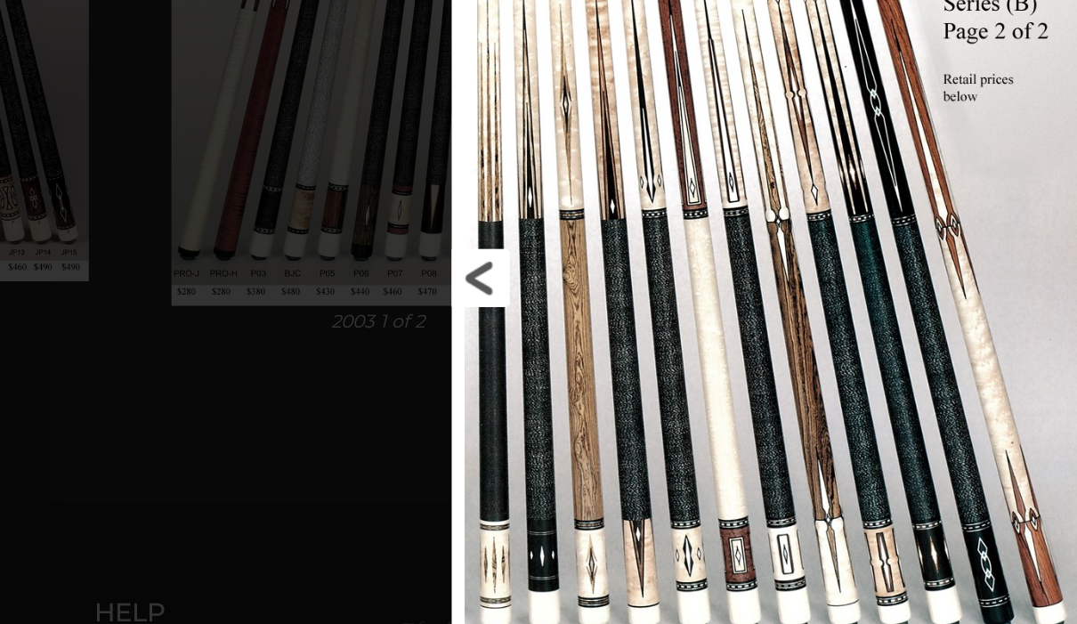
click at [589, 191] on link at bounding box center [689, 331] width 201 height 598
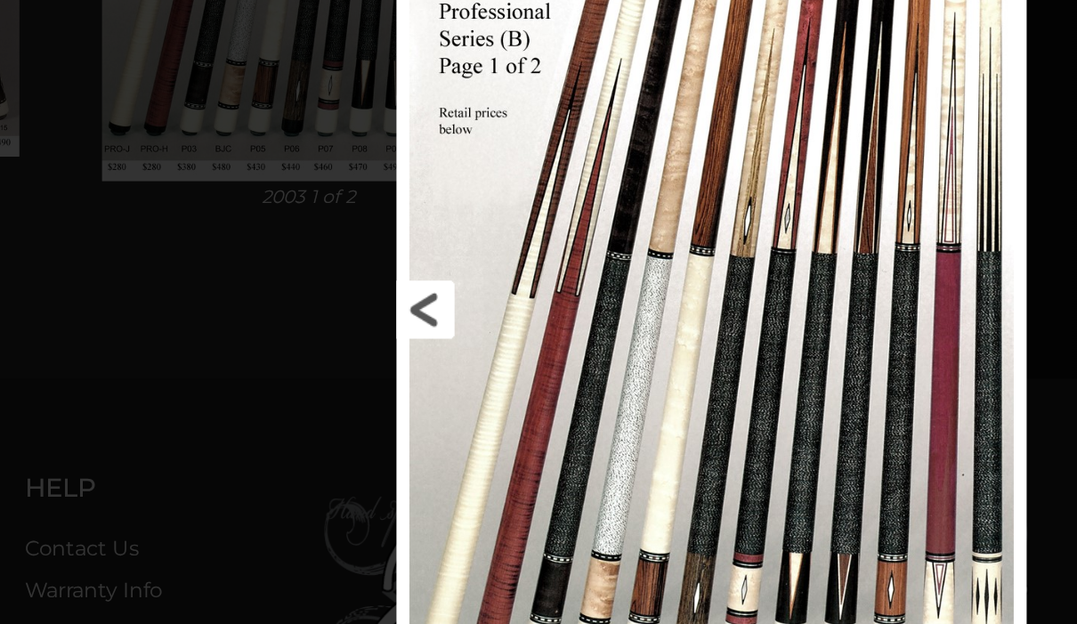
scroll to position [505, 0]
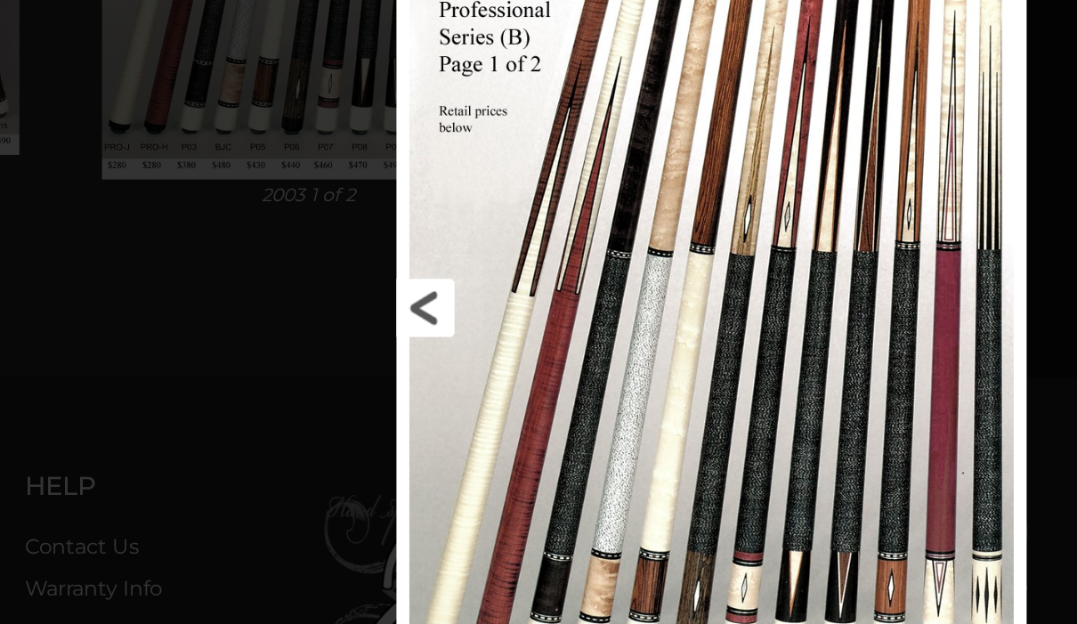
click at [599, 214] on link at bounding box center [697, 351] width 196 height 598
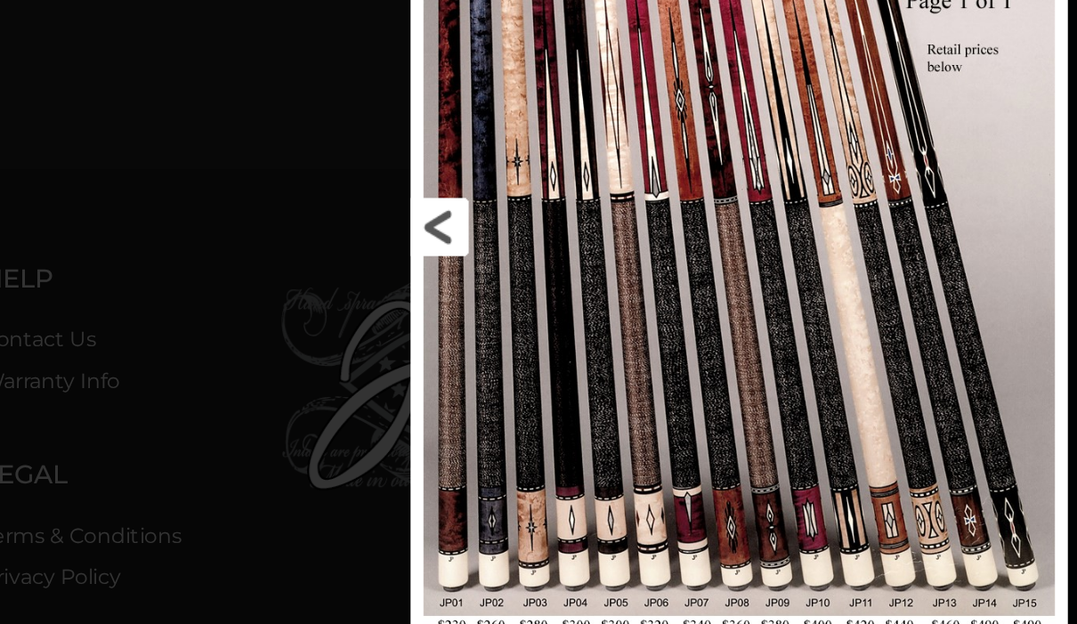
scroll to position [648, 27]
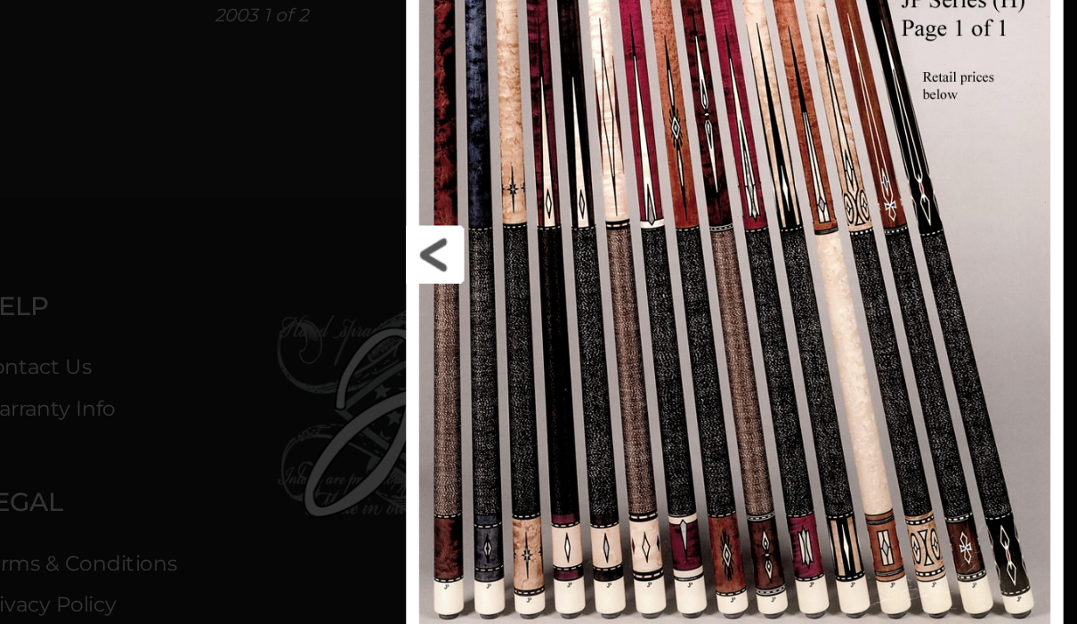
click at [611, 166] on link at bounding box center [713, 296] width 204 height 598
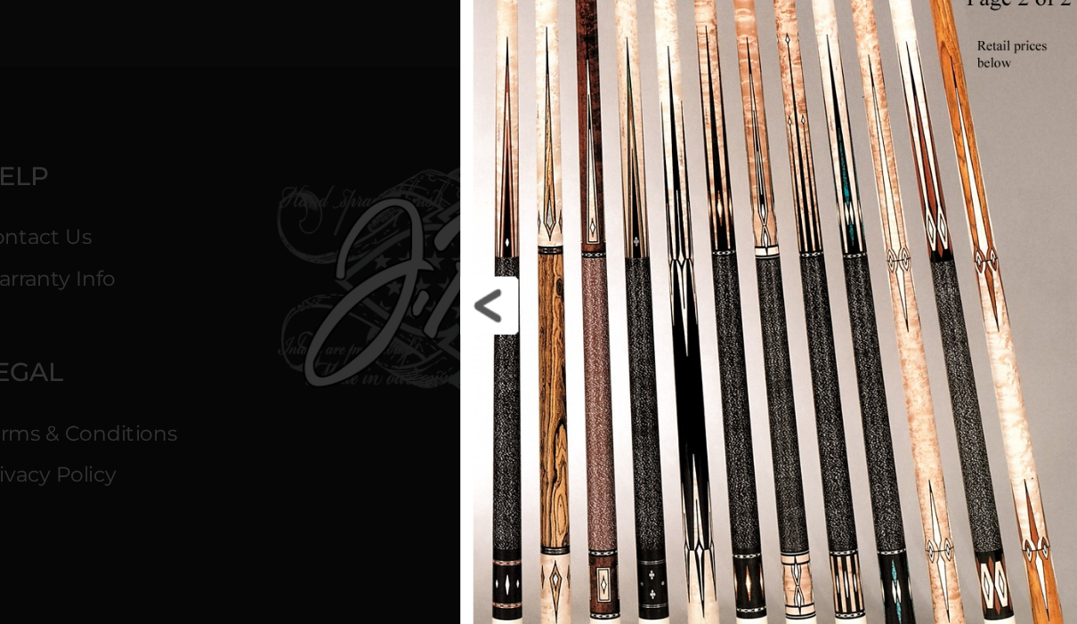
scroll to position [719, 27]
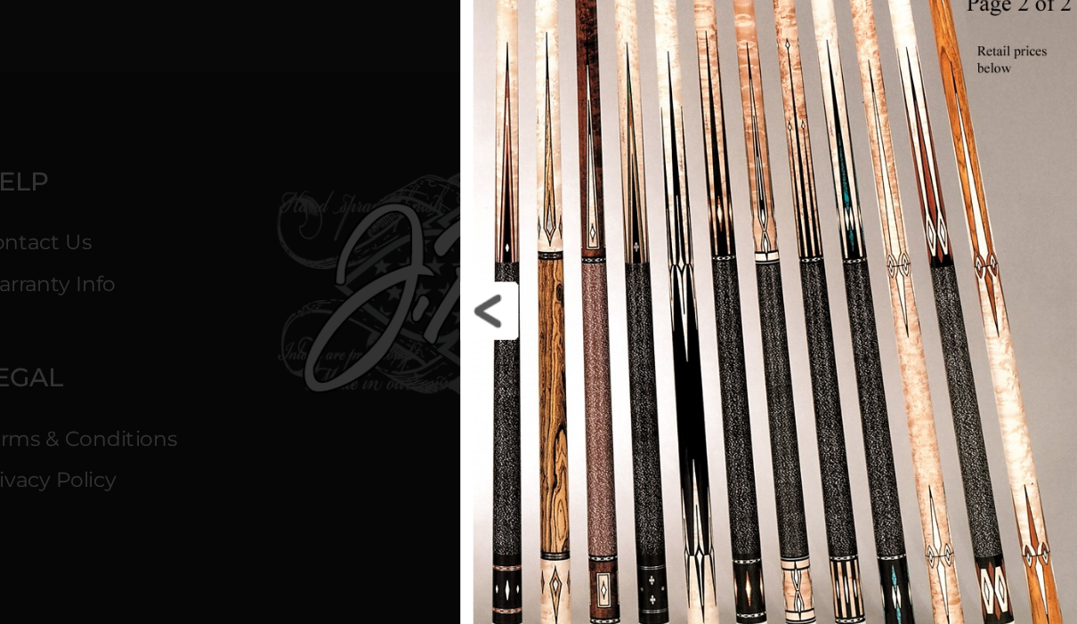
click at [649, 216] on link at bounding box center [749, 350] width 200 height 598
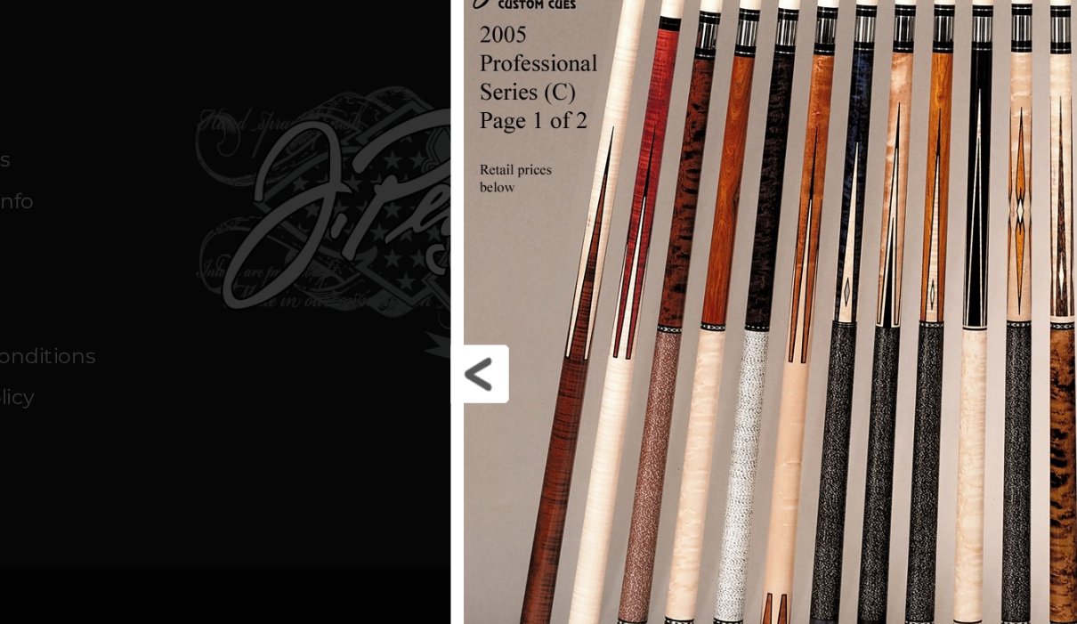
scroll to position [836, 82]
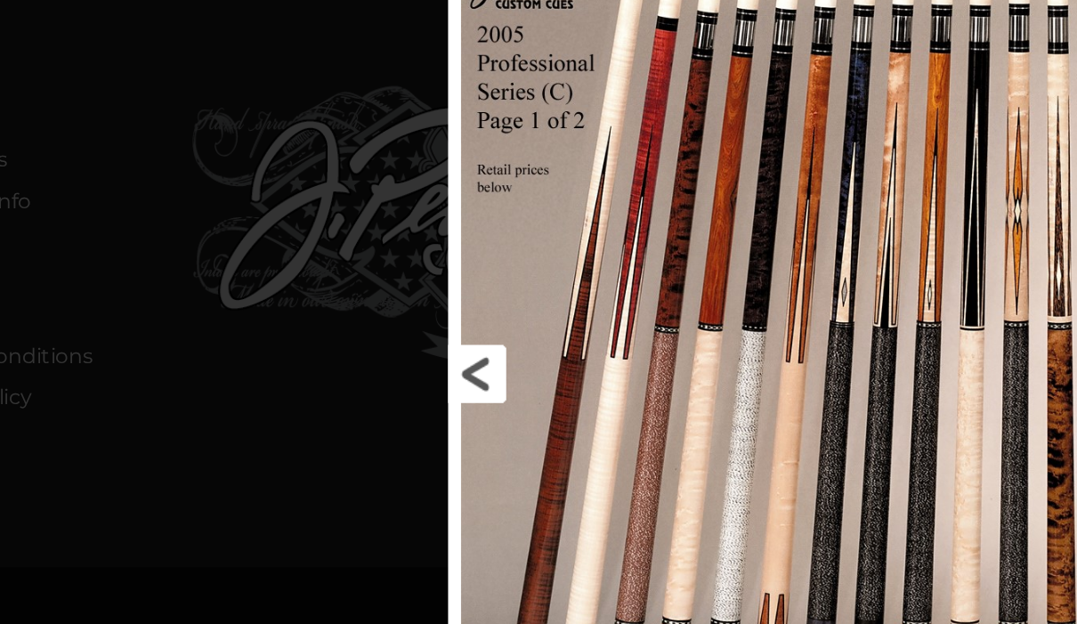
click at [643, 250] on link at bounding box center [746, 333] width 206 height 598
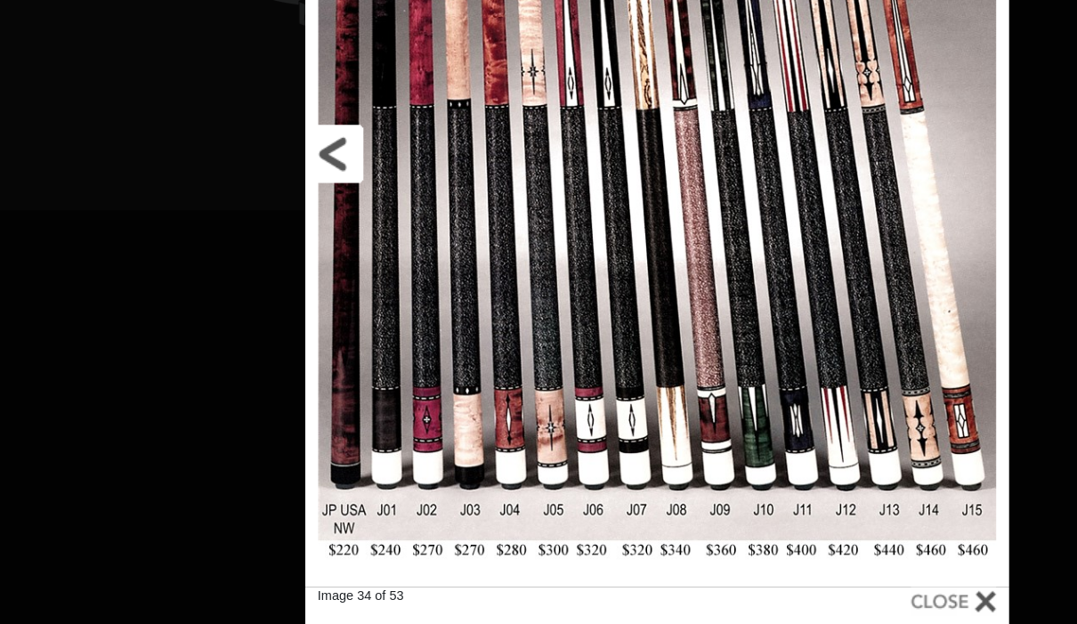
scroll to position [1056, 199]
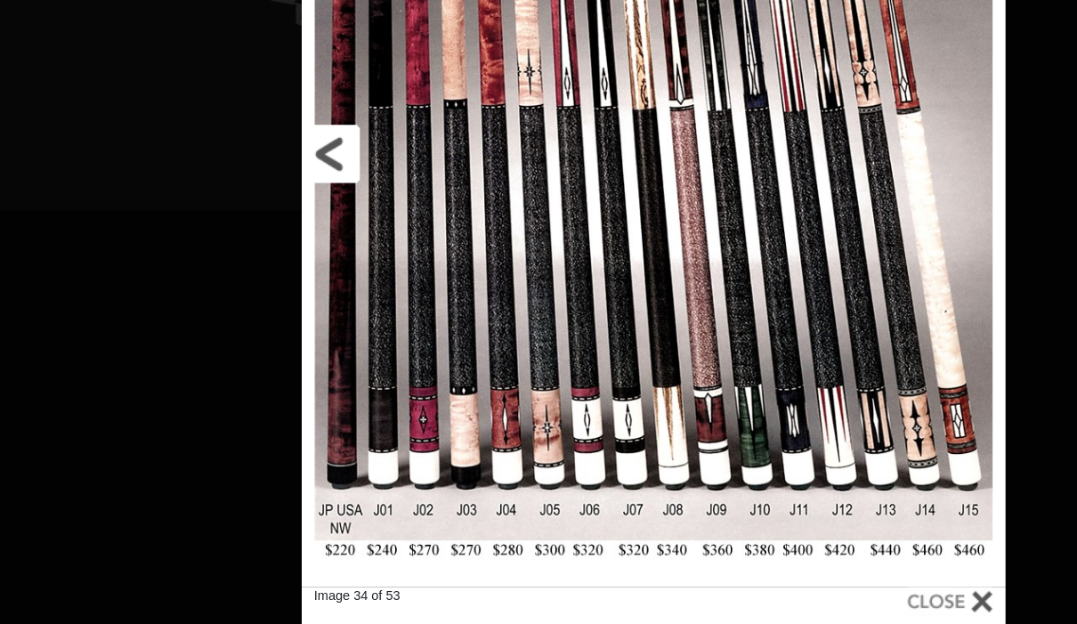
click at [543, 105] on link at bounding box center [652, 207] width 218 height 598
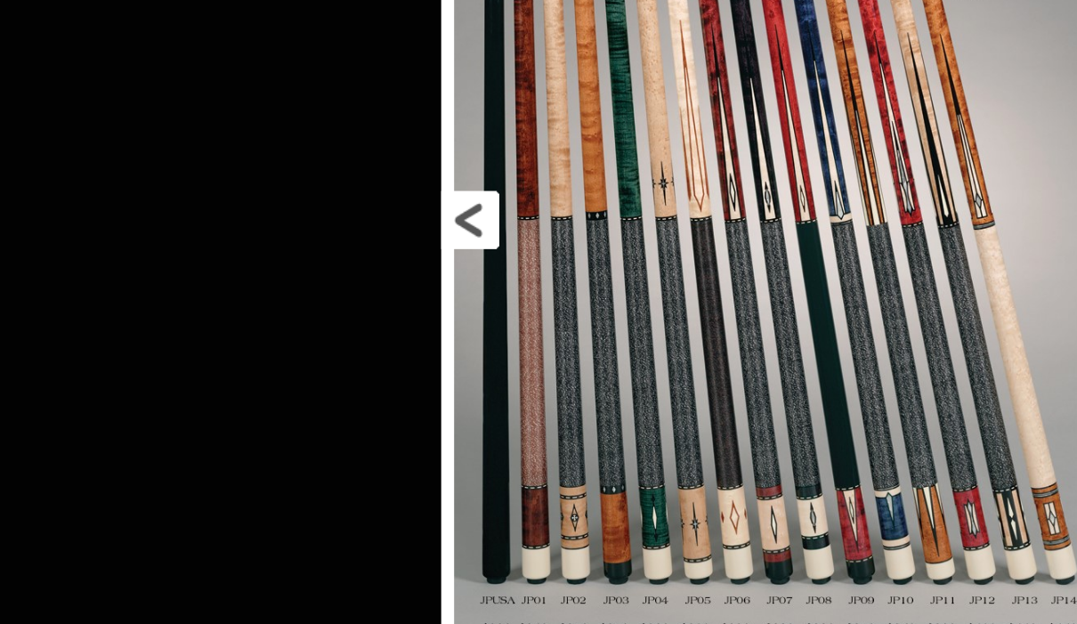
scroll to position [1167, 200]
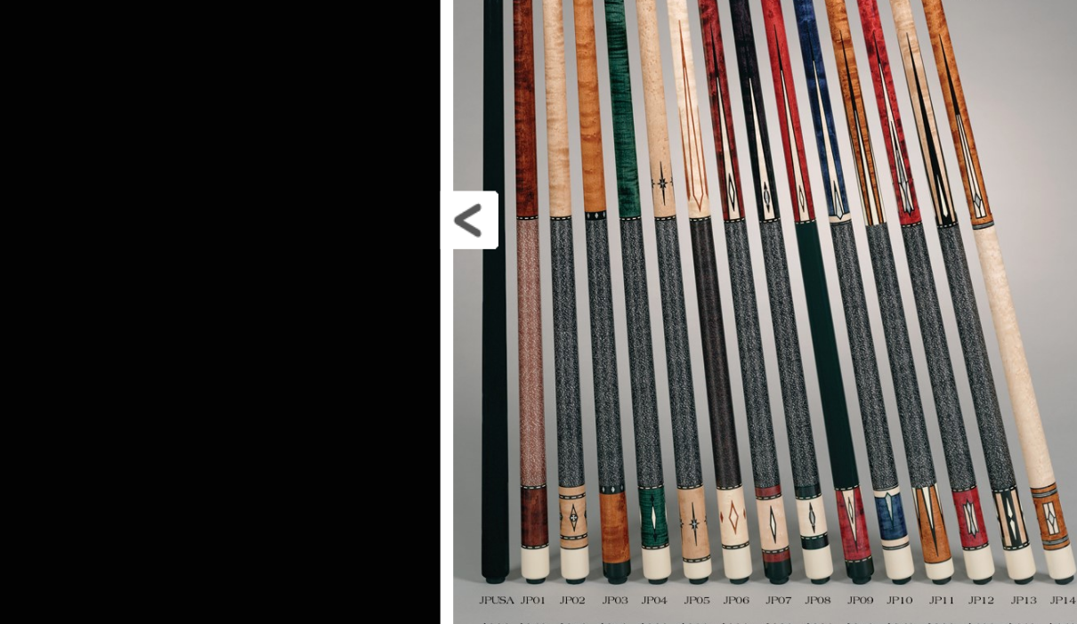
click at [638, 159] on link at bounding box center [743, 291] width 211 height 598
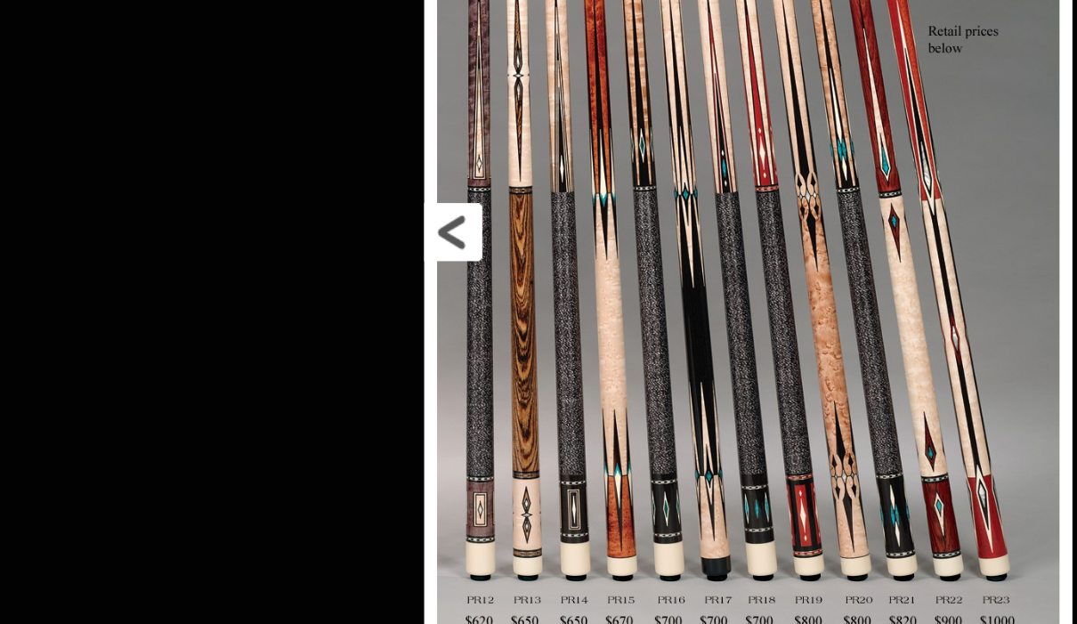
scroll to position [1405, 229]
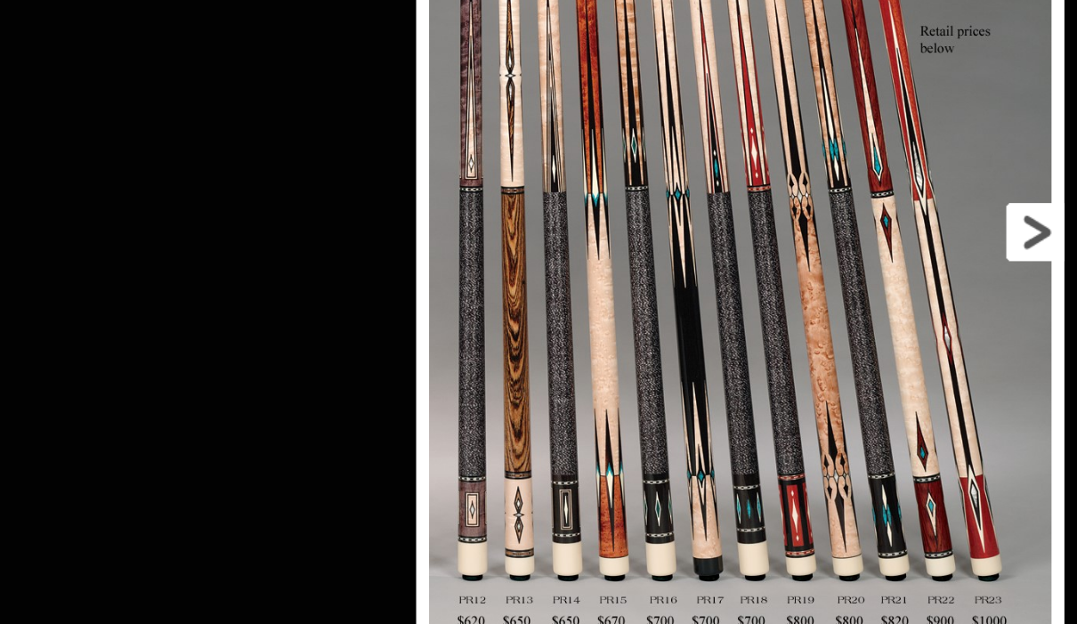
click at [867, 160] on link at bounding box center [967, 287] width 201 height 598
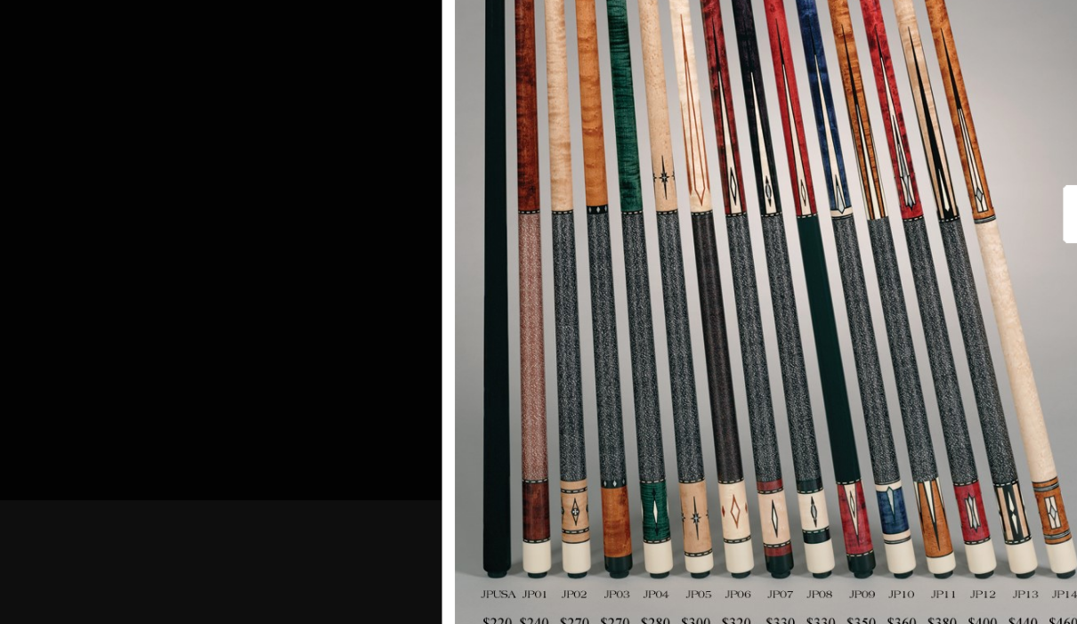
scroll to position [1545, 228]
click at [897, 153] on link at bounding box center [1002, 287] width 211 height 598
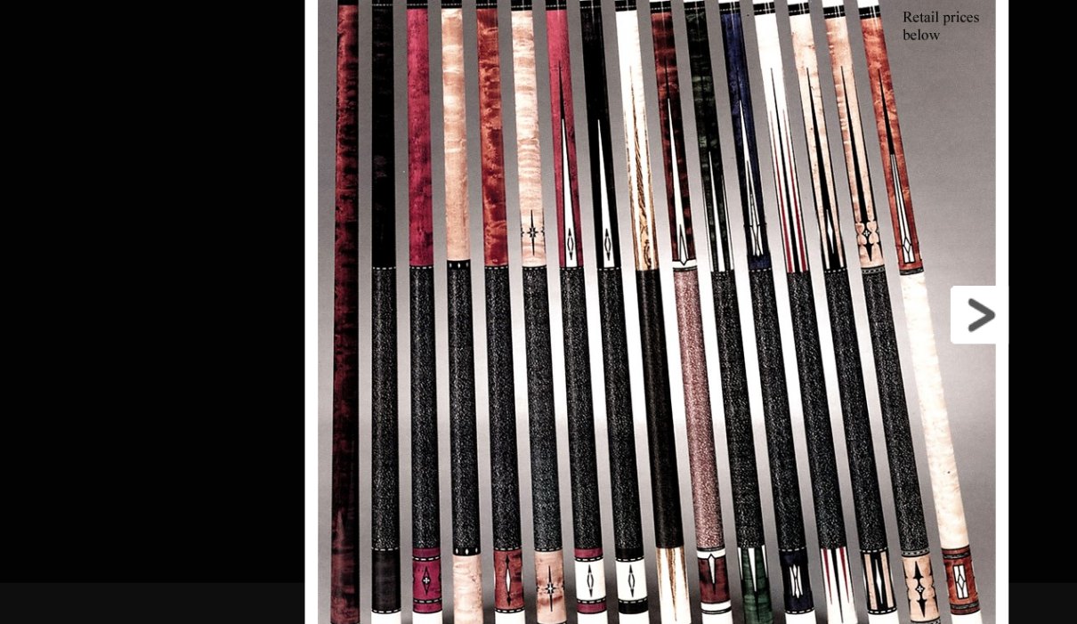
scroll to position [1627, 319]
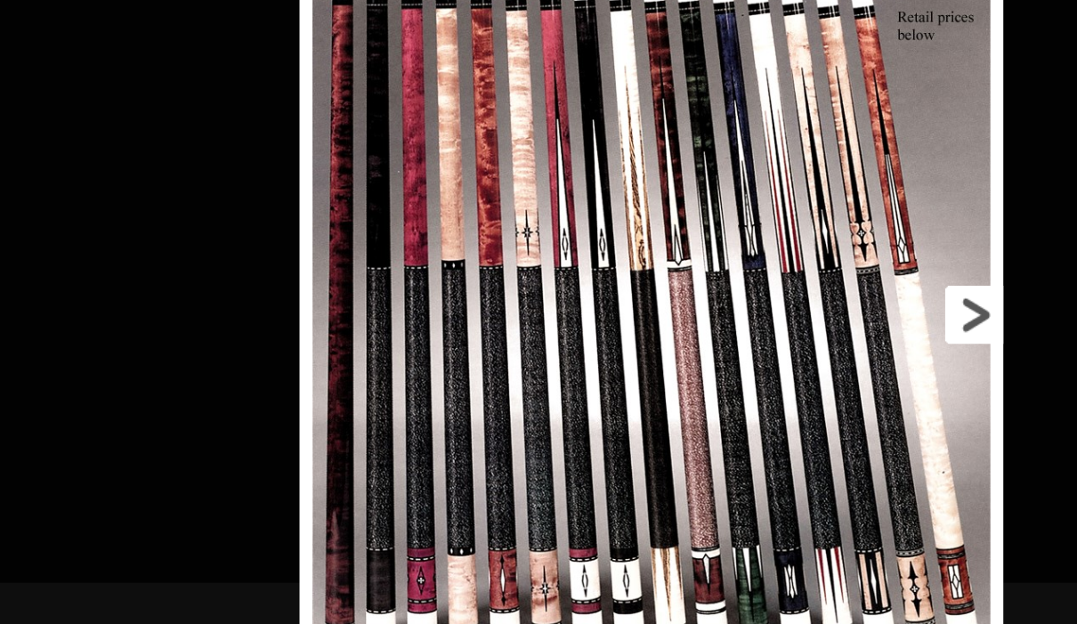
click at [807, 215] on link at bounding box center [916, 356] width 218 height 598
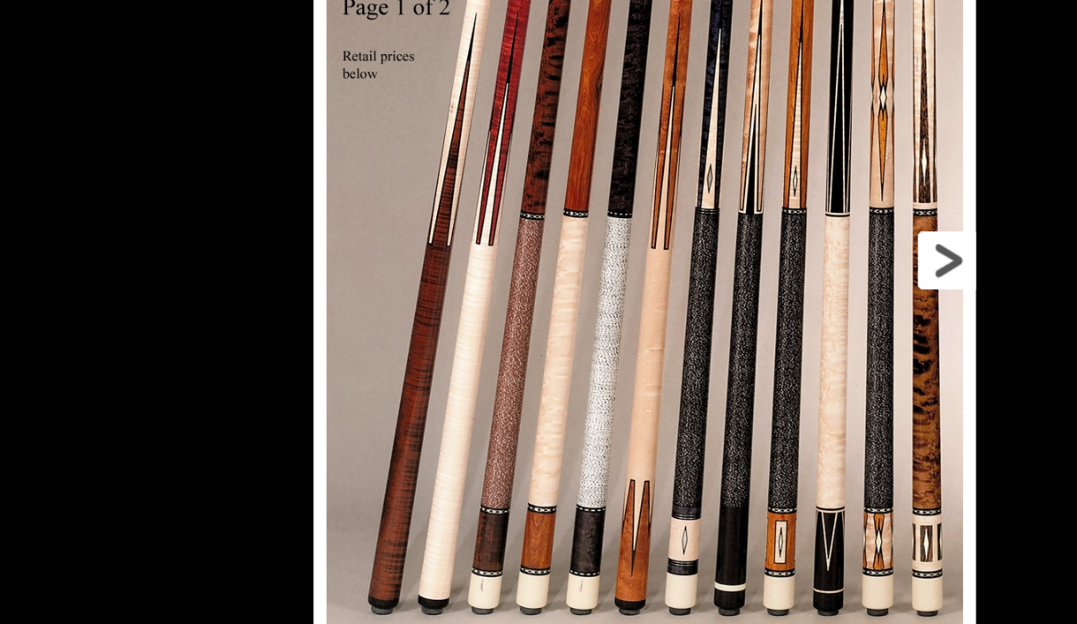
scroll to position [1748, 413]
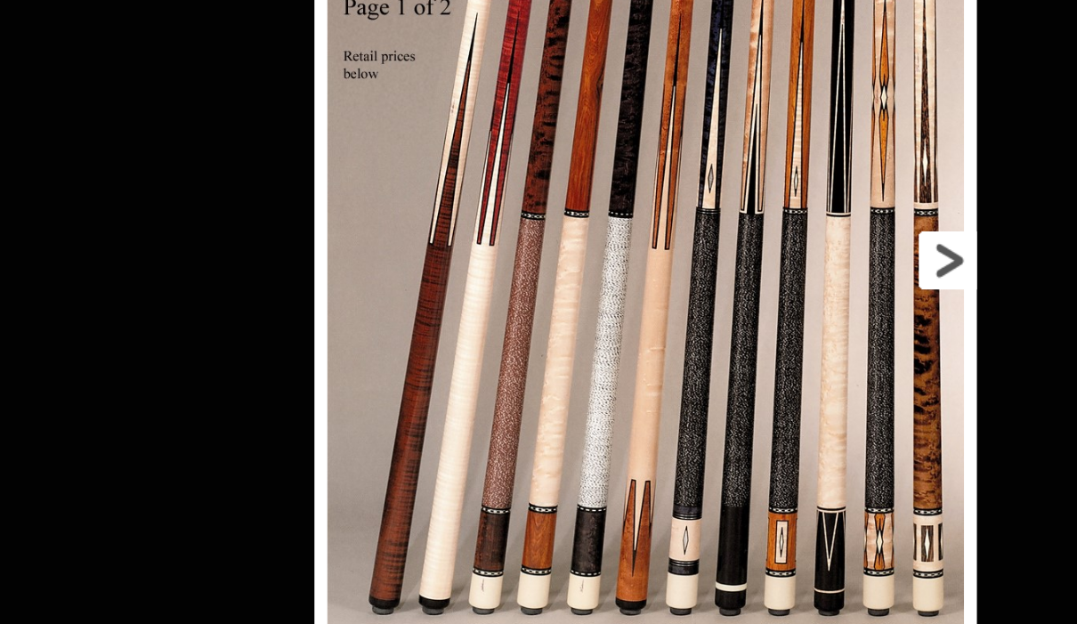
click at [802, 177] on link at bounding box center [905, 319] width 206 height 598
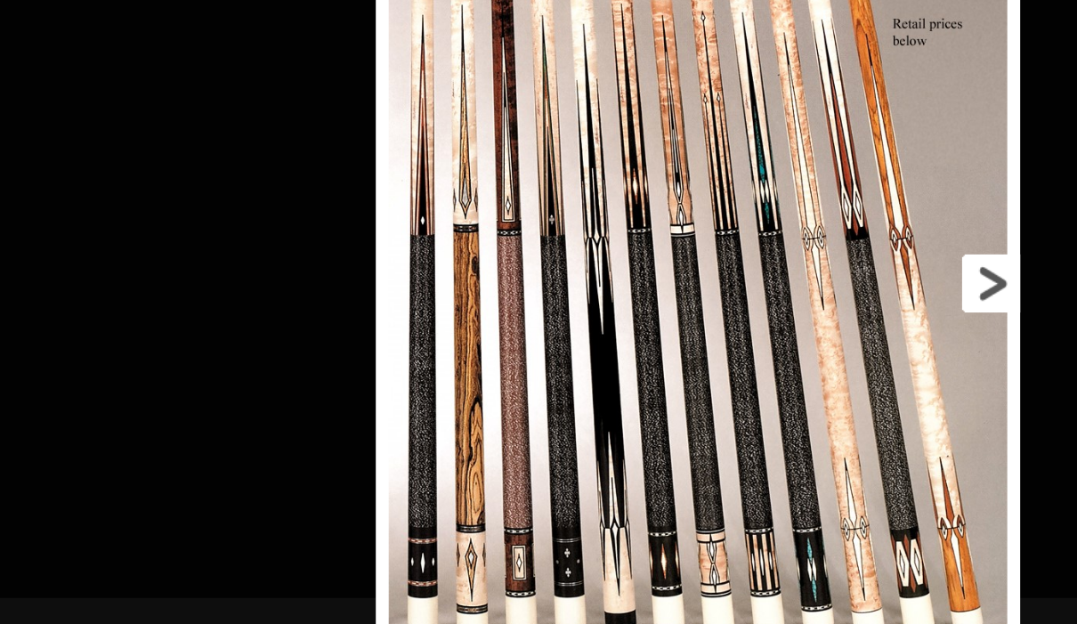
scroll to position [1852, 472]
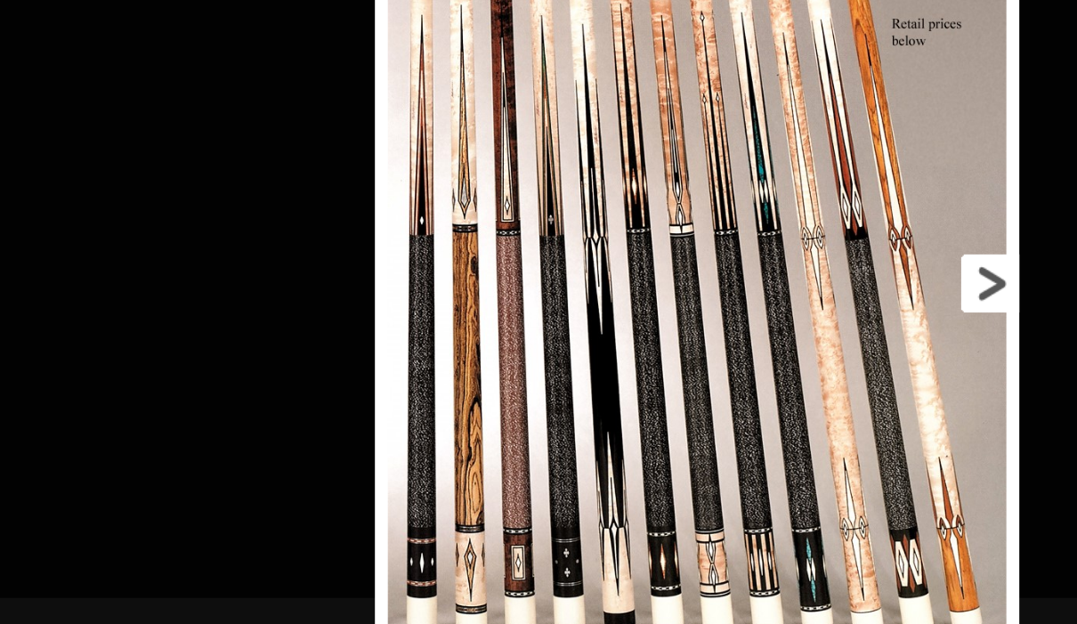
click at [836, 199] on link at bounding box center [936, 335] width 200 height 598
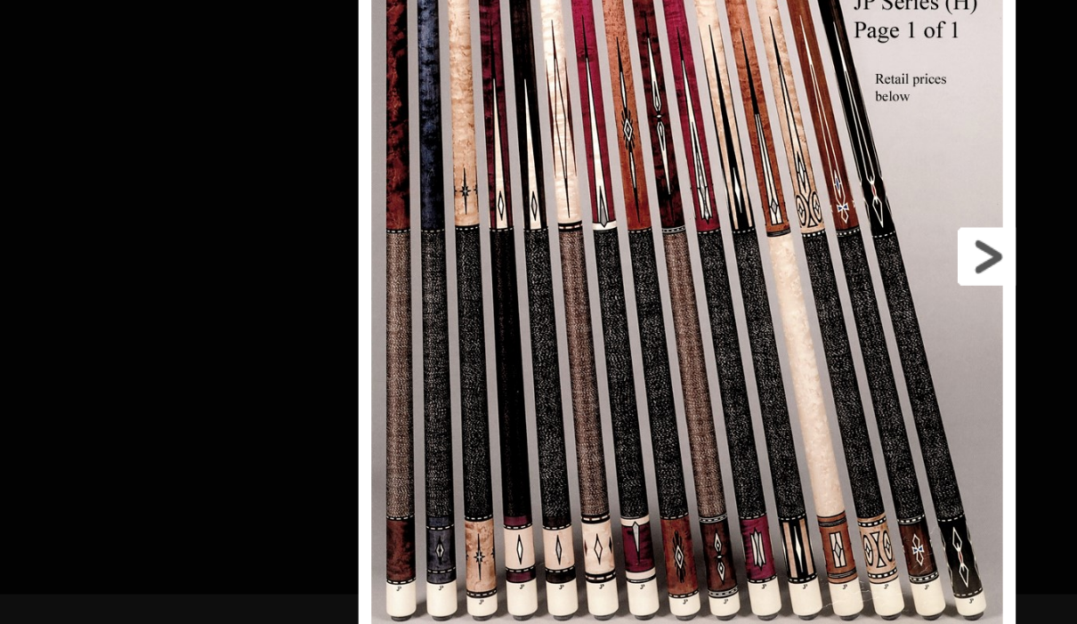
scroll to position [2004, 540]
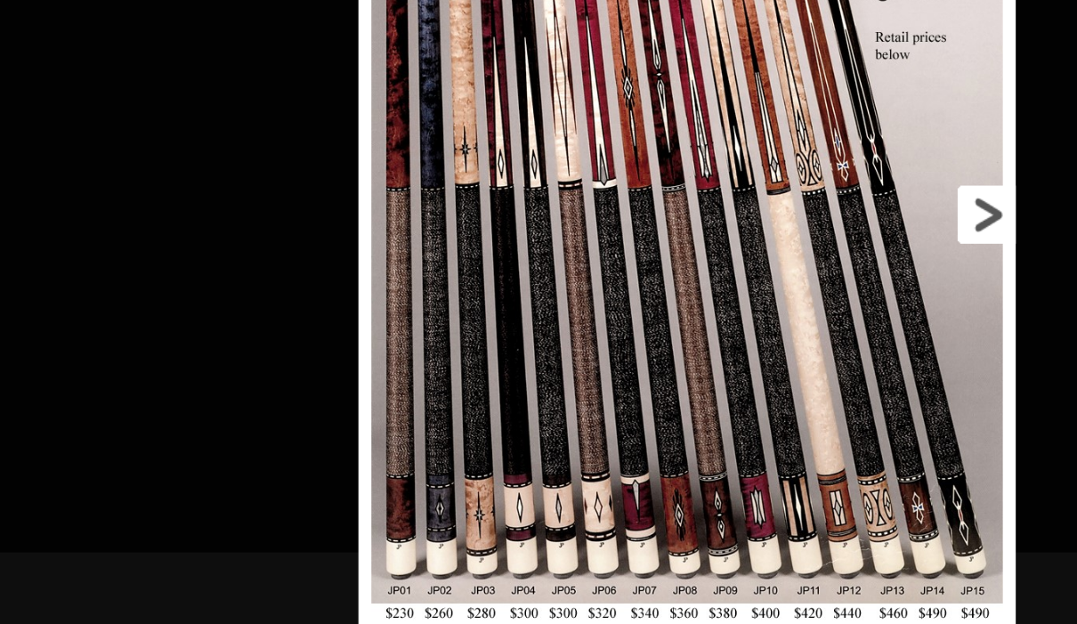
click at [827, 157] on link at bounding box center [929, 287] width 204 height 598
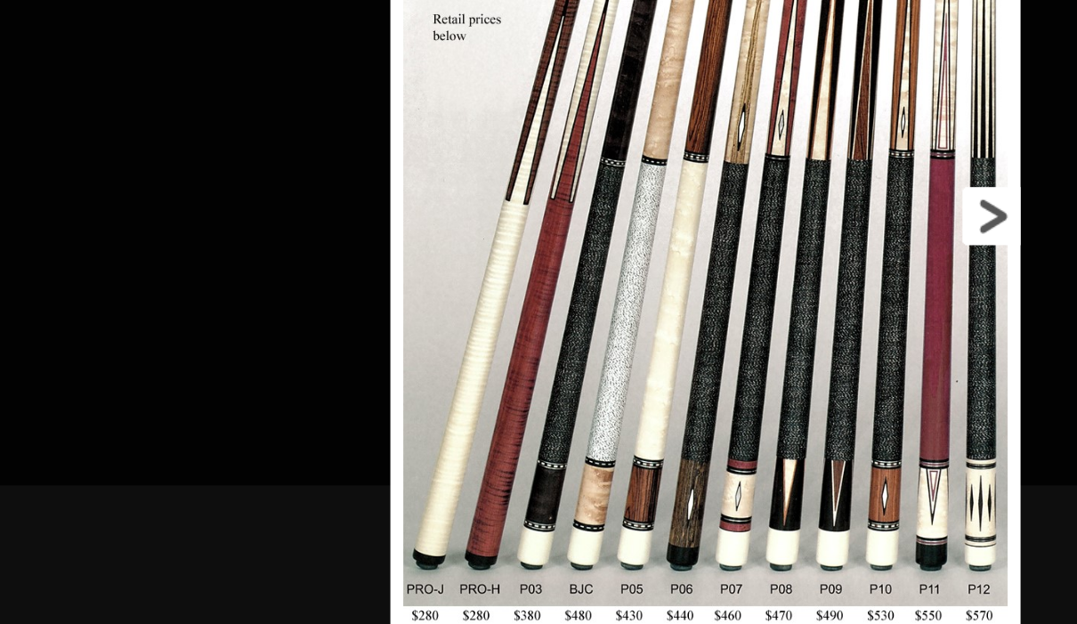
scroll to position [2154, 592]
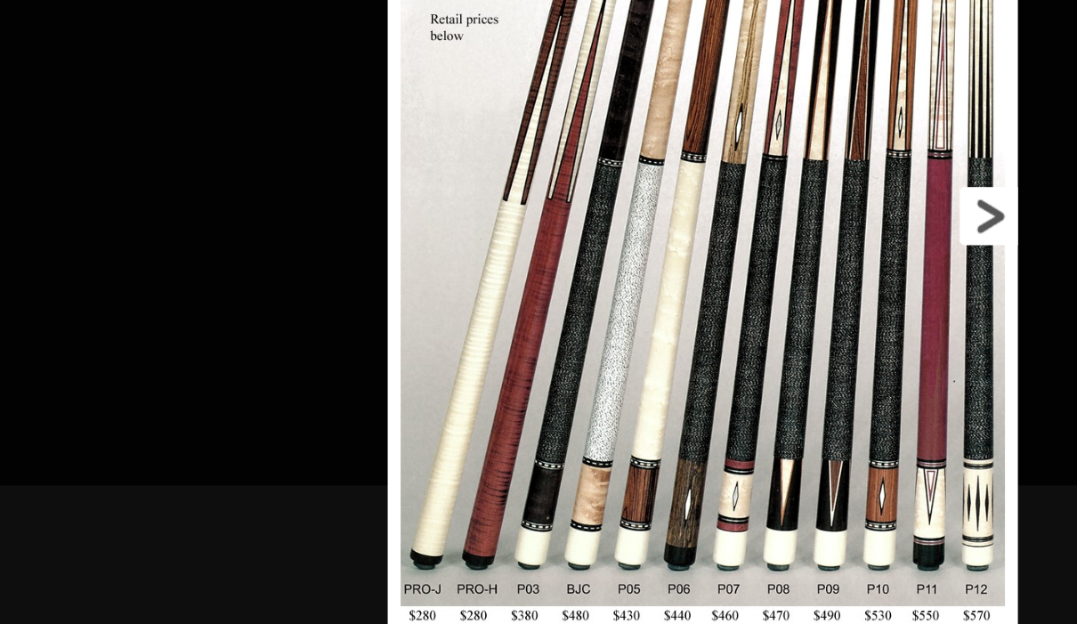
click at [840, 166] on link at bounding box center [938, 287] width 196 height 598
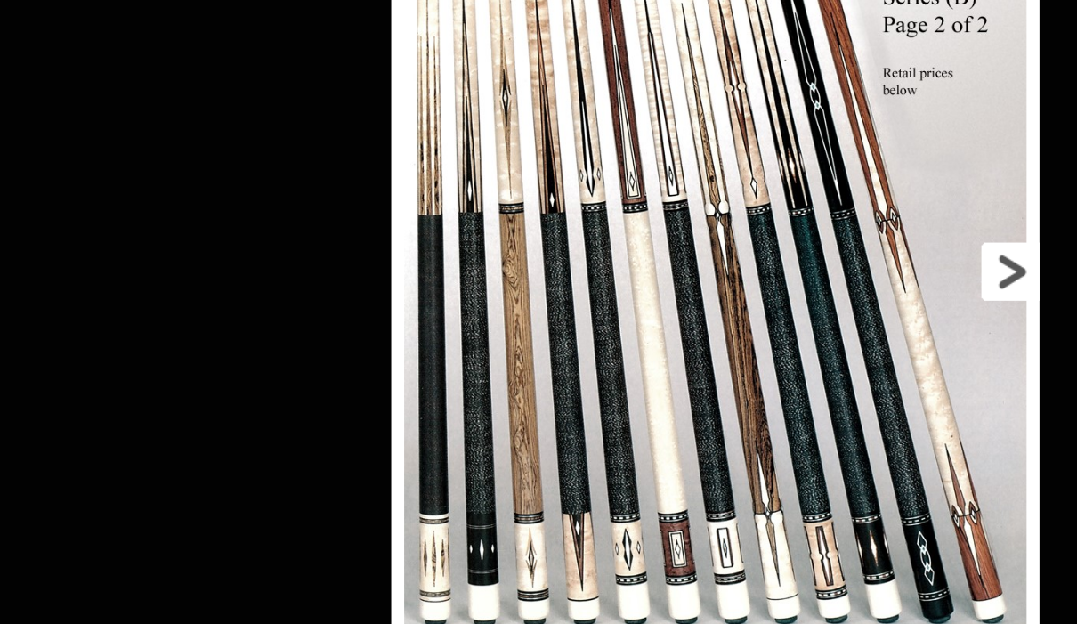
scroll to position [2262, 673]
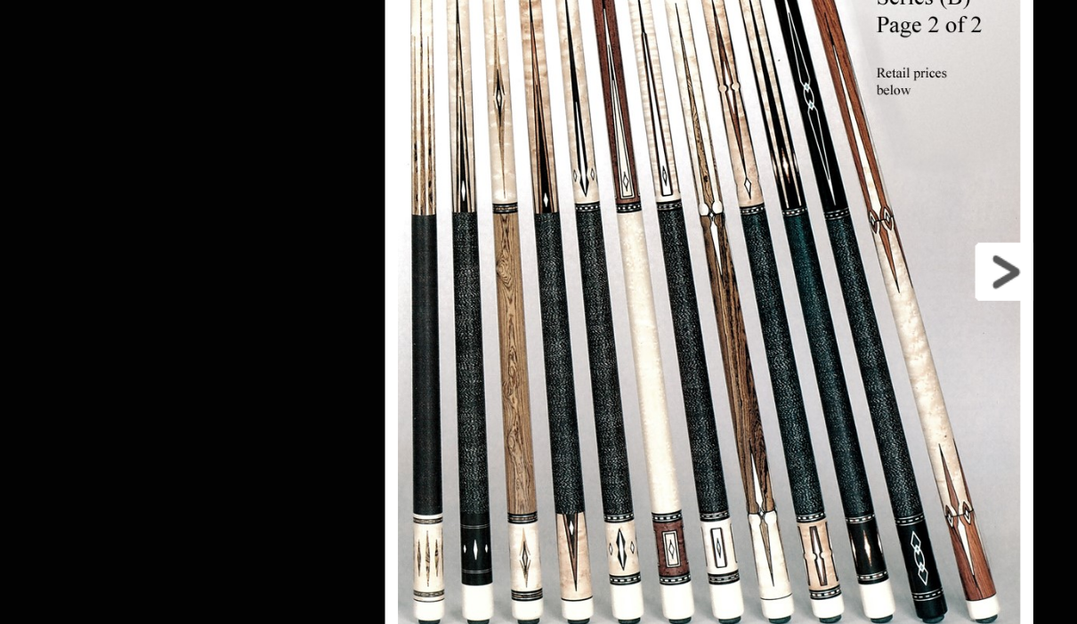
click at [839, 192] on link at bounding box center [939, 327] width 201 height 598
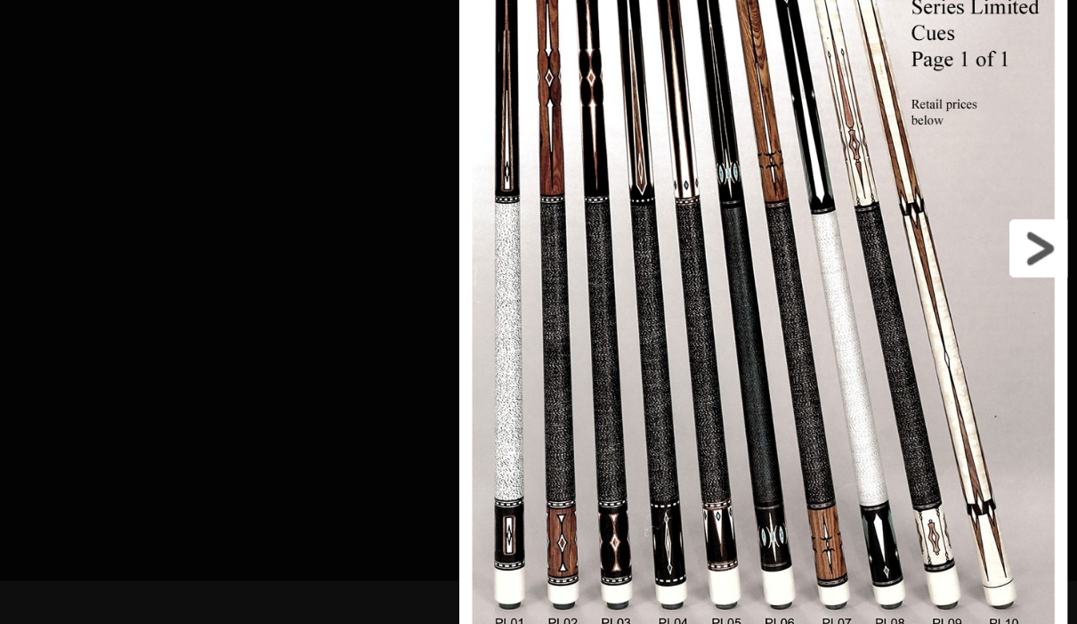
scroll to position [2390, 680]
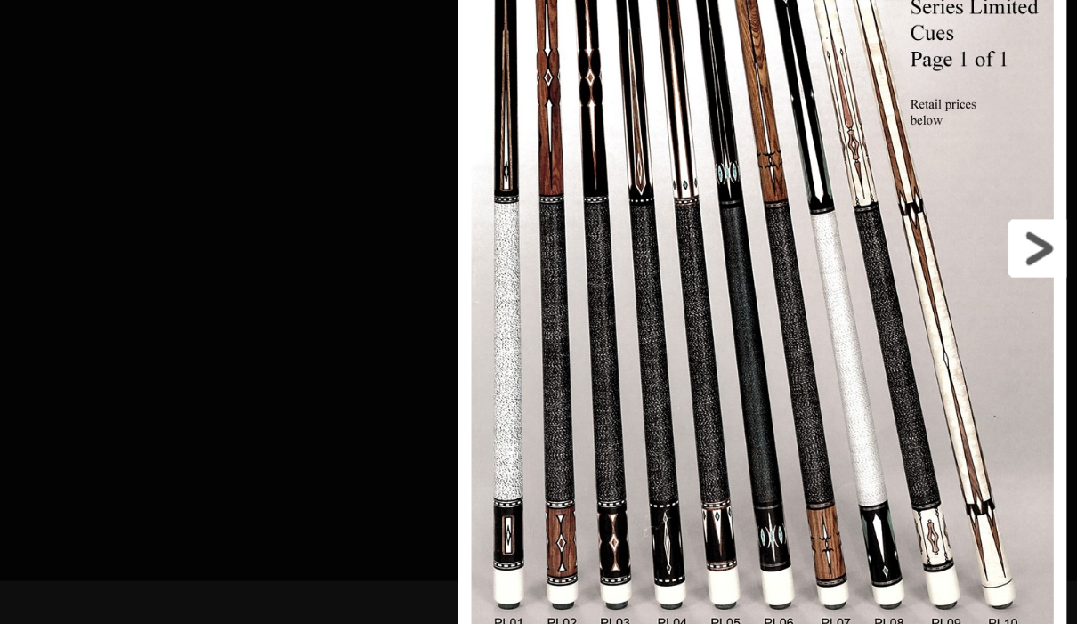
click at [881, 179] on link at bounding box center [975, 311] width 189 height 598
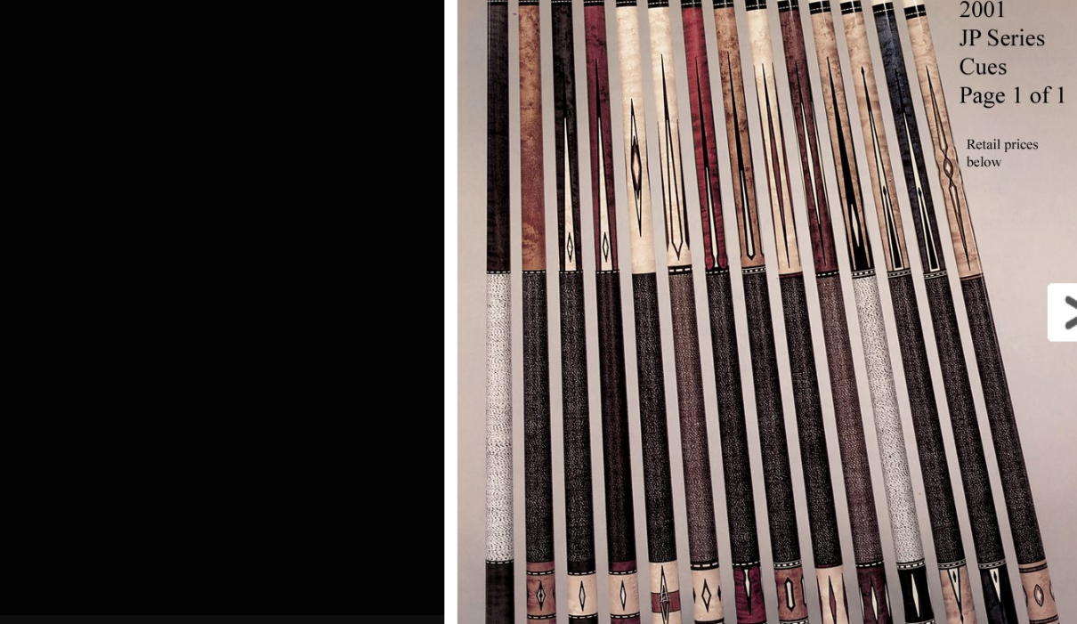
scroll to position [2475, 683]
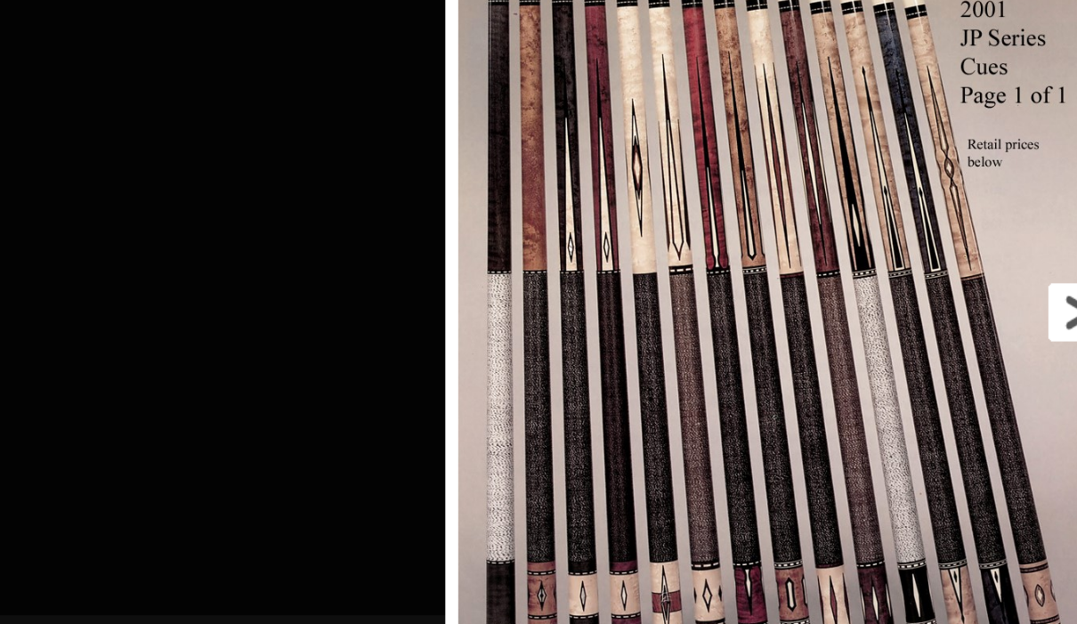
click at [892, 218] on link at bounding box center [994, 354] width 205 height 598
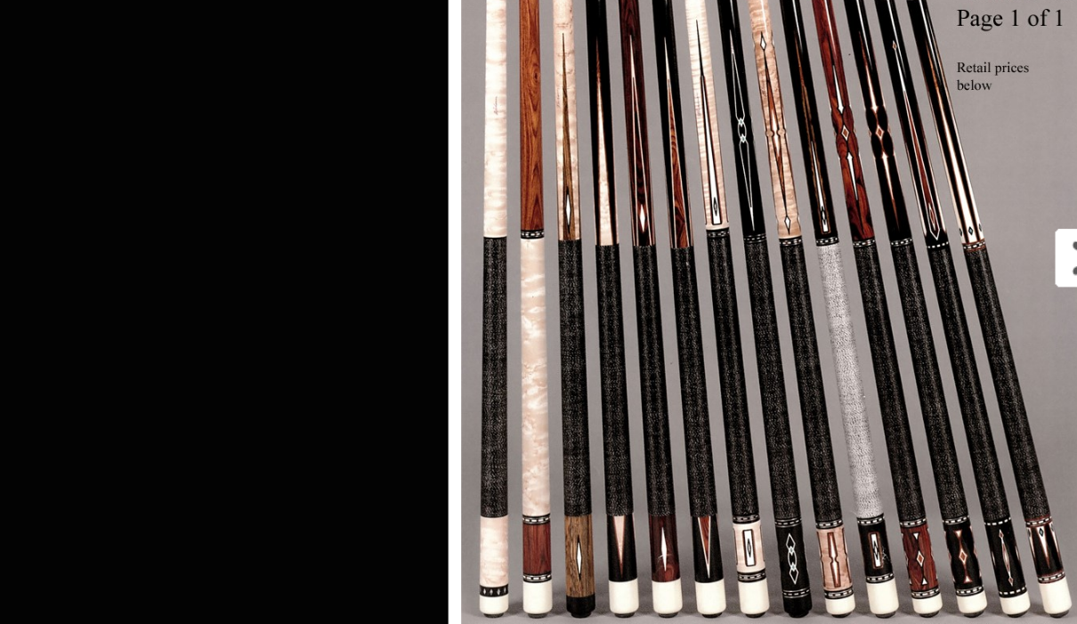
scroll to position [2596, 685]
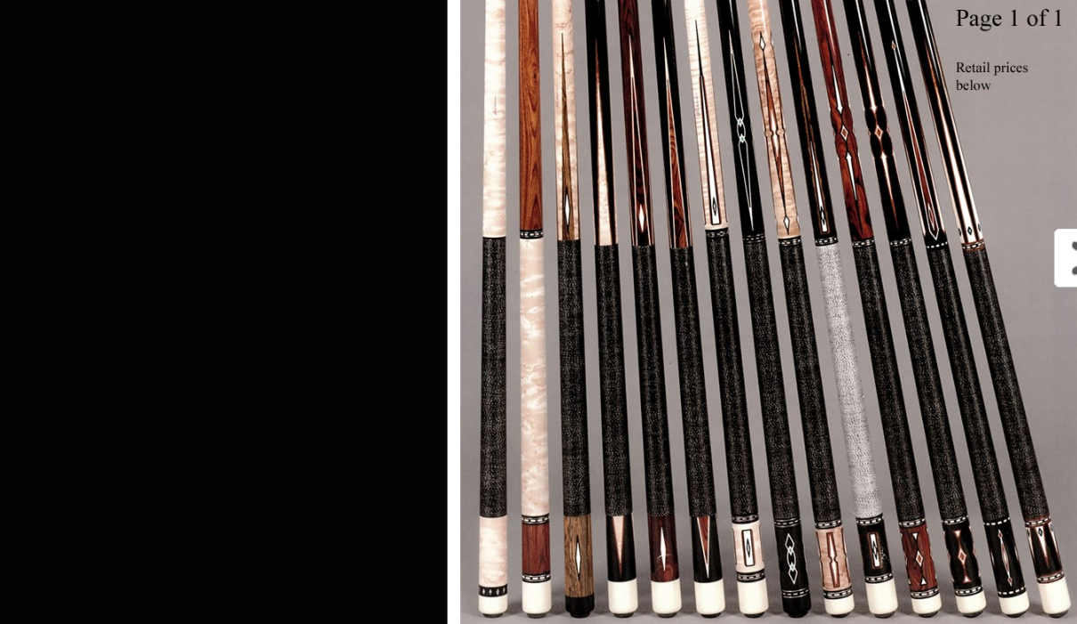
click at [894, 169] on link at bounding box center [997, 317] width 206 height 598
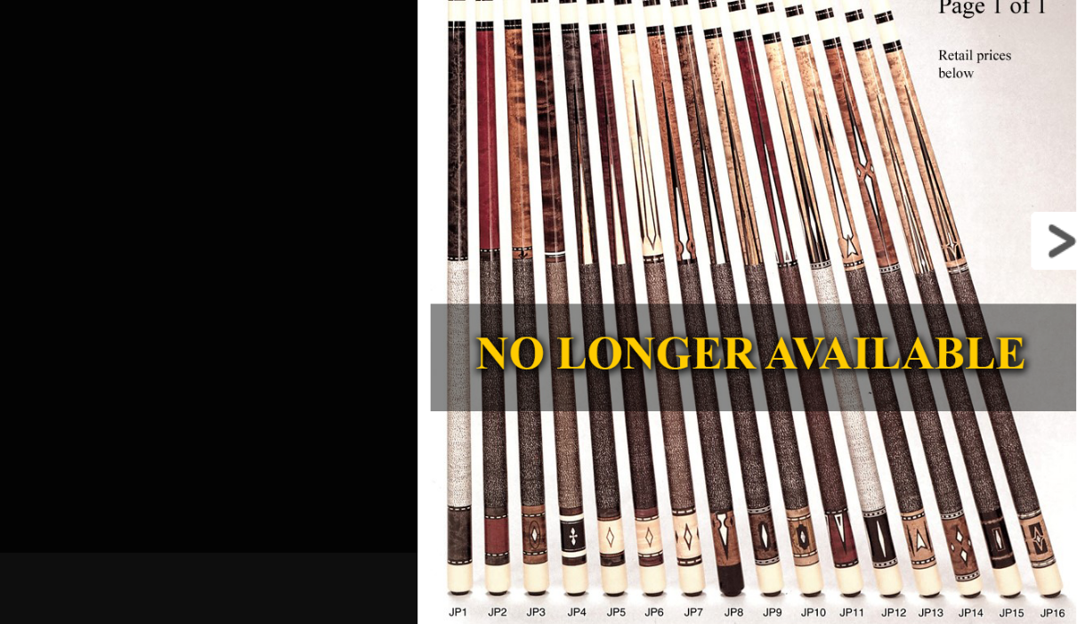
scroll to position [2749, 705]
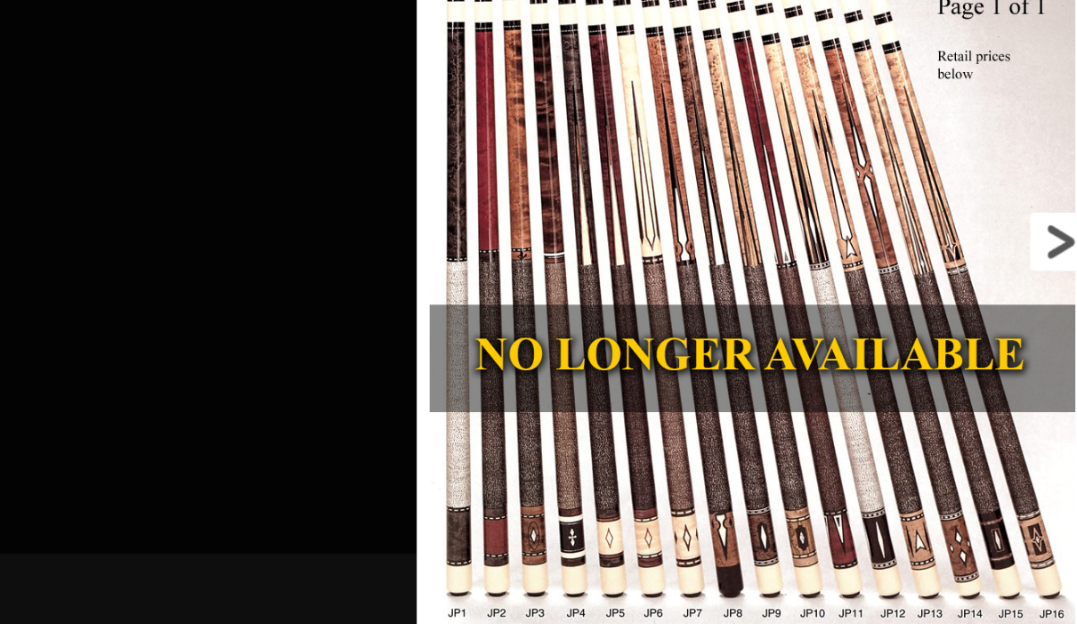
click at [876, 166] on link at bounding box center [980, 287] width 208 height 598
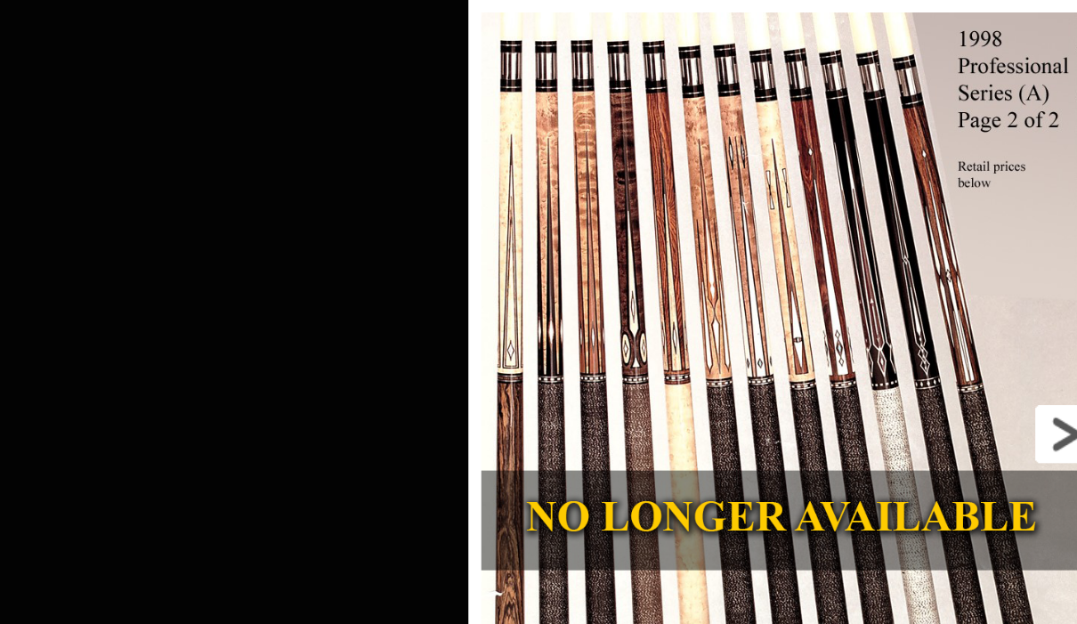
click at [894, 348] on link at bounding box center [991, 419] width 194 height 598
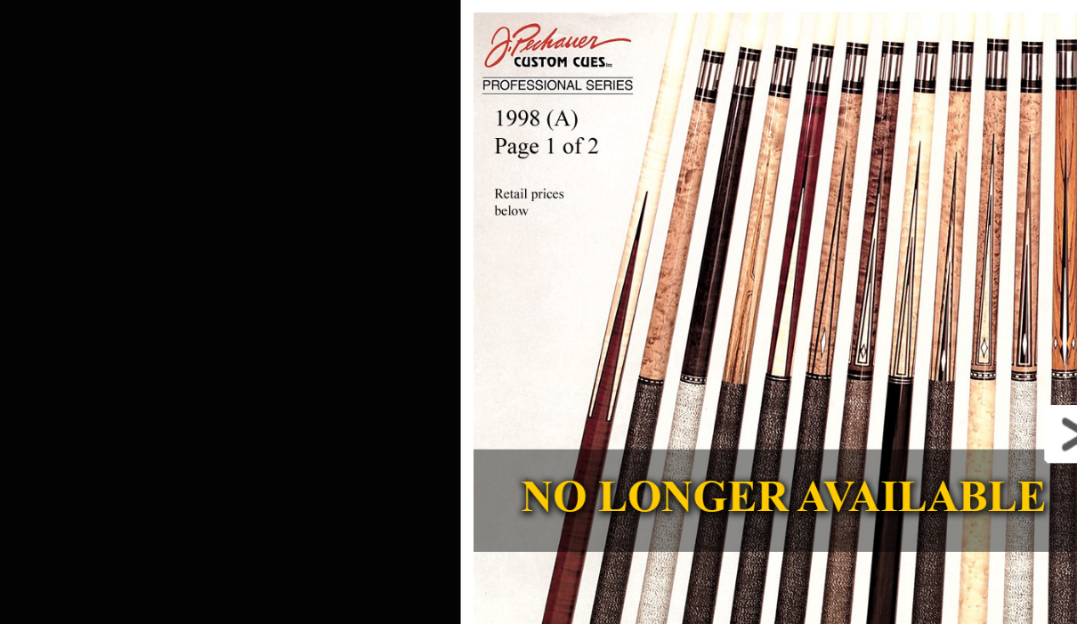
click at [895, 349] on link at bounding box center [994, 419] width 199 height 598
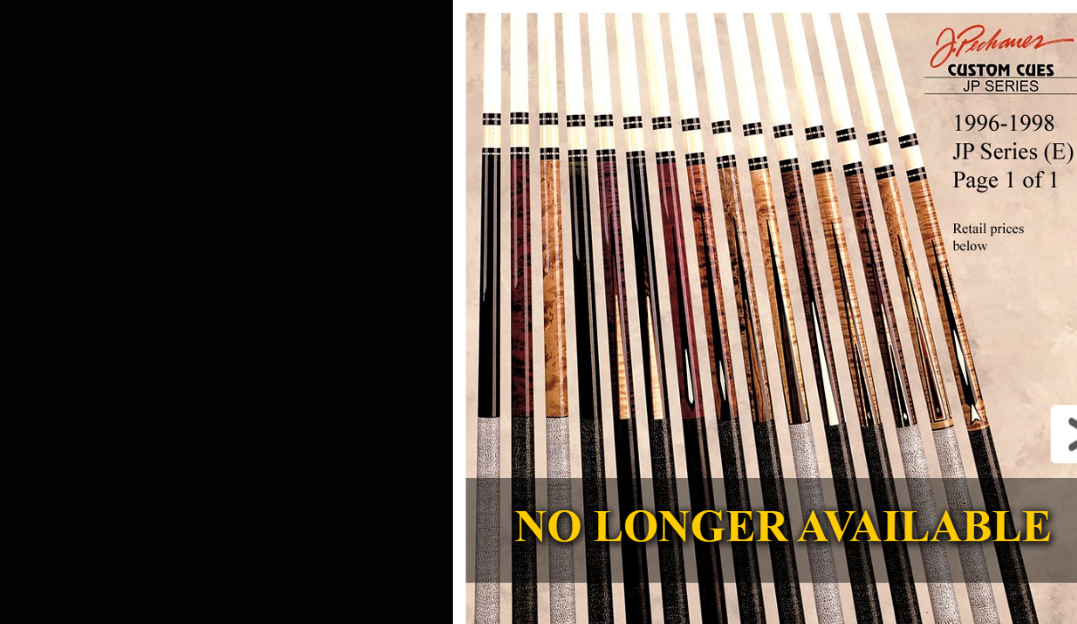
click at [895, 349] on link at bounding box center [997, 419] width 204 height 598
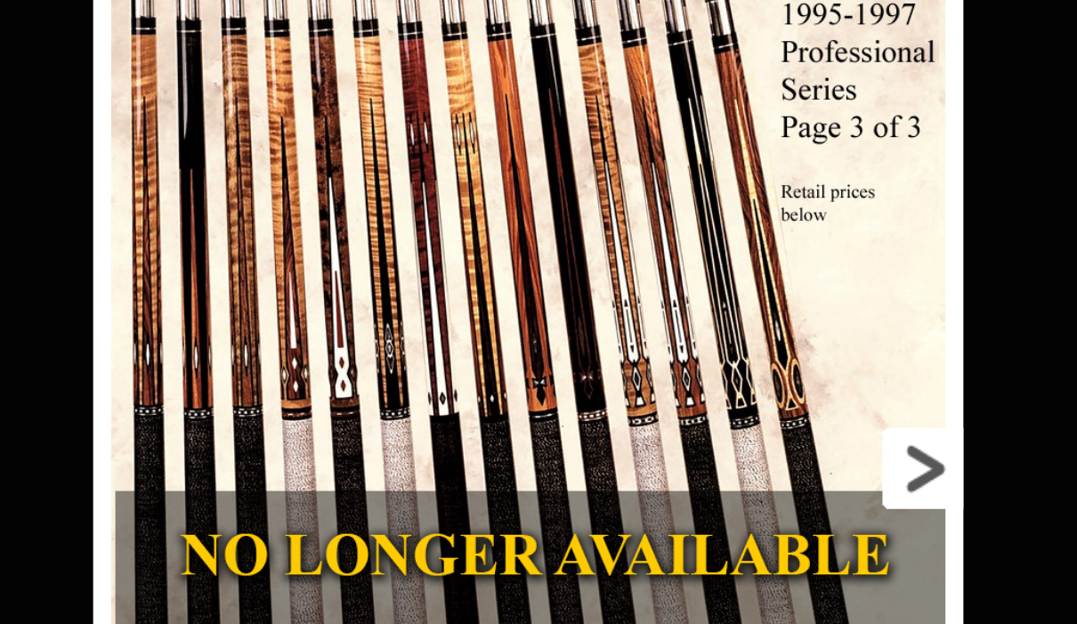
scroll to position [2749, 775]
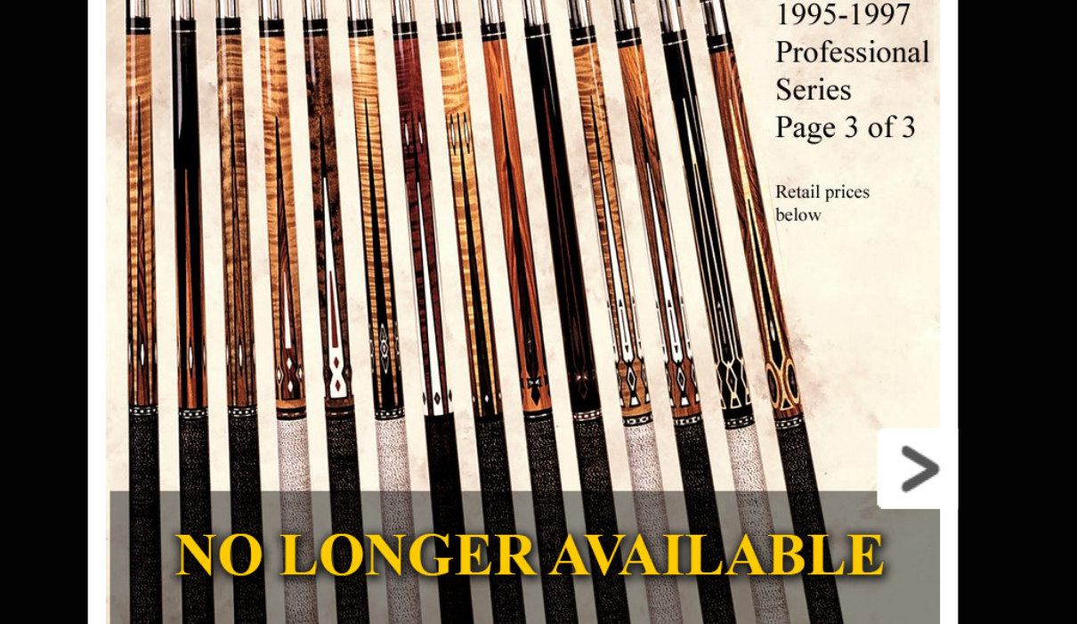
click at [824, 237] on link at bounding box center [921, 419] width 194 height 598
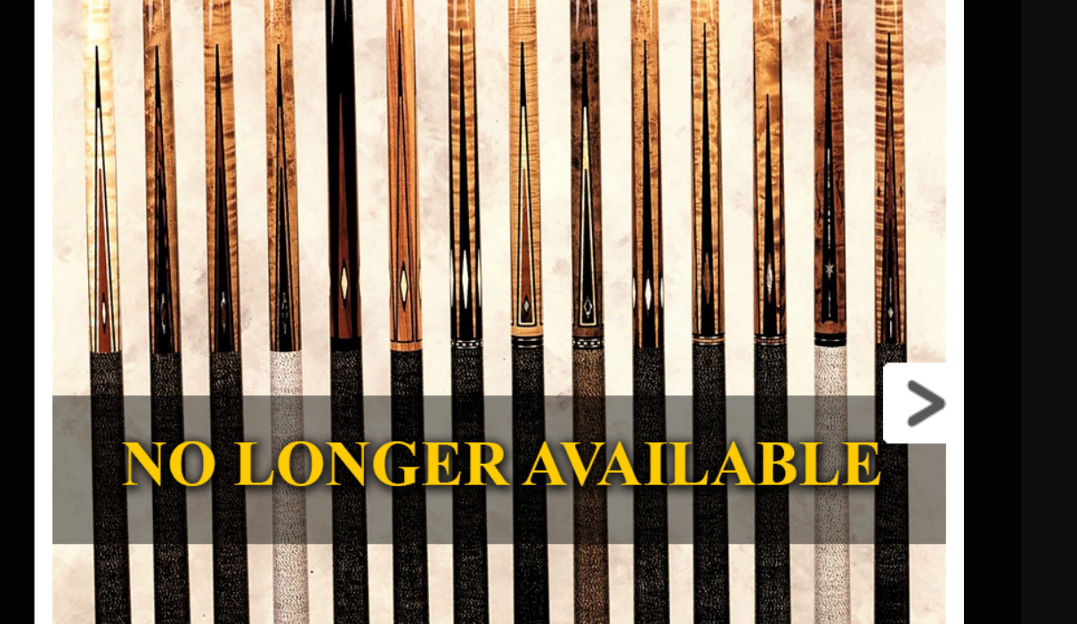
scroll to position [2771, 1068]
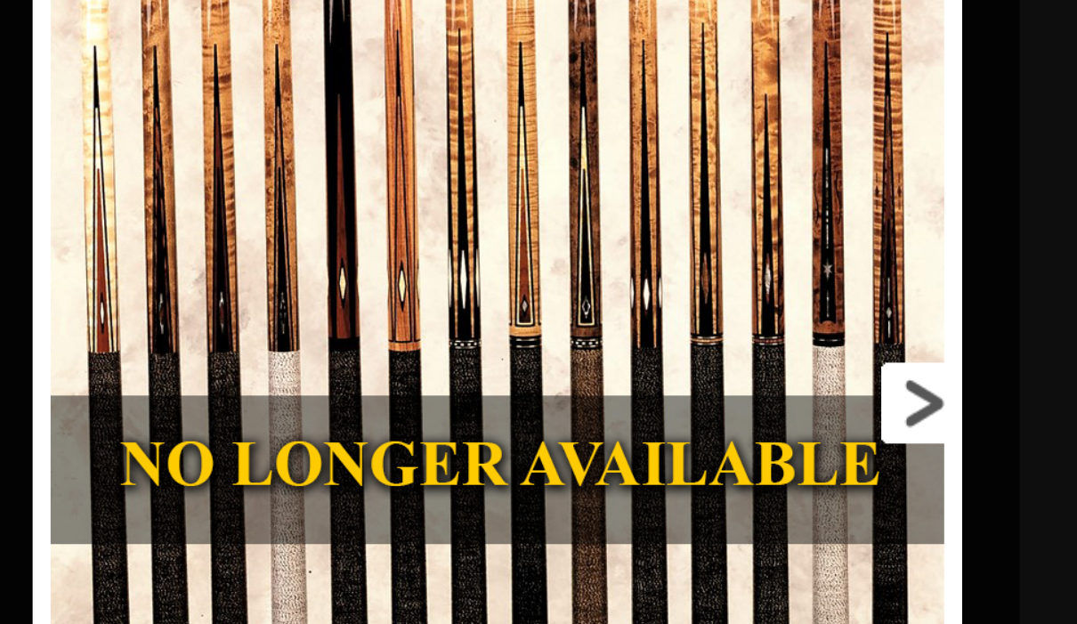
click at [812, 197] on link at bounding box center [915, 465] width 207 height 598
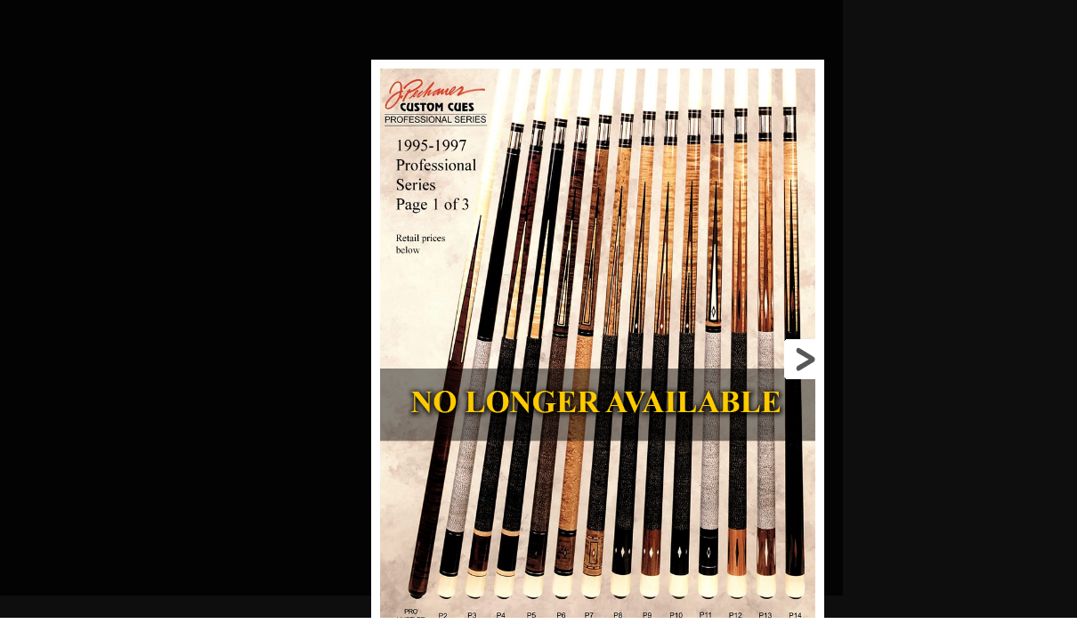
scroll to position [2970, 1553]
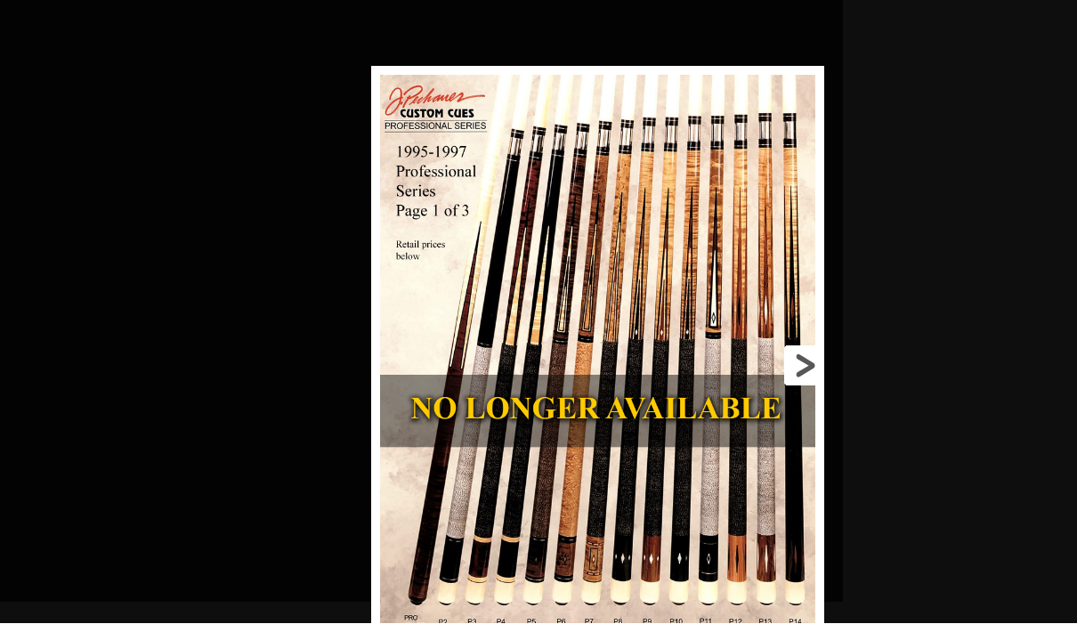
click at [797, 367] on link at bounding box center [721, 366] width 204 height 598
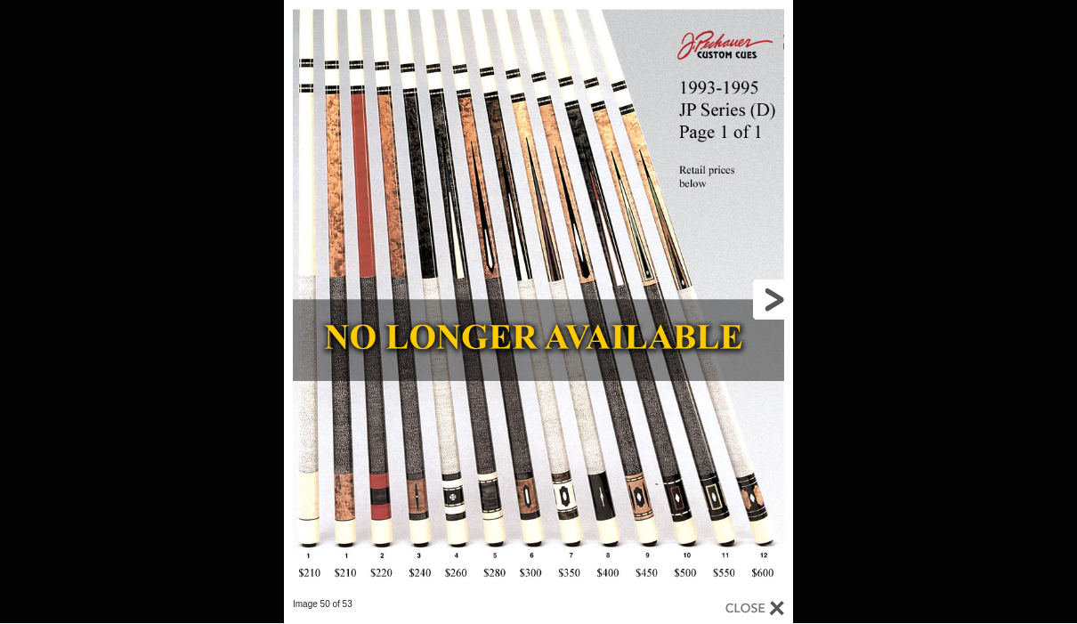
click at [768, 320] on link at bounding box center [678, 300] width 229 height 598
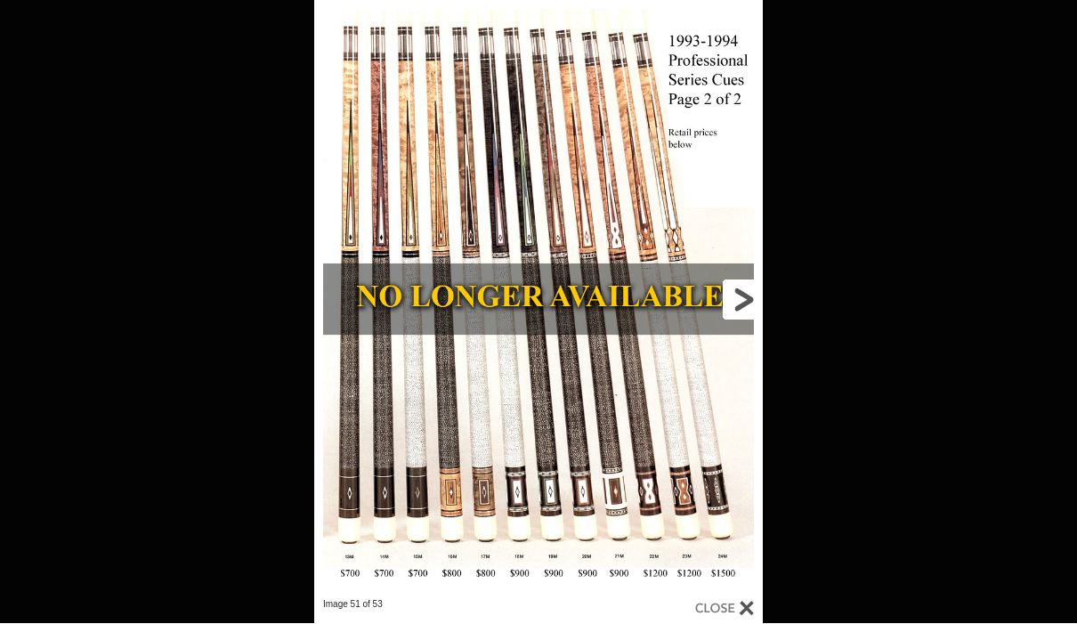
click at [732, 302] on link at bounding box center [662, 300] width 202 height 598
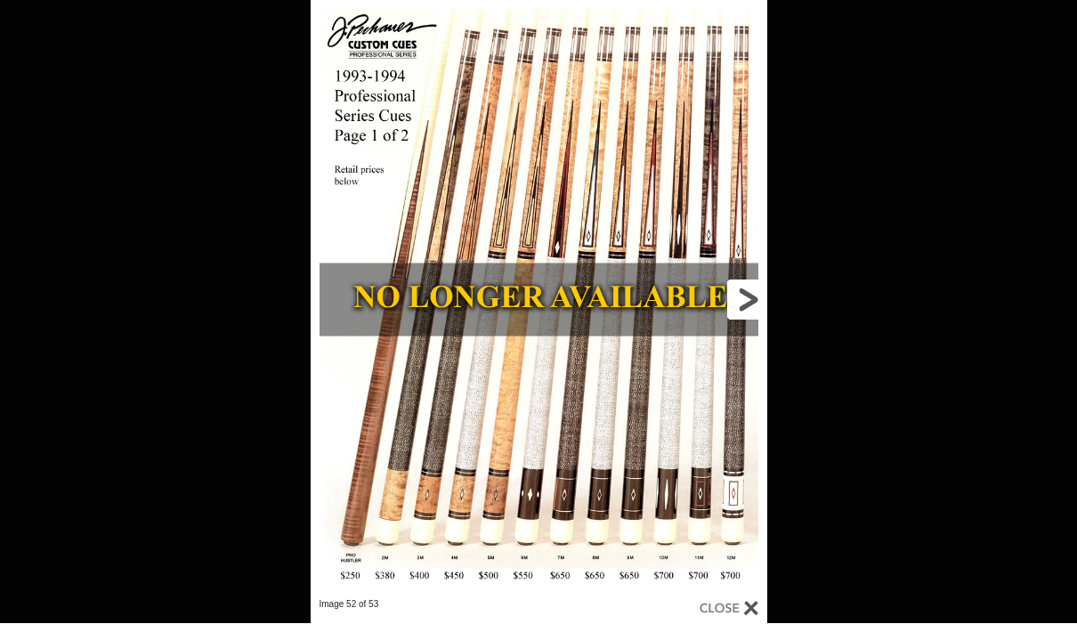
scroll to position [2970, 1559]
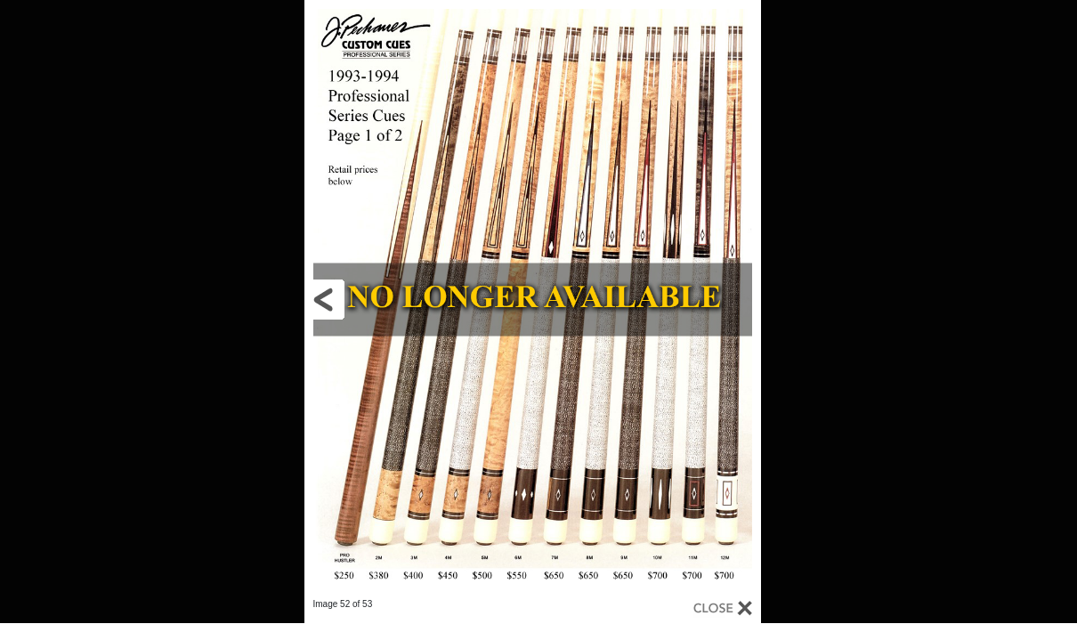
click at [328, 304] on link at bounding box center [407, 300] width 206 height 598
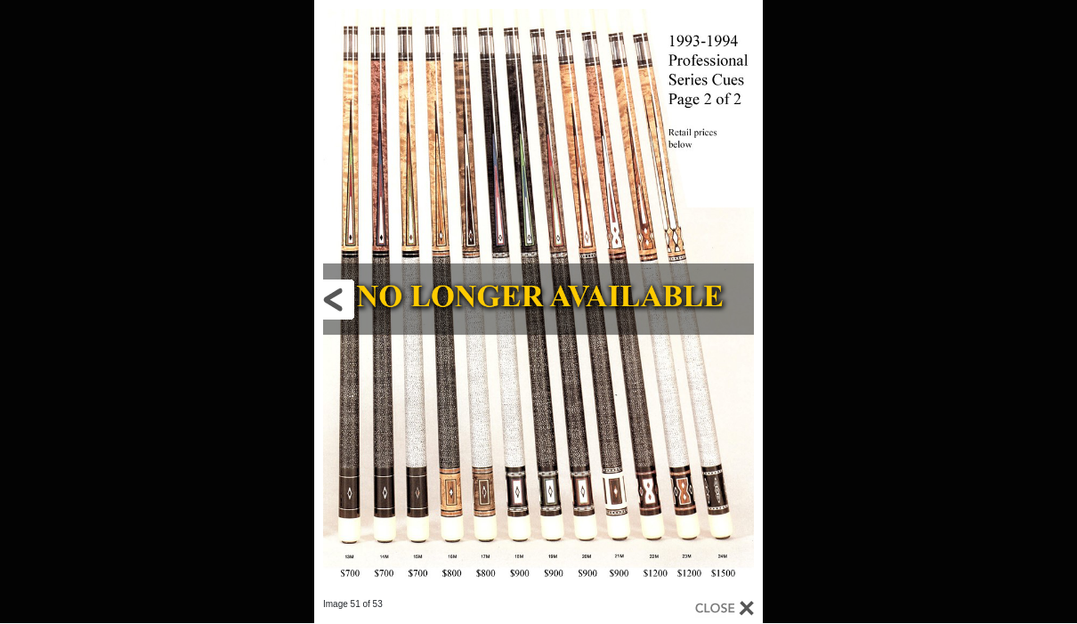
click at [327, 307] on link at bounding box center [415, 300] width 202 height 598
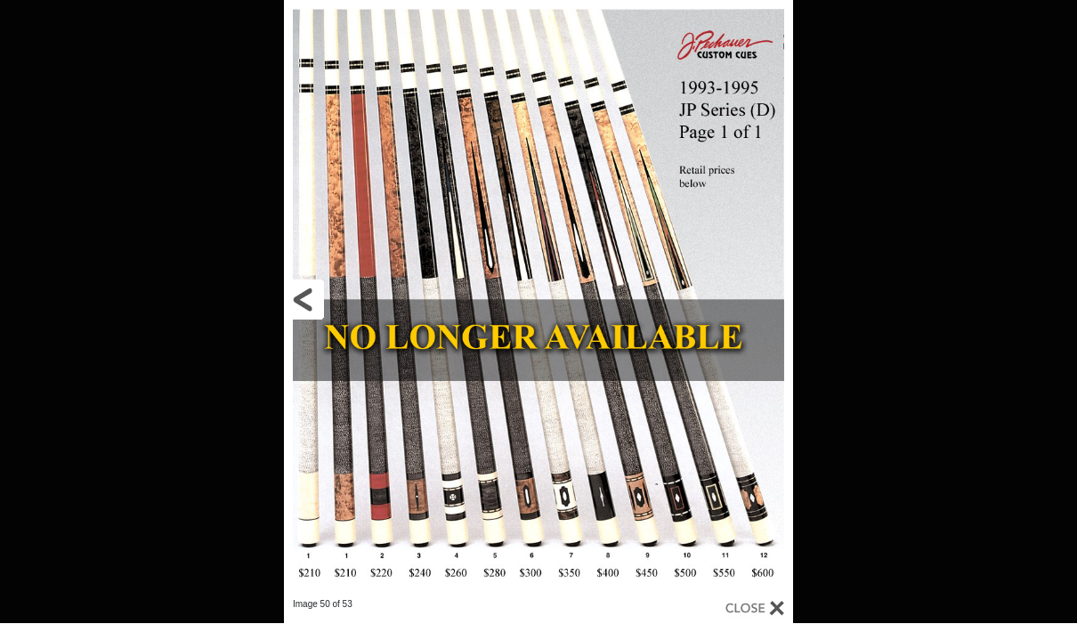
click at [303, 304] on link at bounding box center [398, 300] width 229 height 598
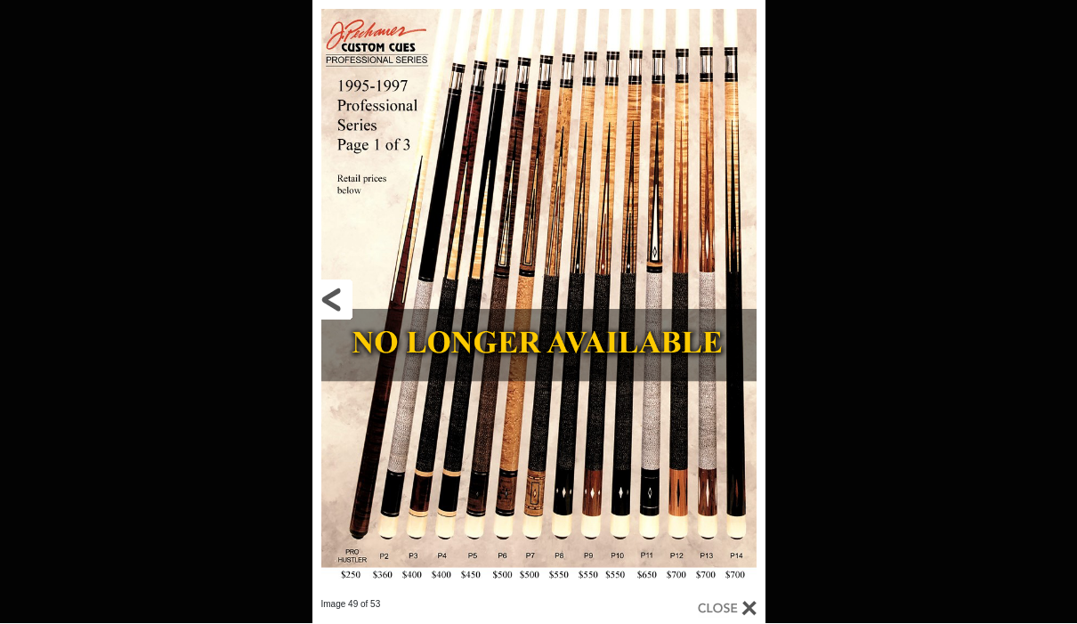
click at [323, 309] on link at bounding box center [414, 300] width 204 height 598
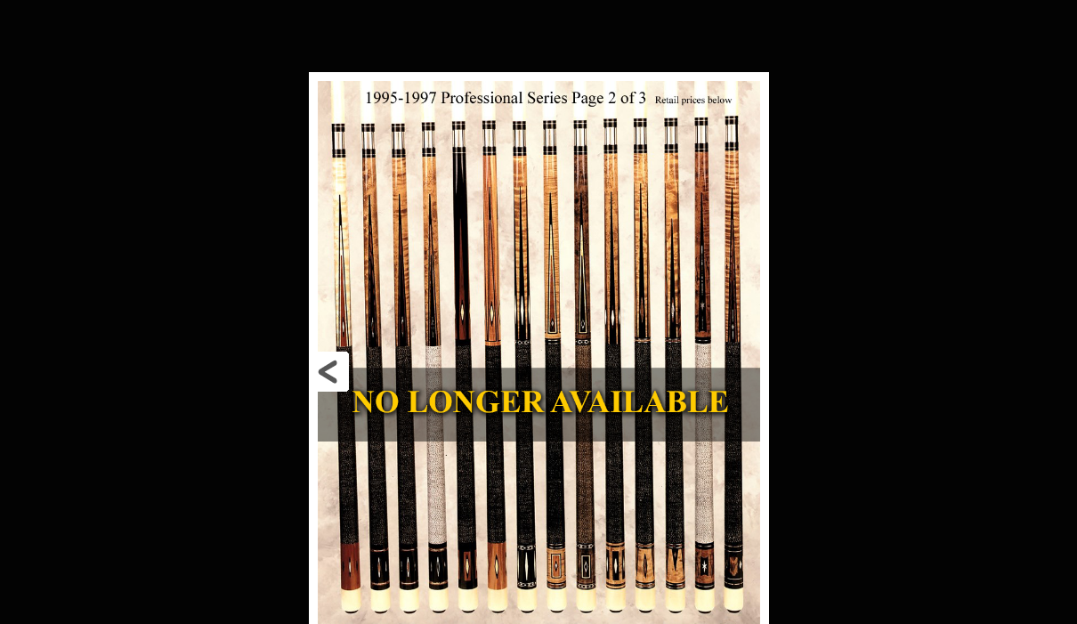
scroll to position [2898, 1559]
click at [332, 393] on link at bounding box center [412, 372] width 207 height 598
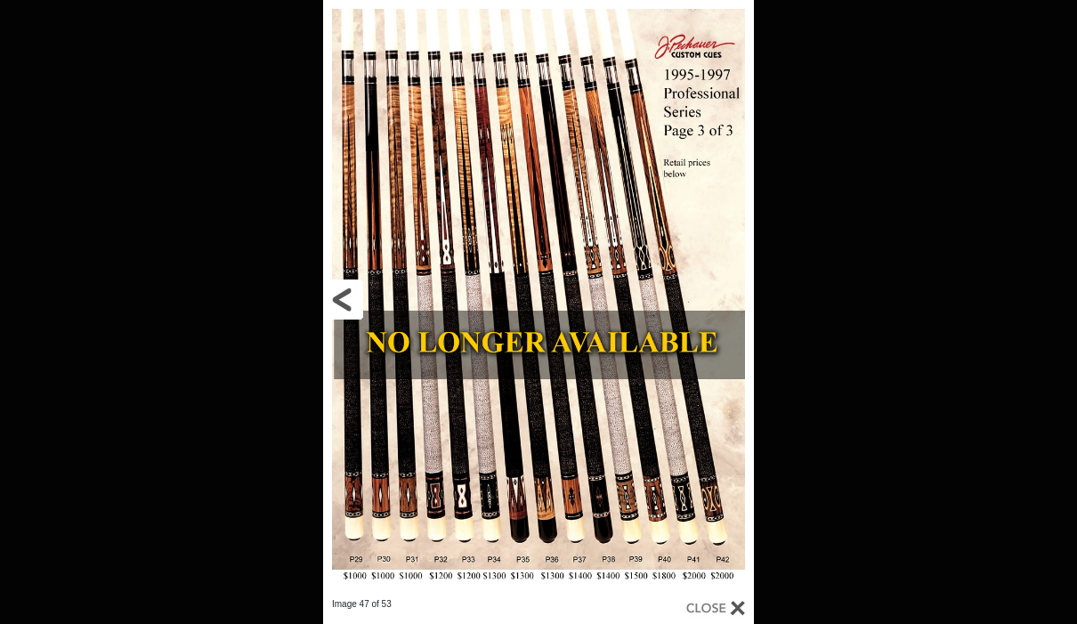
click at [343, 298] on link at bounding box center [420, 299] width 194 height 598
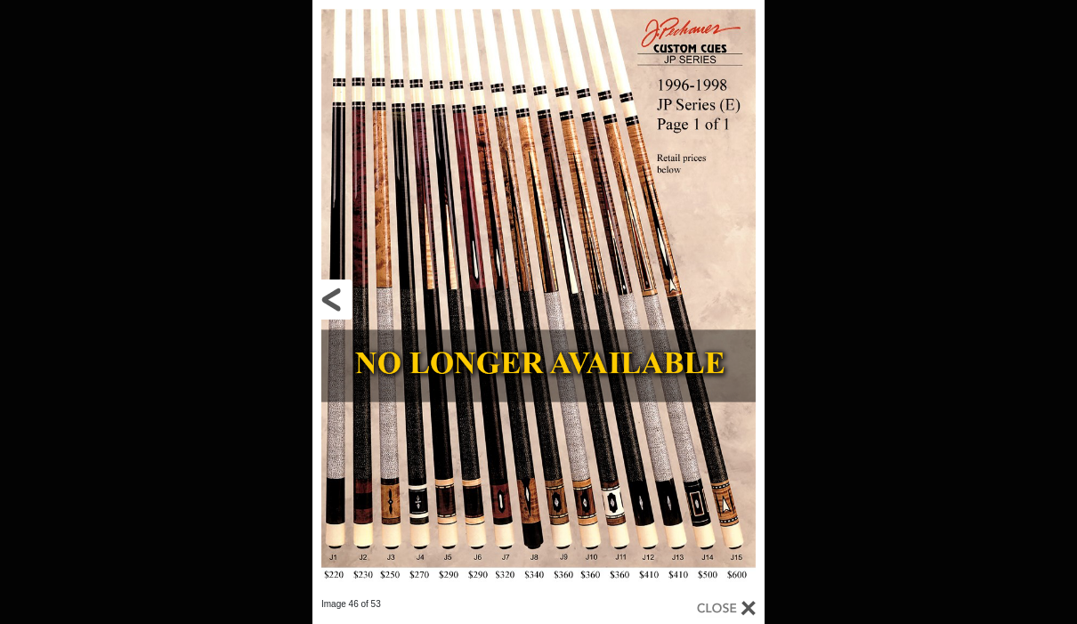
click at [334, 287] on link at bounding box center [414, 299] width 204 height 598
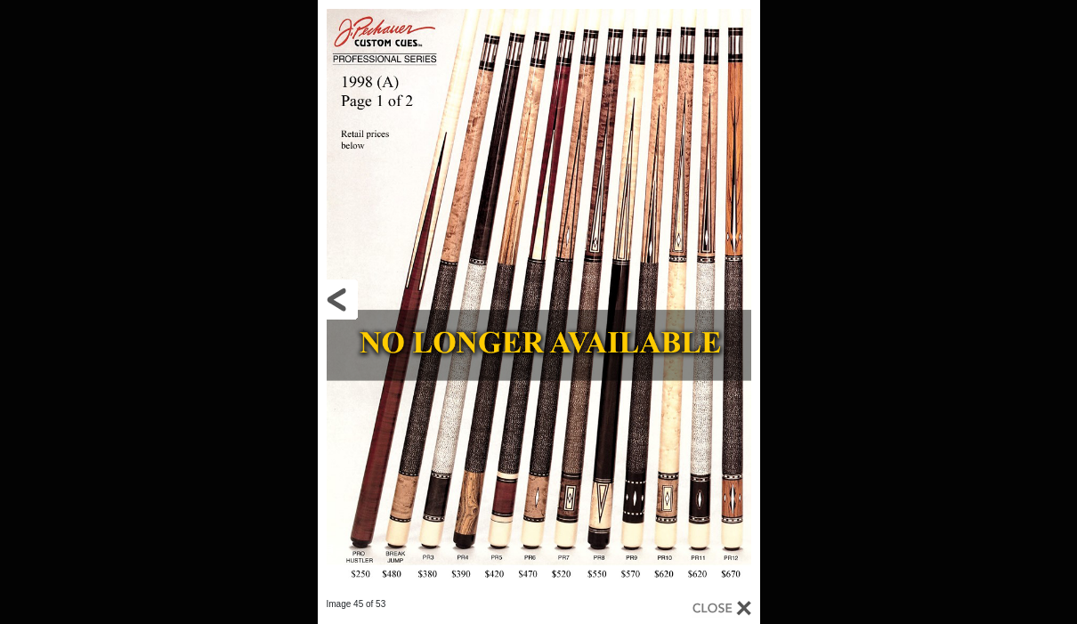
click at [333, 299] on link at bounding box center [417, 299] width 199 height 598
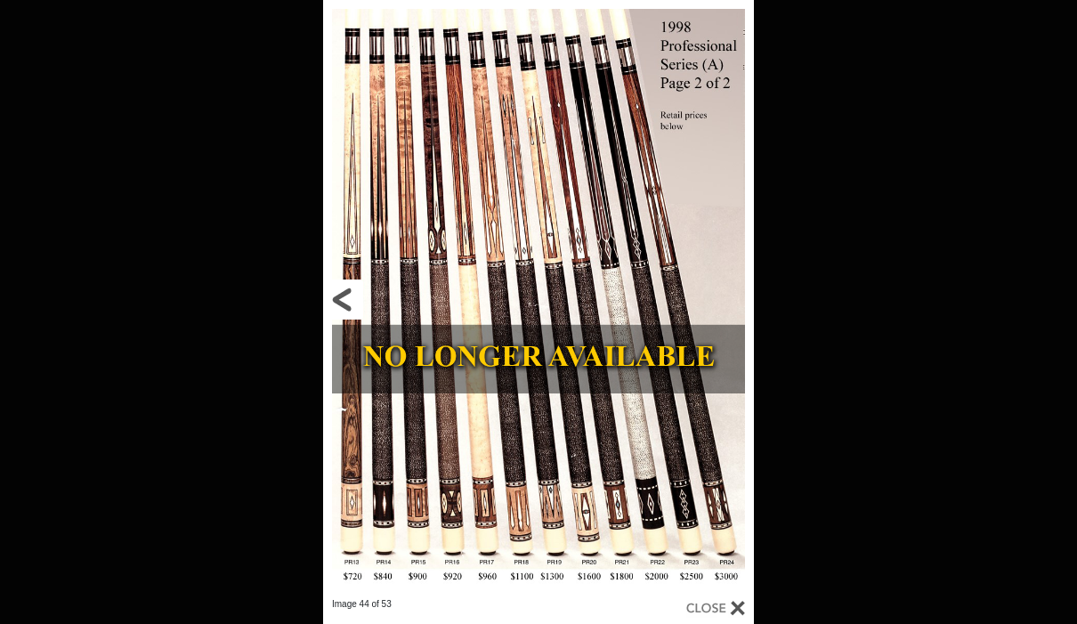
click at [324, 309] on link at bounding box center [420, 299] width 194 height 598
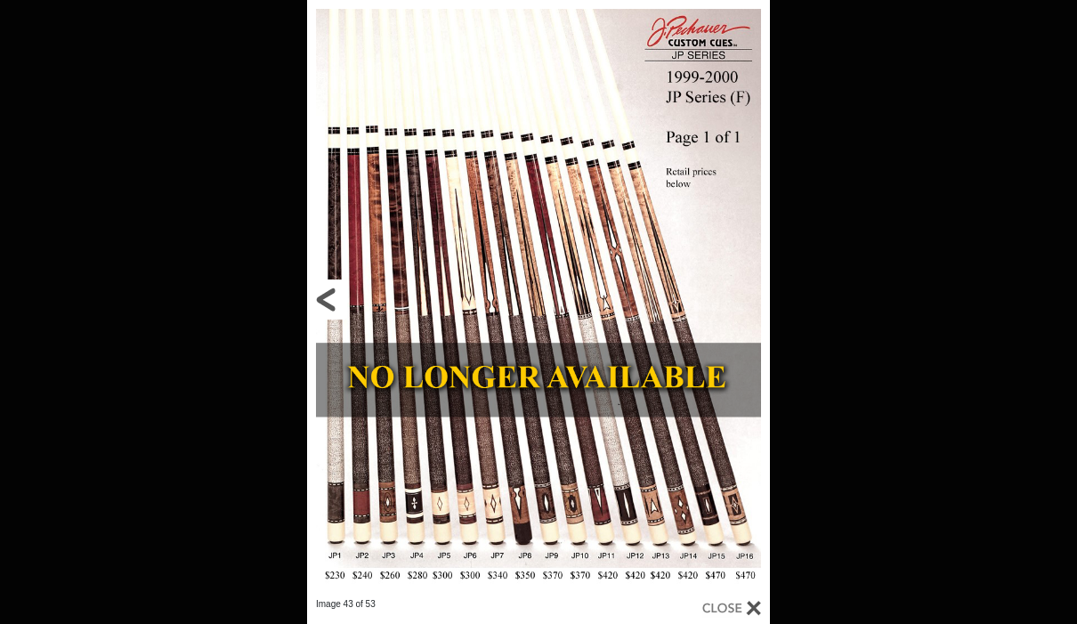
scroll to position [2922, 1559]
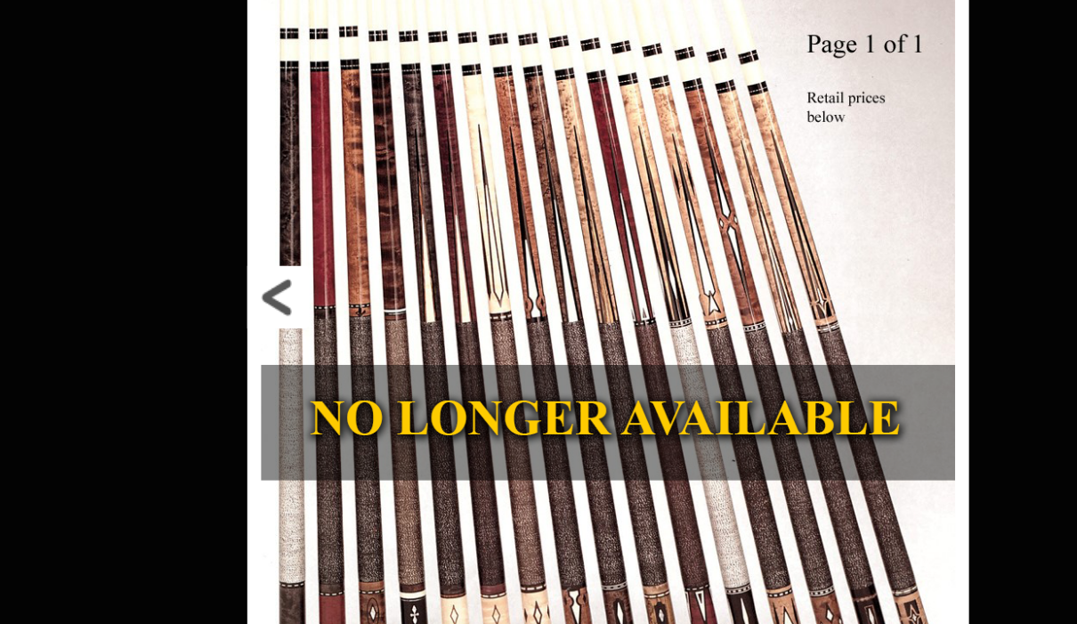
click at [307, 199] on link at bounding box center [411, 276] width 208 height 598
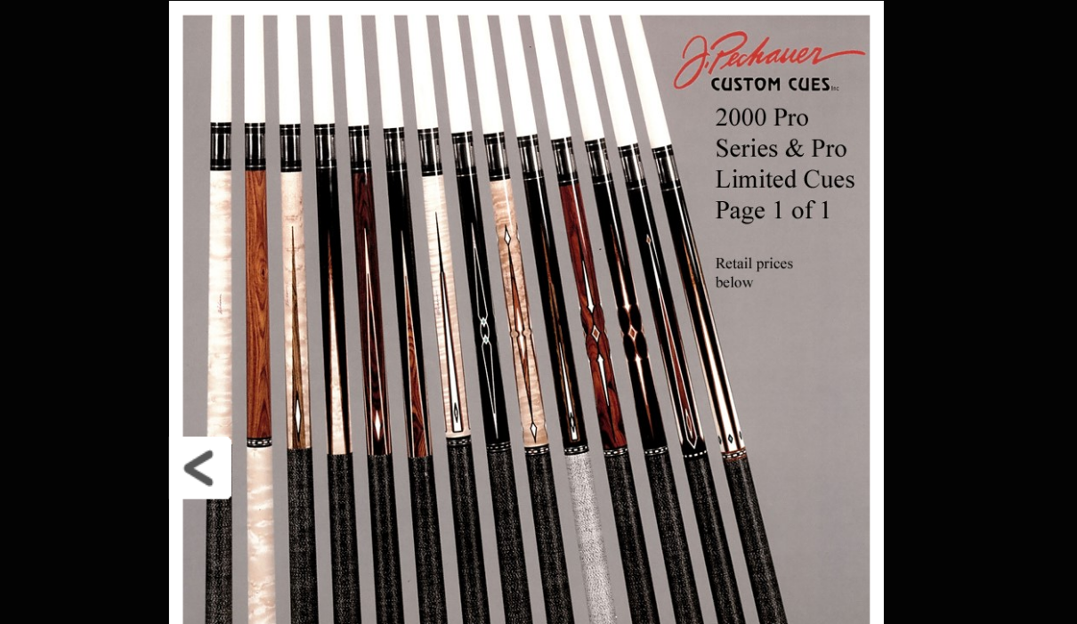
click at [458, 301] on link at bounding box center [561, 385] width 206 height 598
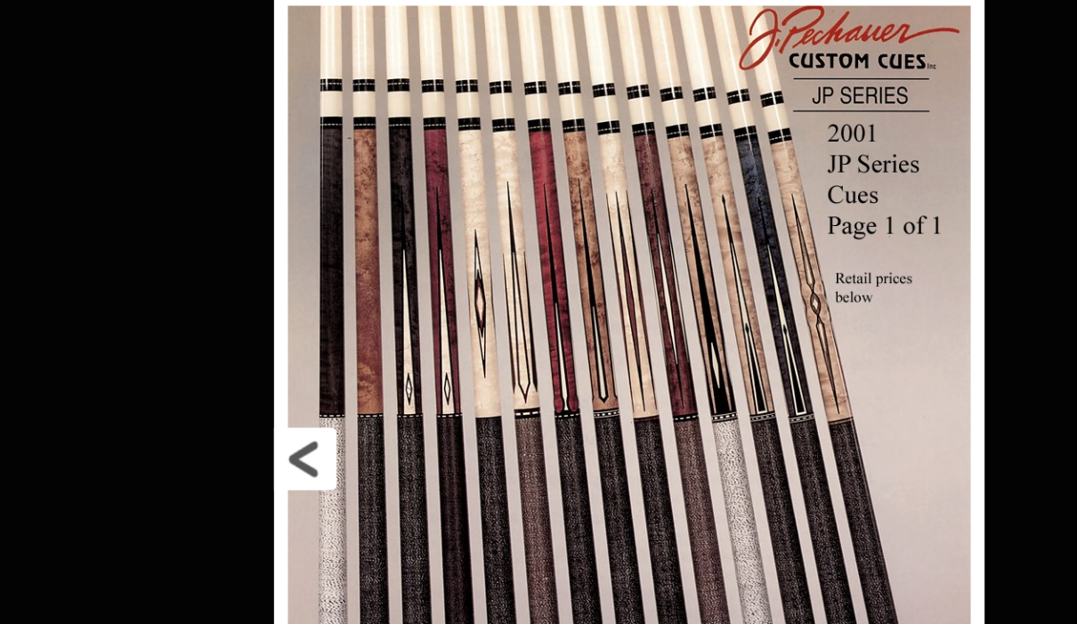
scroll to position [2922, 1658]
click at [561, 300] on link at bounding box center [663, 385] width 205 height 598
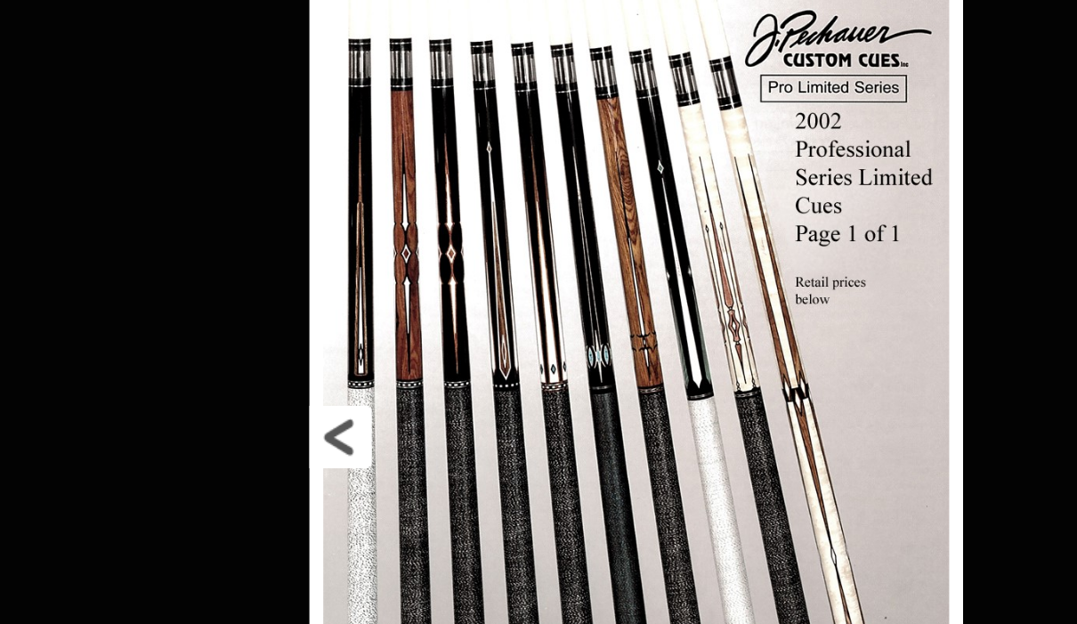
click at [585, 279] on link at bounding box center [679, 391] width 189 height 598
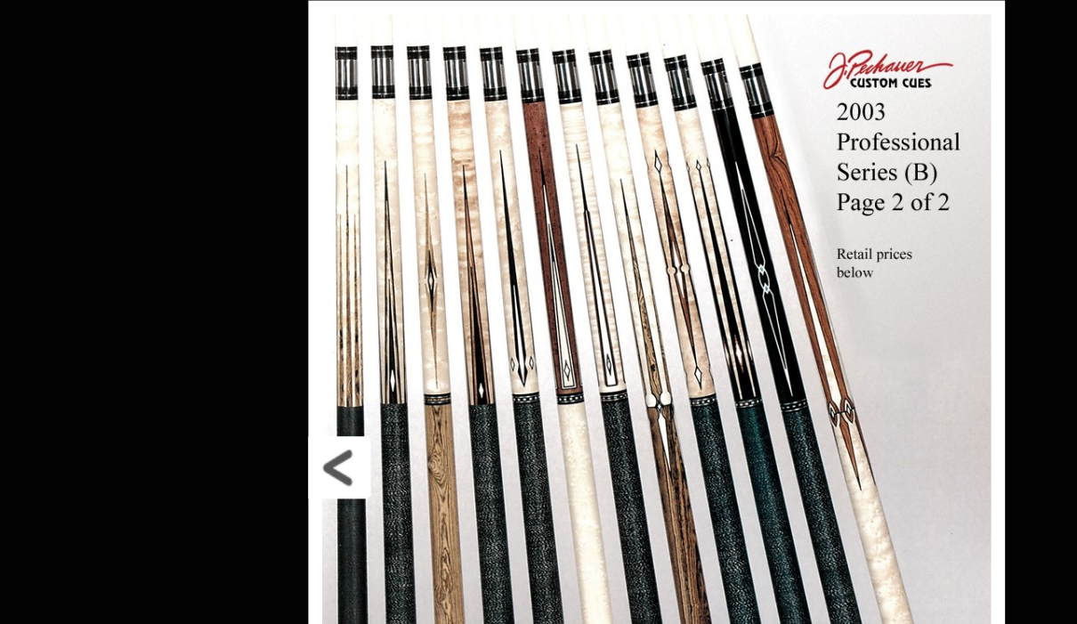
scroll to position [2922, 1908]
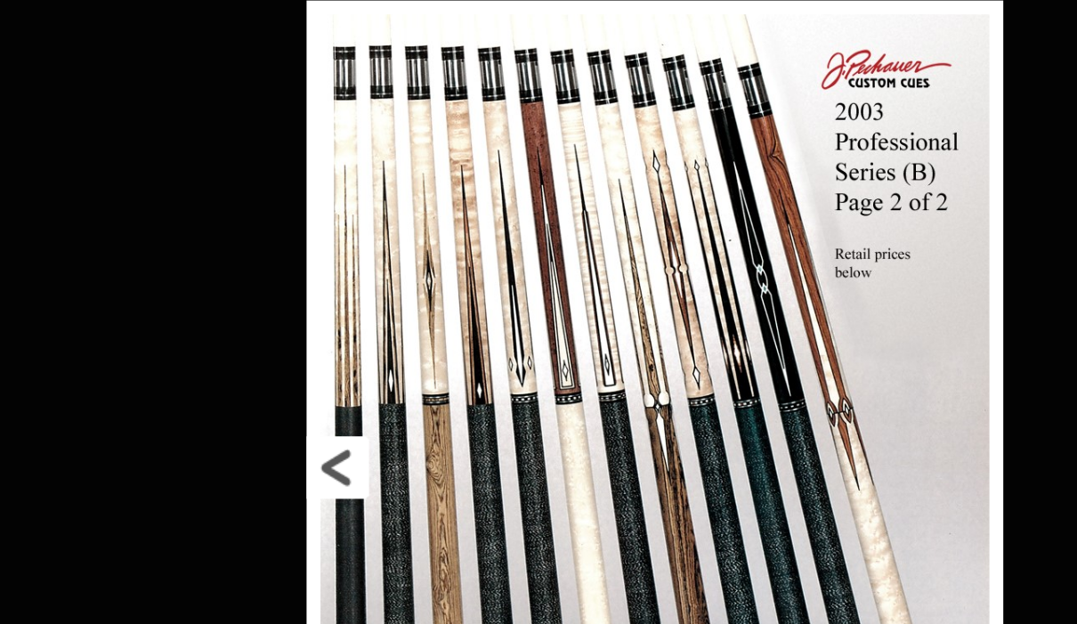
click at [583, 299] on link at bounding box center [683, 410] width 201 height 598
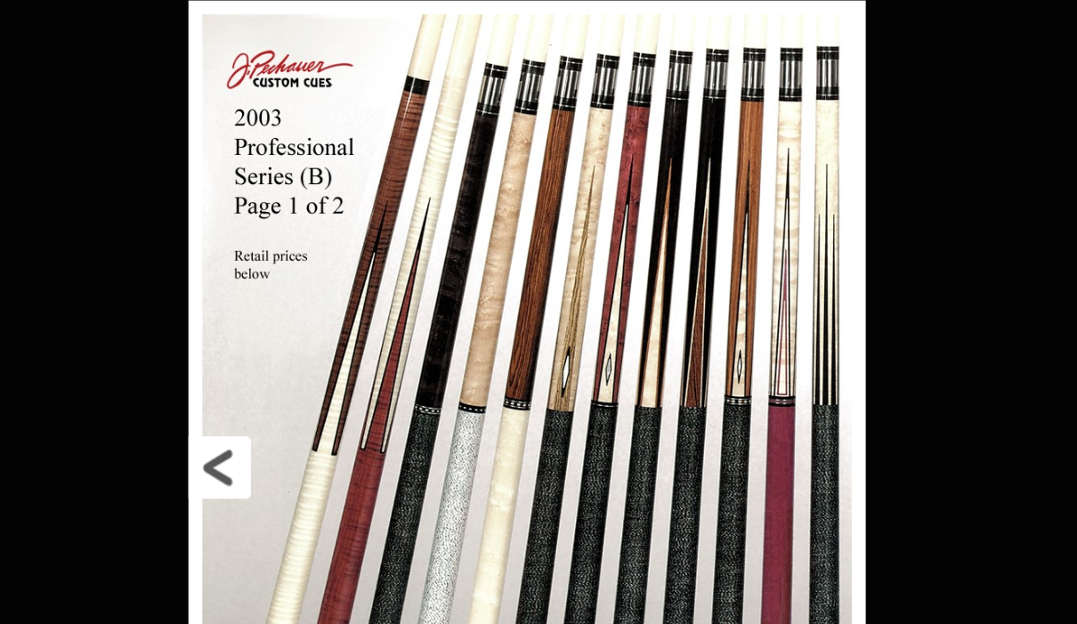
scroll to position [2922, 2110]
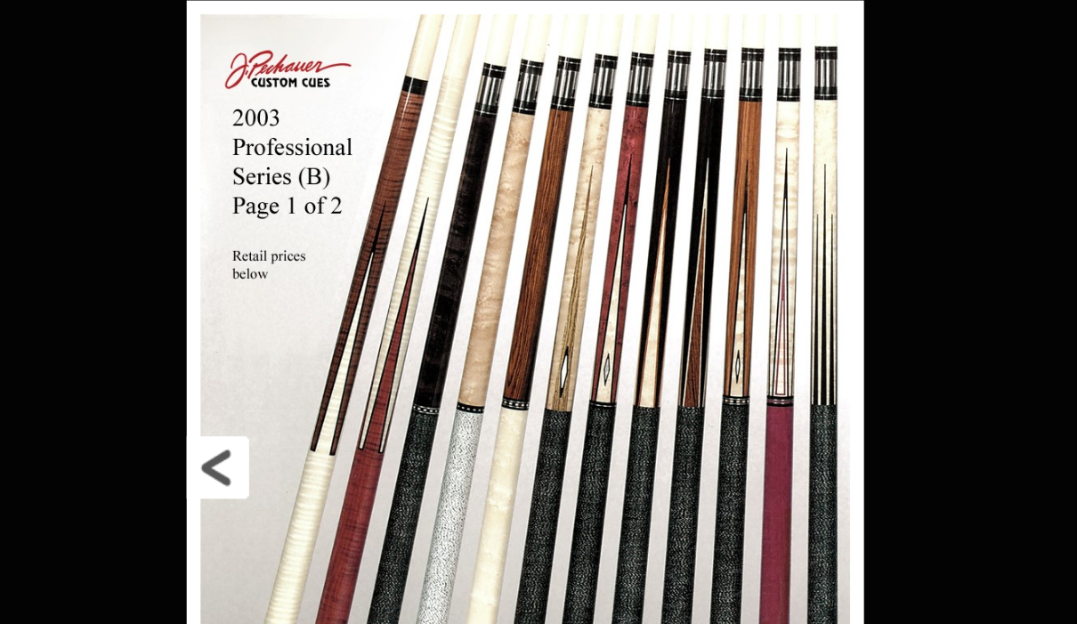
click at [505, 294] on link at bounding box center [603, 410] width 196 height 598
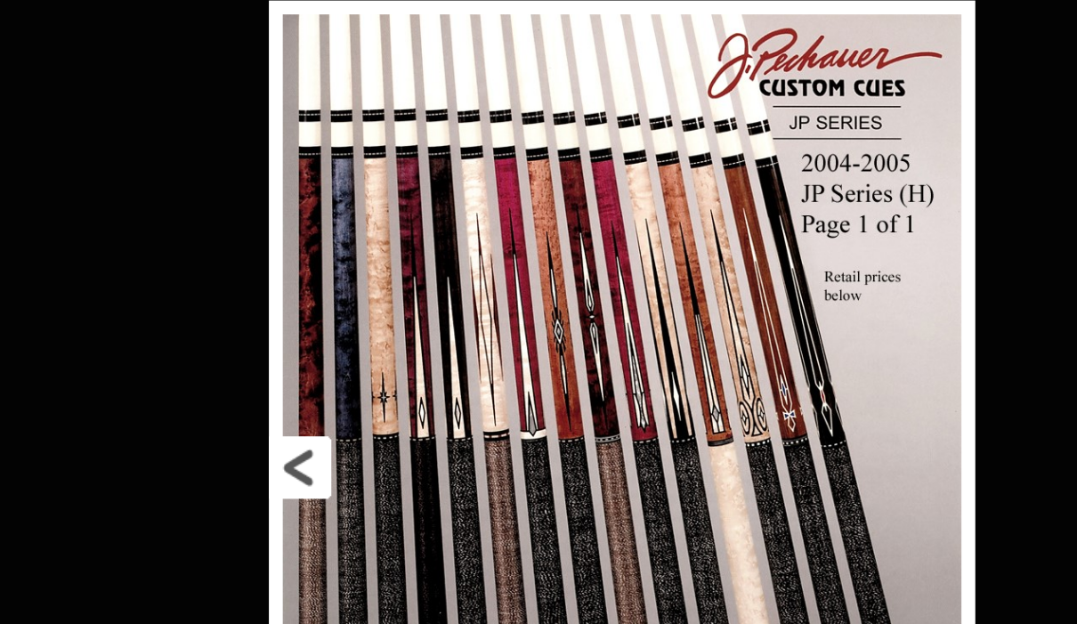
scroll to position [2922, 2261]
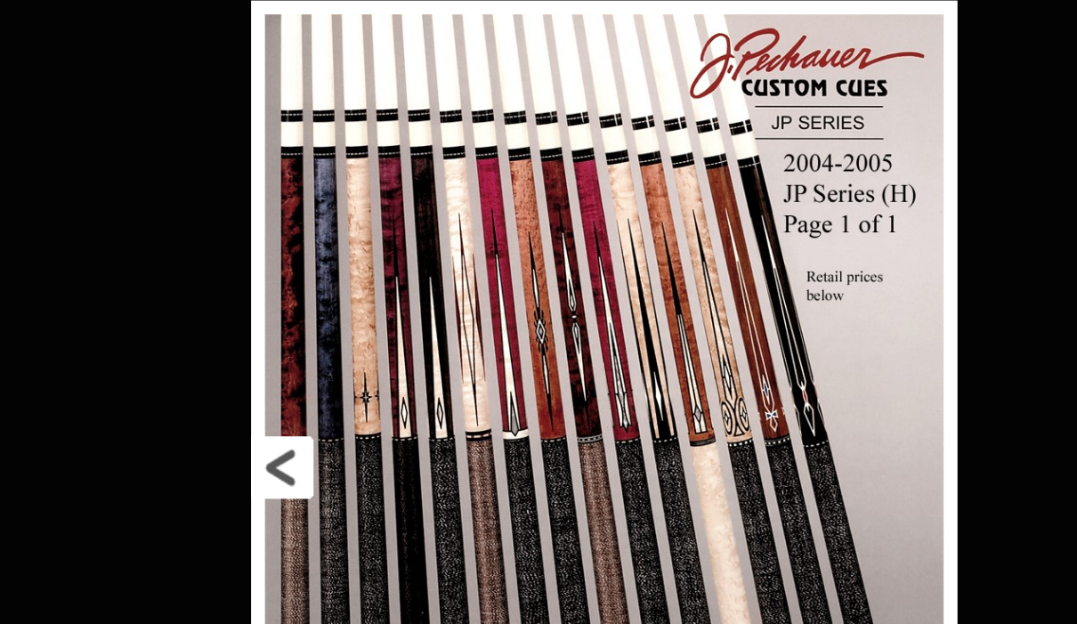
click at [547, 297] on link at bounding box center [649, 410] width 204 height 598
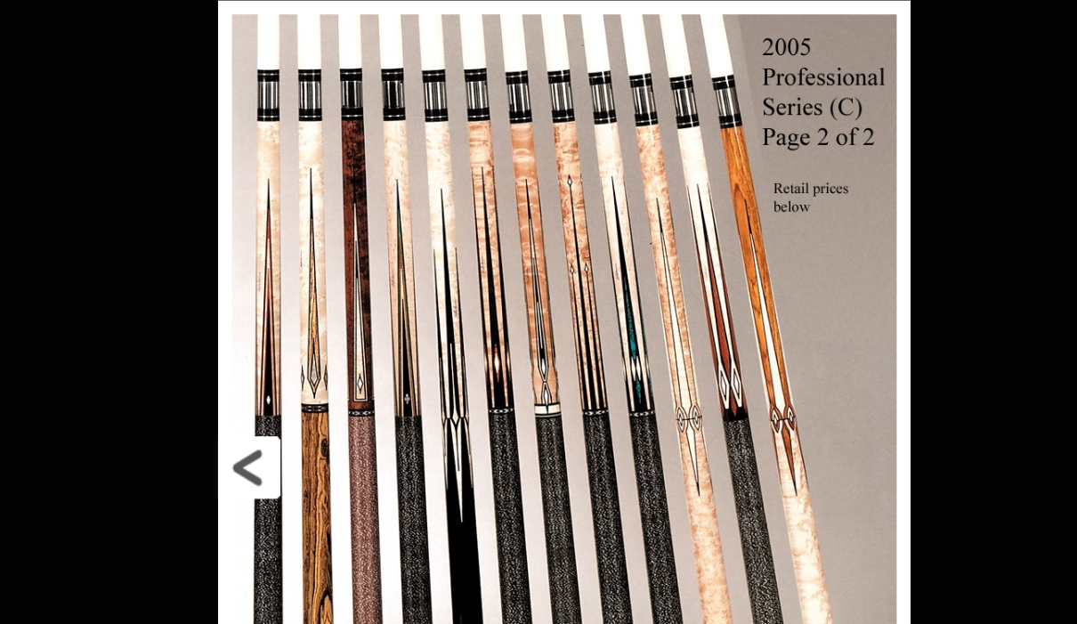
scroll to position [2922, 2438]
click at [526, 291] on link at bounding box center [626, 410] width 200 height 598
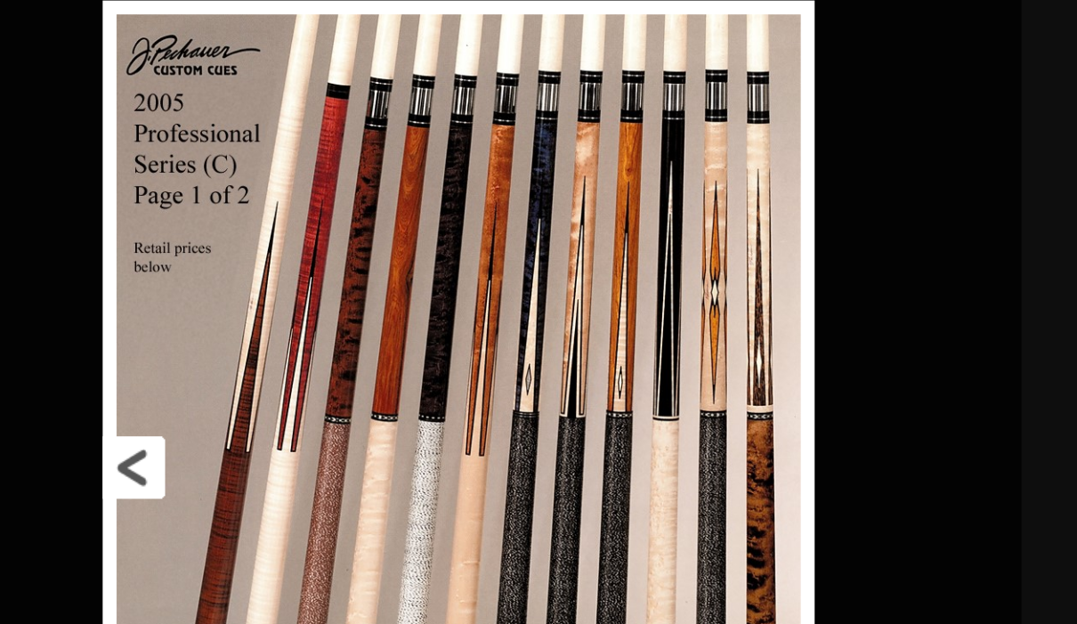
scroll to position [2922, 2683]
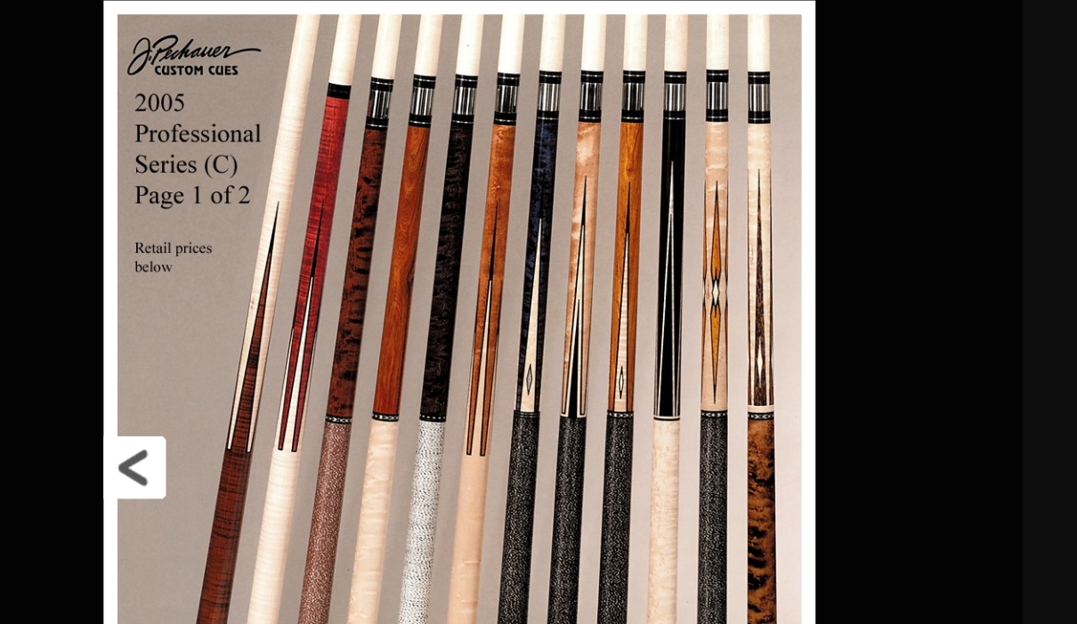
click at [452, 295] on link at bounding box center [555, 410] width 206 height 598
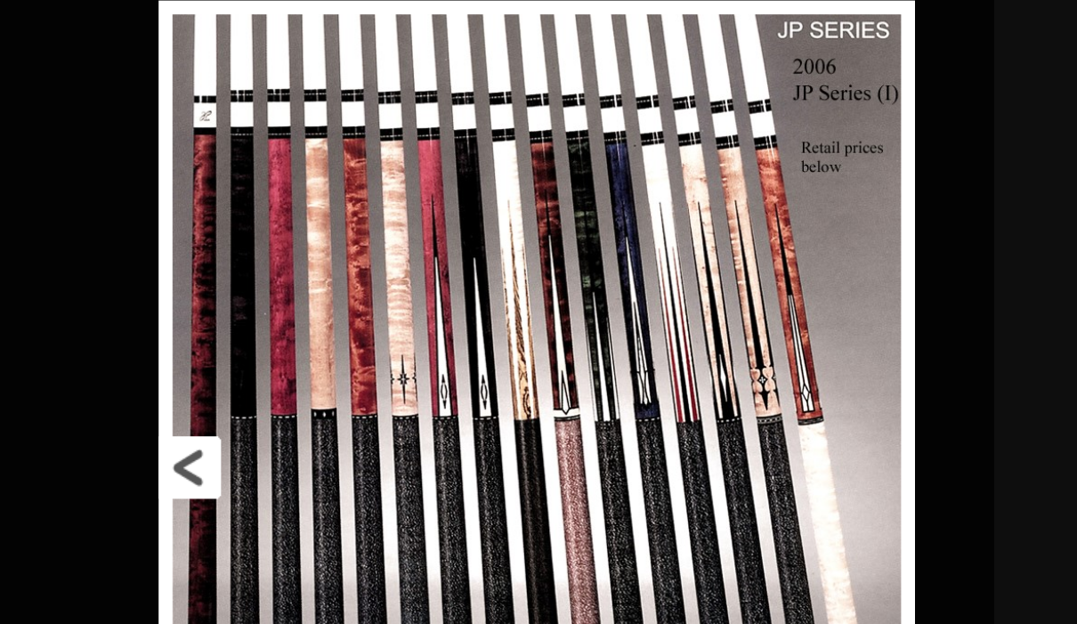
scroll to position [2922, 2877]
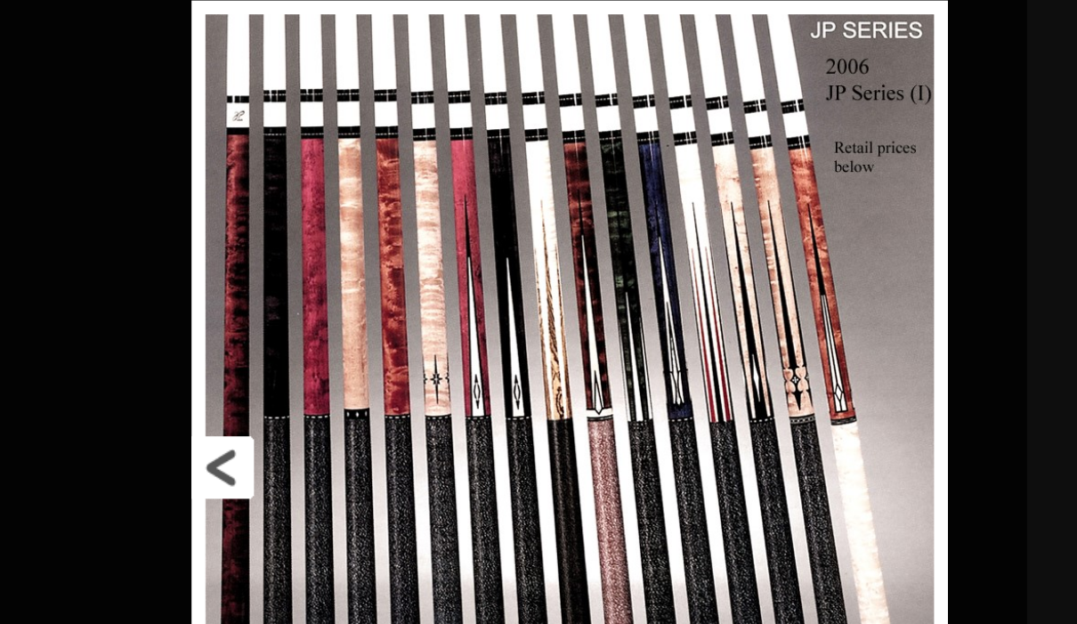
click at [488, 303] on link at bounding box center [597, 410] width 218 height 598
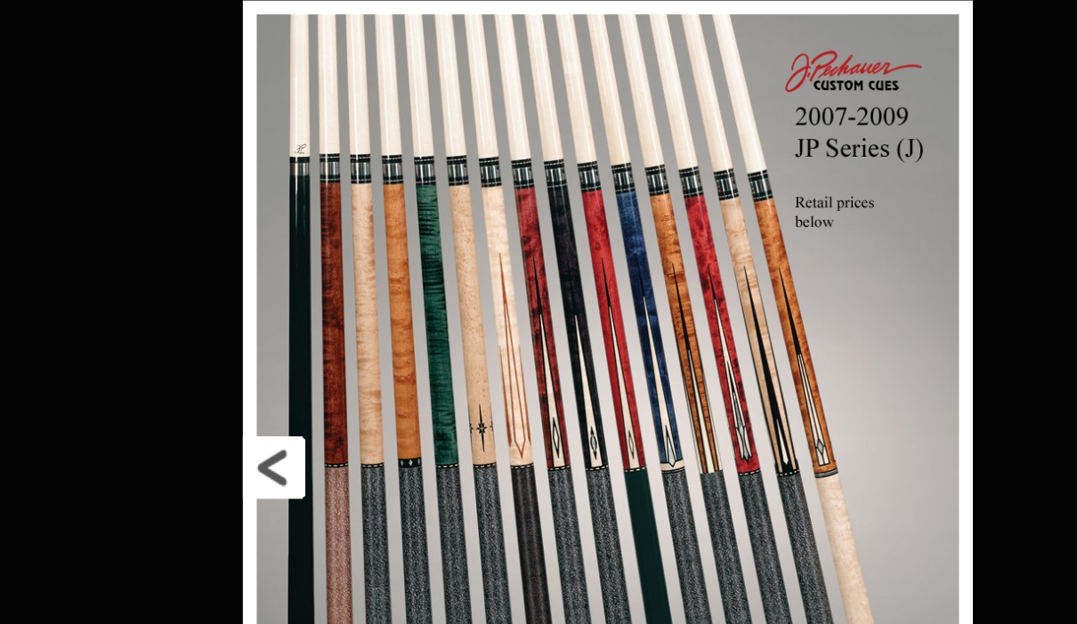
scroll to position [2922, 3006]
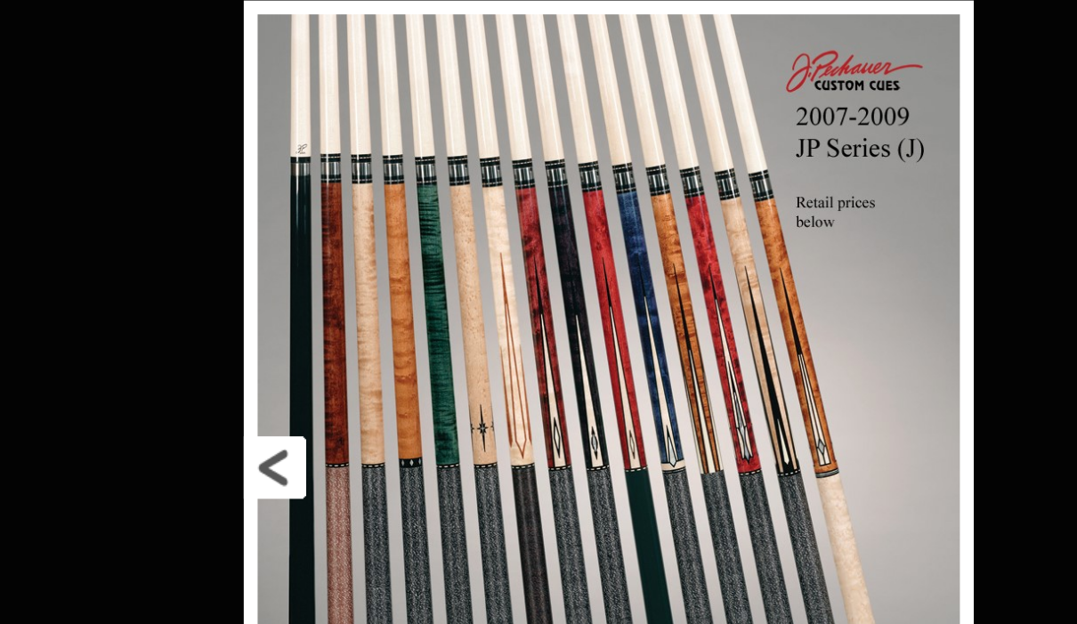
click at [542, 301] on link at bounding box center [647, 410] width 211 height 598
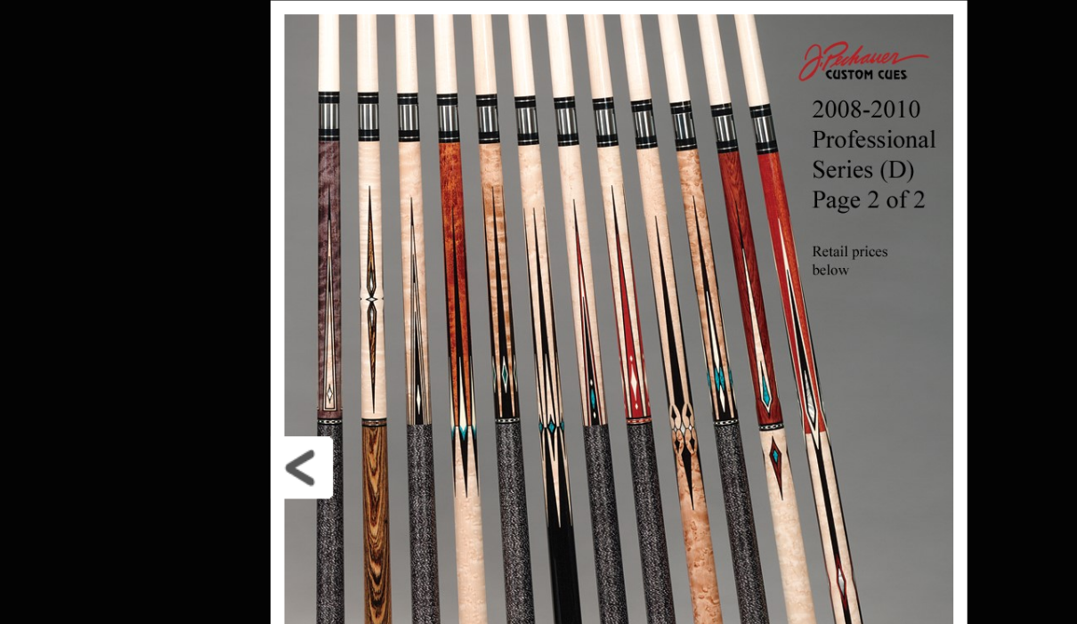
scroll to position [2922, 3147]
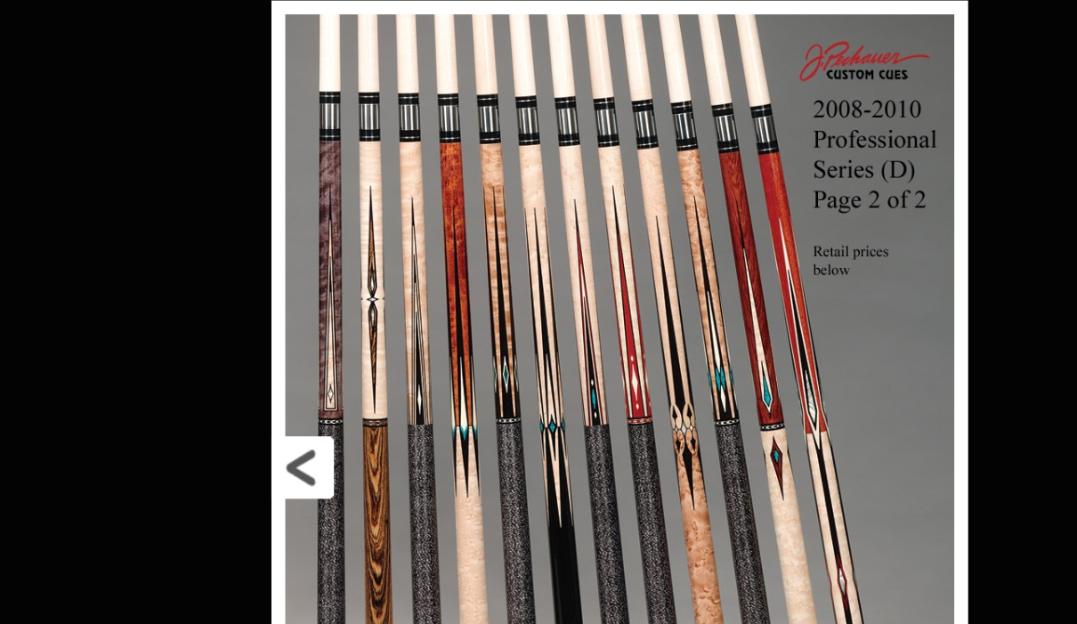
click at [560, 296] on link at bounding box center [660, 410] width 201 height 598
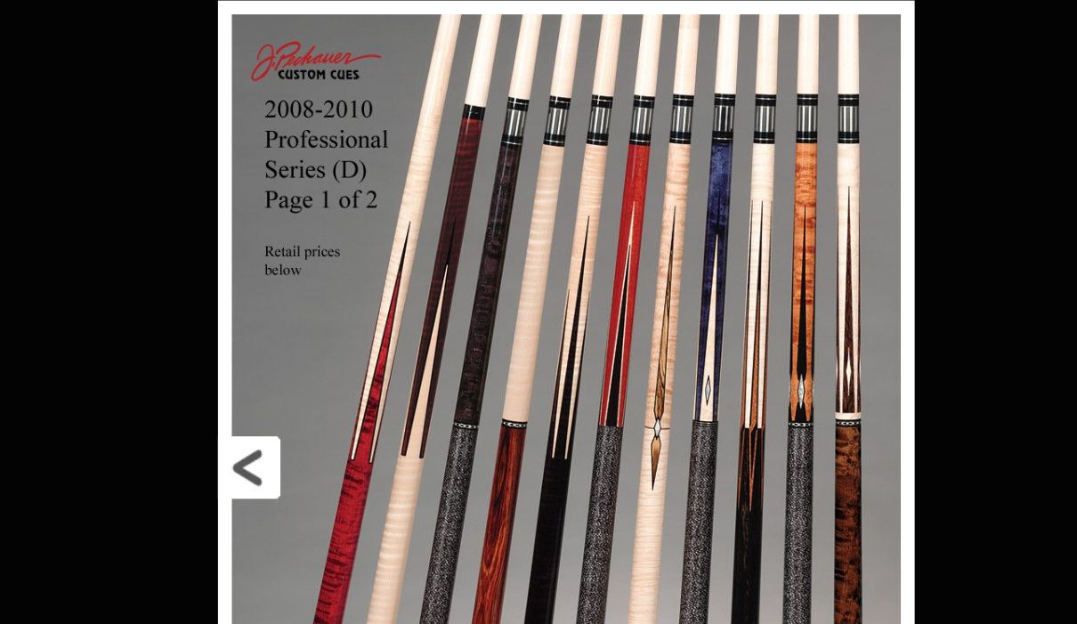
scroll to position [2922, 3328]
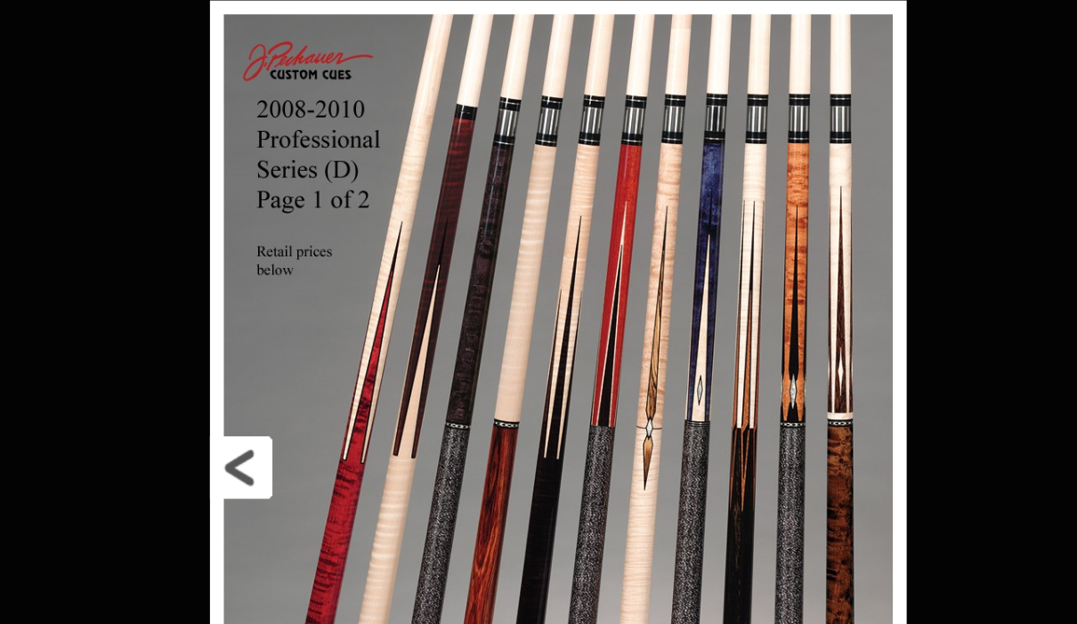
click at [521, 299] on link at bounding box center [621, 410] width 201 height 598
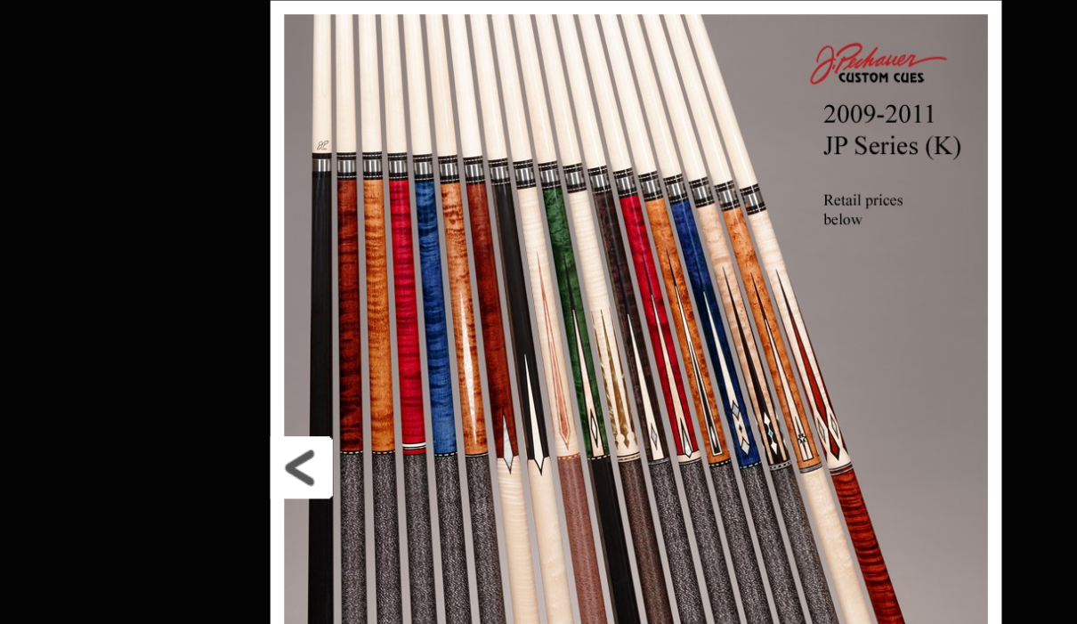
scroll to position [2922, 3468]
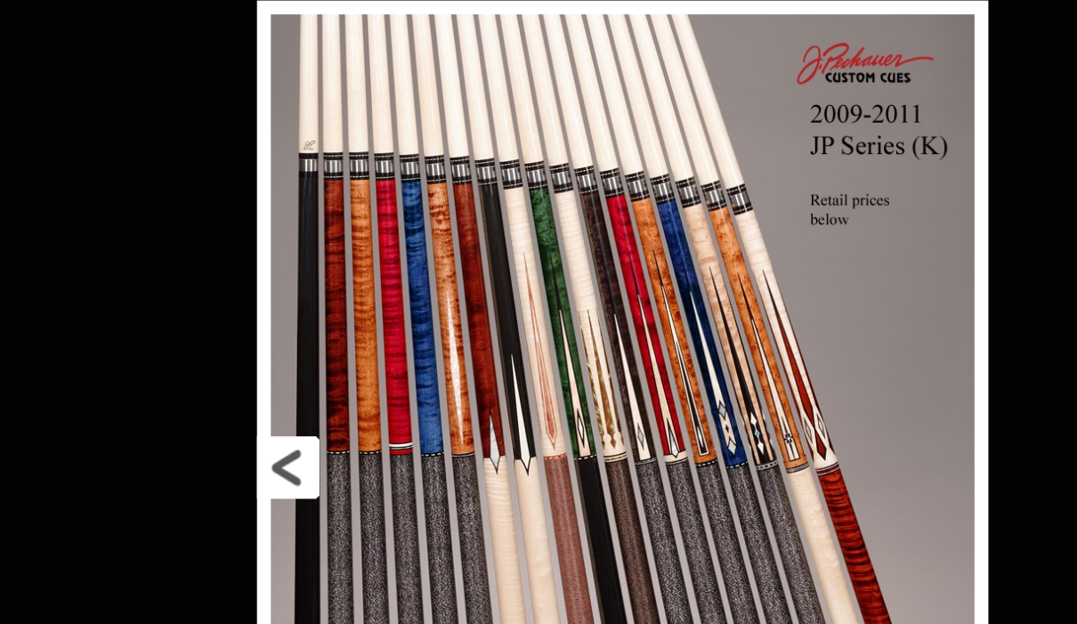
click at [551, 303] on link at bounding box center [656, 410] width 211 height 598
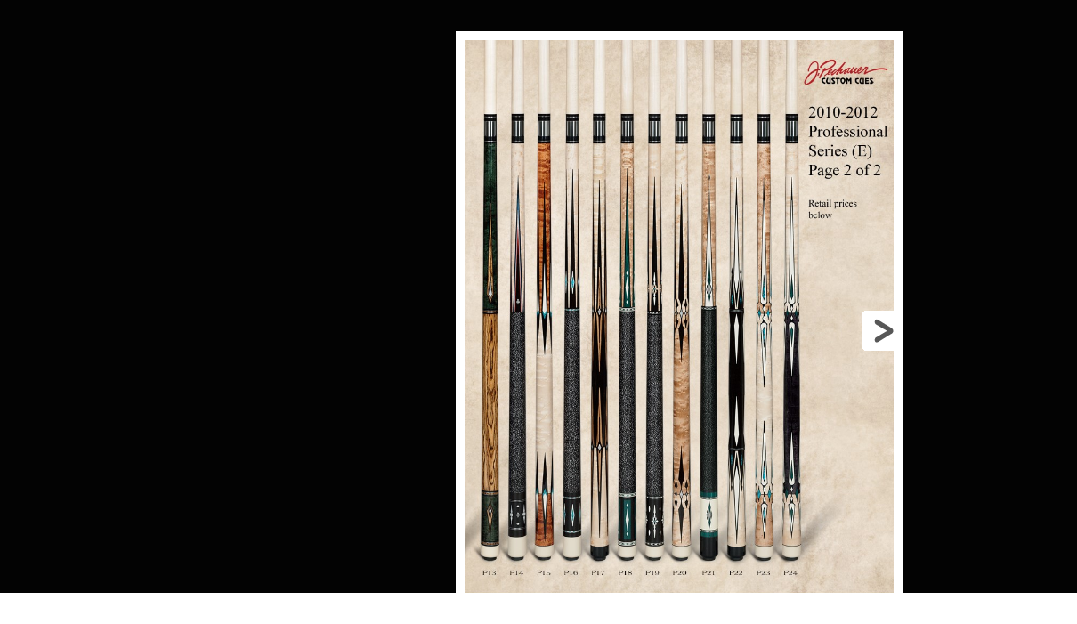
scroll to position [2970, 3714]
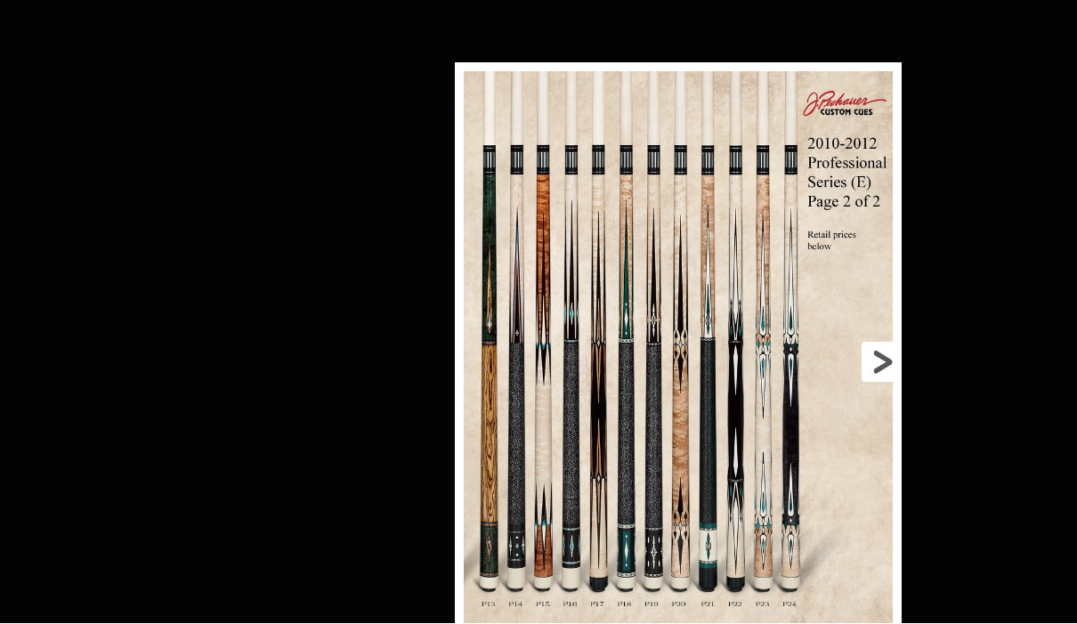
click at [887, 366] on link at bounding box center [800, 362] width 201 height 598
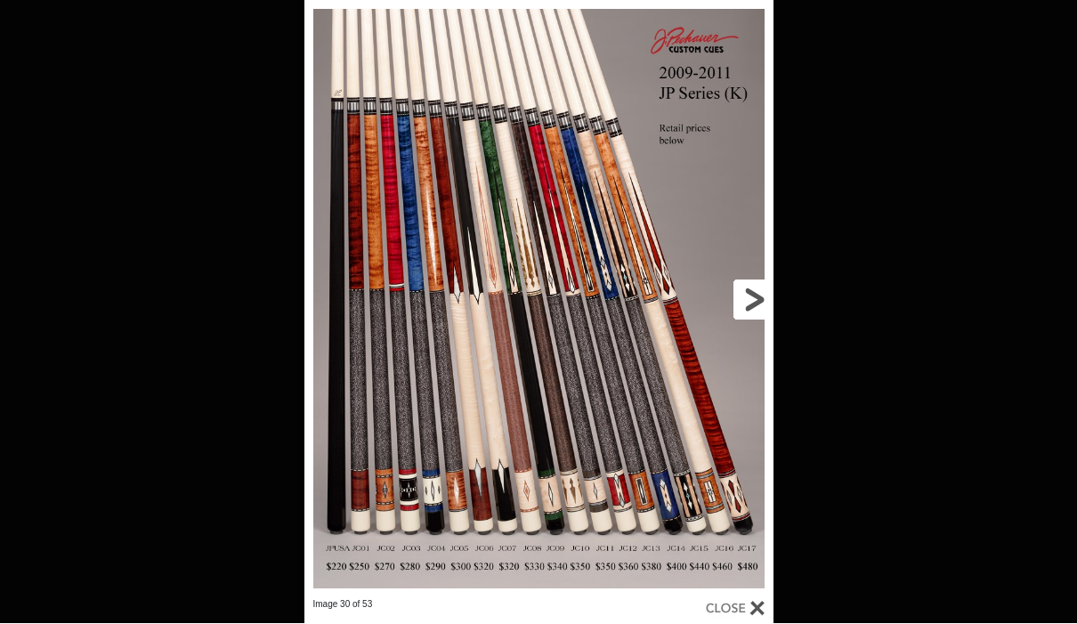
click at [748, 298] on link at bounding box center [666, 300] width 211 height 598
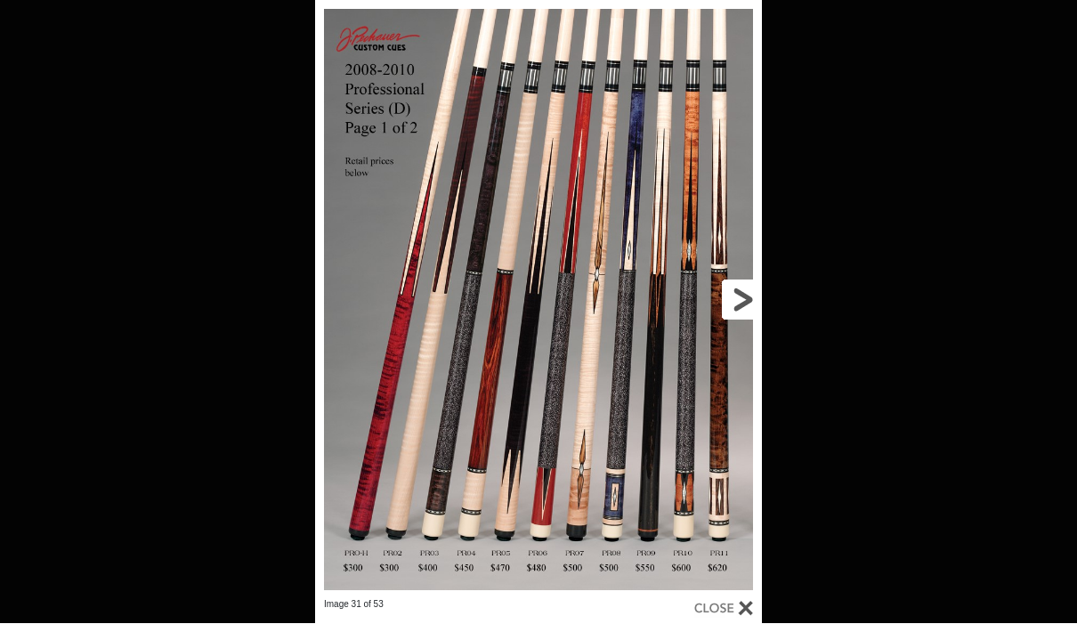
click at [749, 301] on link at bounding box center [661, 300] width 201 height 598
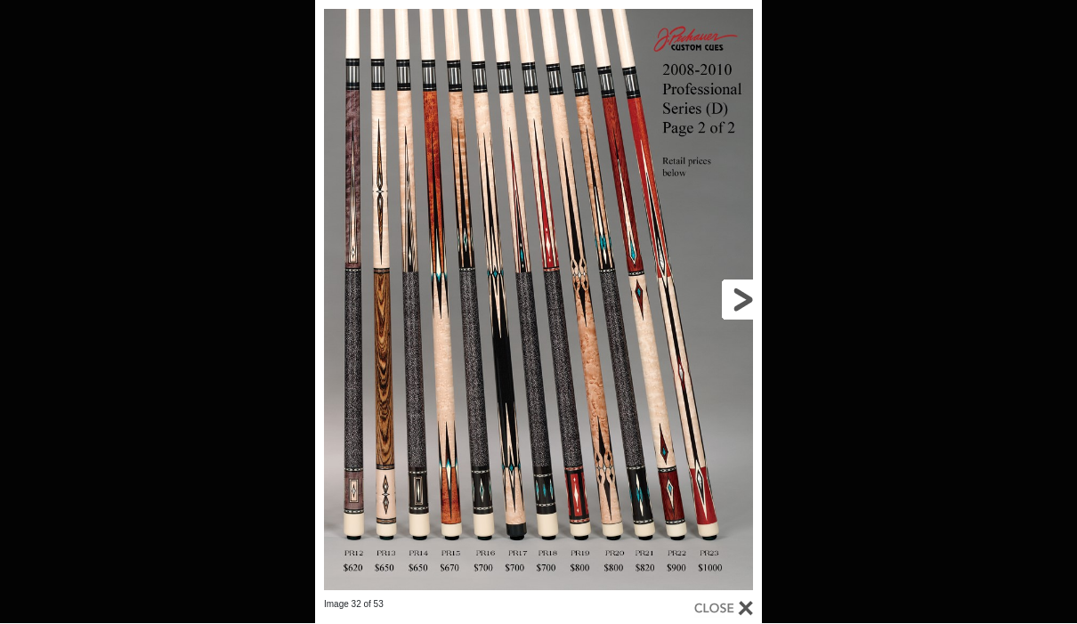
click at [747, 303] on link at bounding box center [661, 300] width 201 height 598
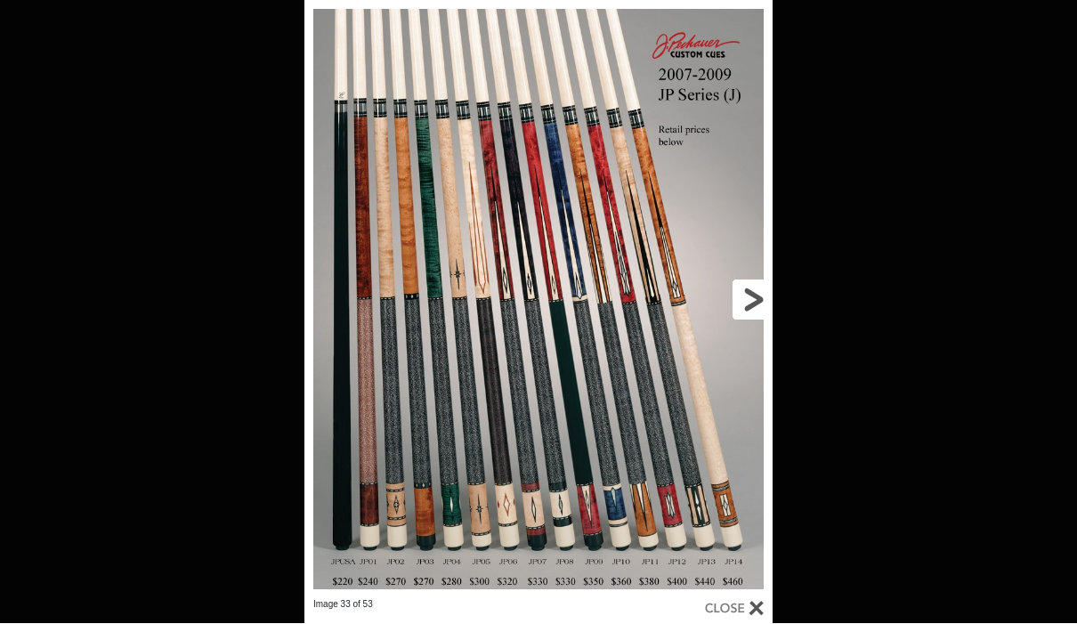
click at [747, 305] on link at bounding box center [666, 300] width 211 height 598
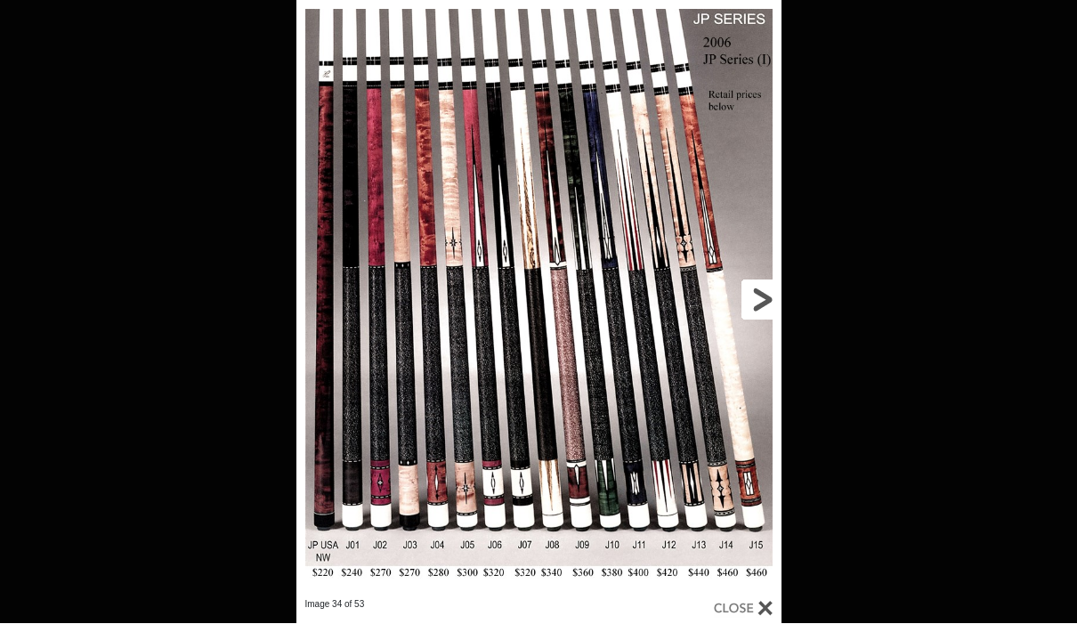
click at [746, 307] on link at bounding box center [671, 300] width 218 height 598
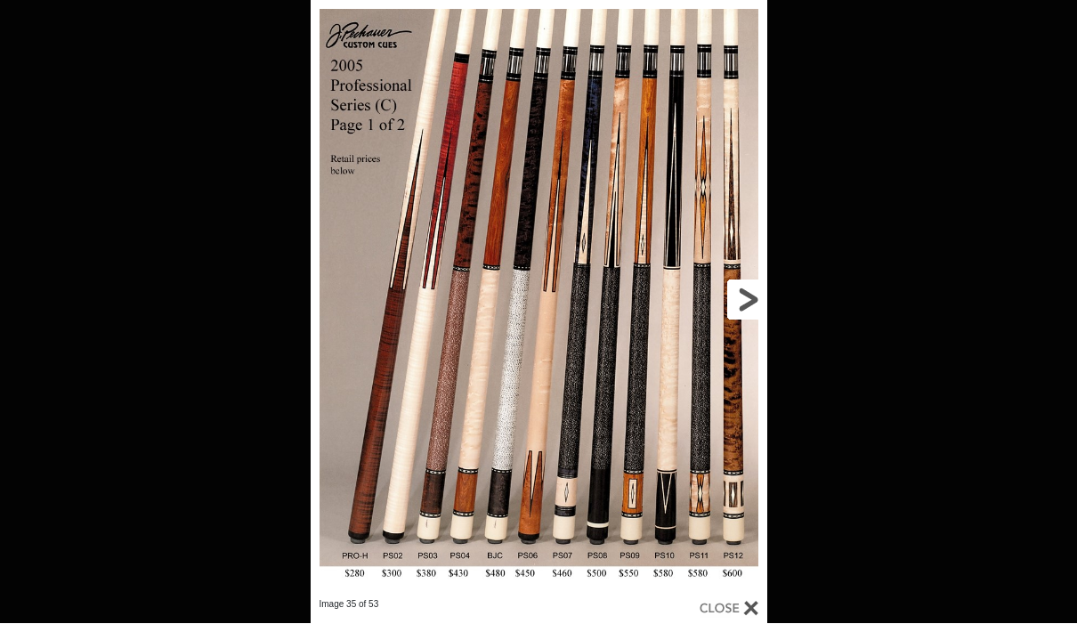
click at [740, 311] on link at bounding box center [664, 300] width 206 height 598
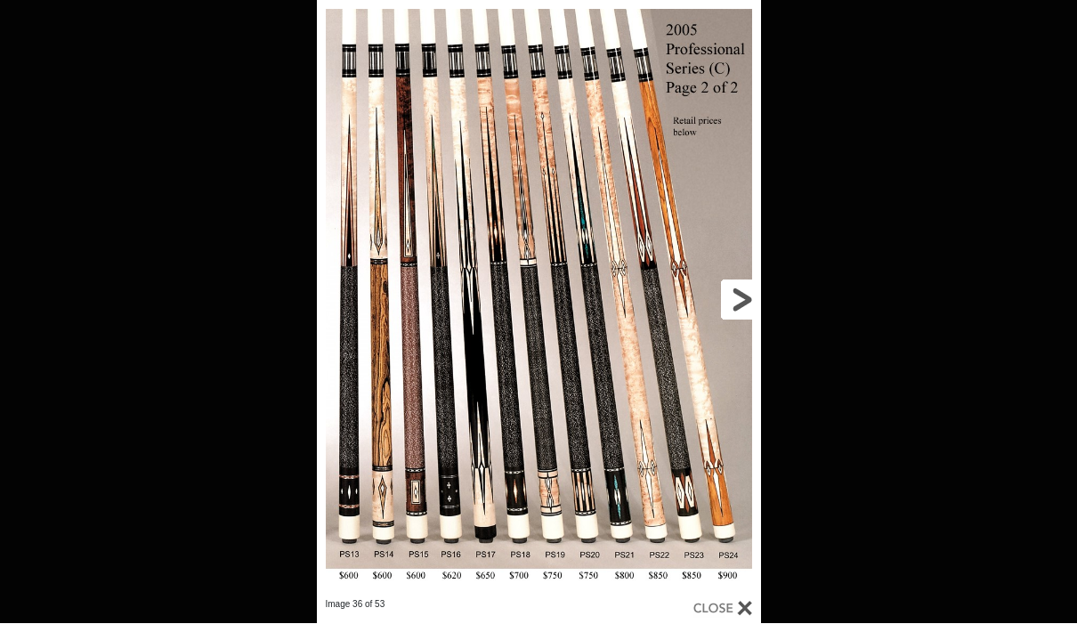
click at [742, 310] on link at bounding box center [661, 300] width 200 height 598
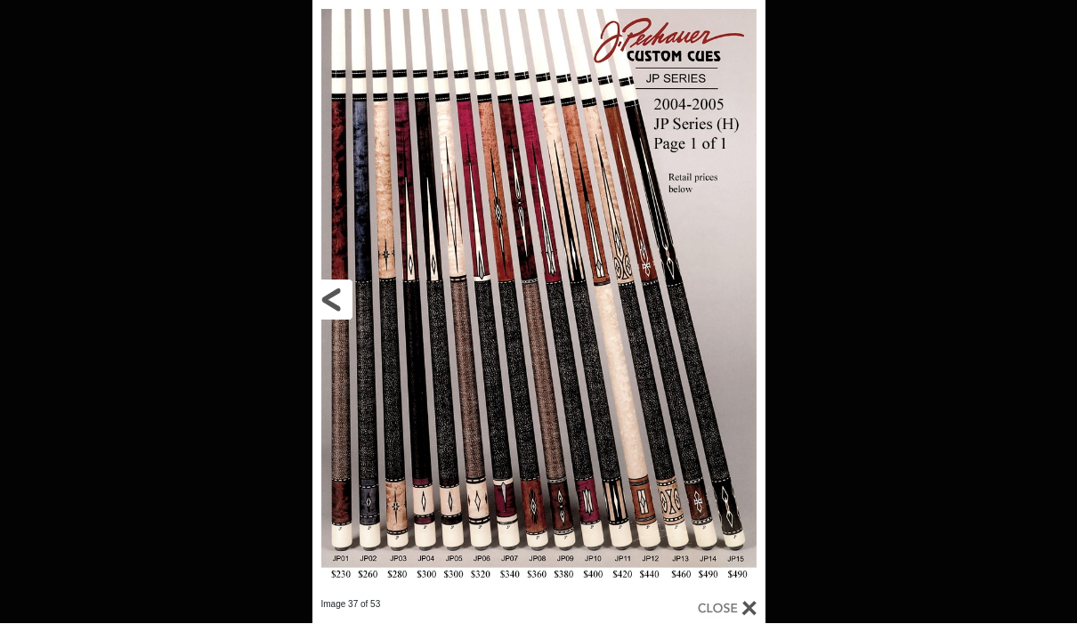
click at [327, 307] on link at bounding box center [414, 300] width 204 height 598
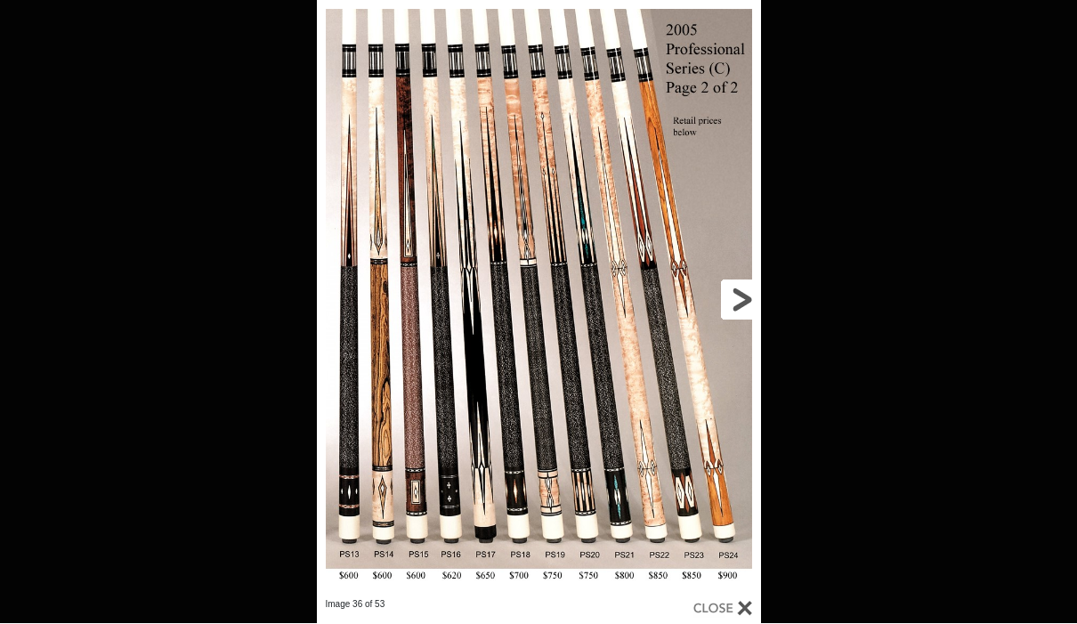
click at [743, 307] on link at bounding box center [661, 300] width 200 height 598
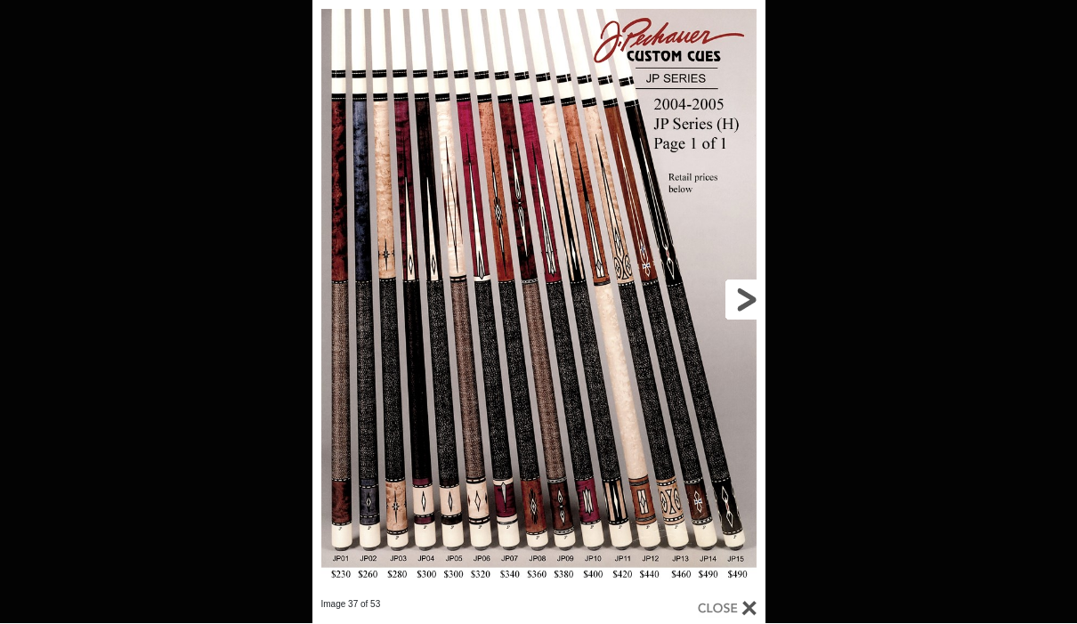
click at [741, 308] on link at bounding box center [663, 300] width 204 height 598
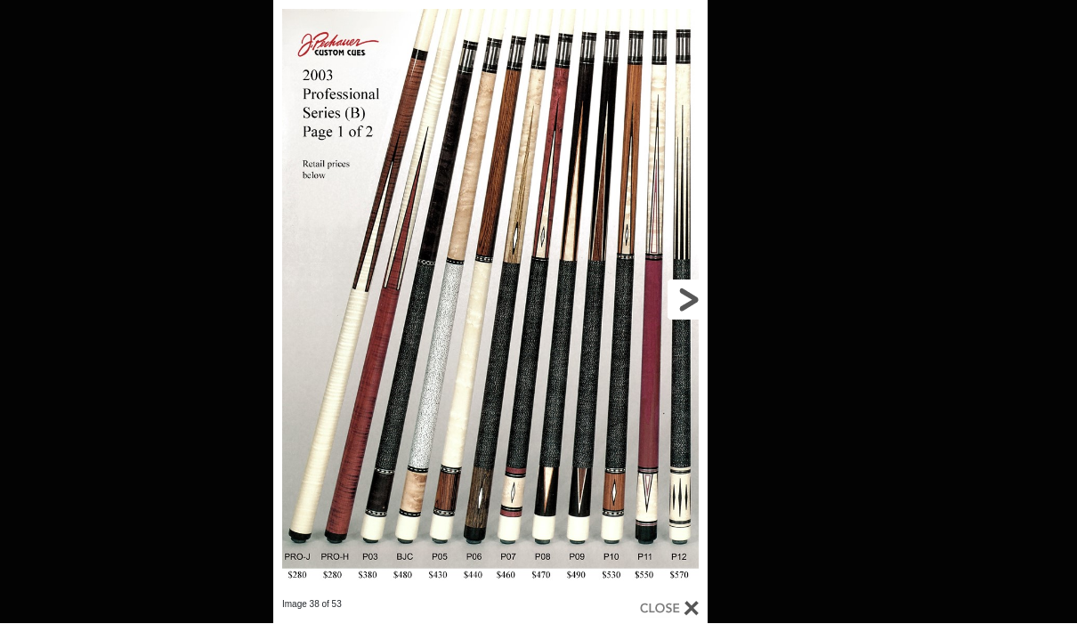
scroll to position [2996, 3761]
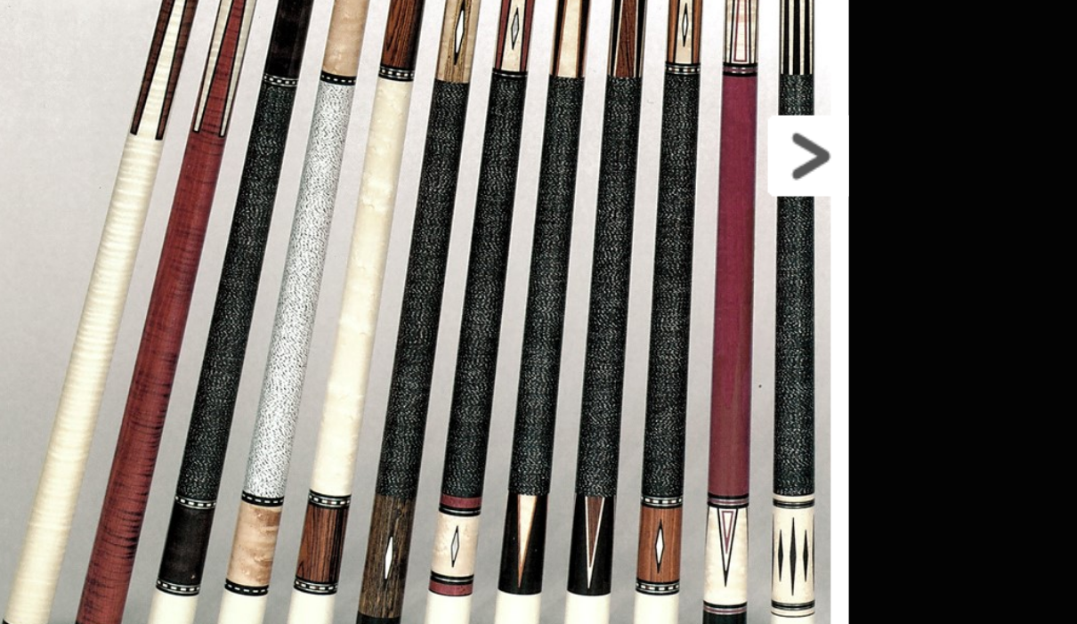
click at [513, 82] on link at bounding box center [611, 274] width 196 height 598
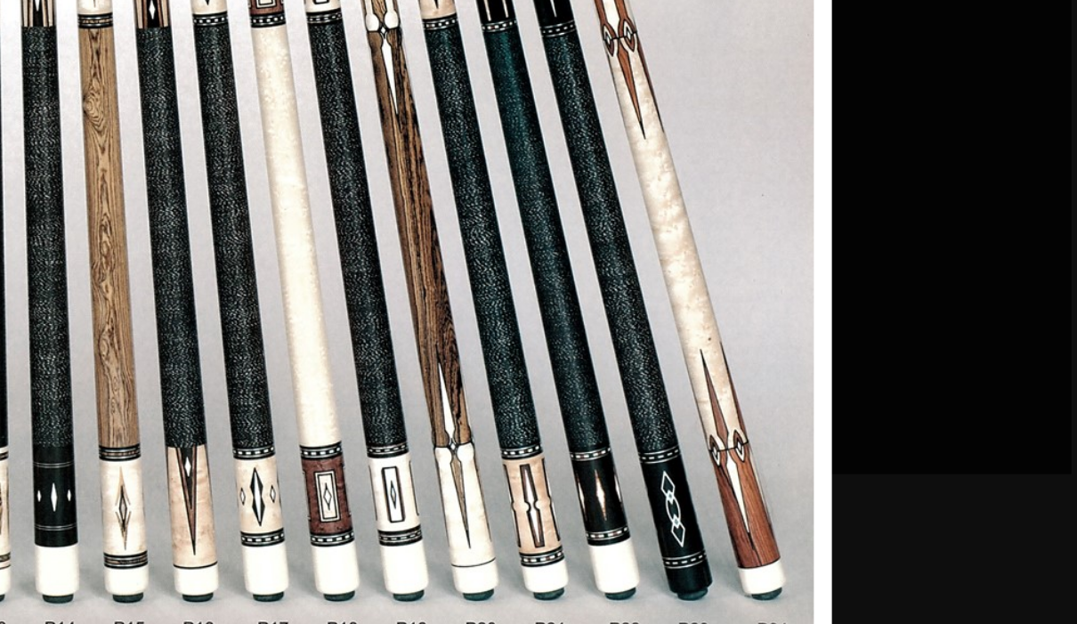
scroll to position [3162, 3859]
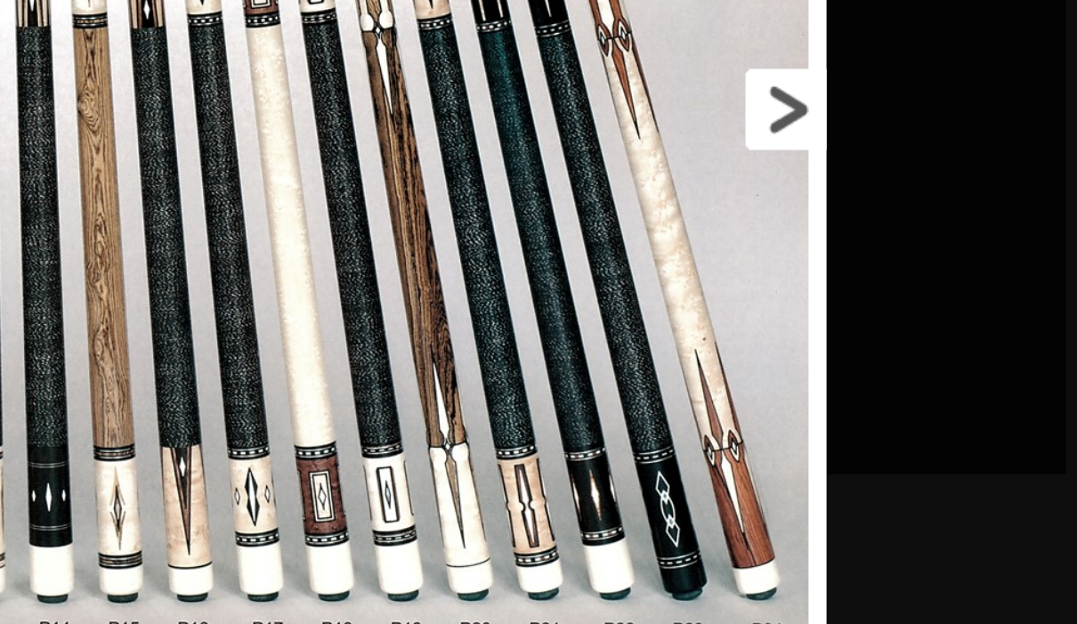
click at [752, 46] on link at bounding box center [852, 330] width 201 height 598
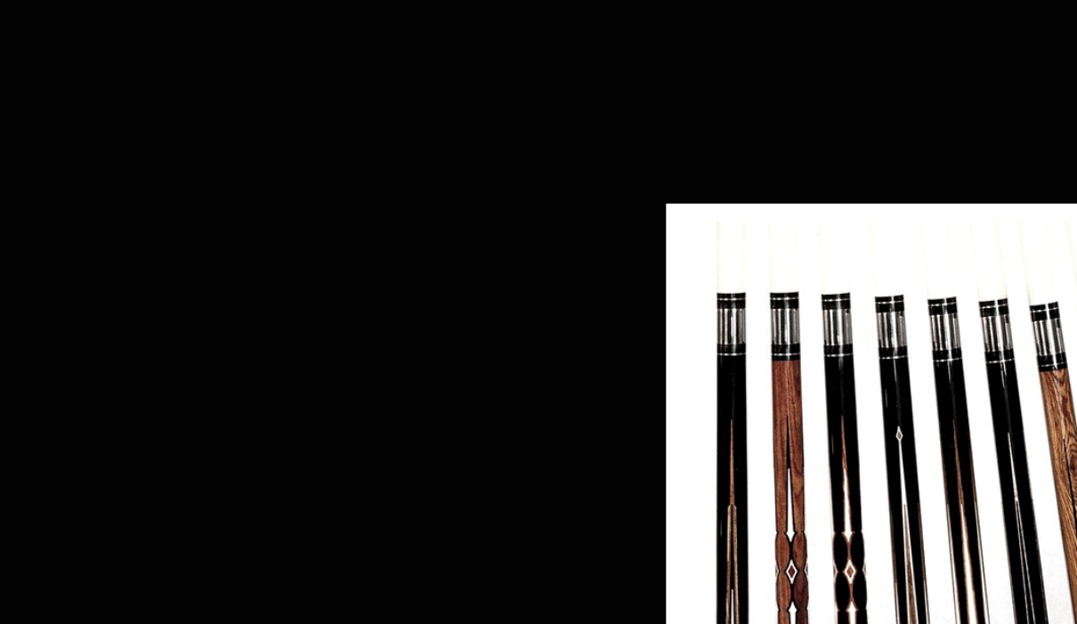
scroll to position [2853, 4268]
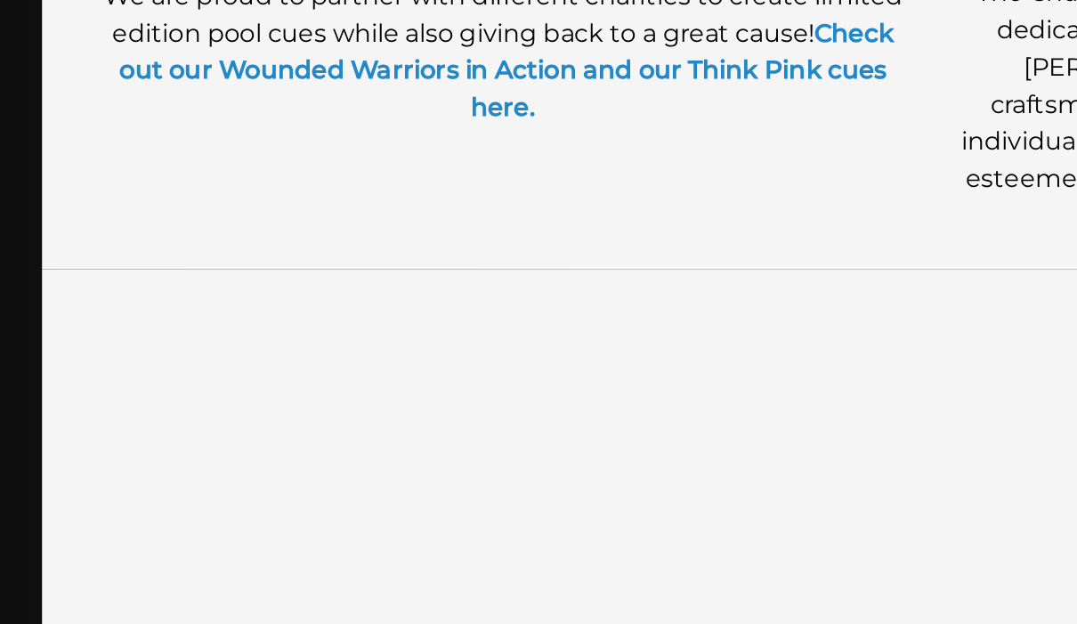
scroll to position [754, 0]
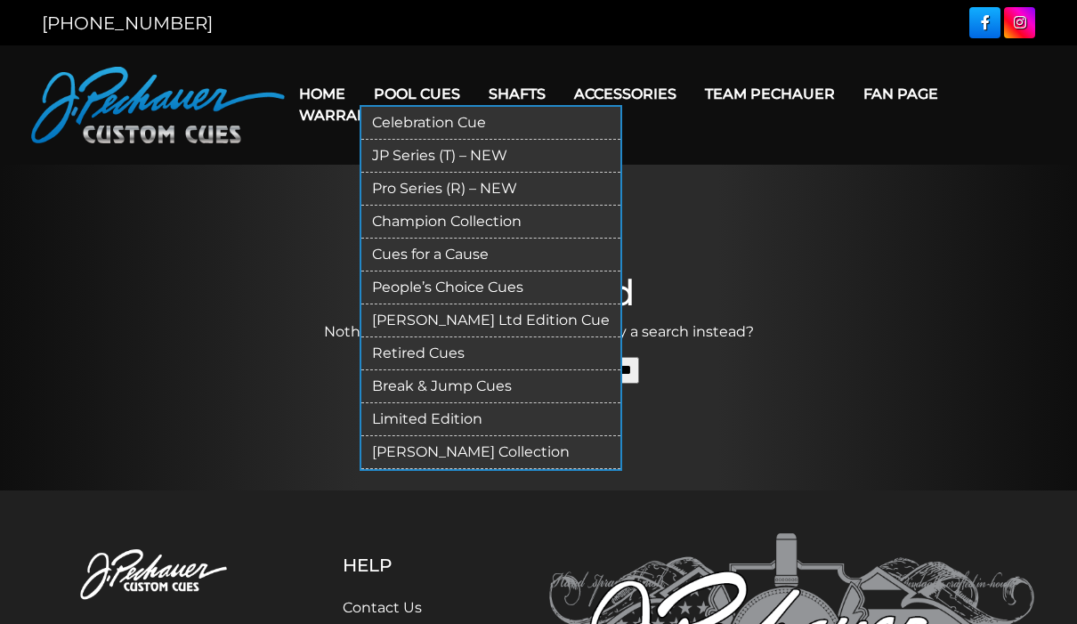
click at [443, 354] on link "Retired Cues" at bounding box center [490, 353] width 259 height 33
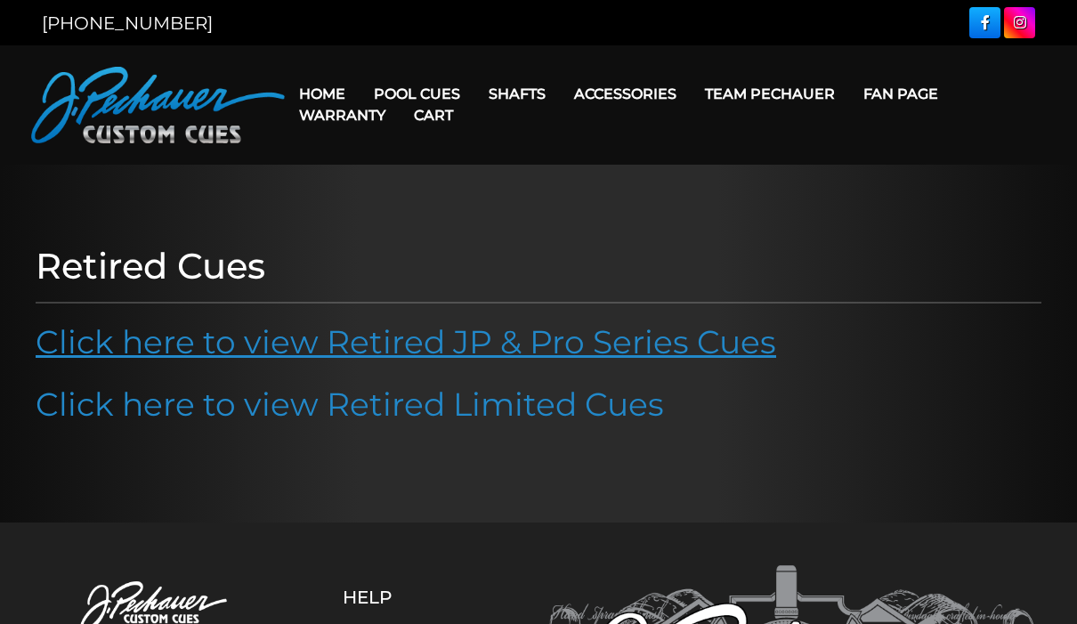
click at [437, 349] on link "Click here to view Retired JP & Pro Series Cues" at bounding box center [406, 341] width 740 height 39
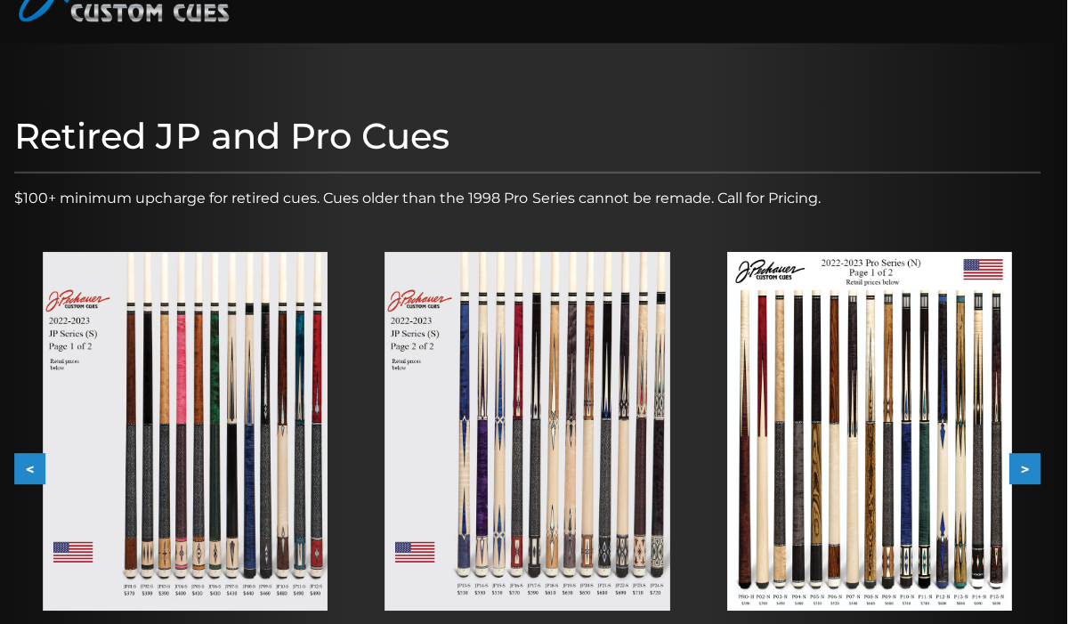
scroll to position [121, 0]
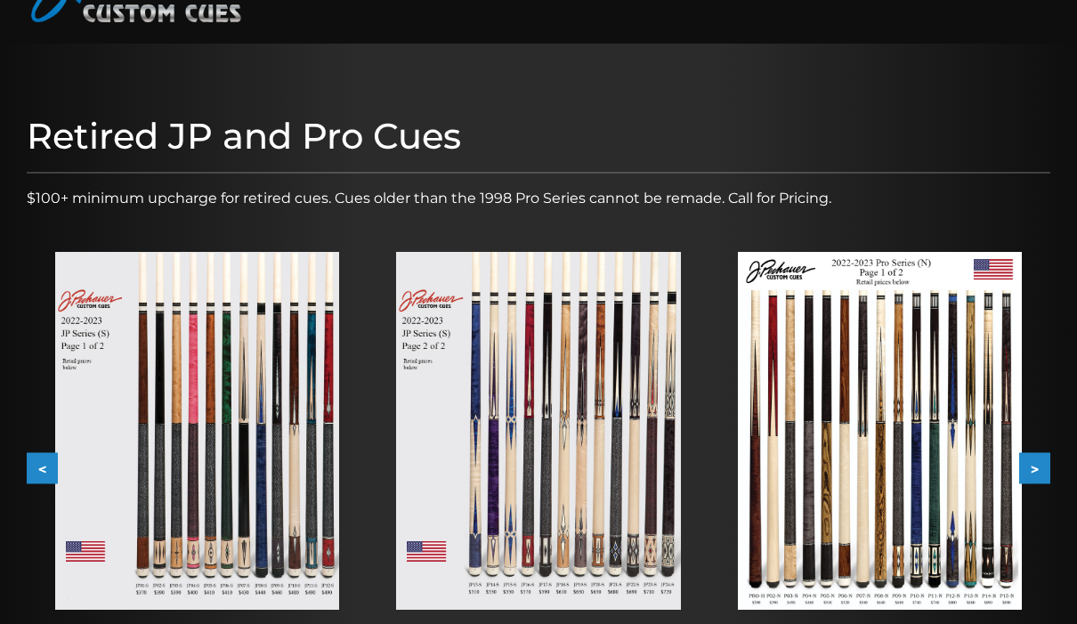
click at [1040, 469] on button ">" at bounding box center [1034, 468] width 31 height 31
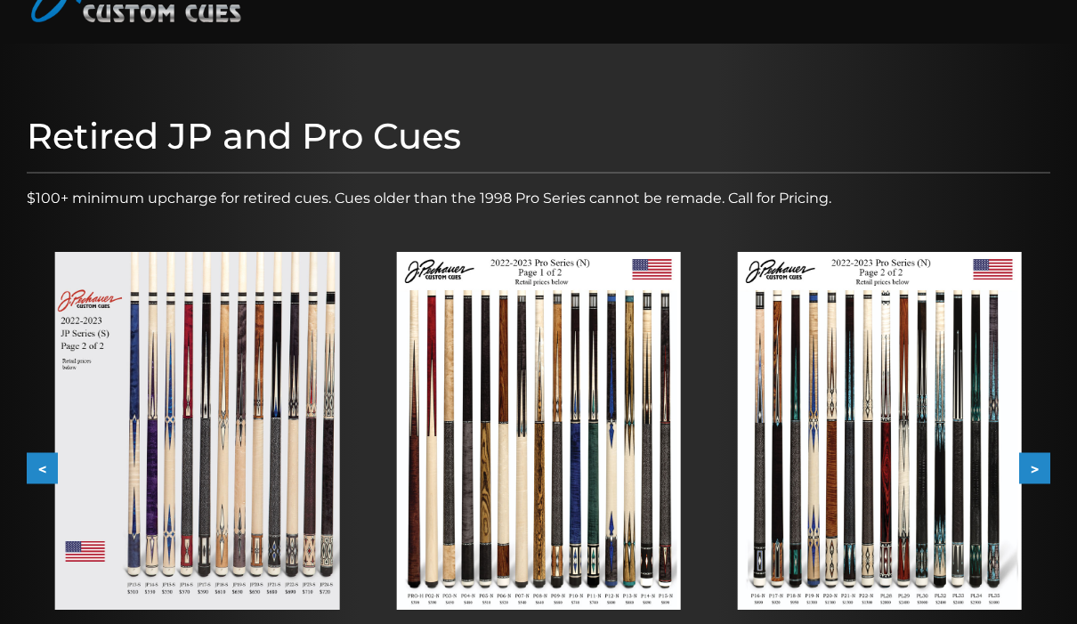
click at [1036, 467] on button ">" at bounding box center [1034, 468] width 31 height 31
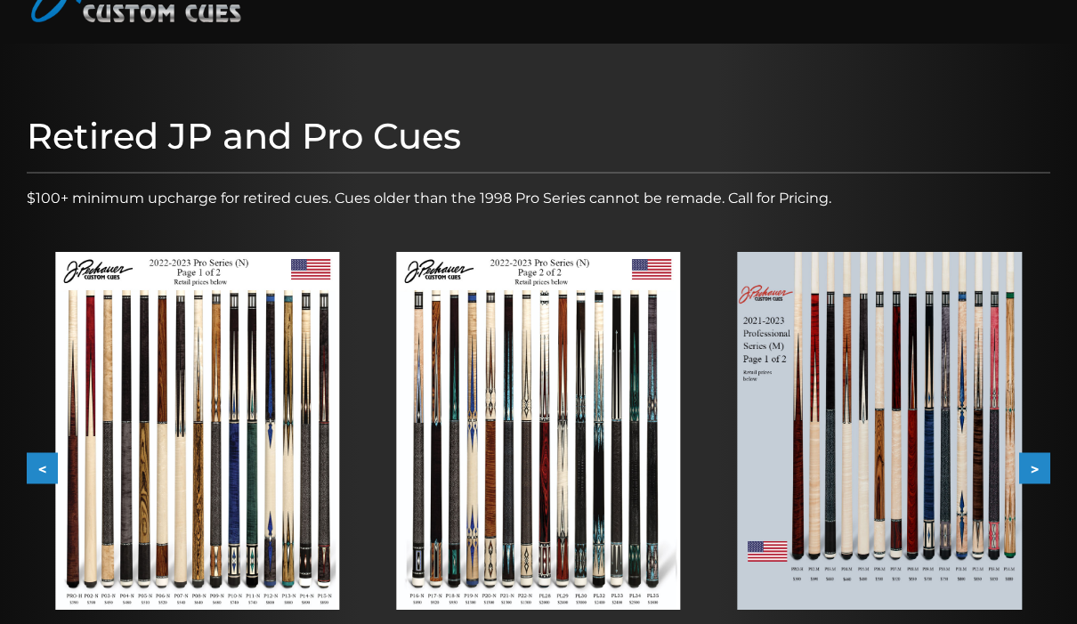
click at [1048, 459] on button ">" at bounding box center [1034, 468] width 31 height 31
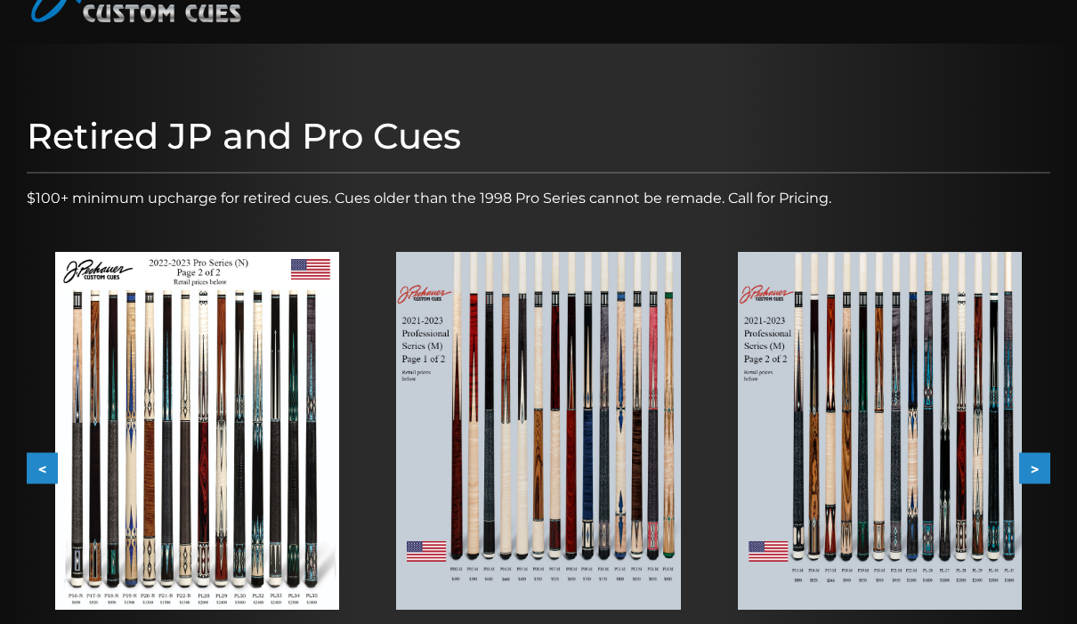
click at [1045, 454] on button ">" at bounding box center [1034, 468] width 31 height 31
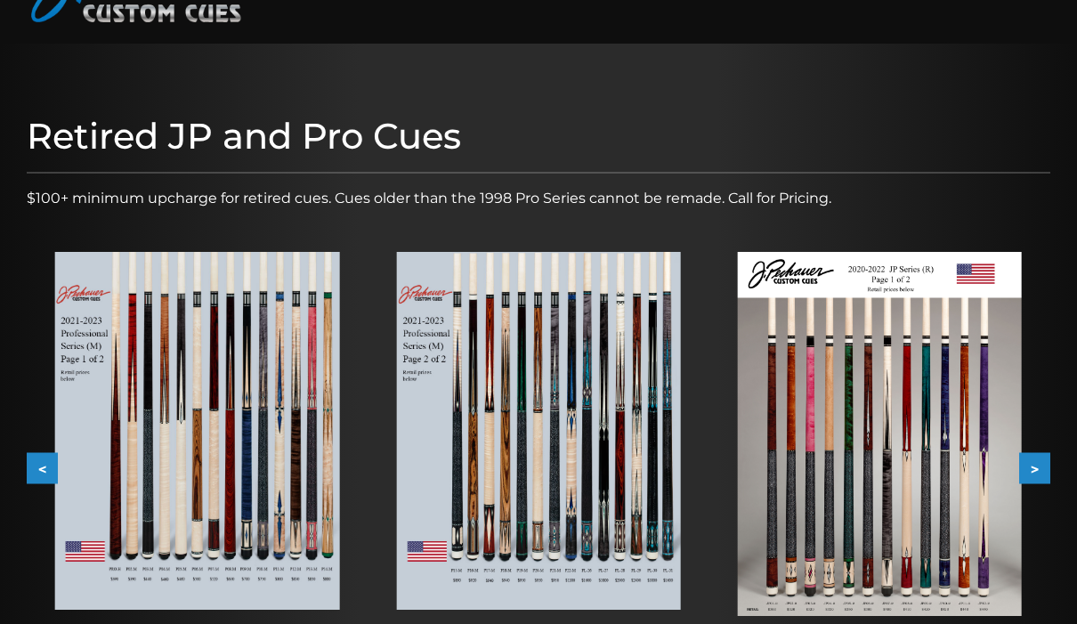
click at [1047, 457] on button ">" at bounding box center [1034, 468] width 31 height 31
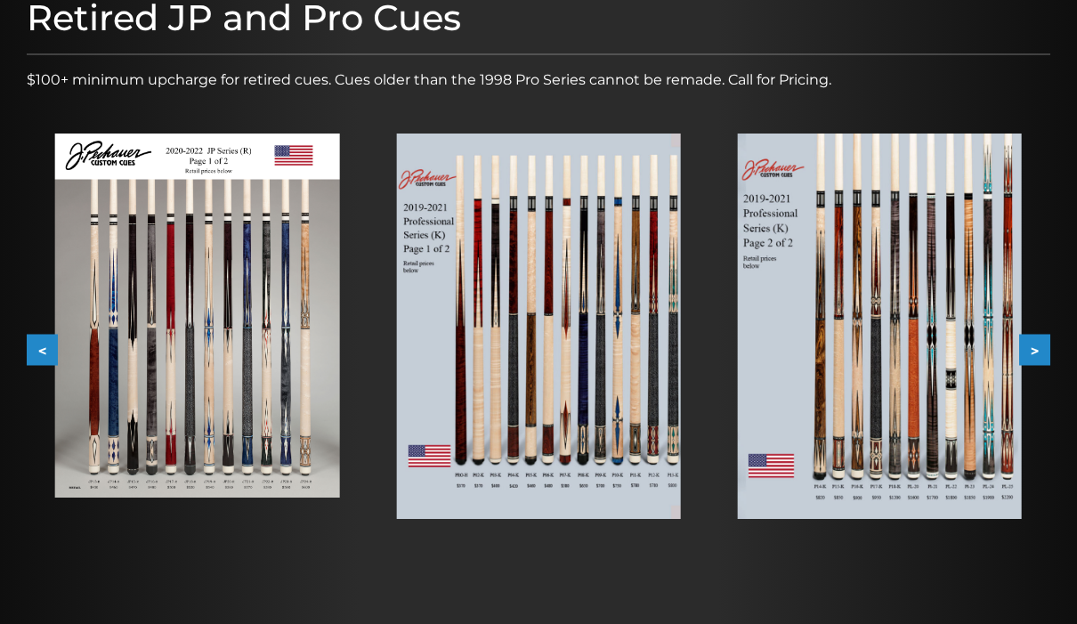
scroll to position [229, 0]
